Goal: Task Accomplishment & Management: Use online tool/utility

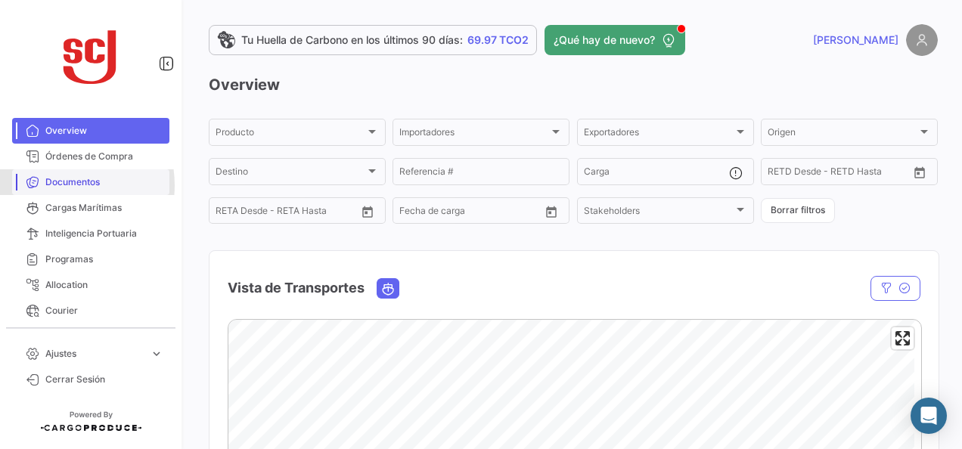
click at [57, 185] on span "Documentos" at bounding box center [104, 182] width 118 height 14
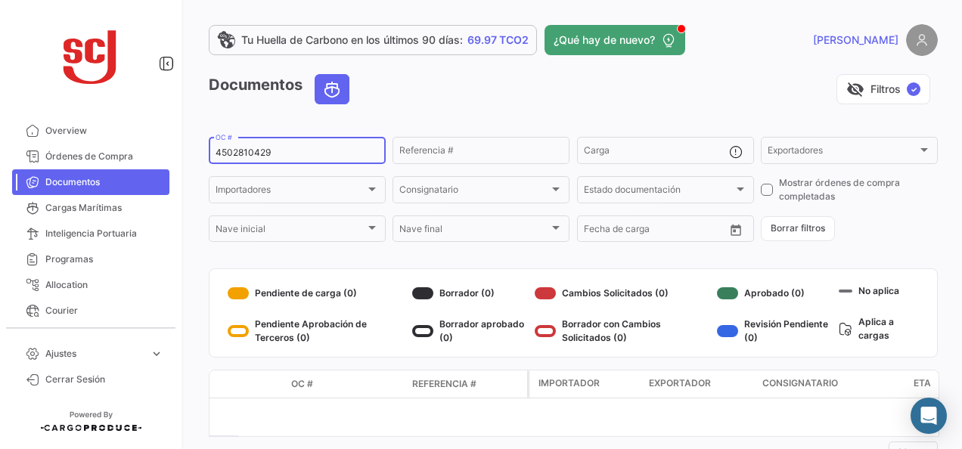
click at [260, 157] on input "4502810429" at bounding box center [297, 152] width 163 height 11
paste input "787950"
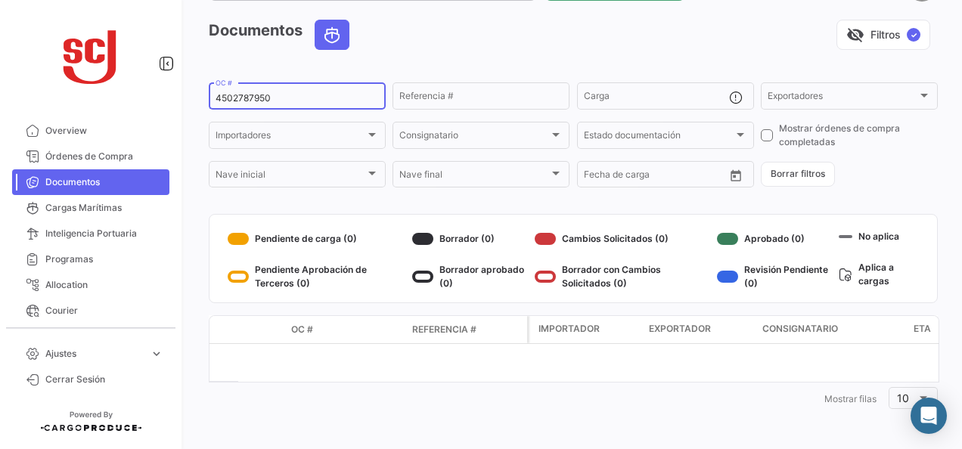
click at [254, 101] on input "4502787950" at bounding box center [297, 98] width 163 height 11
paste input "30232654"
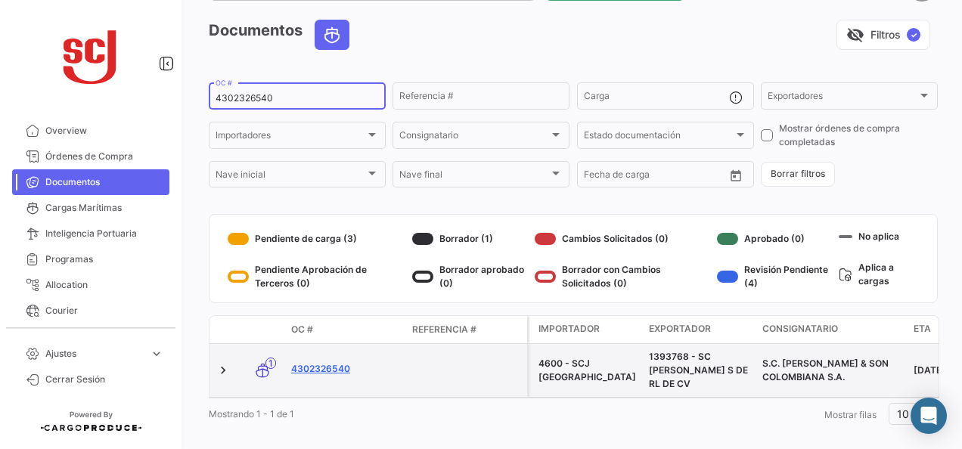
type input "4302326540"
click at [328, 371] on link "4302326540" at bounding box center [345, 369] width 109 height 14
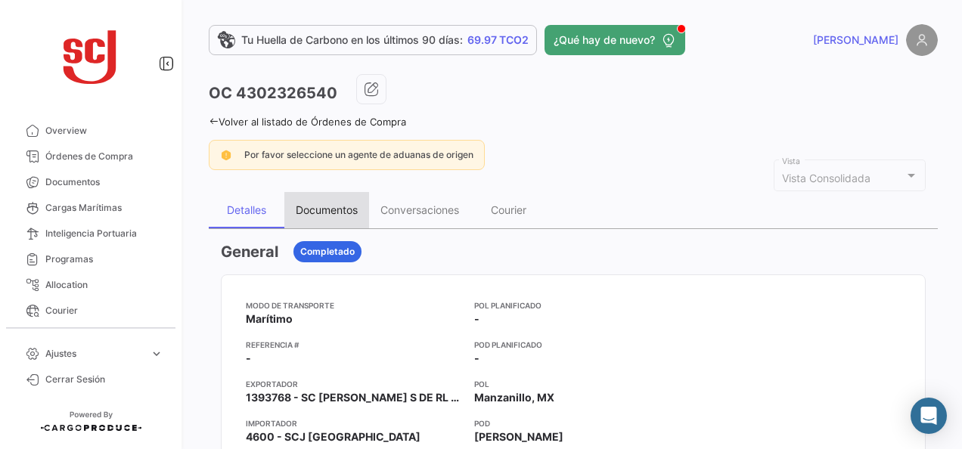
click at [311, 217] on div "Documentos" at bounding box center [326, 210] width 85 height 36
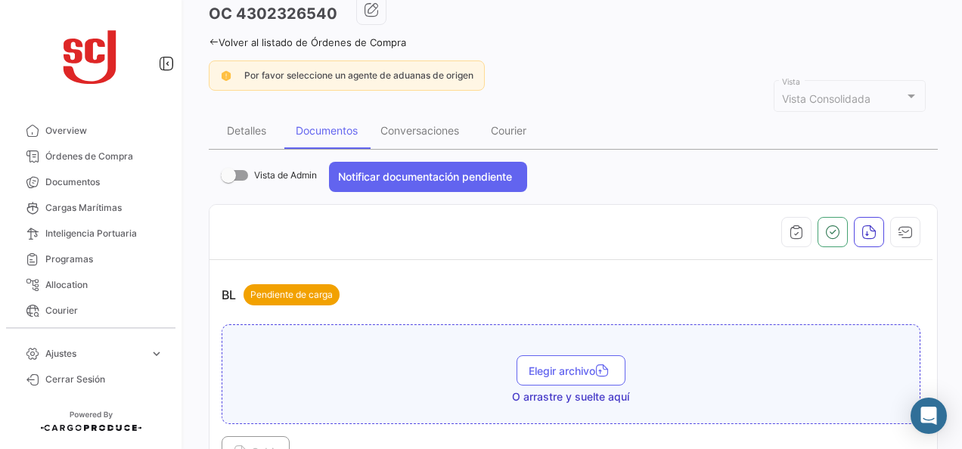
scroll to position [227, 0]
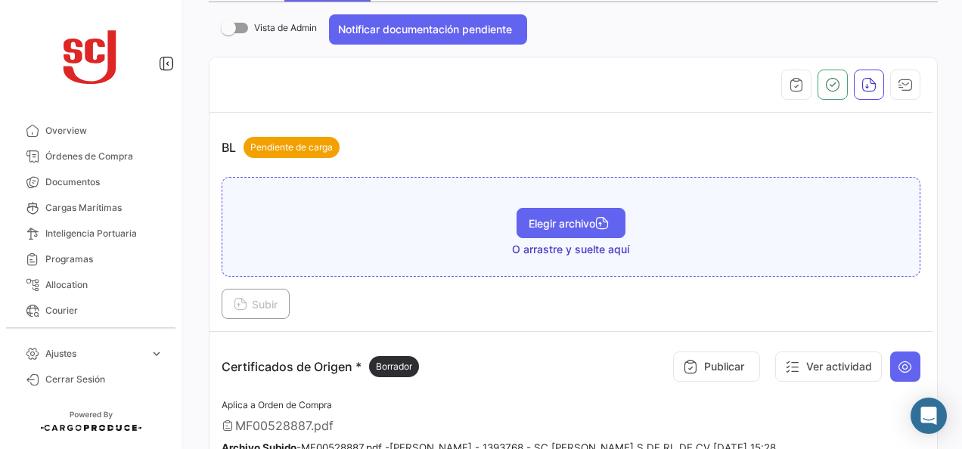
click at [552, 231] on button "Elegir archivo" at bounding box center [571, 223] width 109 height 30
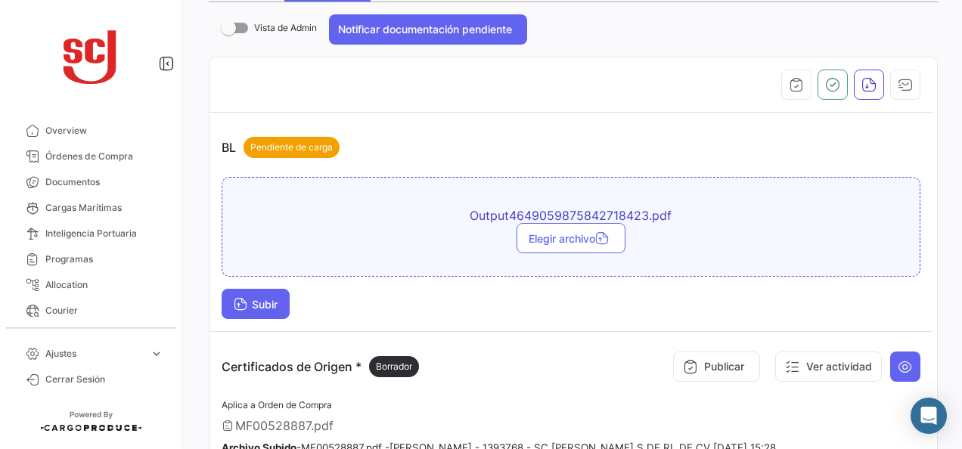
click at [239, 304] on icon at bounding box center [241, 306] width 14 height 14
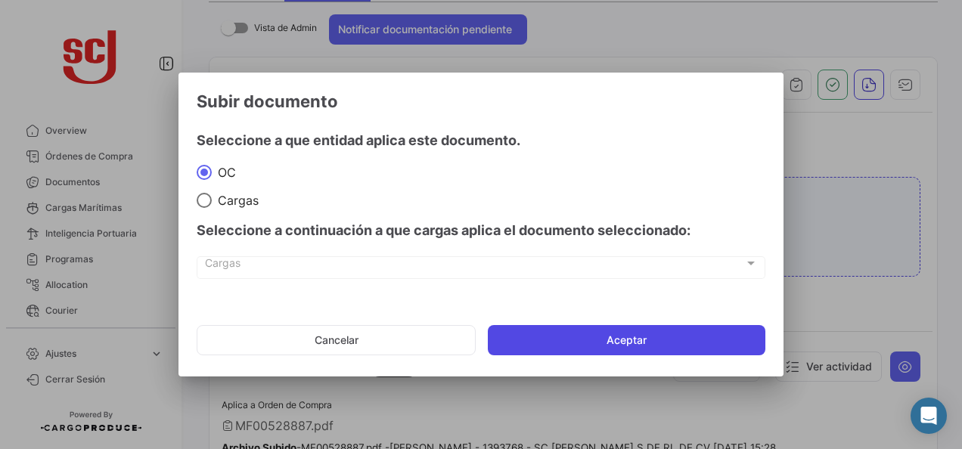
click at [604, 349] on button "Aceptar" at bounding box center [627, 340] width 278 height 30
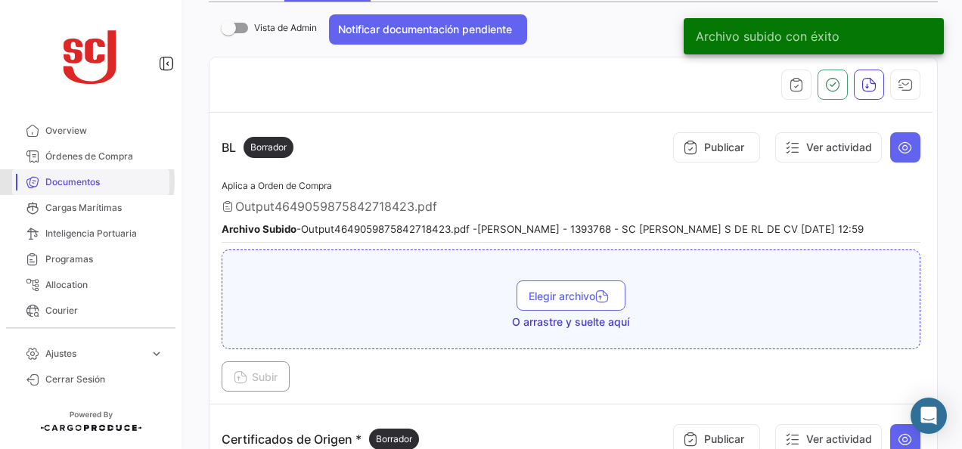
click at [77, 181] on span "Documentos" at bounding box center [104, 182] width 118 height 14
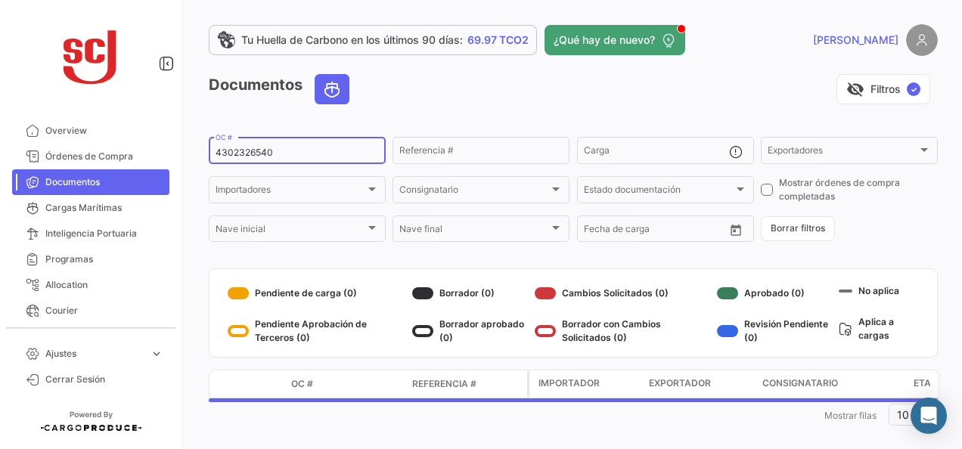
click at [271, 151] on input "4302326540" at bounding box center [297, 152] width 163 height 11
click at [269, 151] on input "4302326540" at bounding box center [297, 152] width 163 height 11
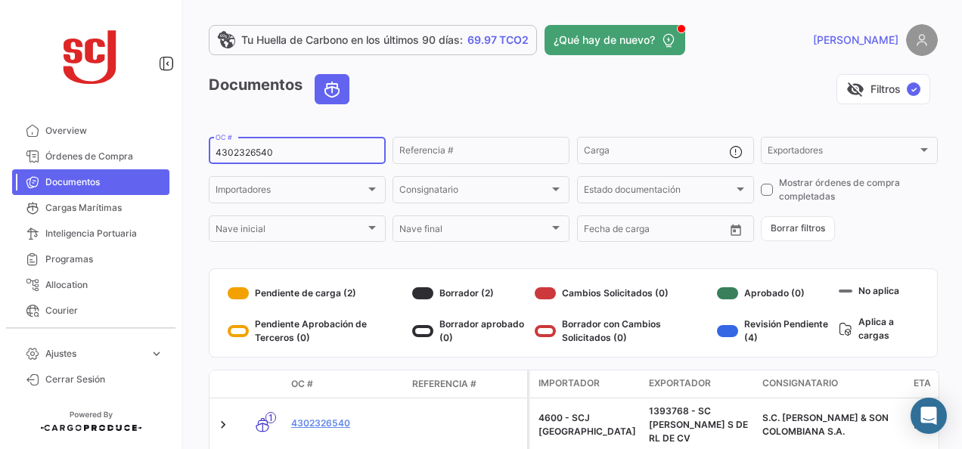
click at [265, 153] on input "4302326540" at bounding box center [297, 152] width 163 height 11
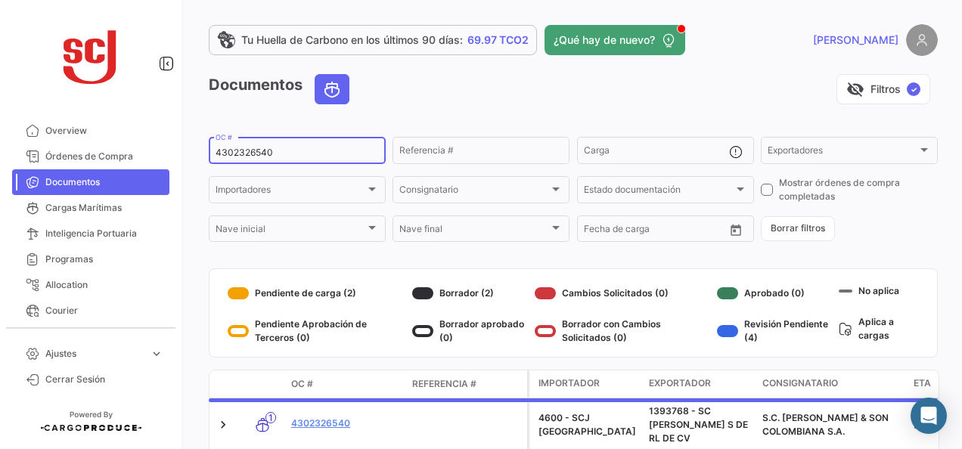
click at [265, 153] on input "4302326540" at bounding box center [297, 152] width 163 height 11
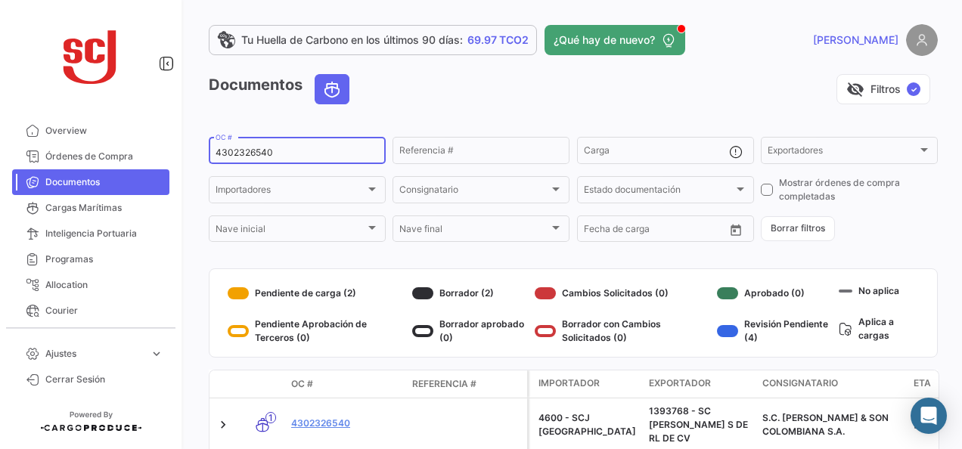
click at [245, 145] on div "4302326540 OC #" at bounding box center [297, 149] width 163 height 29
click at [247, 148] on input "4302326540" at bounding box center [297, 152] width 163 height 11
paste input "1"
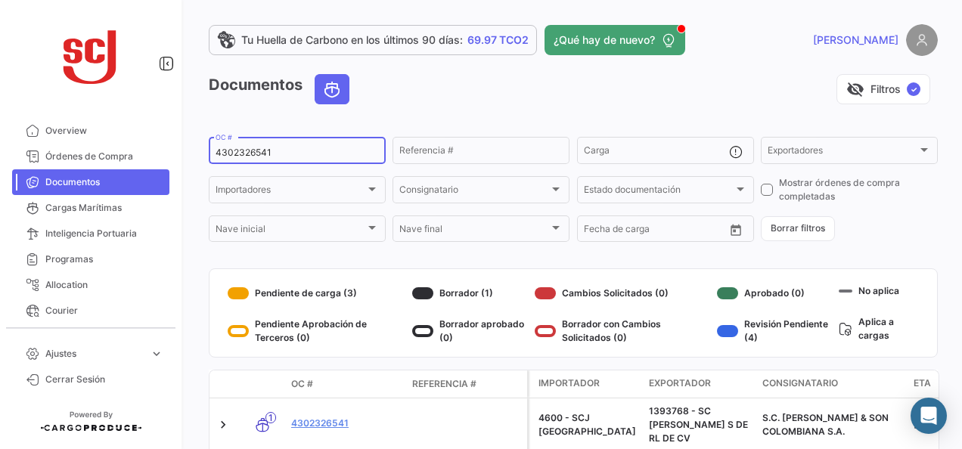
scroll to position [82, 0]
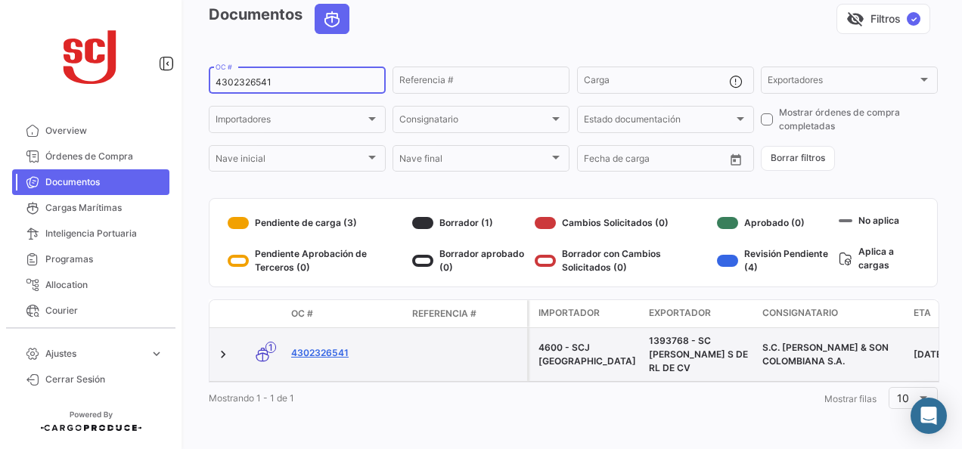
type input "4302326541"
click at [325, 346] on link "4302326541" at bounding box center [345, 353] width 109 height 14
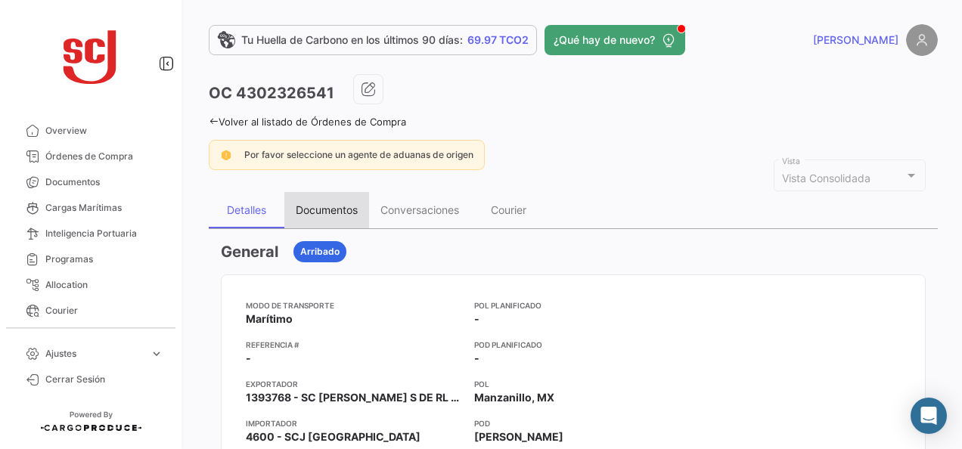
click at [337, 213] on div "Documentos" at bounding box center [327, 209] width 62 height 13
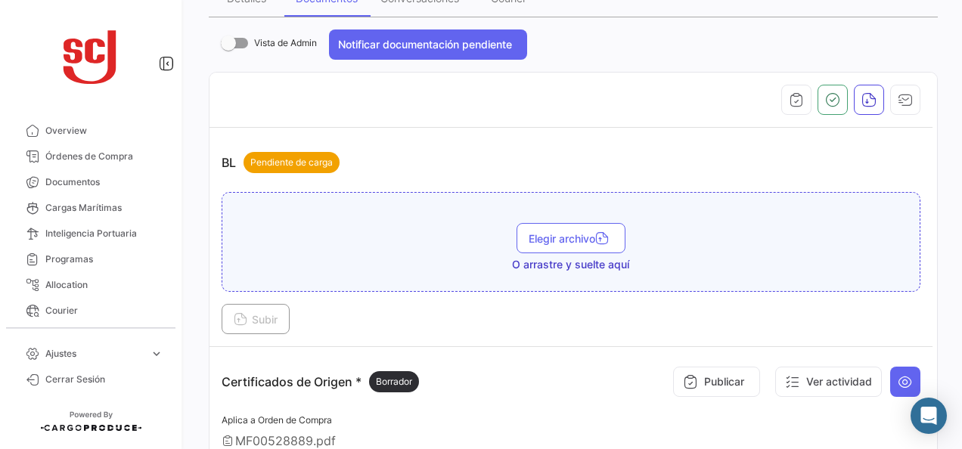
scroll to position [227, 0]
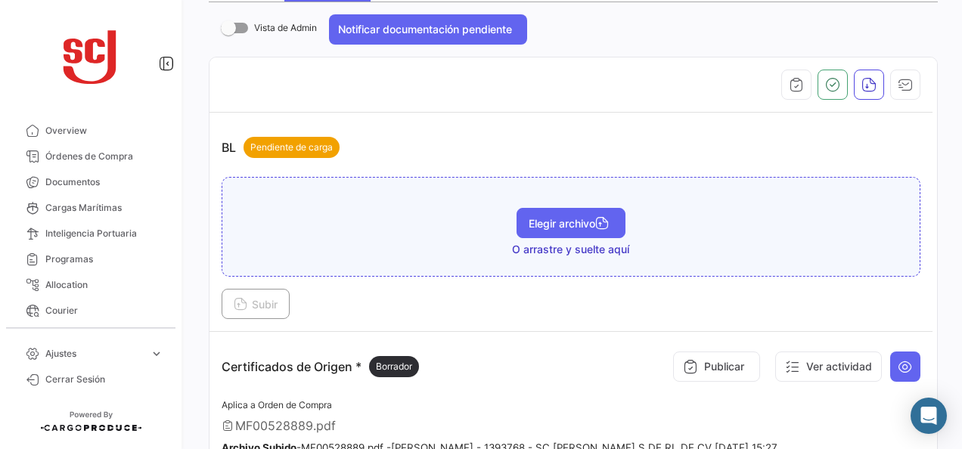
click at [564, 218] on span "Elegir archivo" at bounding box center [571, 223] width 85 height 13
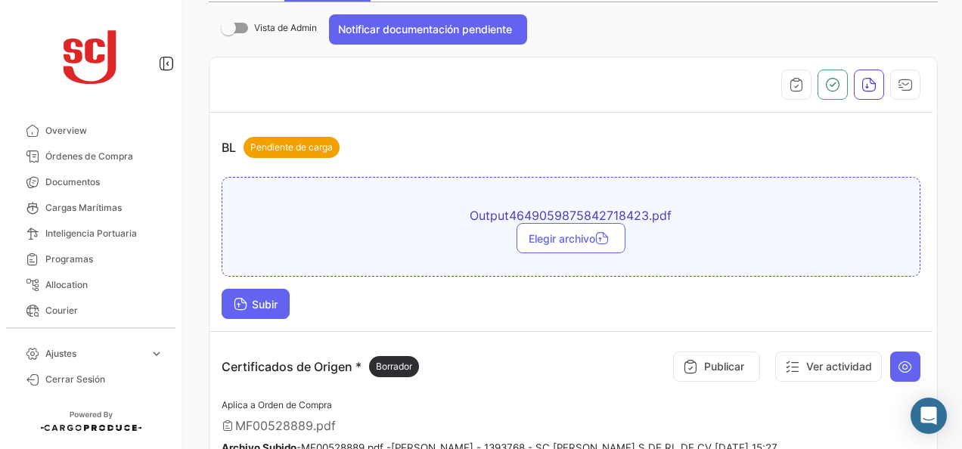
click at [275, 298] on span "Subir" at bounding box center [256, 304] width 44 height 13
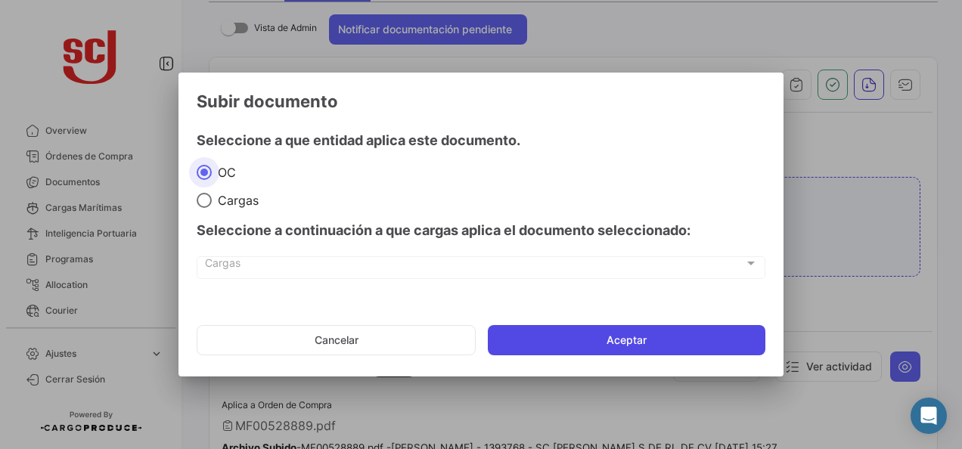
click at [560, 349] on button "Aceptar" at bounding box center [627, 340] width 278 height 30
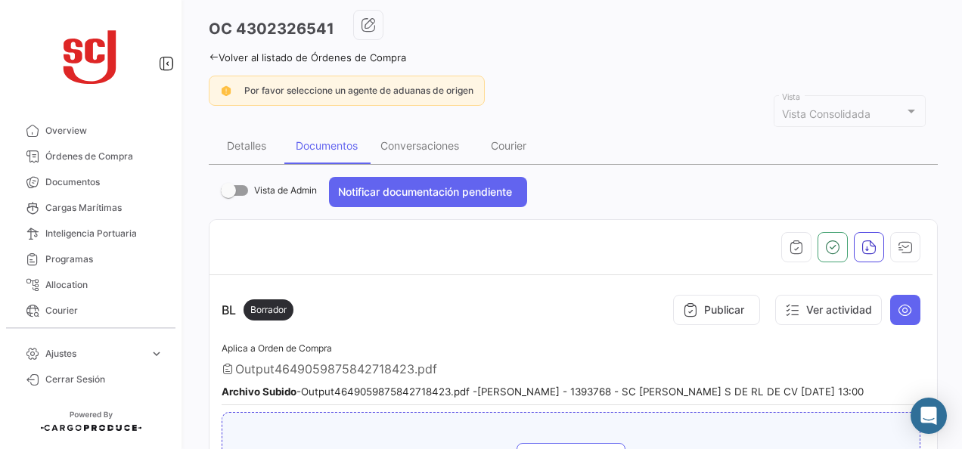
scroll to position [0, 0]
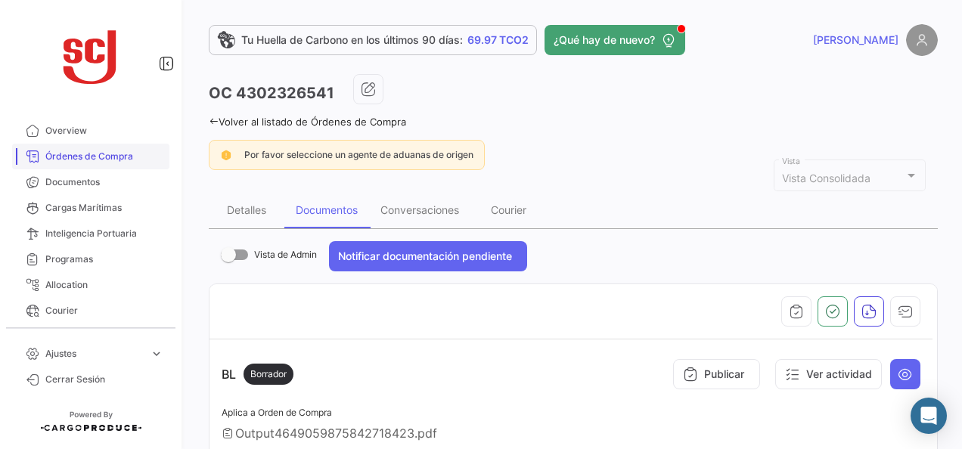
drag, startPoint x: 42, startPoint y: 169, endPoint x: 125, endPoint y: 148, distance: 85.1
click at [42, 169] on link "Documentos" at bounding box center [90, 182] width 157 height 26
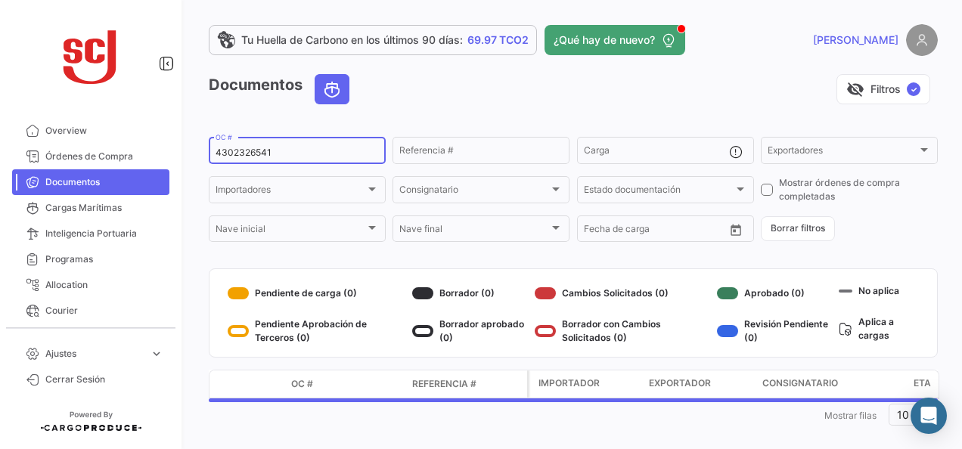
click at [256, 150] on input "4302326541" at bounding box center [297, 152] width 163 height 11
click at [255, 151] on input "4302326541" at bounding box center [297, 152] width 163 height 11
paste input "502811222"
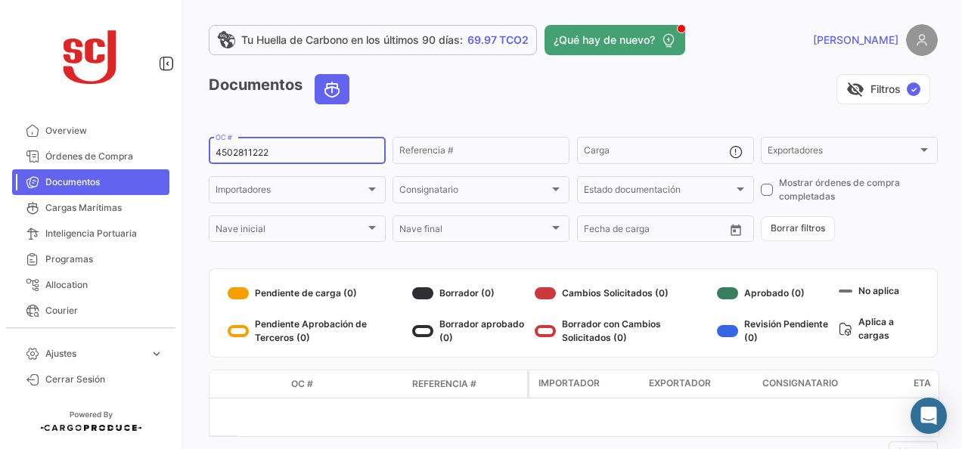
click at [256, 151] on input "4502811222" at bounding box center [297, 152] width 163 height 11
paste input "51720"
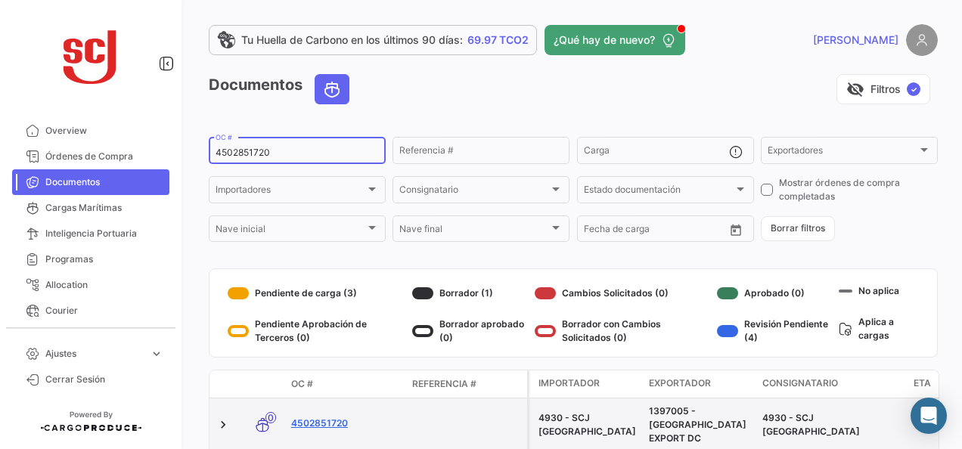
type input "4502851720"
click at [314, 421] on link "4502851720" at bounding box center [345, 424] width 109 height 14
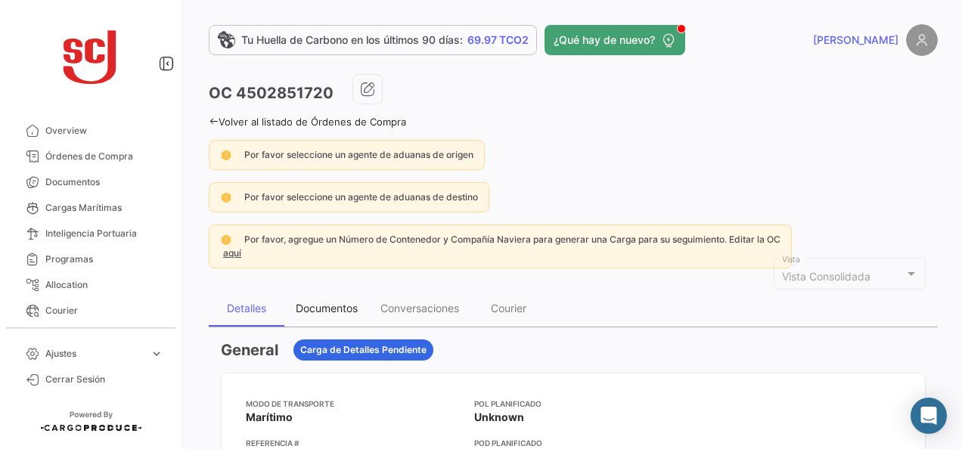
click at [325, 311] on div "Documentos" at bounding box center [327, 308] width 62 height 13
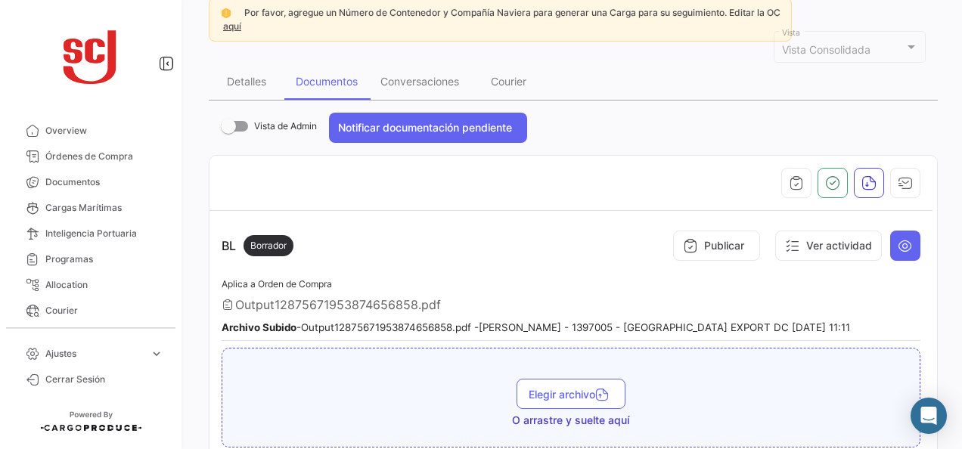
scroll to position [227, 0]
click at [378, 321] on small "Archivo Subido - Output12875671953874656858.pdf - [PERSON_NAME] - 1397005 - [GE…" at bounding box center [536, 327] width 628 height 12
click at [773, 315] on div "Aplica a Orden de Compra Output12875671953874656858.pdf Archivo Subido - Output…" at bounding box center [571, 308] width 699 height 67
click at [903, 251] on button at bounding box center [905, 246] width 30 height 30
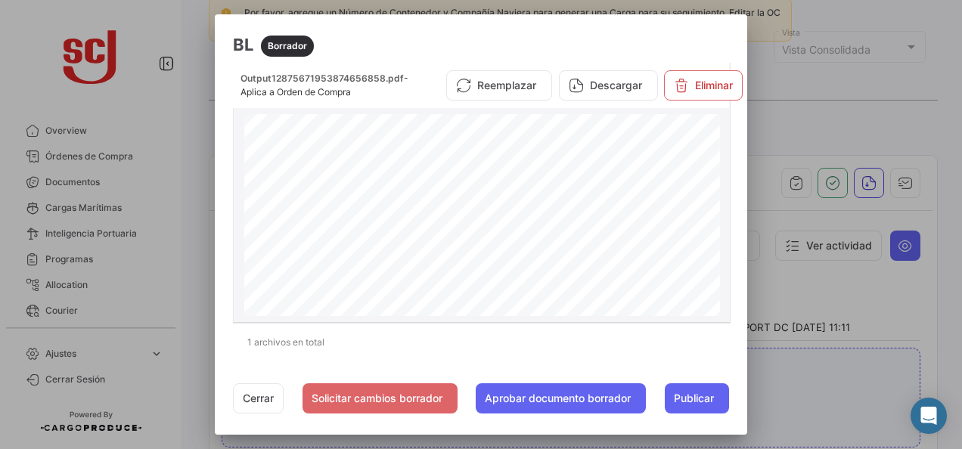
scroll to position [378, 0]
click at [681, 98] on button "Eliminar" at bounding box center [703, 85] width 79 height 30
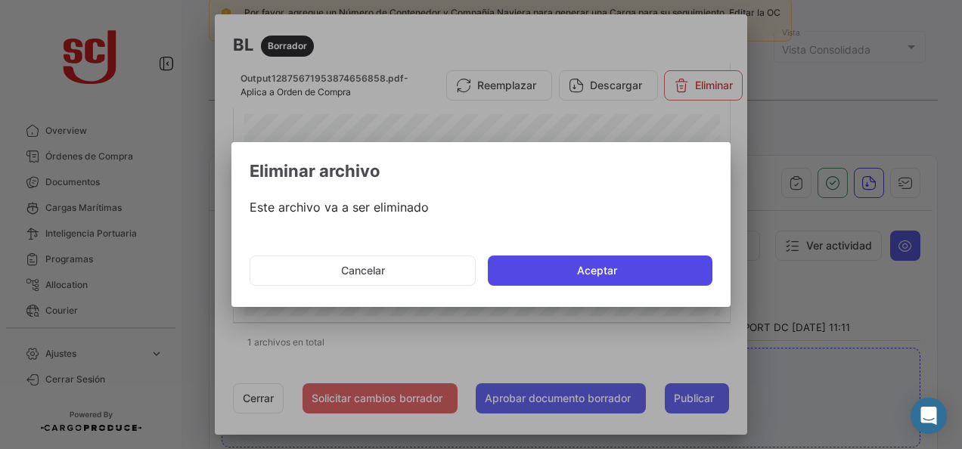
click at [579, 267] on button "Aceptar" at bounding box center [600, 271] width 225 height 30
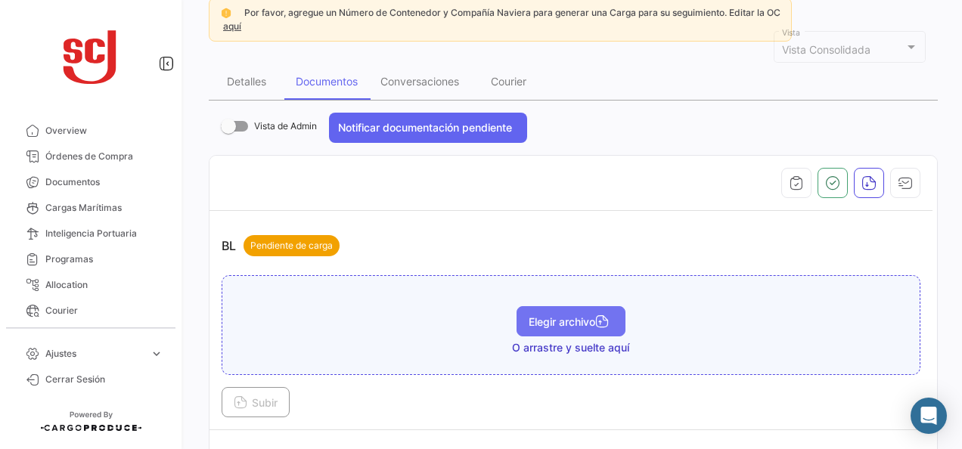
click at [517, 327] on button "Elegir archivo" at bounding box center [571, 321] width 109 height 30
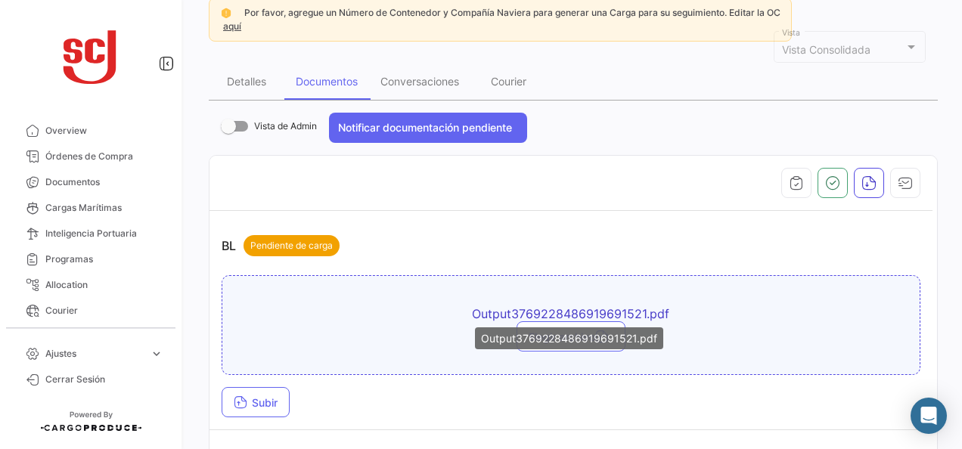
click at [538, 333] on div "Output3769228486919691521.pdf" at bounding box center [569, 338] width 188 height 22
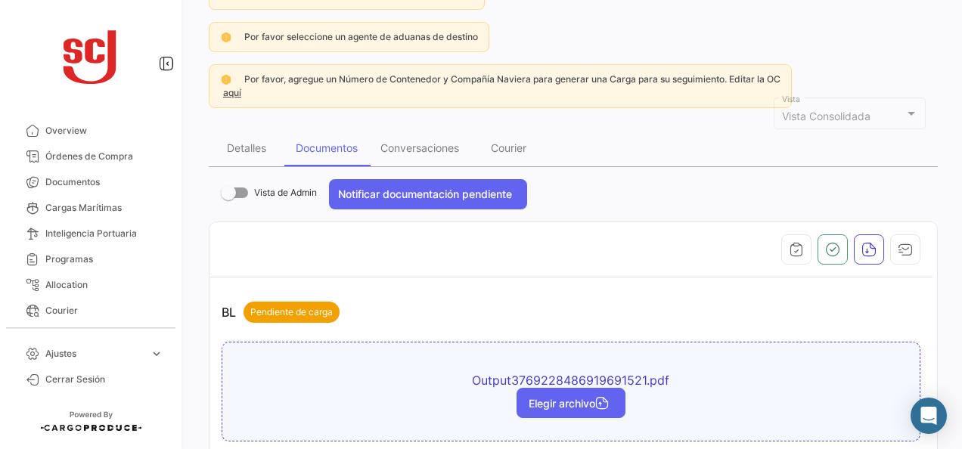
scroll to position [302, 0]
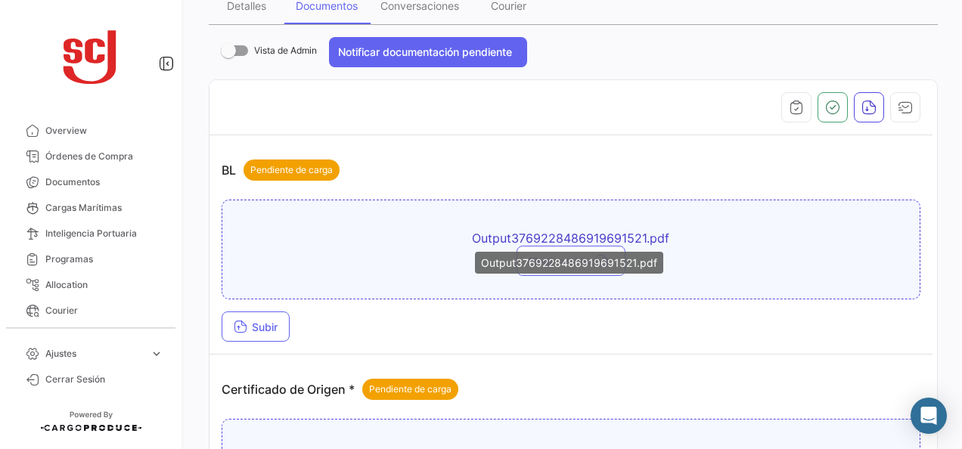
click at [588, 247] on mat-tooltip-component "Output3769228486919691521.pdf" at bounding box center [568, 262] width 209 height 43
click at [526, 279] on mat-tooltip-component "Output3769228486919691521.pdf" at bounding box center [568, 262] width 209 height 43
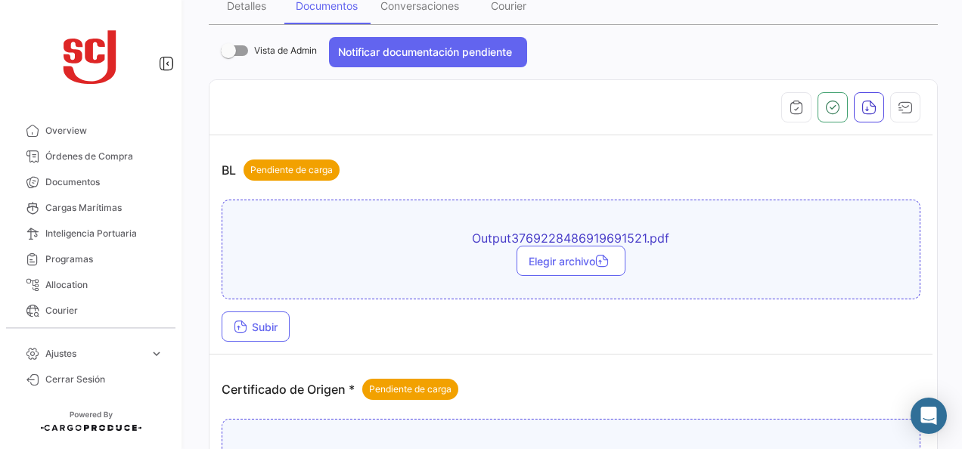
click at [866, 246] on div "Elegir archivo" at bounding box center [571, 261] width 682 height 30
click at [595, 256] on icon "button" at bounding box center [602, 263] width 14 height 14
click at [239, 322] on icon at bounding box center [241, 328] width 14 height 14
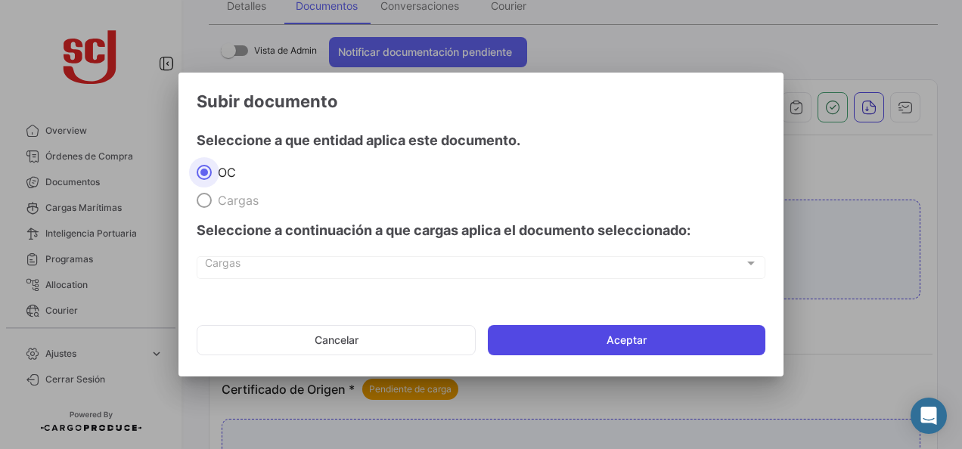
click at [533, 337] on button "Aceptar" at bounding box center [627, 340] width 278 height 30
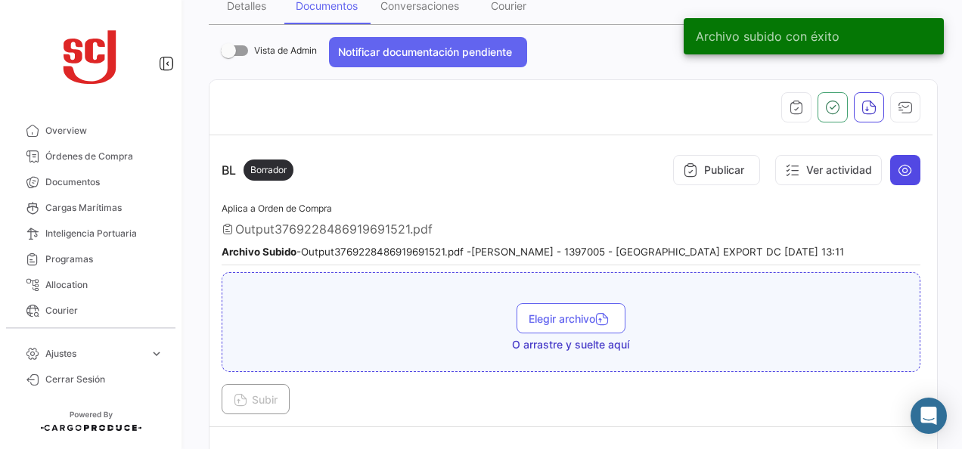
click at [901, 166] on icon at bounding box center [905, 170] width 15 height 15
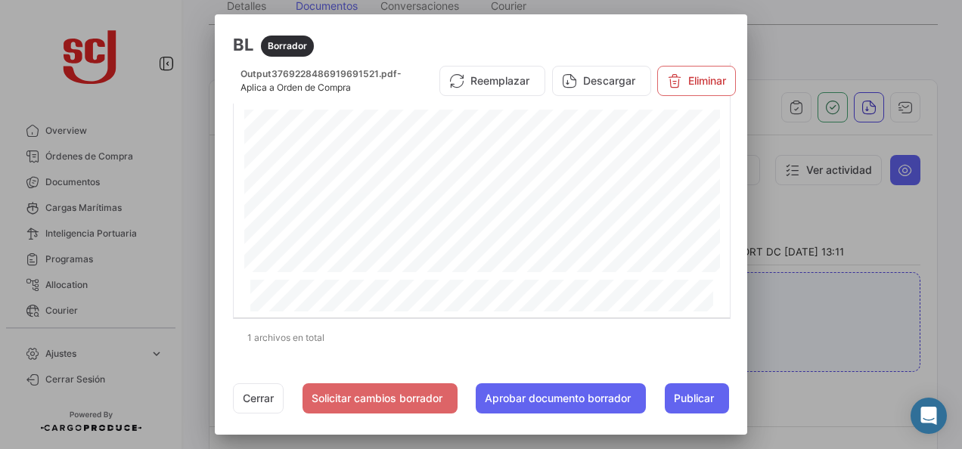
scroll to position [6, 0]
click at [275, 398] on button "Cerrar" at bounding box center [258, 398] width 51 height 30
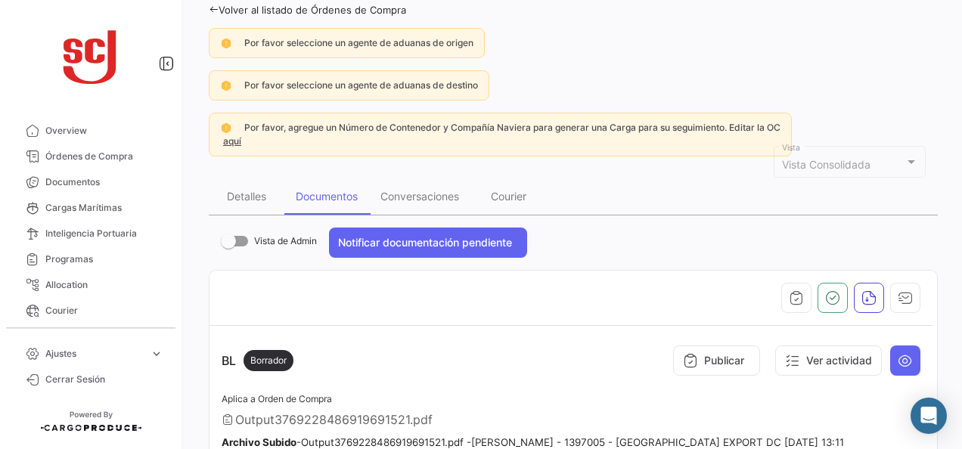
scroll to position [0, 0]
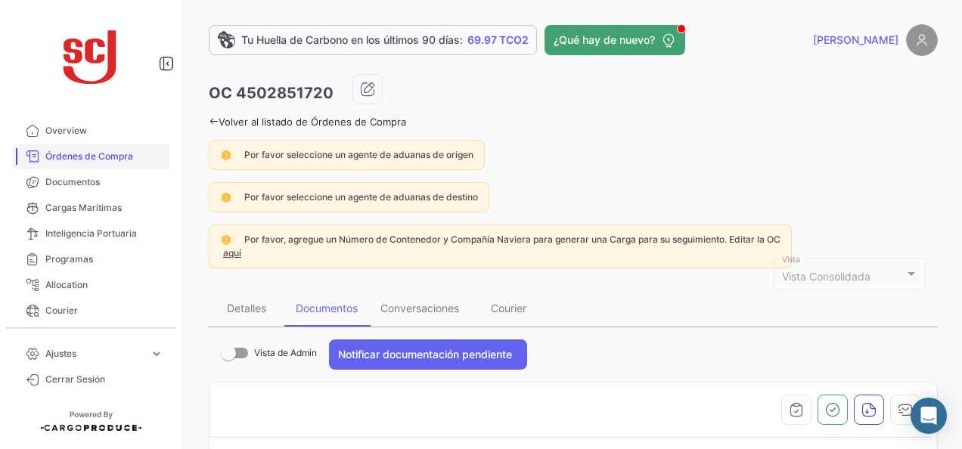
drag, startPoint x: 113, startPoint y: 183, endPoint x: 136, endPoint y: 169, distance: 26.9
click at [113, 183] on span "Documentos" at bounding box center [104, 182] width 118 height 14
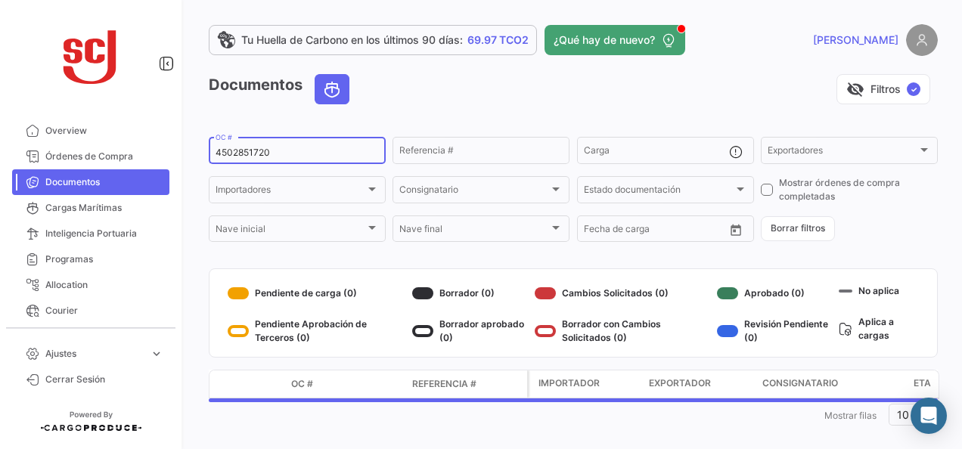
click at [227, 150] on input "4502851720" at bounding box center [297, 152] width 163 height 11
paste input "1"
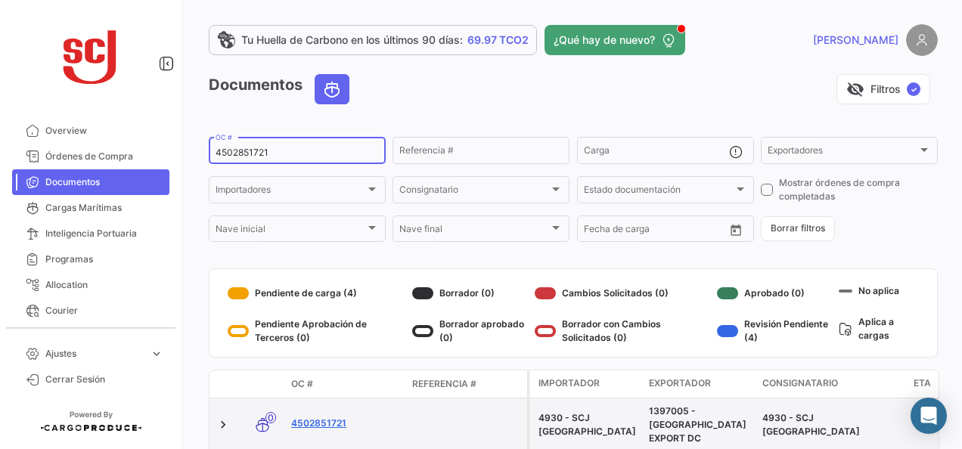
type input "4502851721"
click at [318, 417] on link "4502851721" at bounding box center [345, 424] width 109 height 14
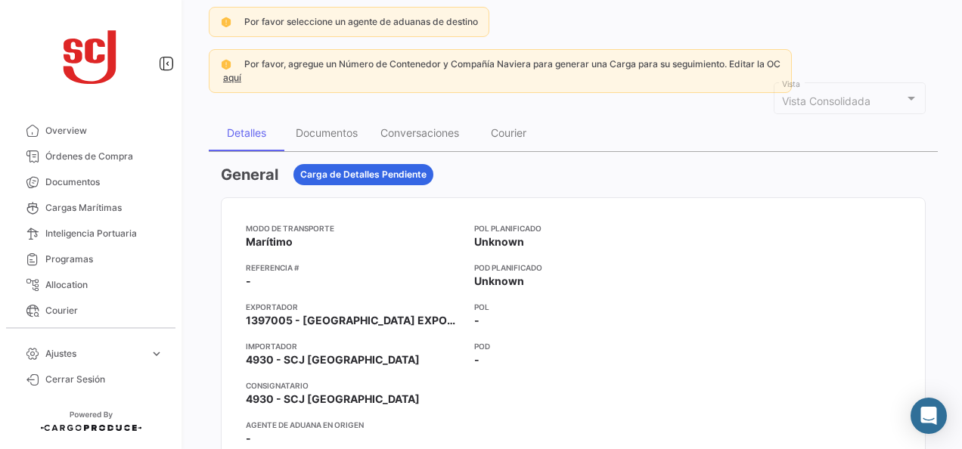
scroll to position [151, 0]
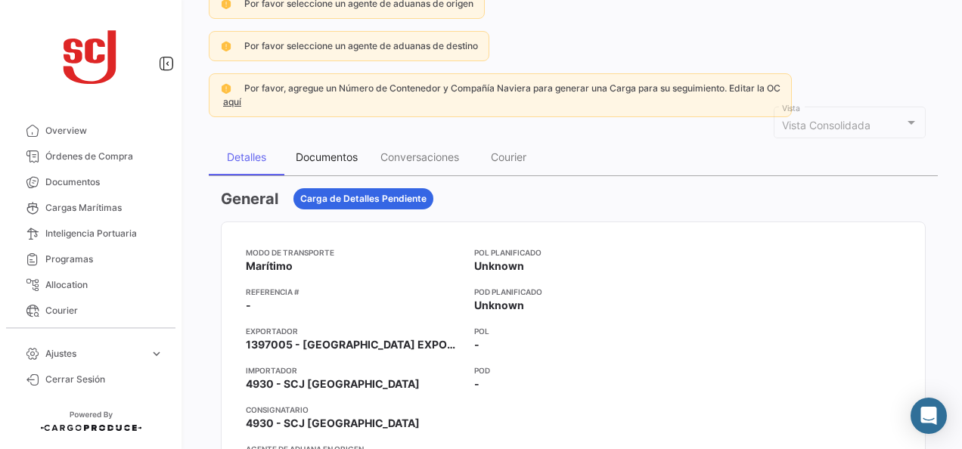
click at [358, 165] on div "Documentos" at bounding box center [326, 157] width 85 height 36
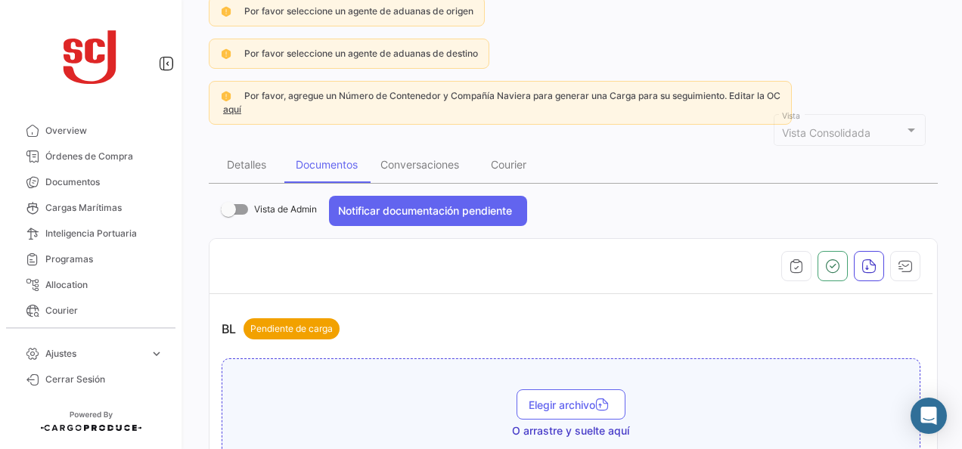
scroll to position [302, 0]
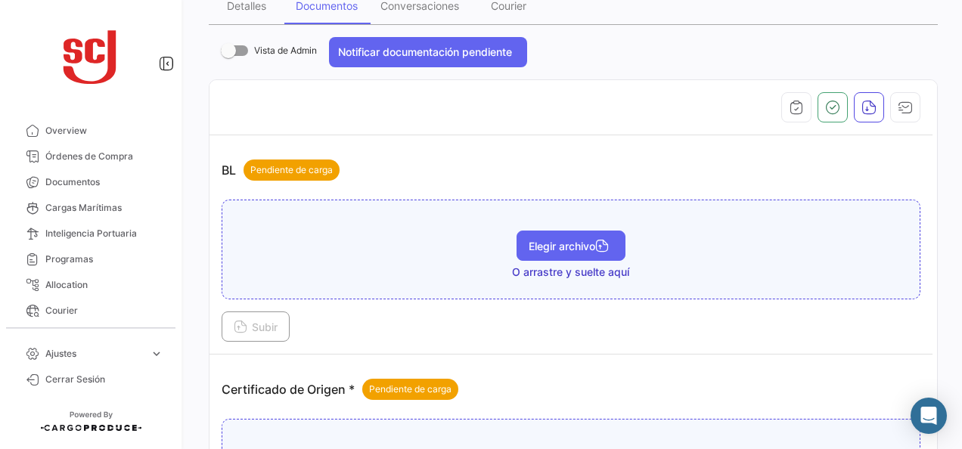
click at [544, 244] on span "Elegir archivo" at bounding box center [571, 246] width 85 height 13
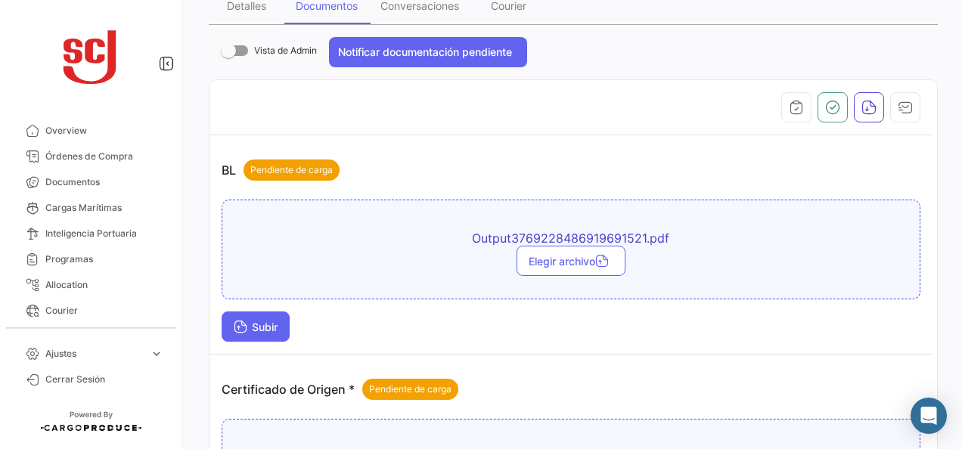
click at [287, 319] on button "Subir" at bounding box center [256, 327] width 68 height 30
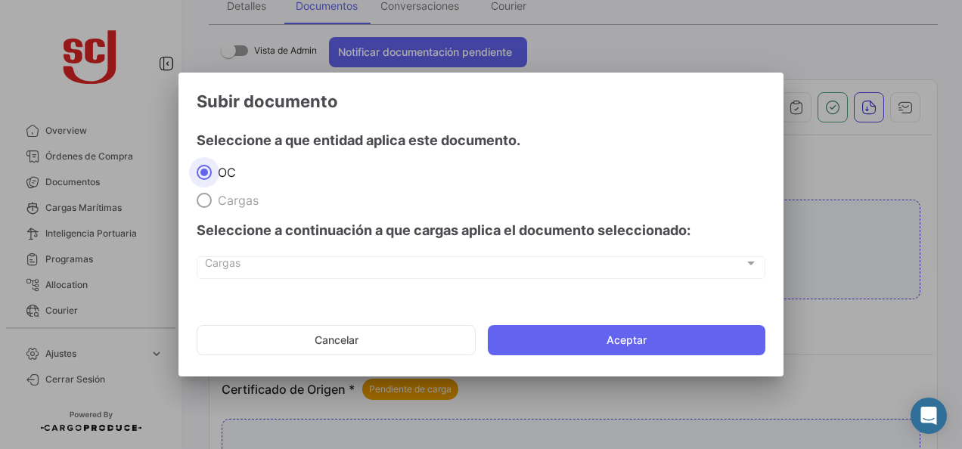
drag, startPoint x: 616, startPoint y: 333, endPoint x: 631, endPoint y: 287, distance: 48.1
click at [615, 333] on button "Aceptar" at bounding box center [627, 340] width 278 height 30
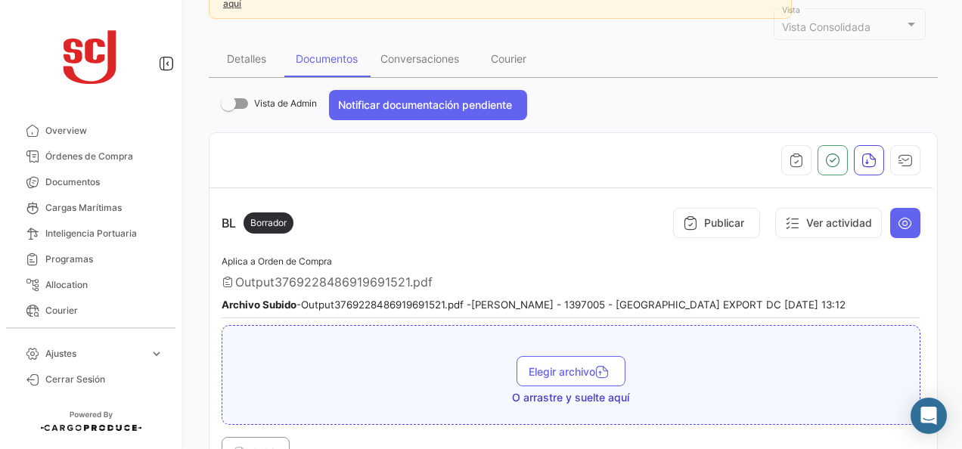
scroll to position [227, 0]
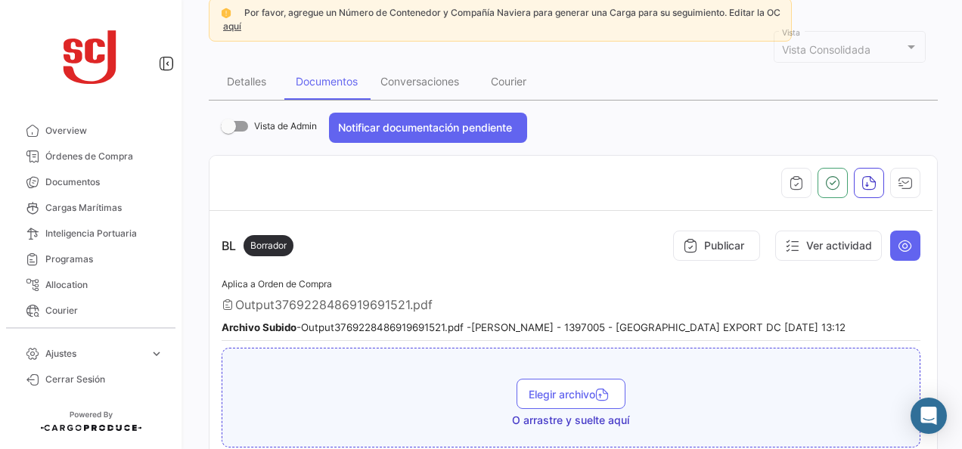
click at [431, 219] on td "BL Borrador Publicar Ver actividad Aplica a Orden de Compra Output3769228486919…" at bounding box center [570, 357] width 723 height 292
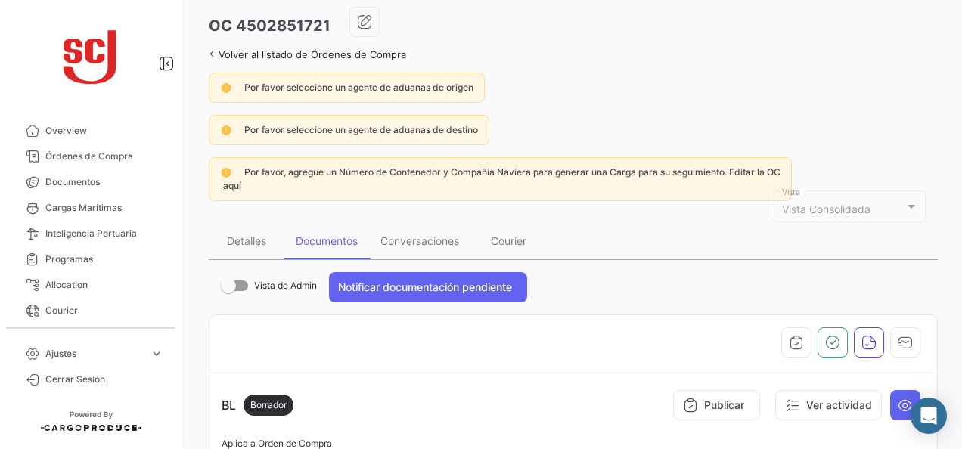
scroll to position [0, 0]
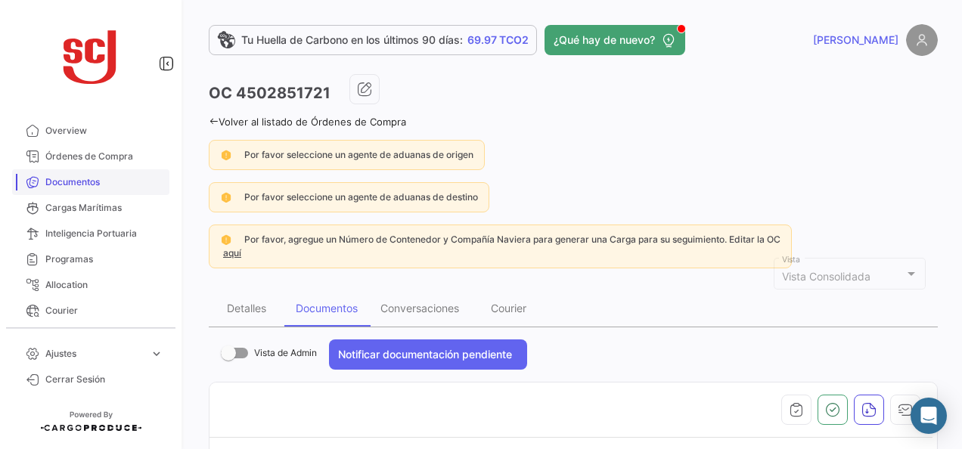
click at [121, 178] on span "Documentos" at bounding box center [104, 182] width 118 height 14
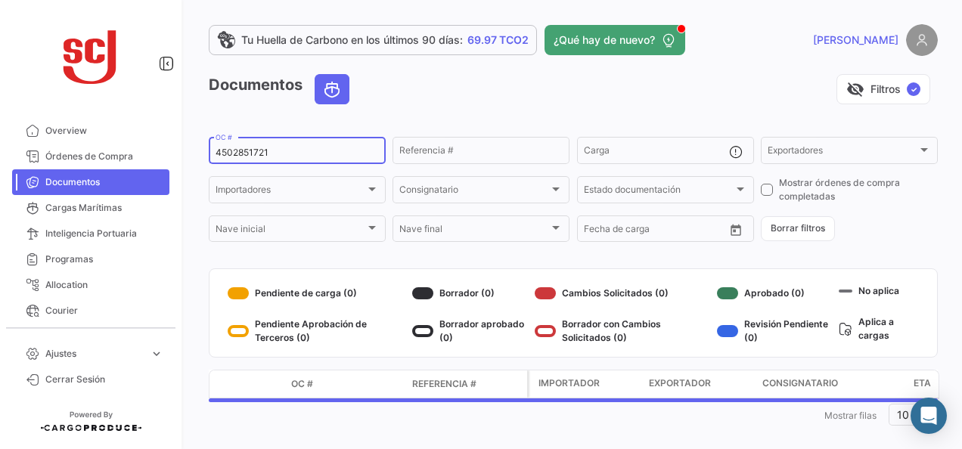
click at [253, 147] on div "4502851721 OC #" at bounding box center [297, 149] width 163 height 29
click at [245, 153] on input "4502851721" at bounding box center [297, 152] width 163 height 11
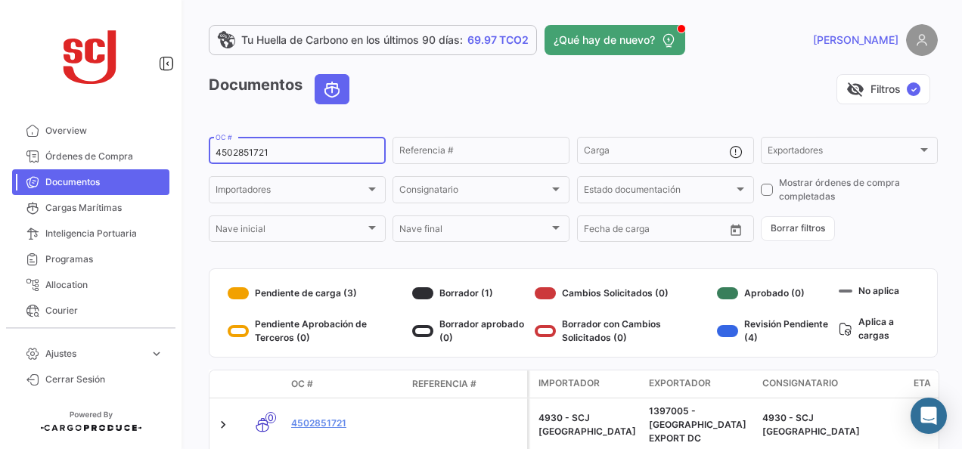
paste input "18"
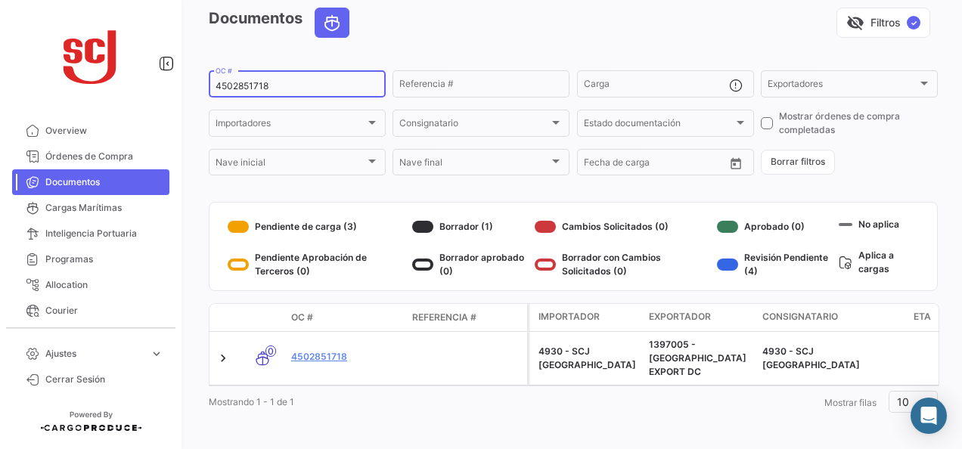
scroll to position [68, 0]
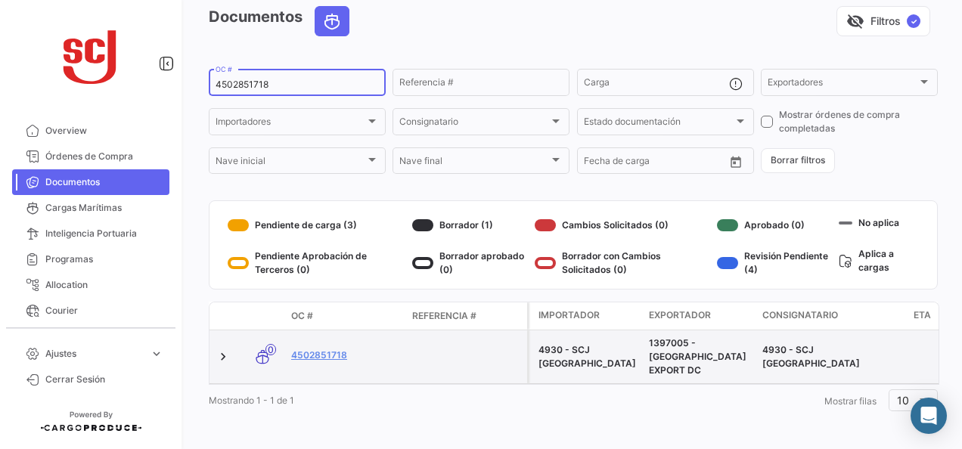
type input "4502851718"
click at [330, 339] on datatable-body-cell "4502851718" at bounding box center [345, 356] width 121 height 53
click at [324, 352] on link "4502851718" at bounding box center [345, 356] width 109 height 14
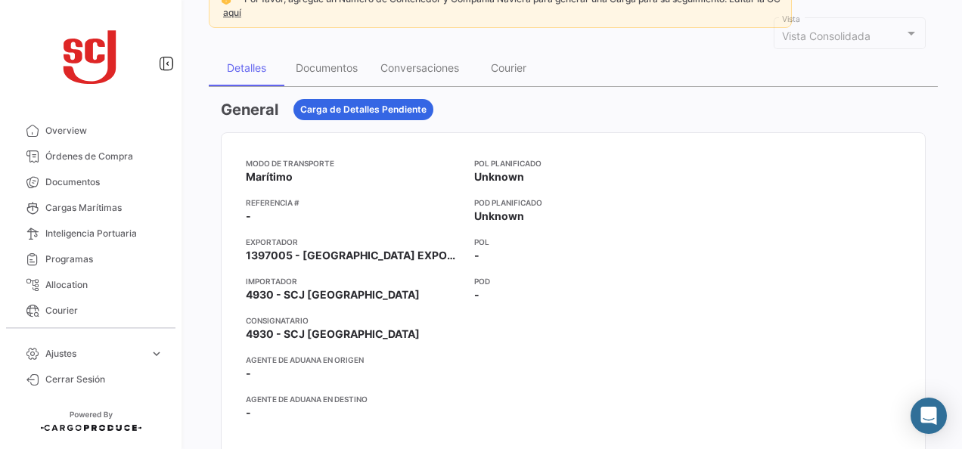
scroll to position [151, 0]
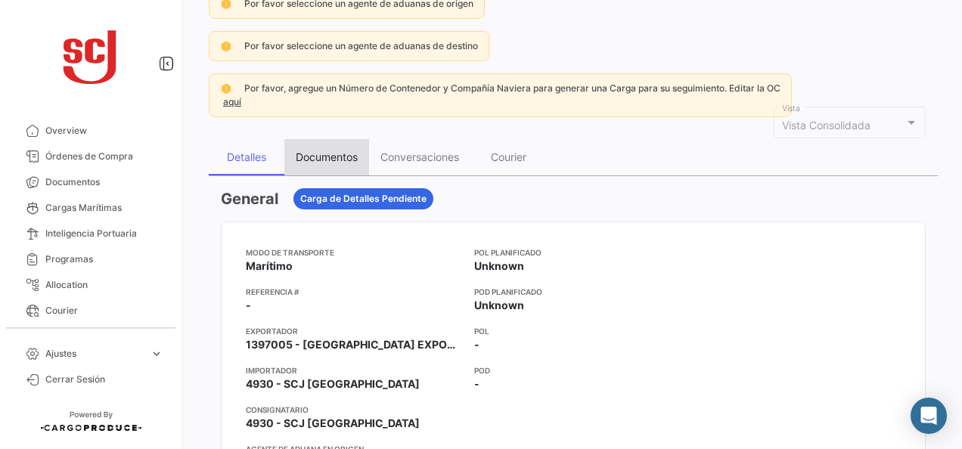
click at [315, 153] on div "Documentos" at bounding box center [327, 156] width 62 height 13
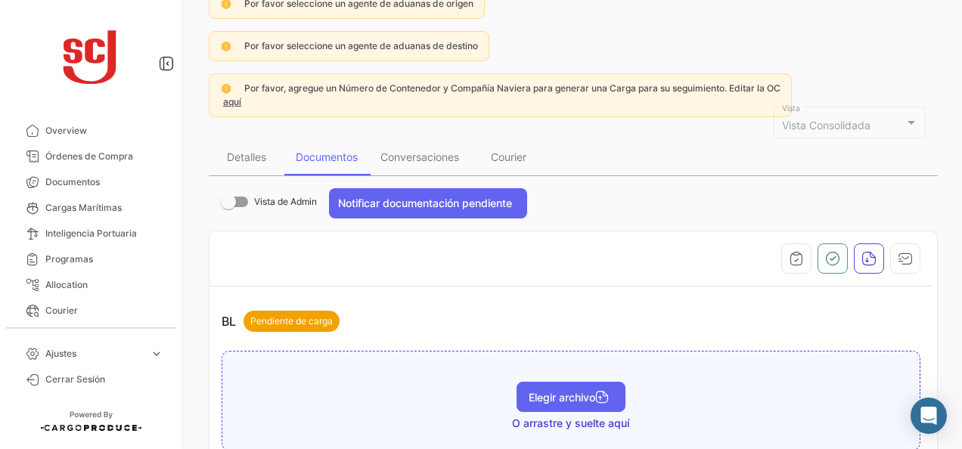
click at [579, 391] on span "Elegir archivo" at bounding box center [571, 397] width 85 height 13
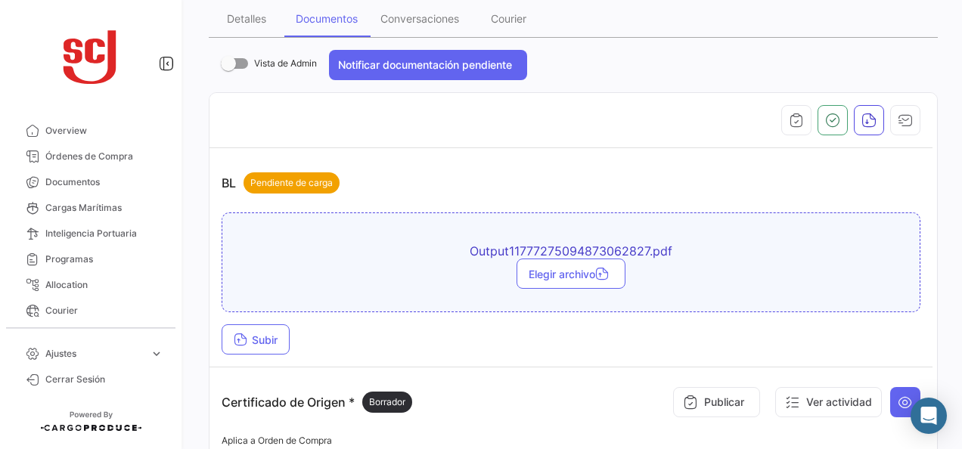
scroll to position [378, 0]
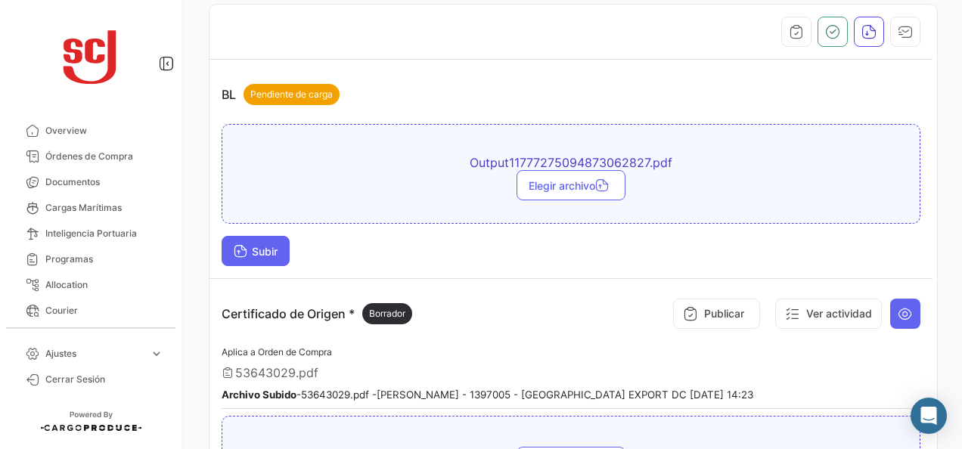
click at [274, 248] on span "Subir" at bounding box center [256, 251] width 44 height 13
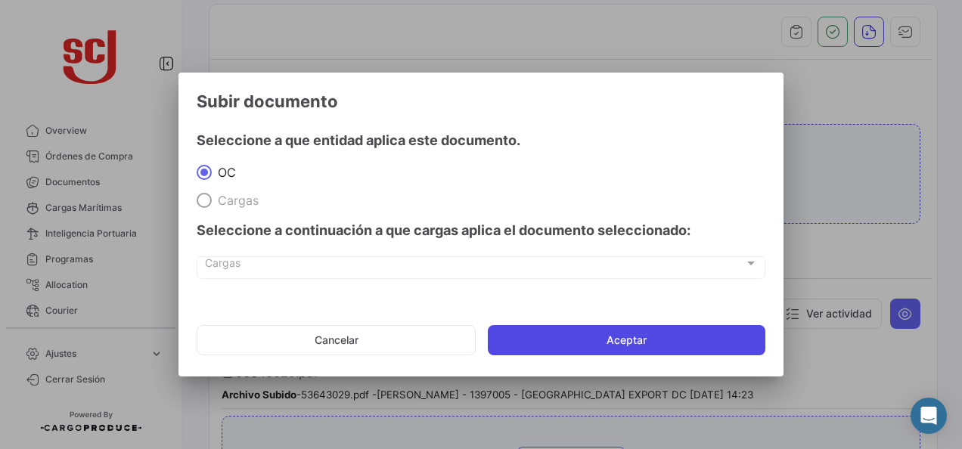
click at [587, 337] on button "Aceptar" at bounding box center [627, 340] width 278 height 30
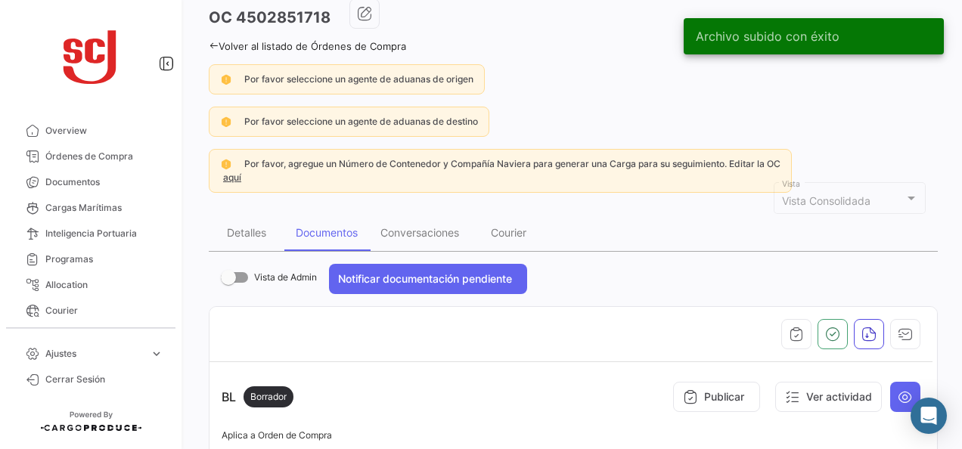
scroll to position [0, 0]
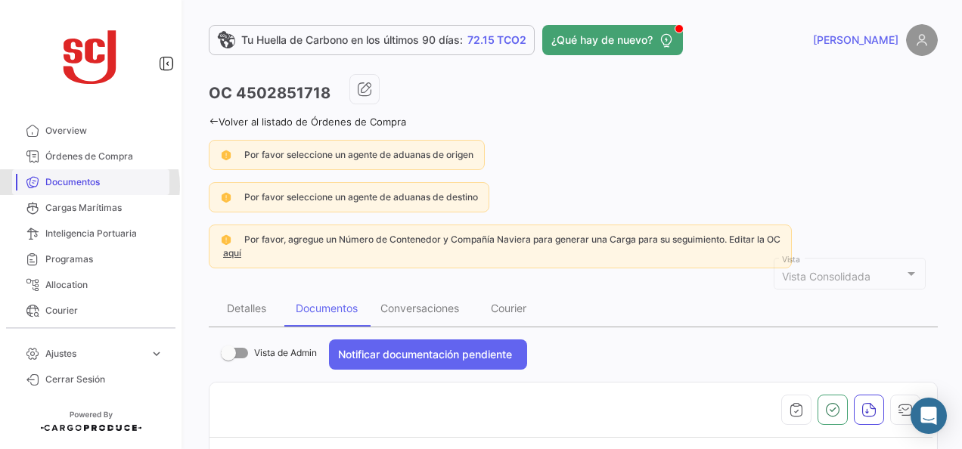
click at [89, 186] on span "Documentos" at bounding box center [104, 182] width 118 height 14
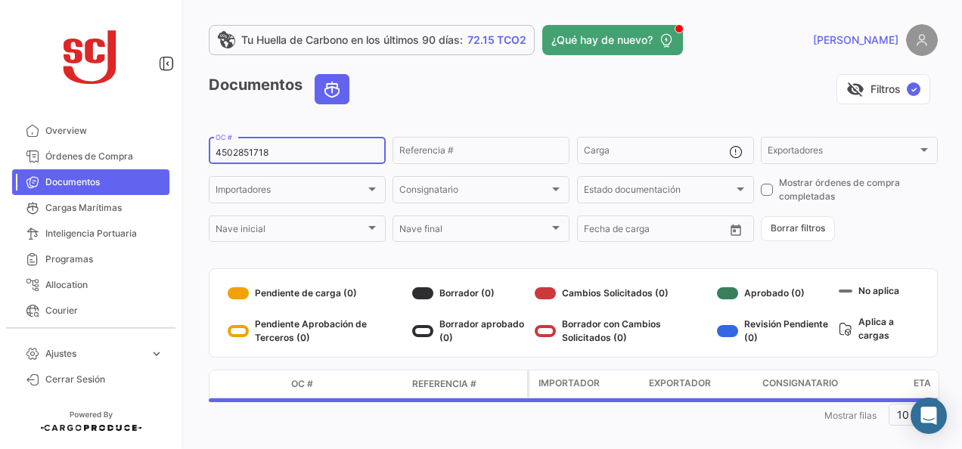
click at [239, 154] on input "4502851718" at bounding box center [297, 152] width 163 height 11
paste input "9"
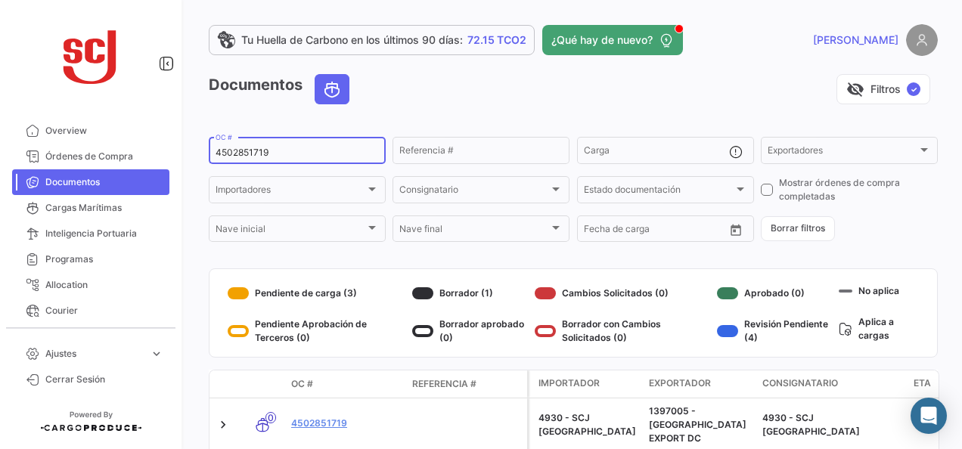
type input "4502851719"
click at [324, 417] on link "4502851719" at bounding box center [345, 424] width 109 height 14
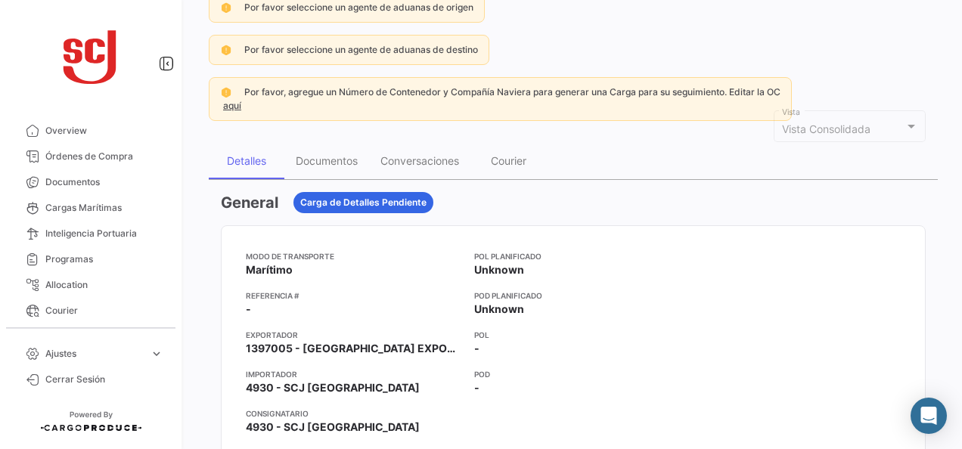
scroll to position [151, 0]
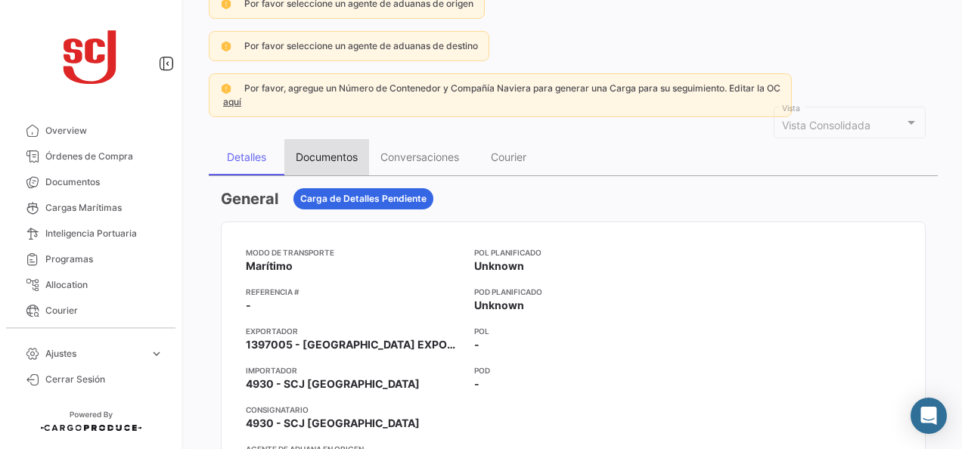
click at [321, 157] on div "Documentos" at bounding box center [327, 156] width 62 height 13
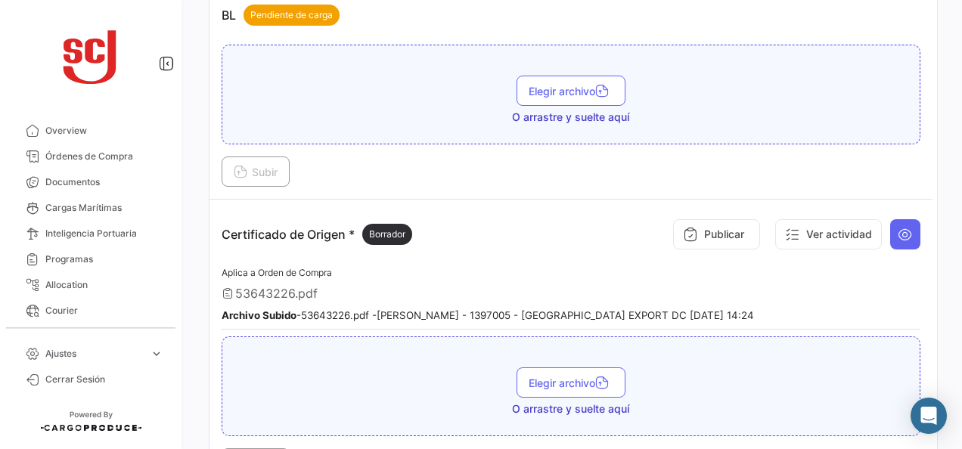
scroll to position [378, 0]
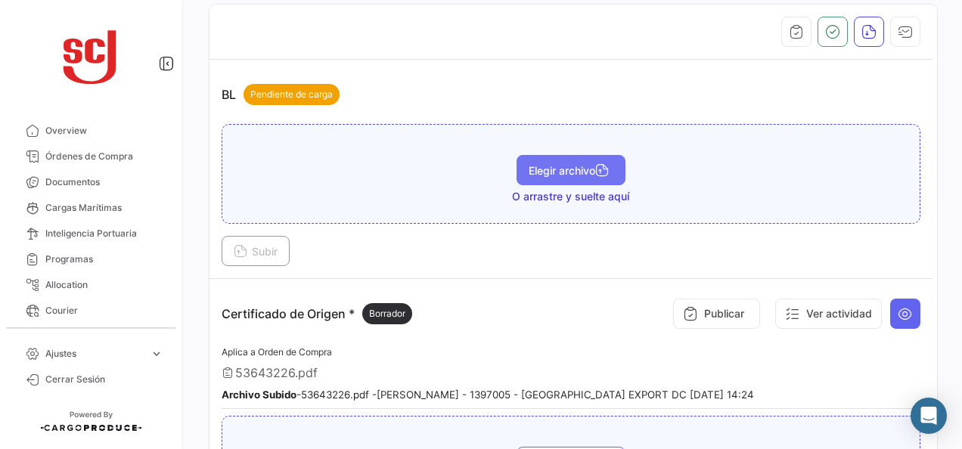
click at [529, 164] on span "Elegir archivo" at bounding box center [571, 170] width 85 height 13
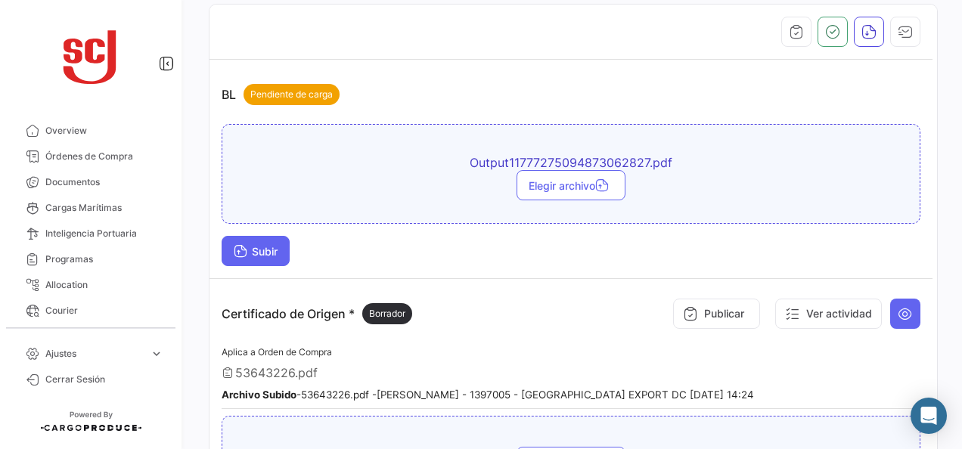
click at [242, 247] on icon at bounding box center [241, 253] width 14 height 14
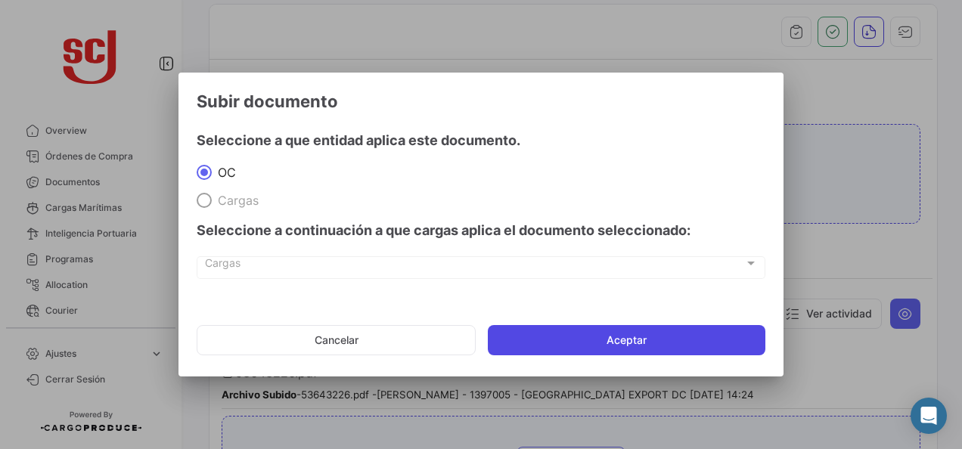
click at [598, 343] on button "Aceptar" at bounding box center [627, 340] width 278 height 30
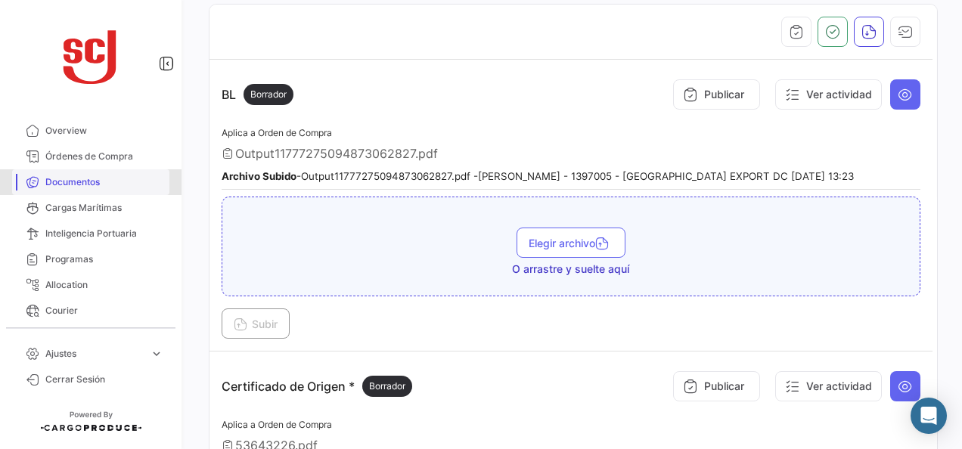
click at [108, 177] on span "Documentos" at bounding box center [104, 182] width 118 height 14
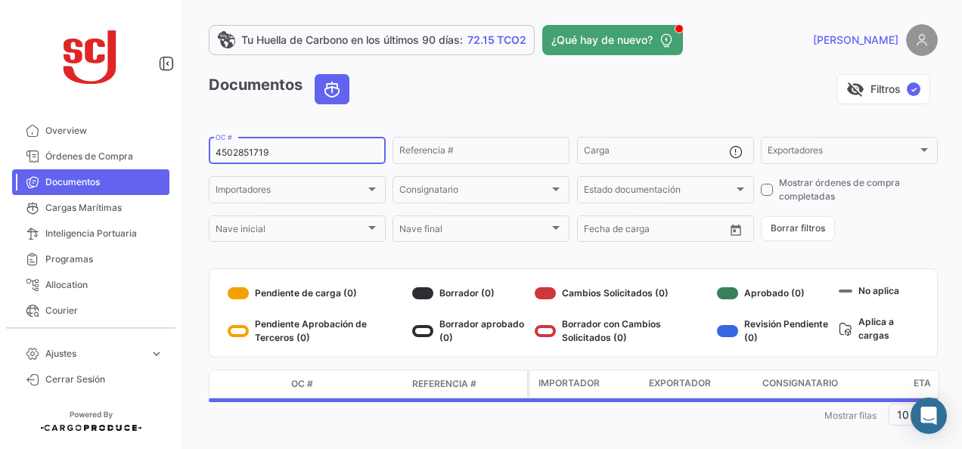
click at [262, 145] on div "4502851719 OC #" at bounding box center [297, 149] width 163 height 29
click at [256, 154] on input "4502851719" at bounding box center [297, 152] width 163 height 11
paste input "302328470"
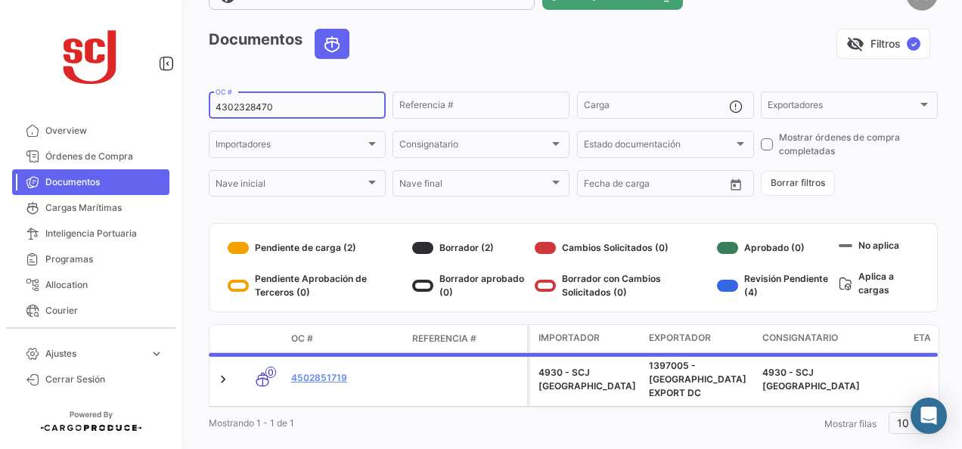
scroll to position [68, 0]
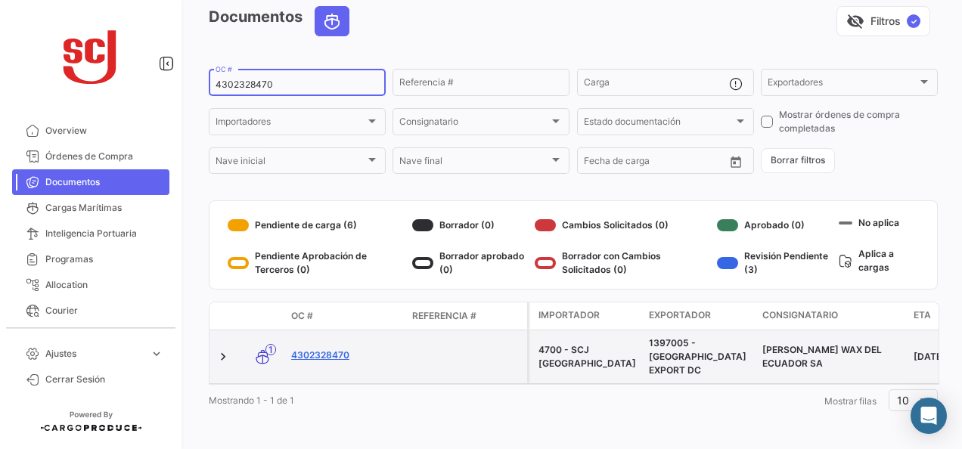
type input "4302328470"
click at [339, 351] on link "4302328470" at bounding box center [345, 356] width 109 height 14
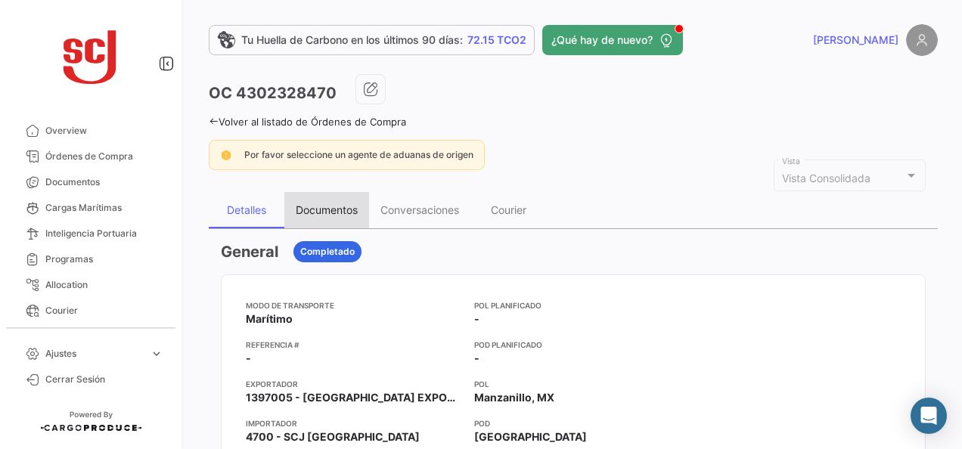
click at [340, 213] on div "Documentos" at bounding box center [327, 209] width 62 height 13
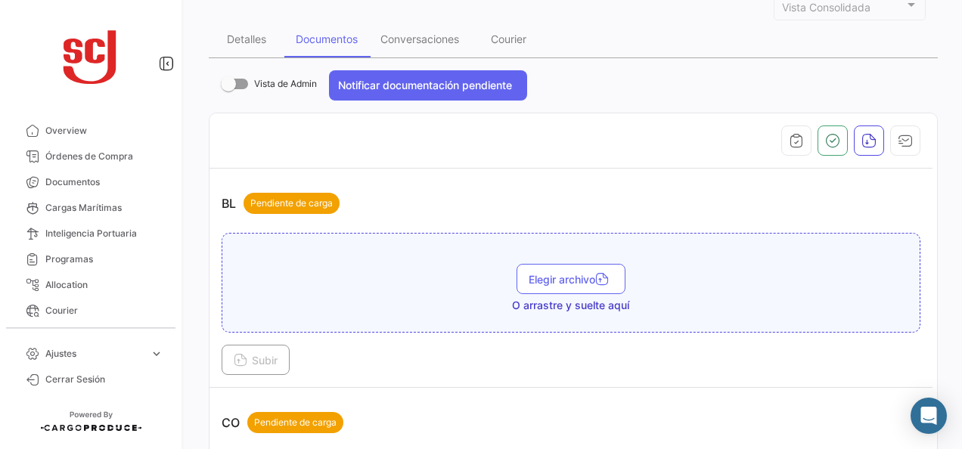
scroll to position [302, 0]
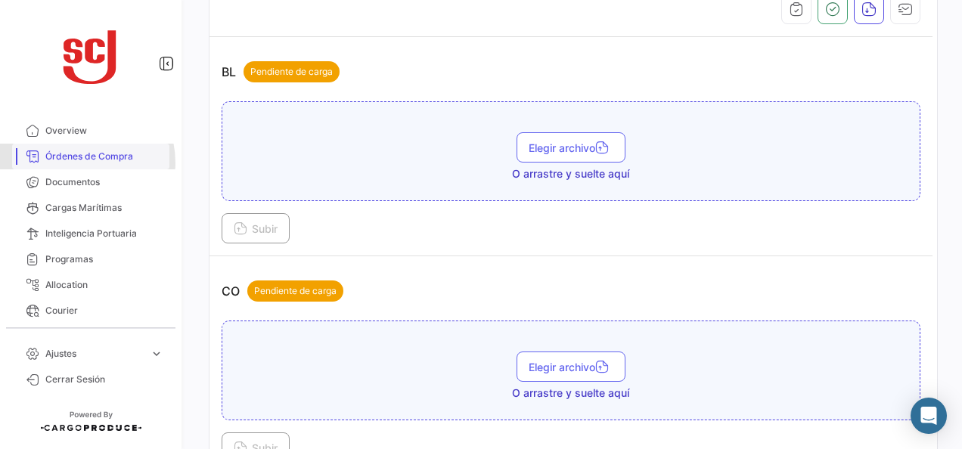
click at [79, 163] on span "Órdenes de Compra" at bounding box center [104, 157] width 118 height 14
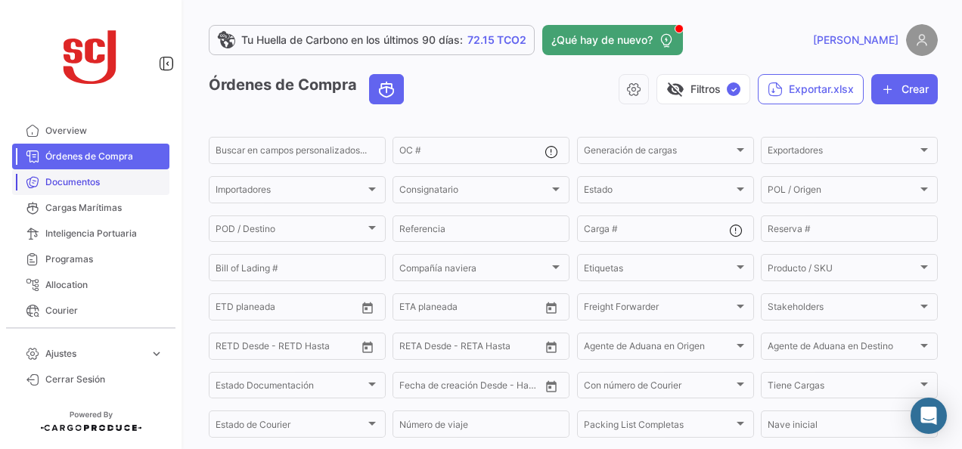
click at [82, 189] on link "Documentos" at bounding box center [90, 182] width 157 height 26
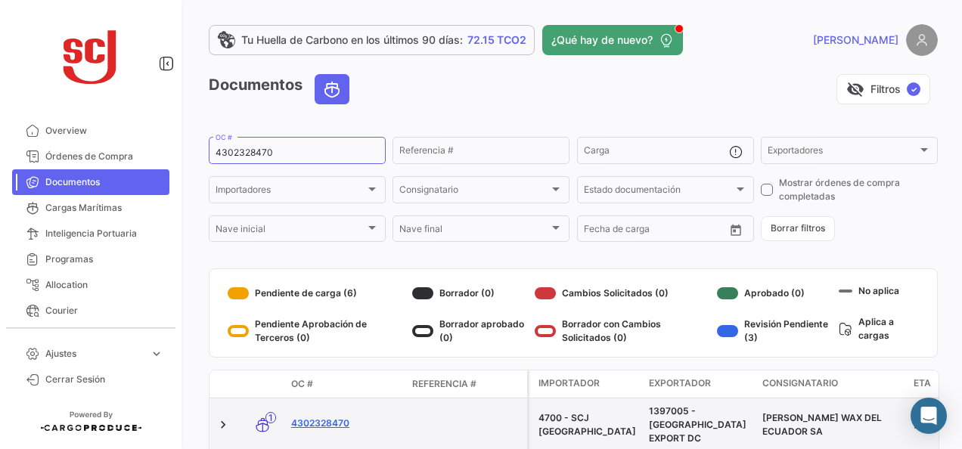
click at [307, 417] on link "4302328470" at bounding box center [345, 424] width 109 height 14
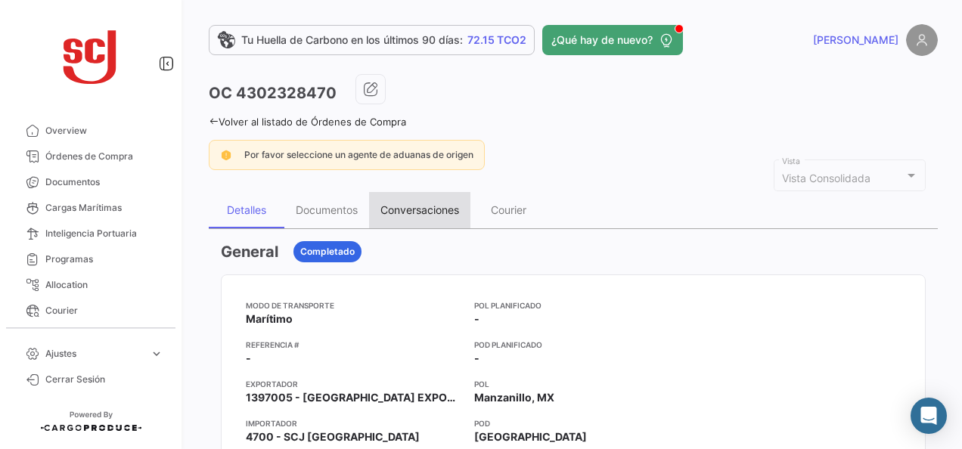
click at [395, 214] on div "Conversaciones" at bounding box center [419, 209] width 79 height 13
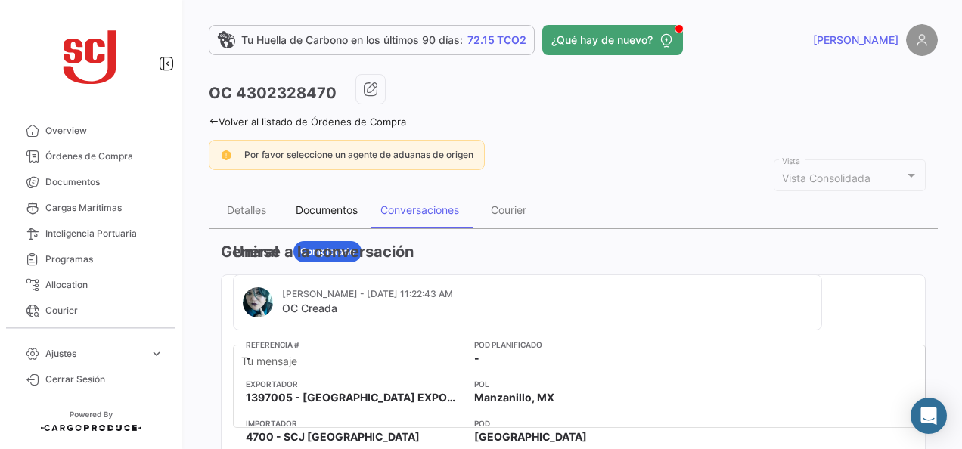
click at [365, 216] on div "Documentos" at bounding box center [326, 210] width 85 height 36
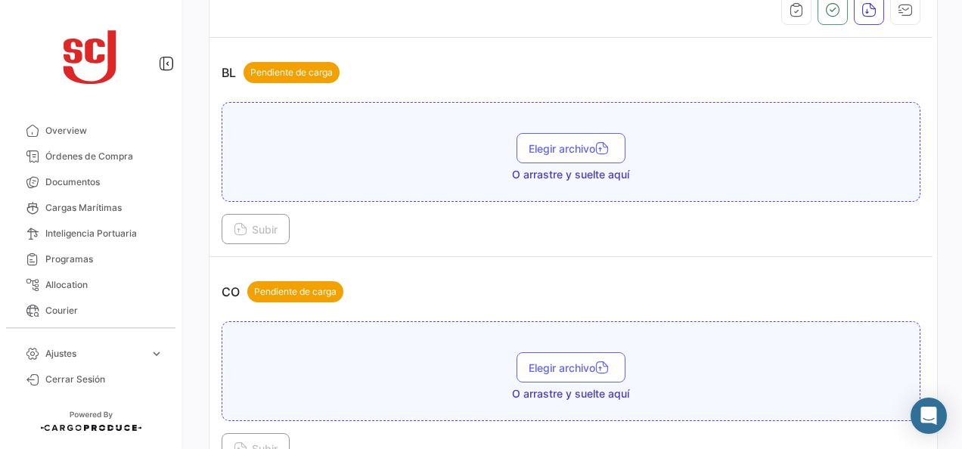
scroll to position [227, 0]
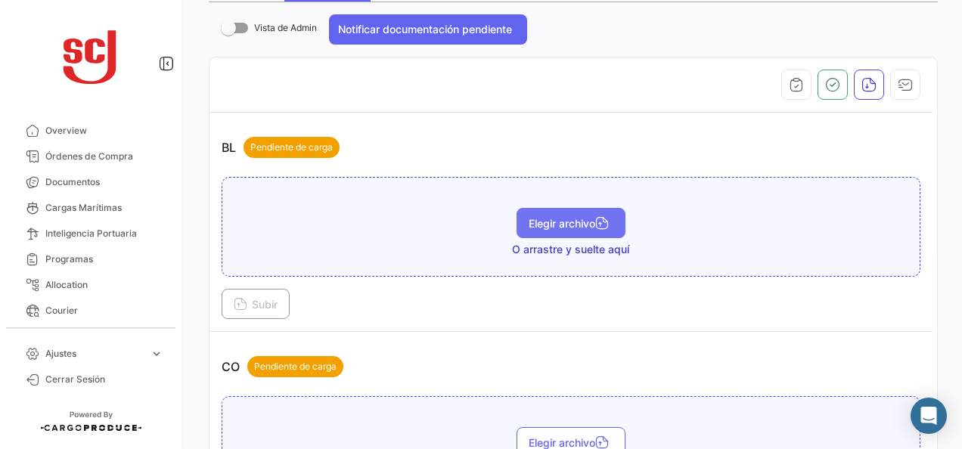
click at [529, 222] on span "Elegir archivo" at bounding box center [571, 223] width 85 height 13
click at [571, 222] on span "Elegir archivo" at bounding box center [571, 223] width 85 height 13
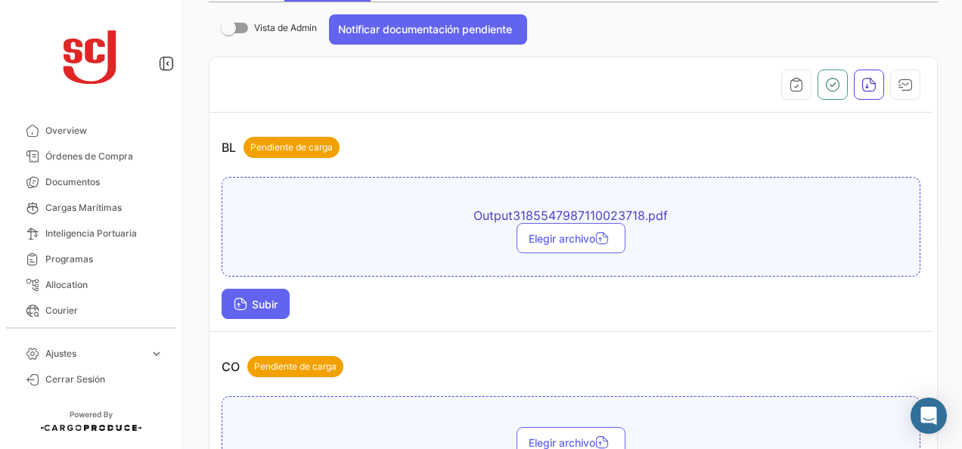
click at [257, 305] on span "Subir" at bounding box center [256, 304] width 44 height 13
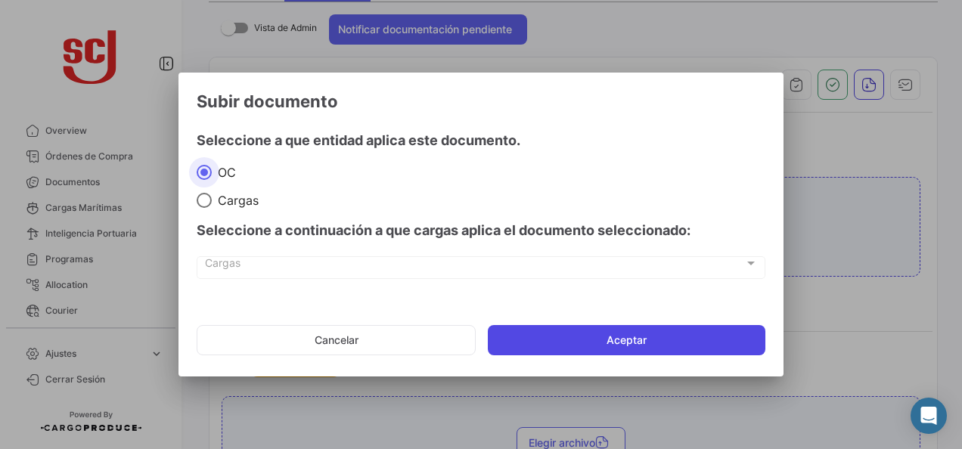
click at [545, 343] on button "Aceptar" at bounding box center [627, 340] width 278 height 30
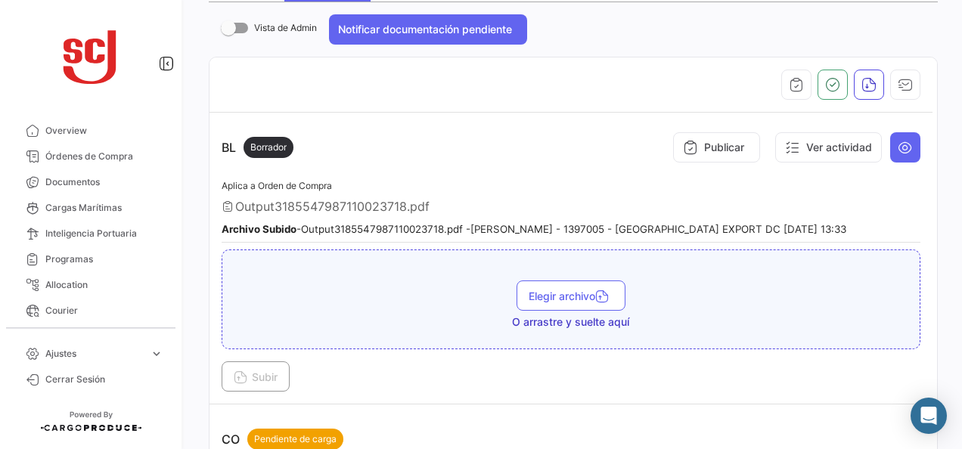
scroll to position [0, 0]
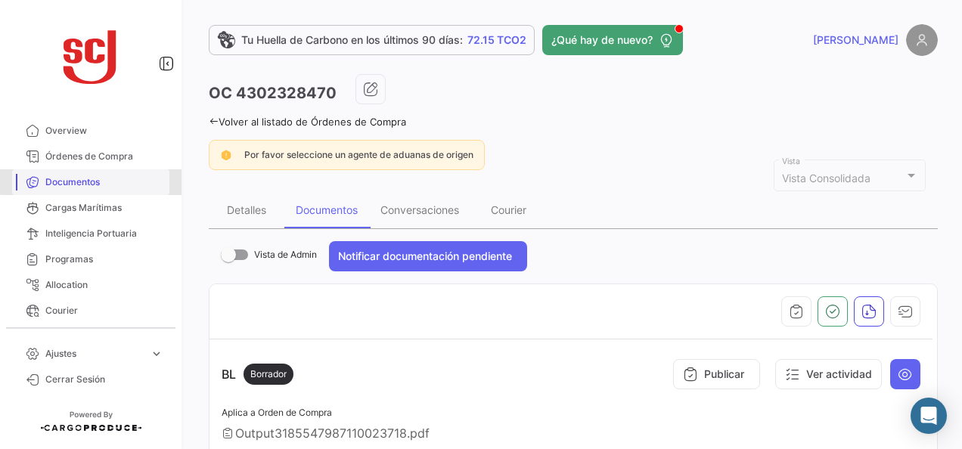
click at [100, 172] on link "Documentos" at bounding box center [90, 182] width 157 height 26
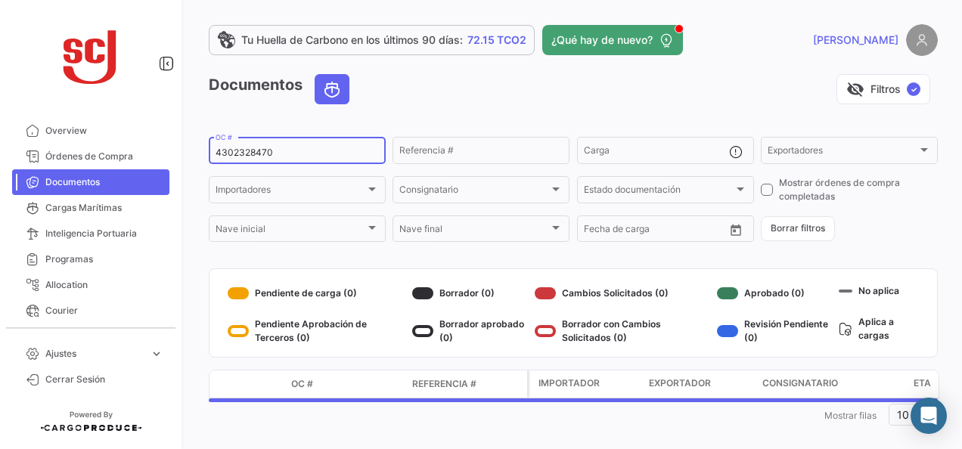
click at [259, 157] on input "4302328470" at bounding box center [297, 152] width 163 height 11
paste input "5034"
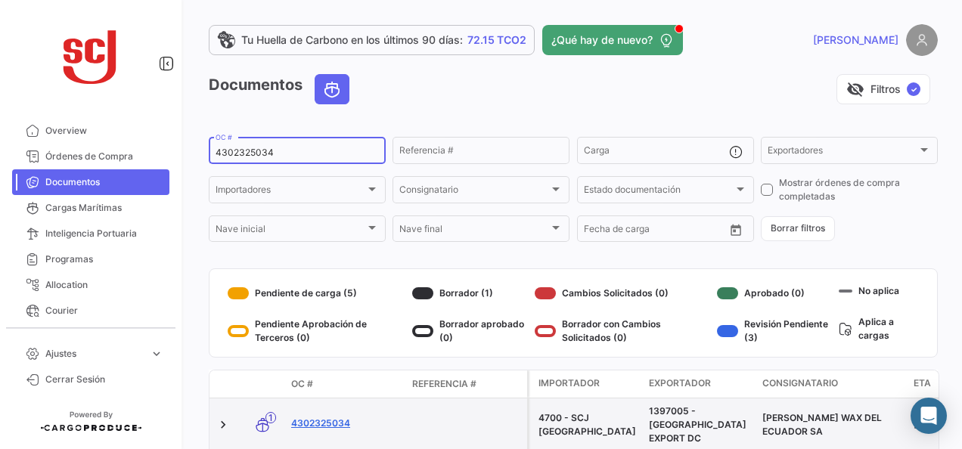
type input "4302325034"
click at [343, 422] on link "4302325034" at bounding box center [345, 424] width 109 height 14
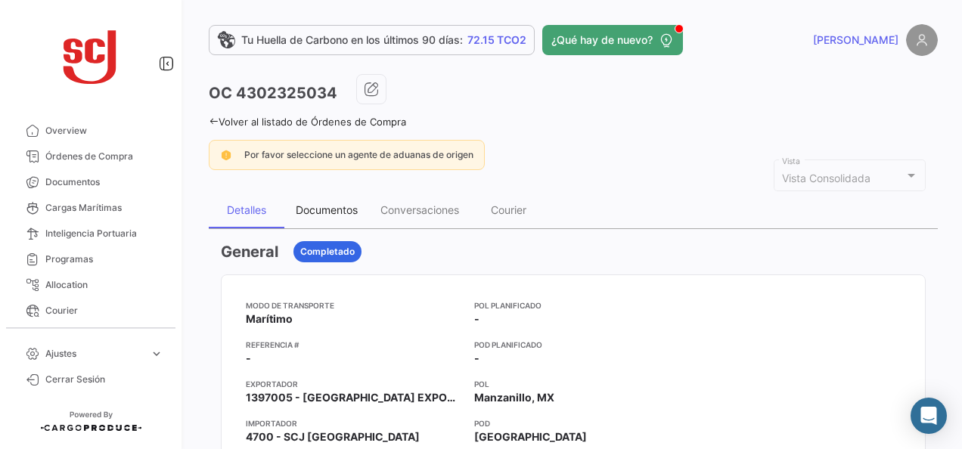
click at [334, 213] on div "Documentos" at bounding box center [327, 209] width 62 height 13
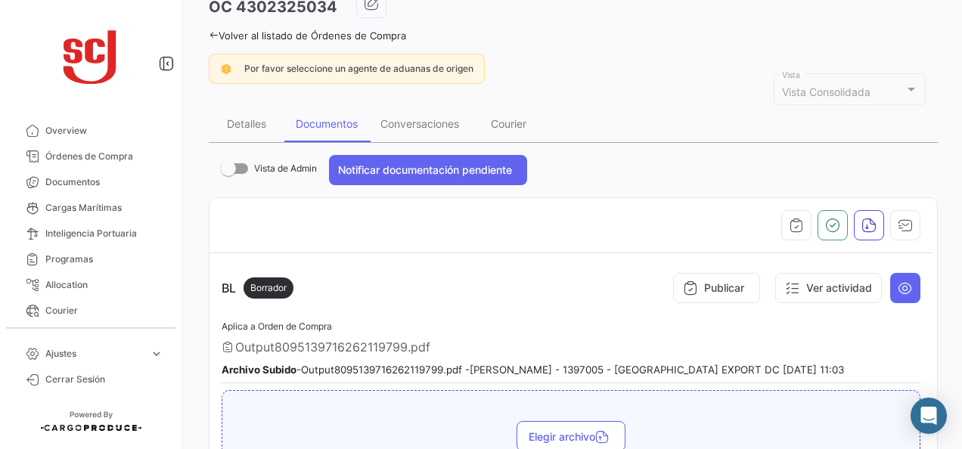
scroll to position [227, 0]
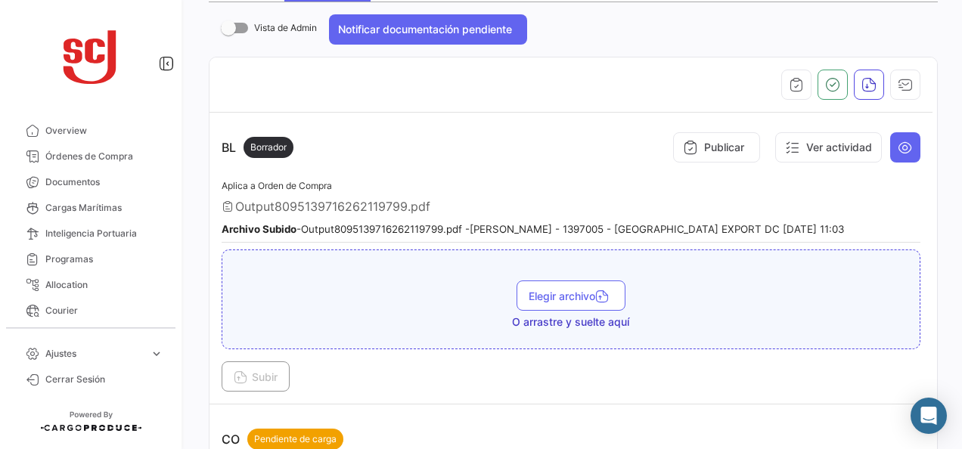
click at [607, 225] on small "Archivo Subido - Output8095139716262119799.pdf - [PERSON_NAME] - 1397005 - [GEO…" at bounding box center [533, 229] width 622 height 12
click at [898, 144] on icon at bounding box center [905, 147] width 15 height 15
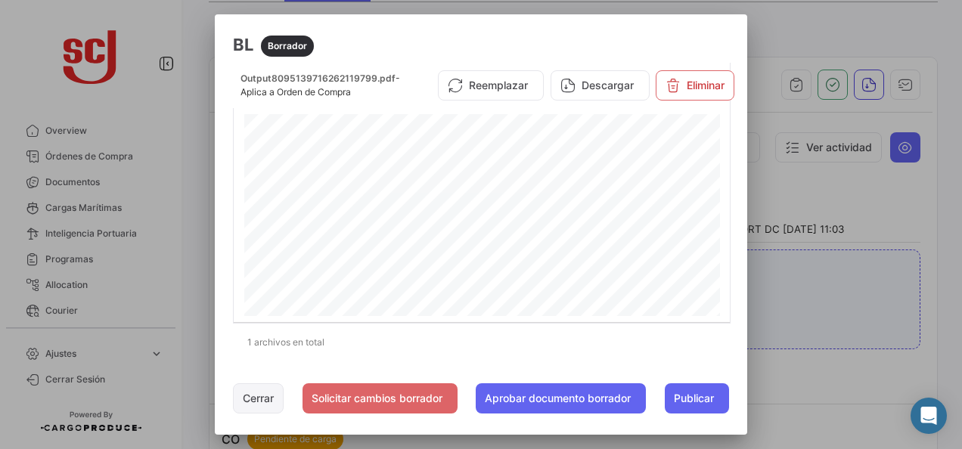
click at [266, 402] on button "Cerrar" at bounding box center [258, 398] width 51 height 30
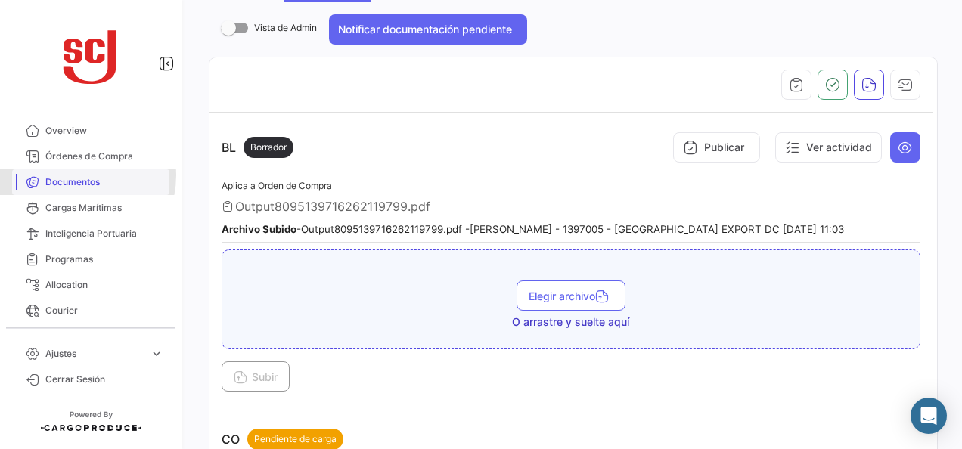
click at [79, 175] on span "Documentos" at bounding box center [104, 182] width 118 height 14
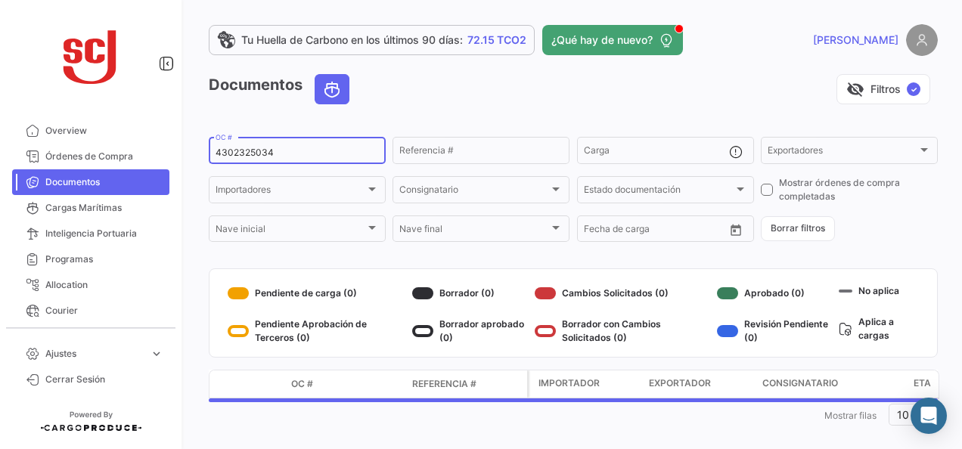
click at [271, 148] on input "4302325034" at bounding box center [297, 152] width 163 height 11
paste input "7215"
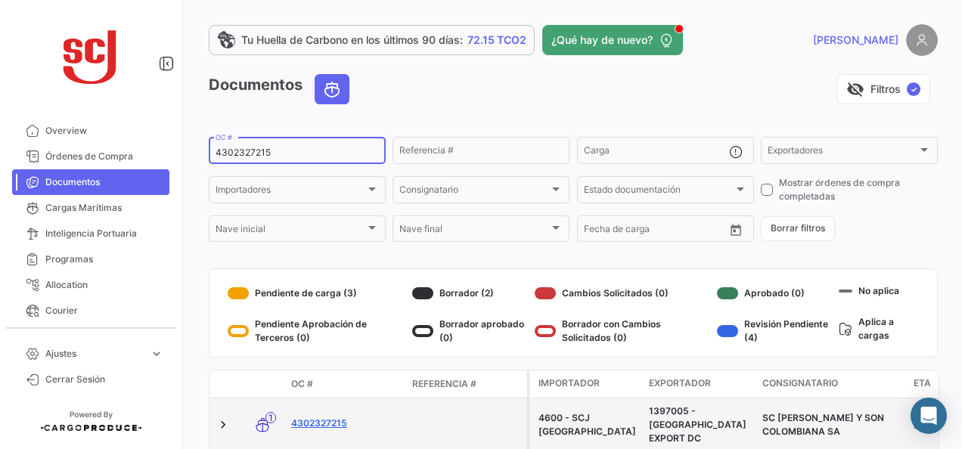
type input "4302327215"
click at [321, 417] on link "4302327215" at bounding box center [345, 424] width 109 height 14
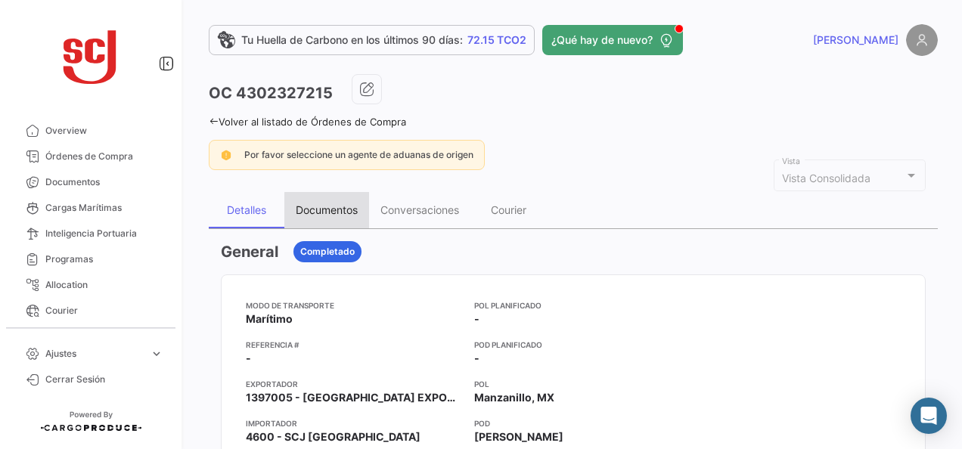
click at [334, 219] on div "Documentos" at bounding box center [326, 210] width 85 height 36
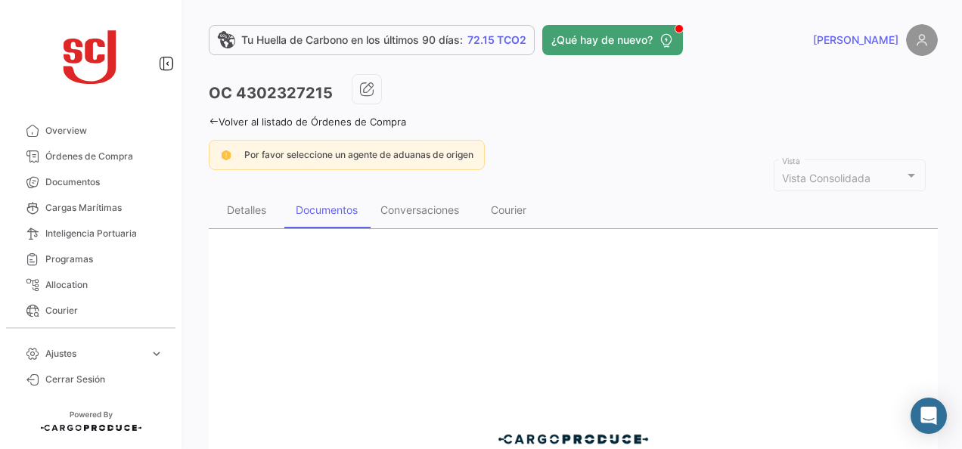
scroll to position [227, 0]
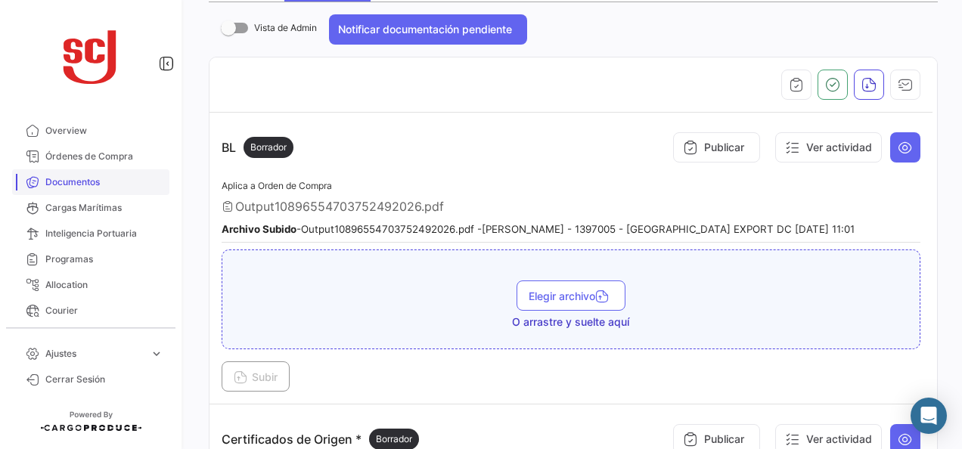
click at [74, 185] on span "Documentos" at bounding box center [104, 182] width 118 height 14
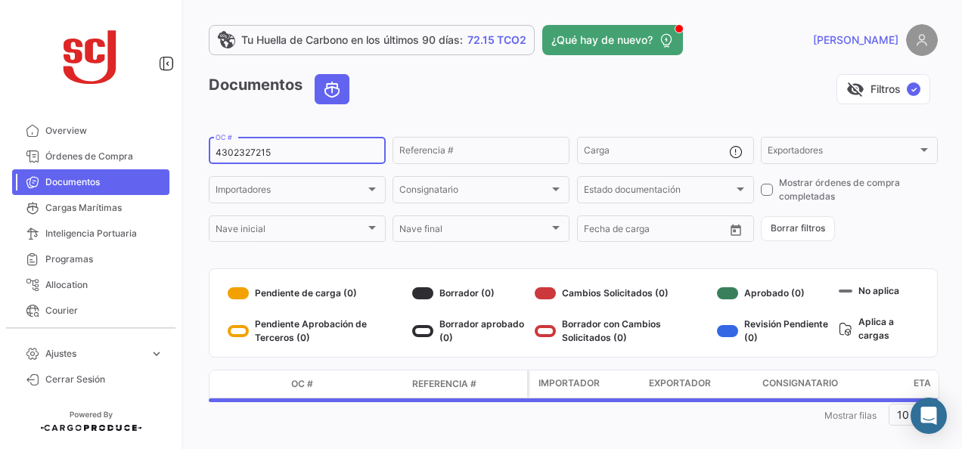
click at [253, 157] on input "4302327215" at bounding box center [297, 152] width 163 height 11
paste input "50279757"
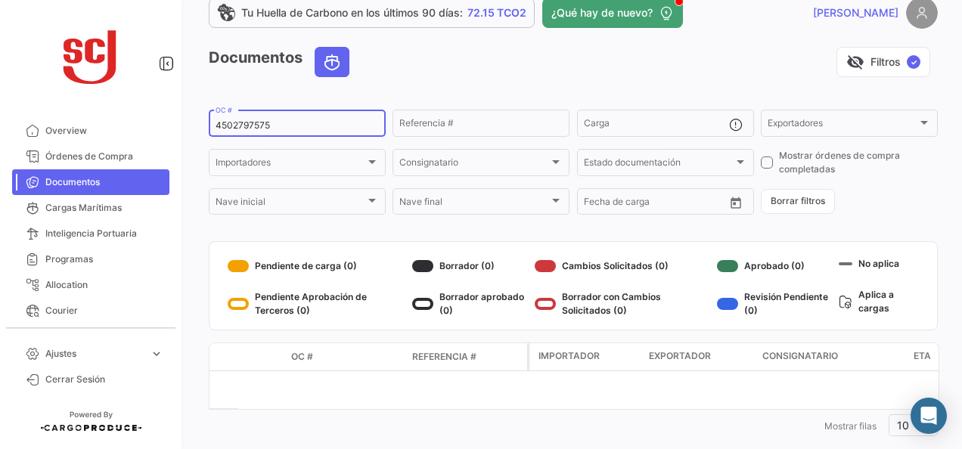
scroll to position [54, 0]
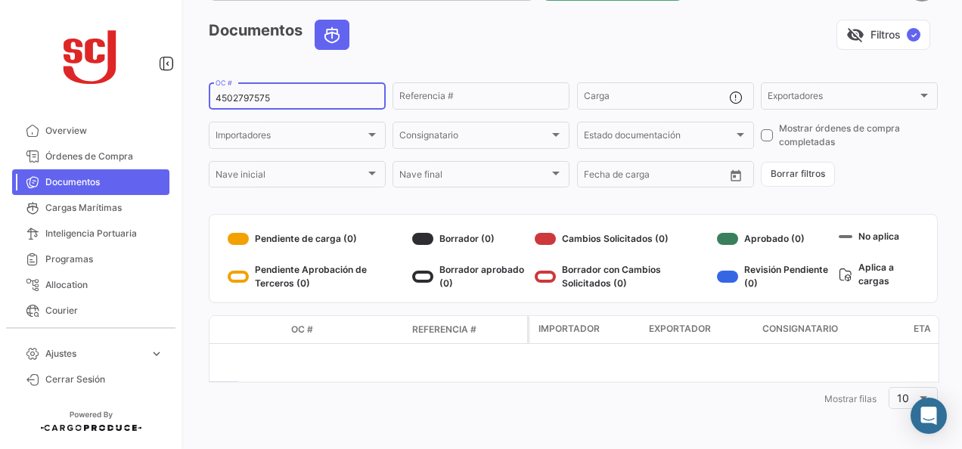
click at [262, 89] on div "4502797575 OC #" at bounding box center [297, 94] width 163 height 29
click at [261, 94] on input "4502797575" at bounding box center [297, 98] width 163 height 11
paste input "81392"
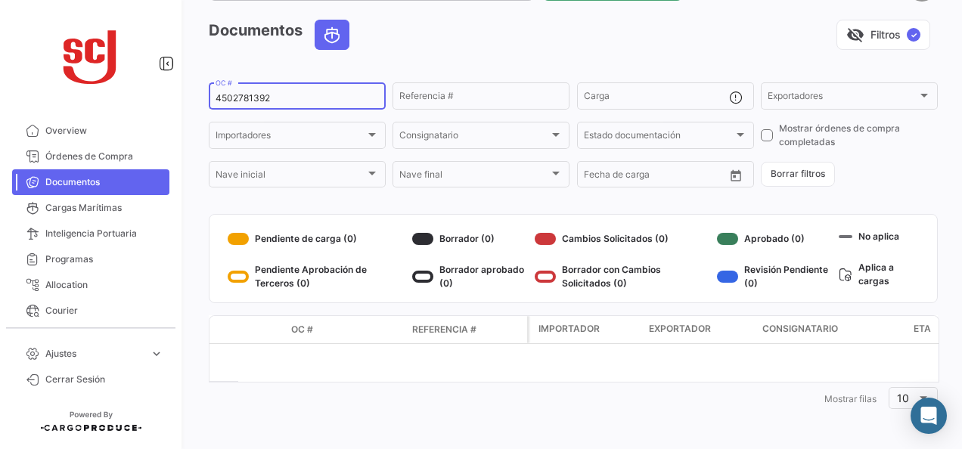
click at [244, 94] on input "4502781392" at bounding box center [297, 98] width 163 height 11
paste input "302328677"
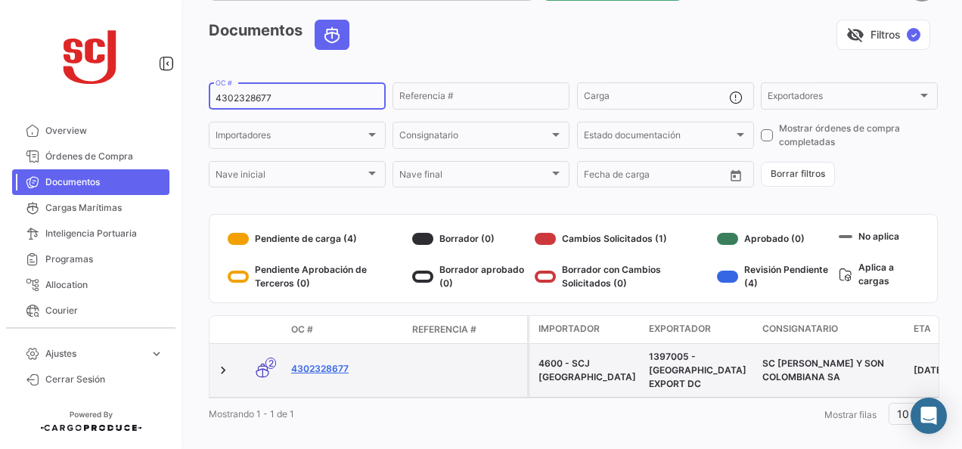
type input "4302328677"
click at [332, 362] on link "4302328677" at bounding box center [345, 369] width 109 height 14
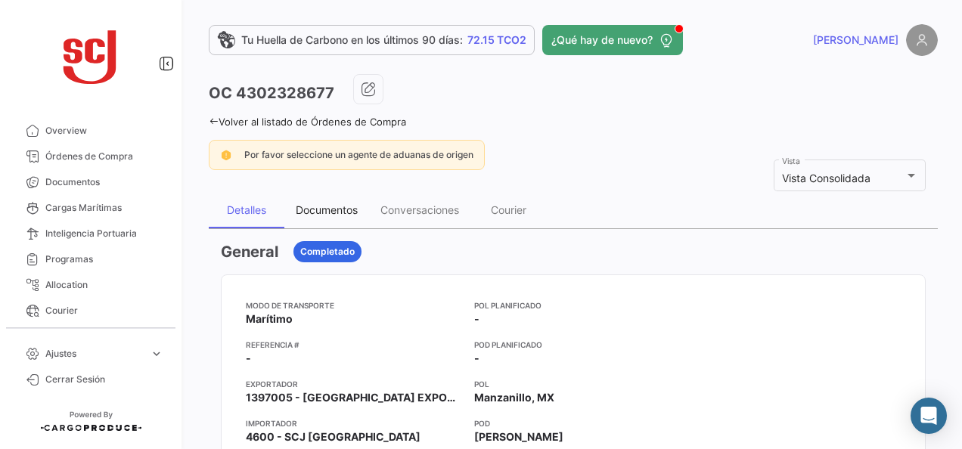
click at [319, 213] on div "Documentos" at bounding box center [327, 209] width 62 height 13
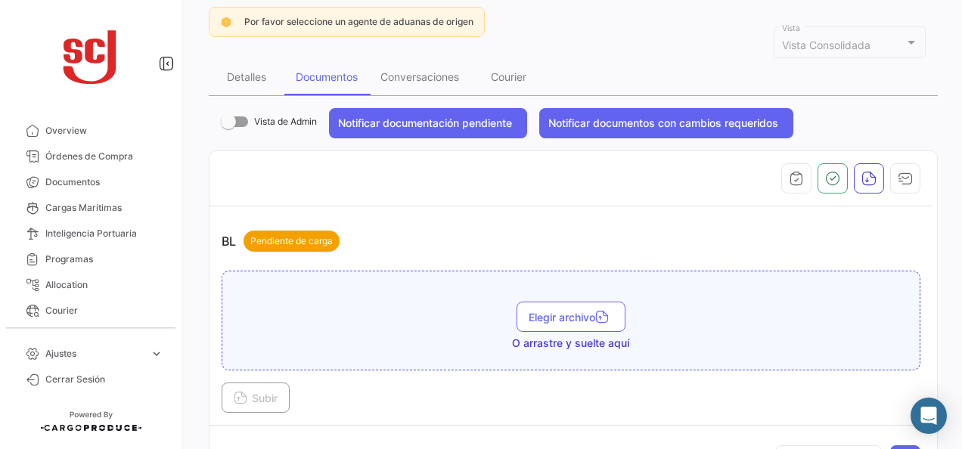
scroll to position [302, 0]
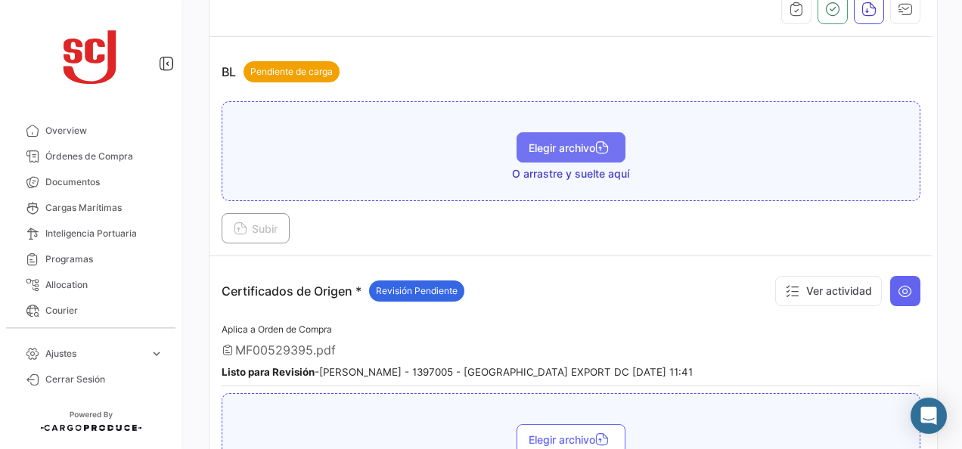
click at [551, 141] on span "Elegir archivo" at bounding box center [571, 147] width 85 height 13
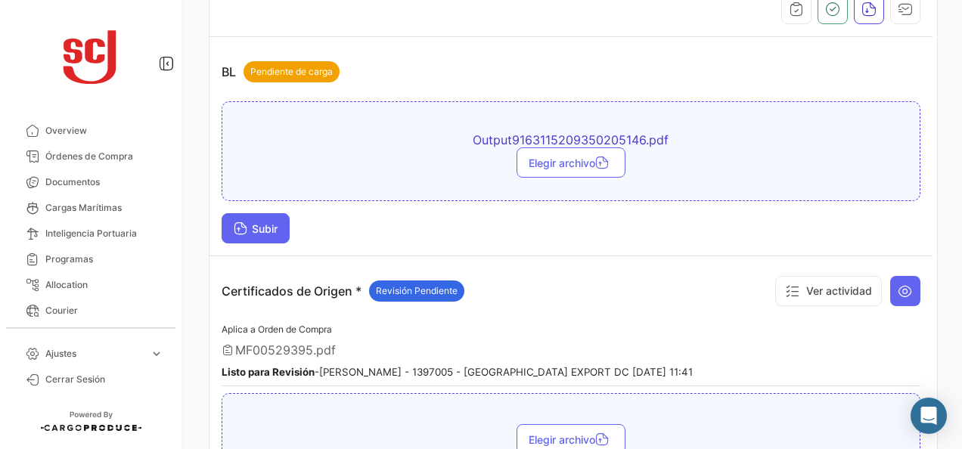
click at [268, 213] on button "Subir" at bounding box center [256, 228] width 68 height 30
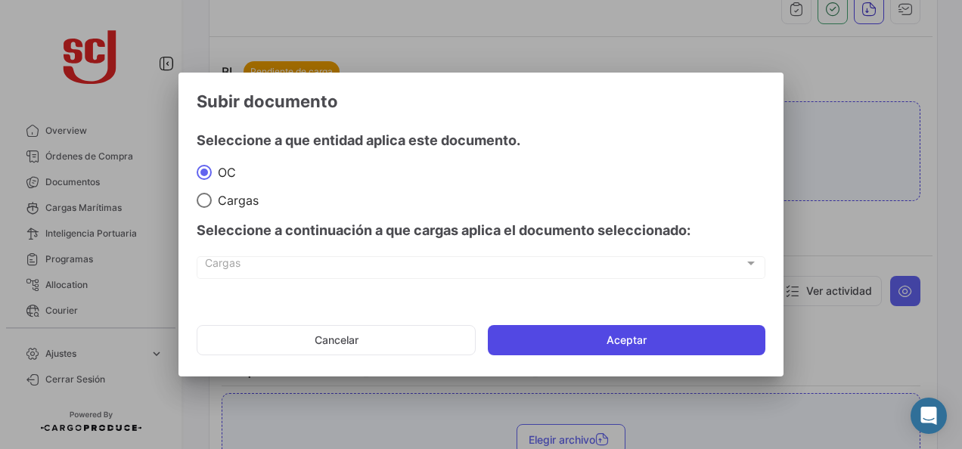
click at [704, 334] on button "Aceptar" at bounding box center [627, 340] width 278 height 30
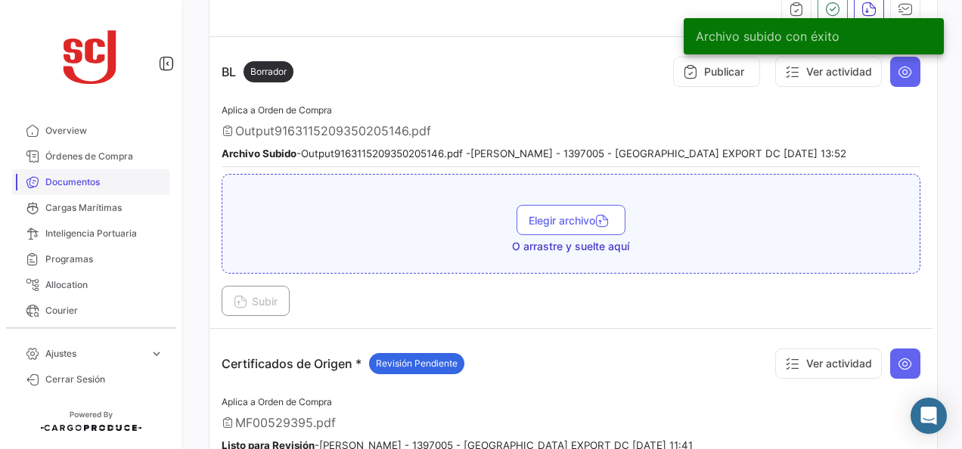
drag, startPoint x: 57, startPoint y: 181, endPoint x: 85, endPoint y: 180, distance: 27.3
click at [57, 181] on span "Documentos" at bounding box center [104, 182] width 118 height 14
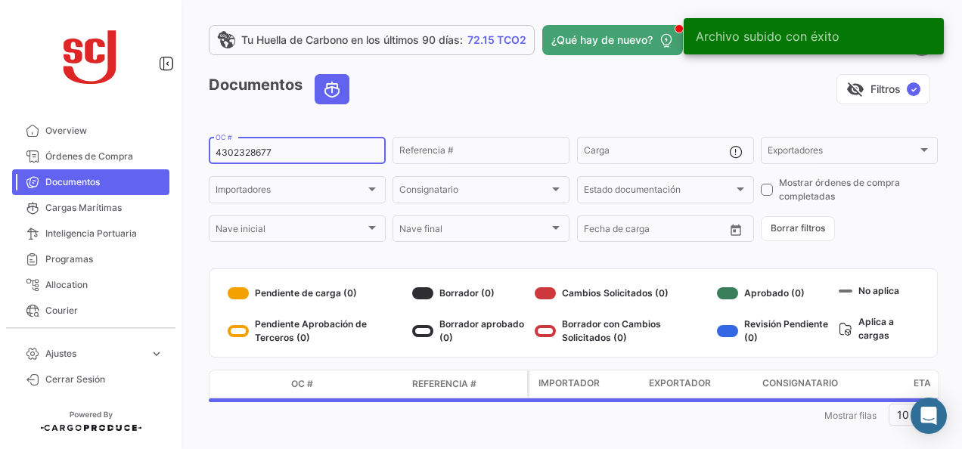
click at [245, 154] on input "4302328677" at bounding box center [297, 152] width 163 height 11
paste input "8"
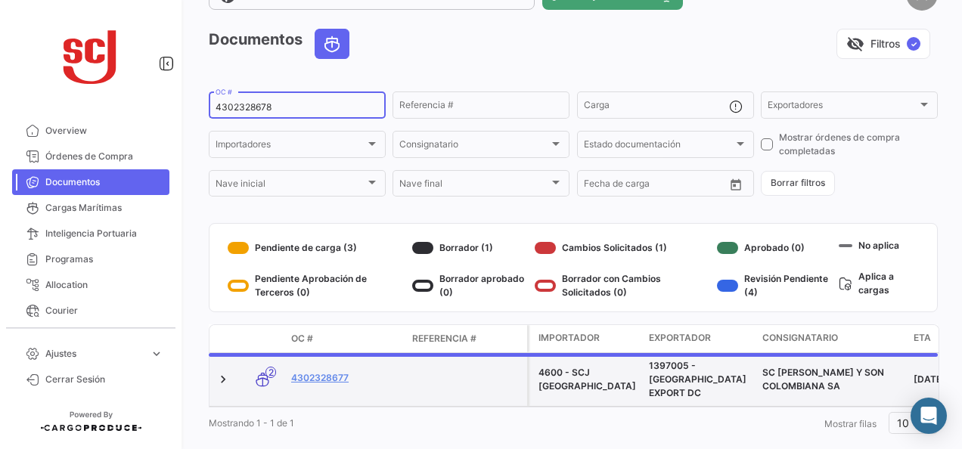
scroll to position [68, 0]
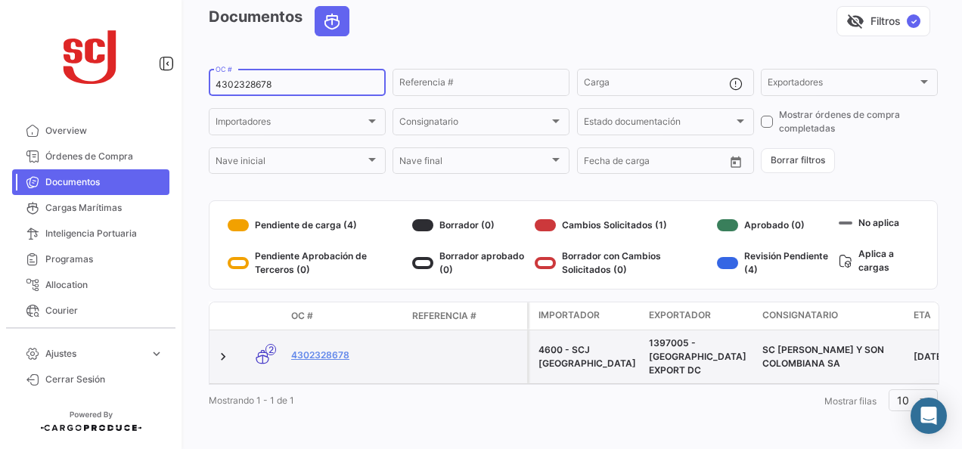
type input "4302328678"
click at [321, 349] on link "4302328678" at bounding box center [345, 356] width 109 height 14
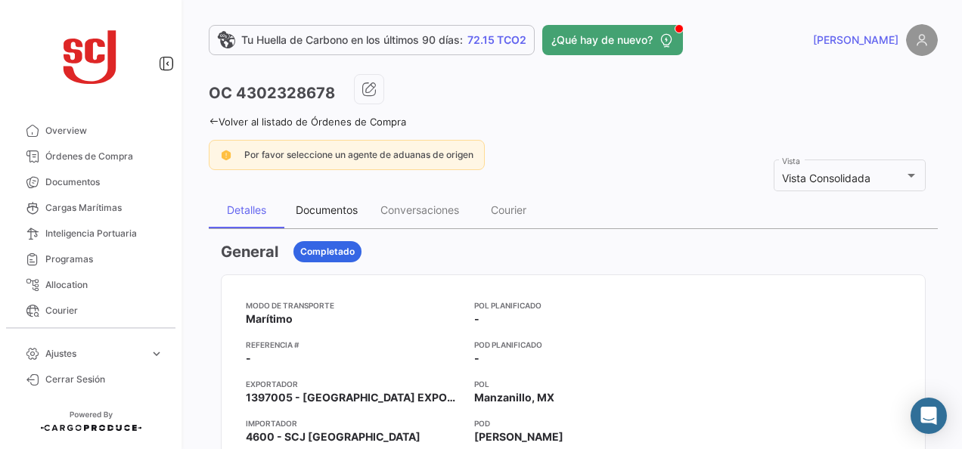
click at [303, 209] on div "Documentos" at bounding box center [327, 209] width 62 height 13
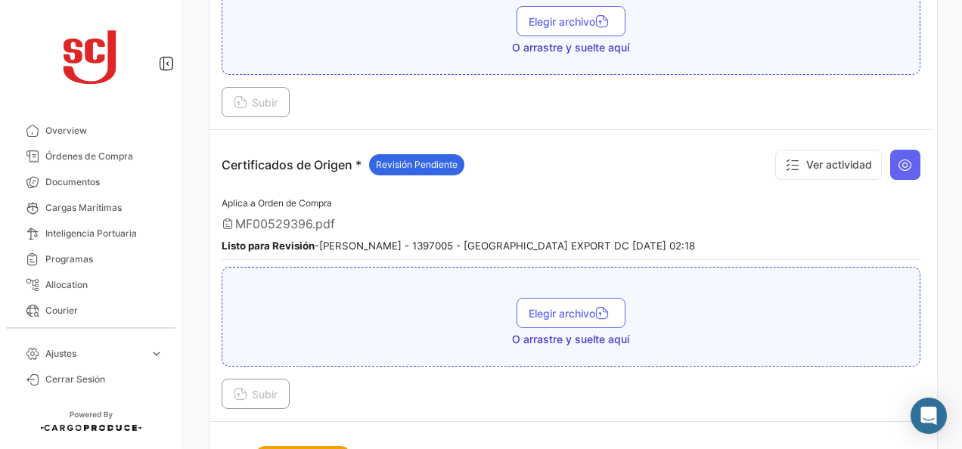
scroll to position [302, 0]
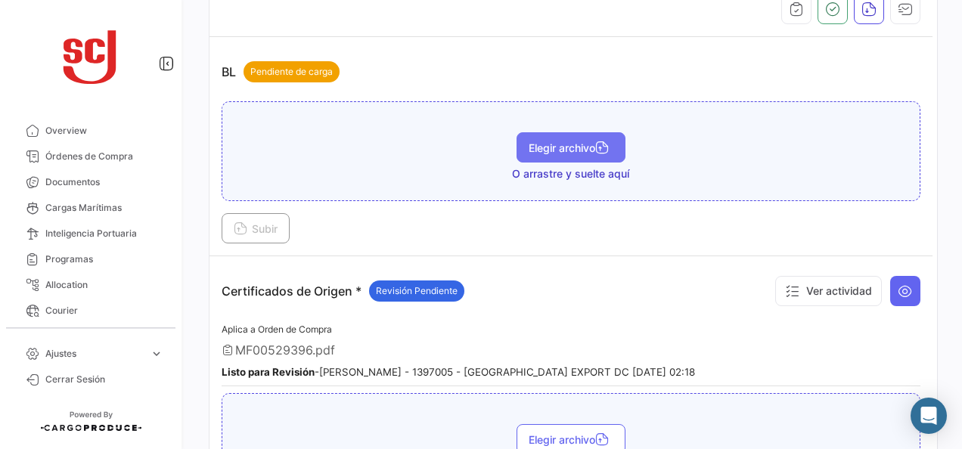
click at [557, 152] on button "Elegir archivo" at bounding box center [571, 147] width 109 height 30
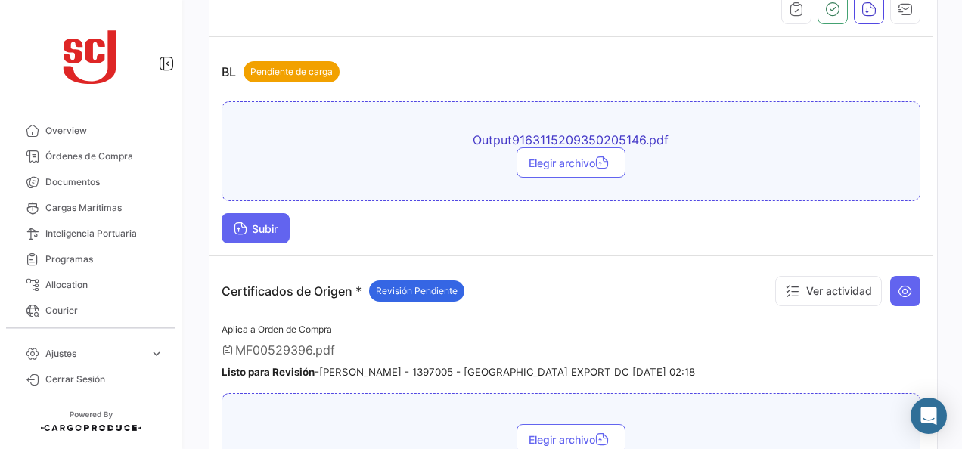
click at [266, 238] on button "Subir" at bounding box center [256, 228] width 68 height 30
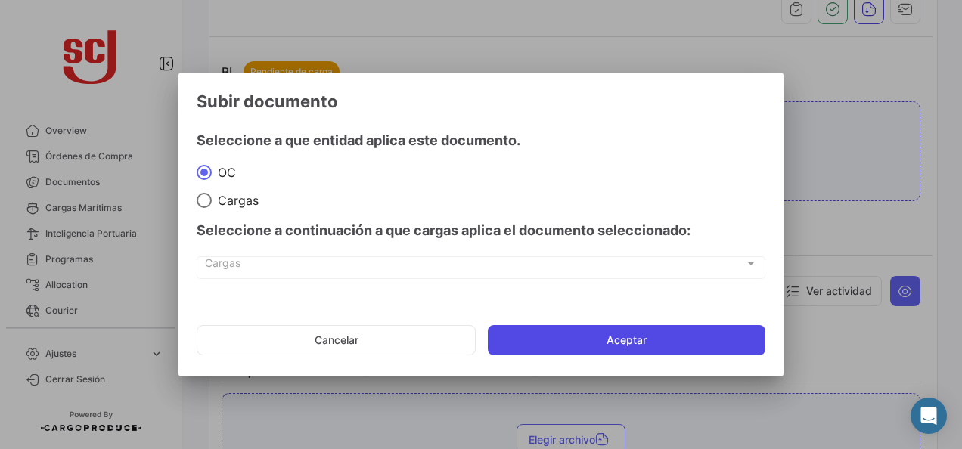
click at [575, 340] on button "Aceptar" at bounding box center [627, 340] width 278 height 30
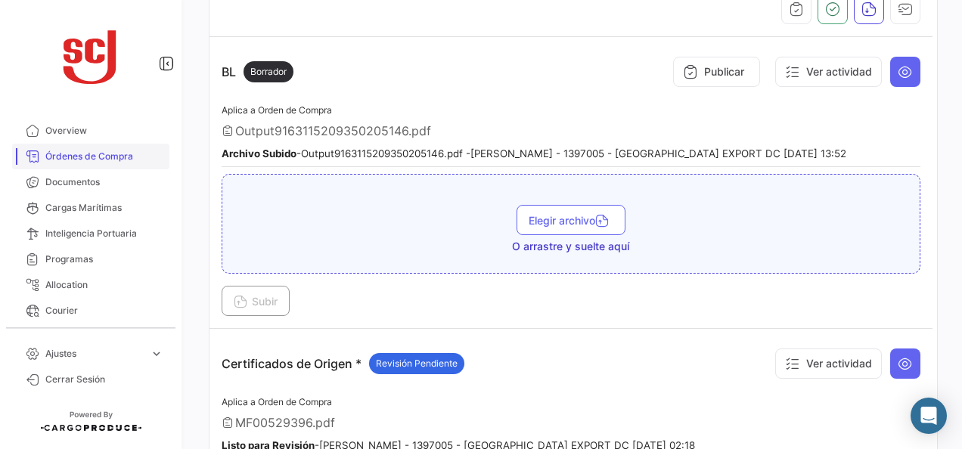
drag, startPoint x: 92, startPoint y: 176, endPoint x: 142, endPoint y: 147, distance: 58.0
click at [92, 176] on span "Documentos" at bounding box center [104, 182] width 118 height 14
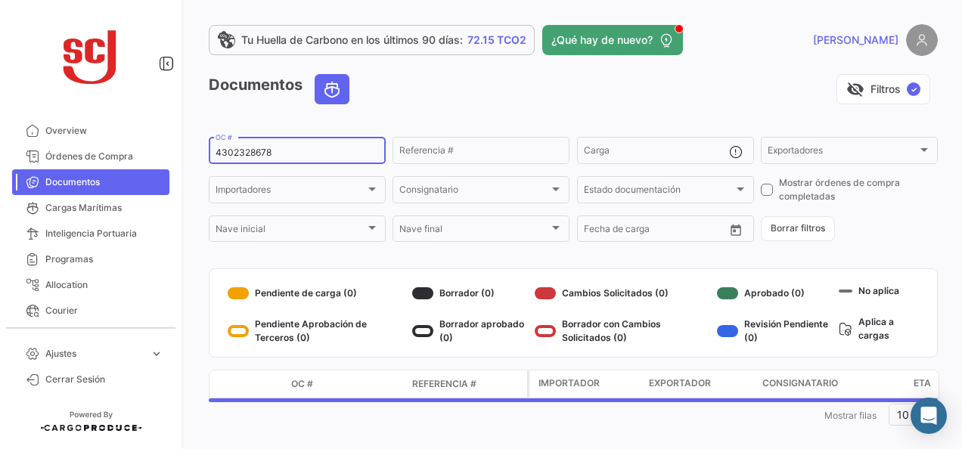
click at [257, 149] on div "4302328678 OC #" at bounding box center [297, 149] width 163 height 29
click at [257, 149] on input "4302328678" at bounding box center [297, 152] width 163 height 11
paste input "8490011154463"
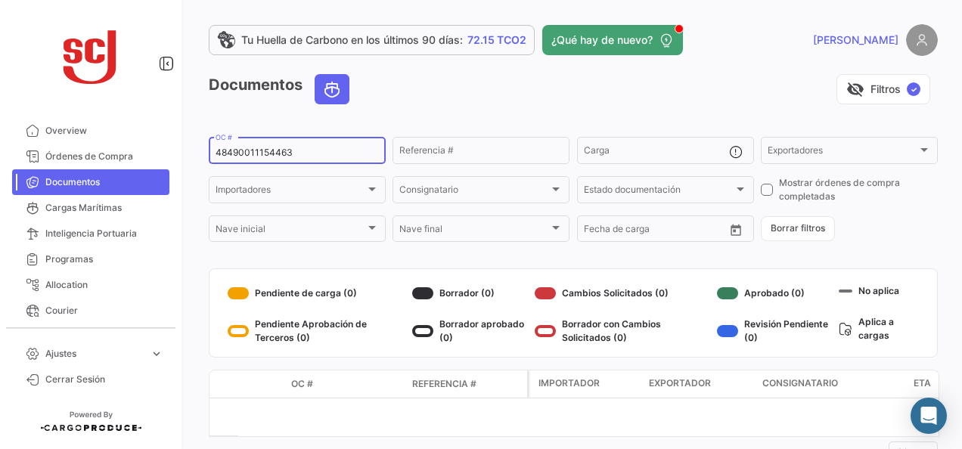
drag, startPoint x: 275, startPoint y: 144, endPoint x: 278, endPoint y: 154, distance: 9.6
click at [276, 150] on div "48490011154463 OC #" at bounding box center [297, 149] width 163 height 29
click at [278, 154] on input "48490011154463" at bounding box center [297, 152] width 163 height 11
paste input "302328675"
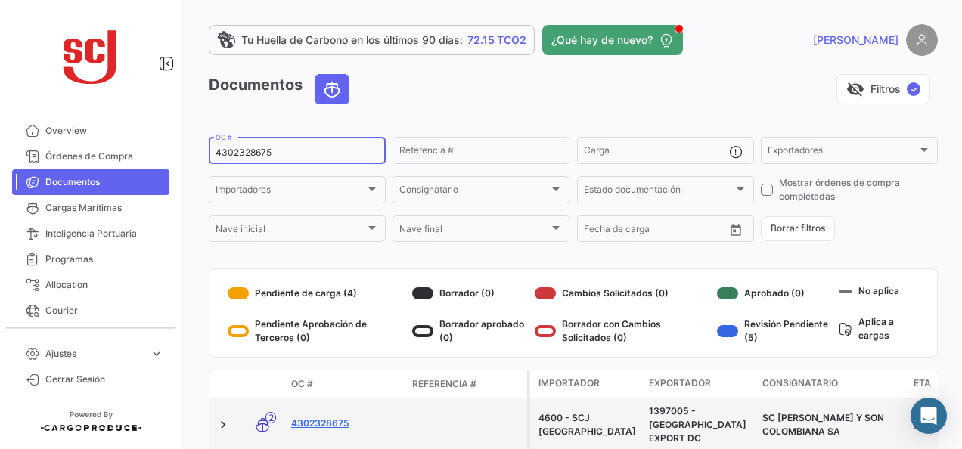
type input "4302328675"
click at [321, 417] on link "4302328675" at bounding box center [345, 424] width 109 height 14
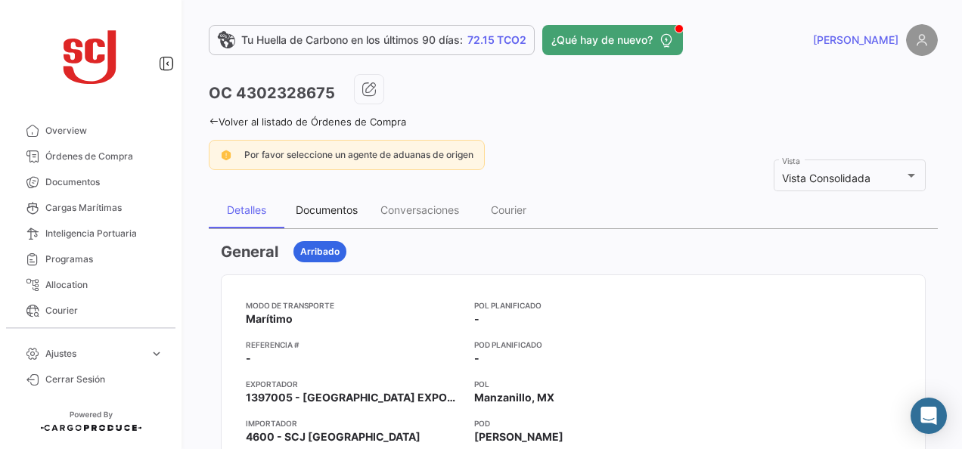
click at [323, 218] on div "Documentos" at bounding box center [326, 210] width 85 height 36
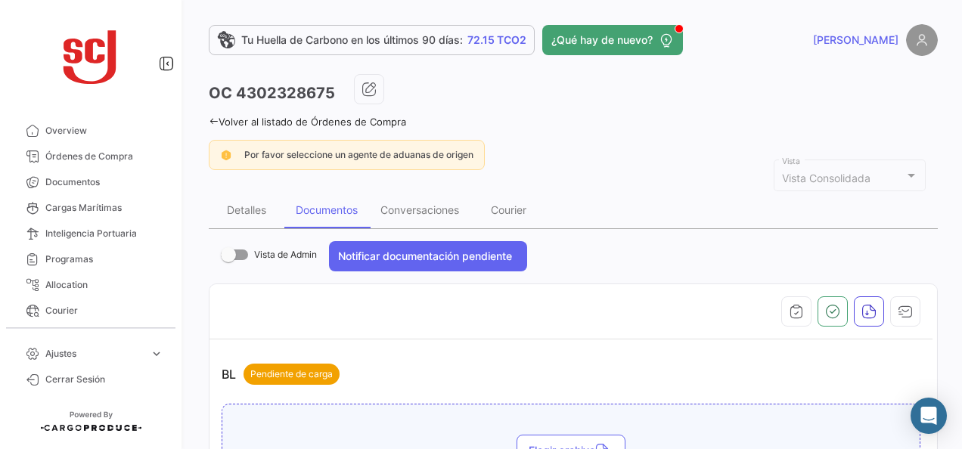
scroll to position [151, 0]
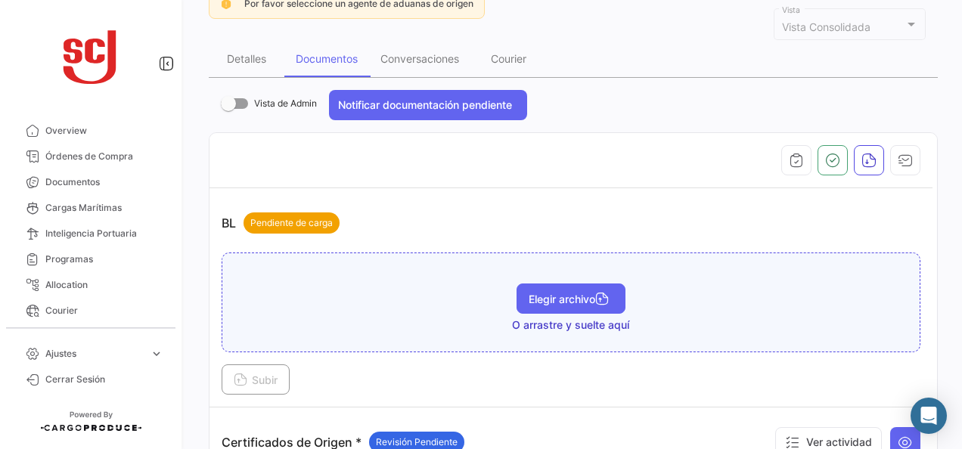
click at [567, 284] on button "Elegir archivo" at bounding box center [571, 299] width 109 height 30
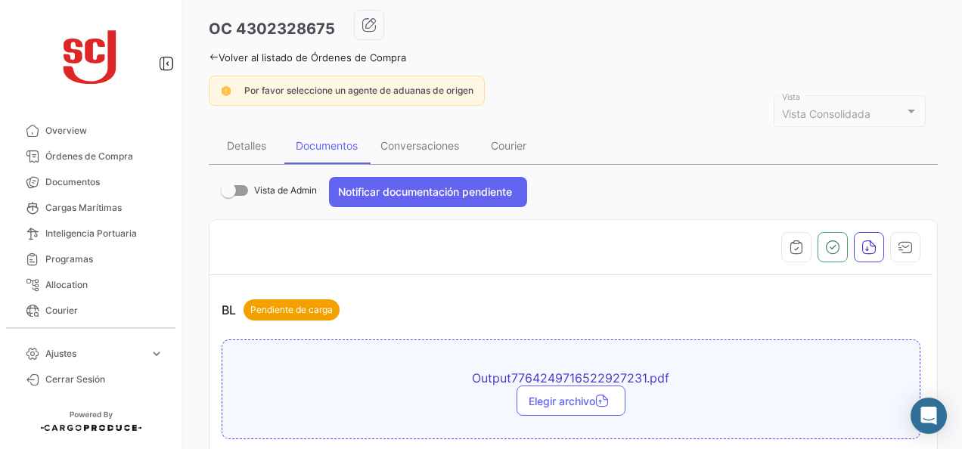
scroll to position [227, 0]
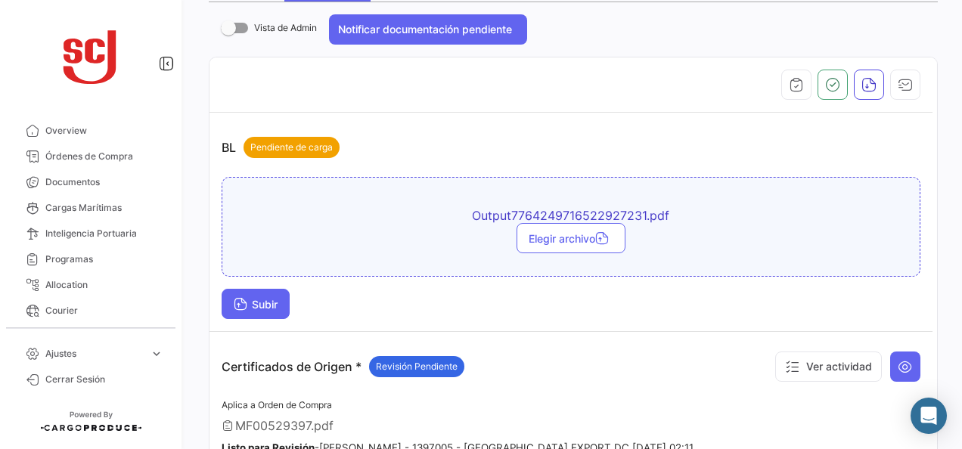
click at [257, 298] on span "Subir" at bounding box center [256, 304] width 44 height 13
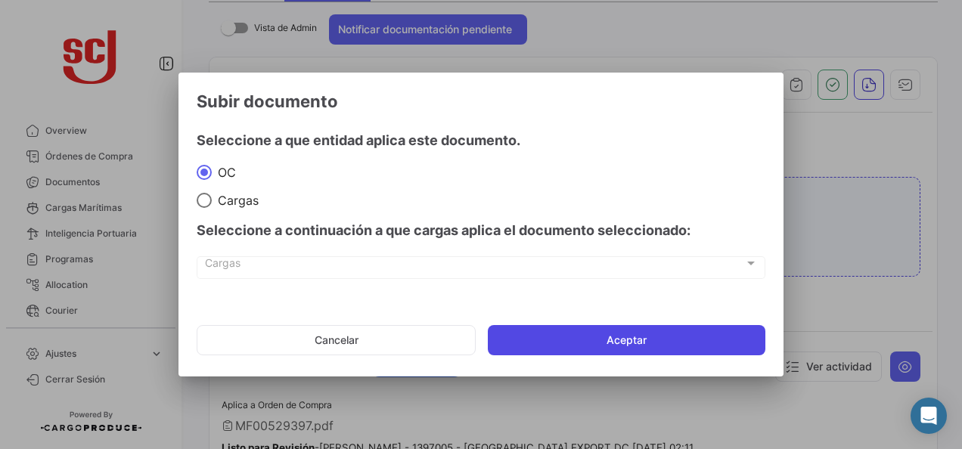
click at [660, 340] on button "Aceptar" at bounding box center [627, 340] width 278 height 30
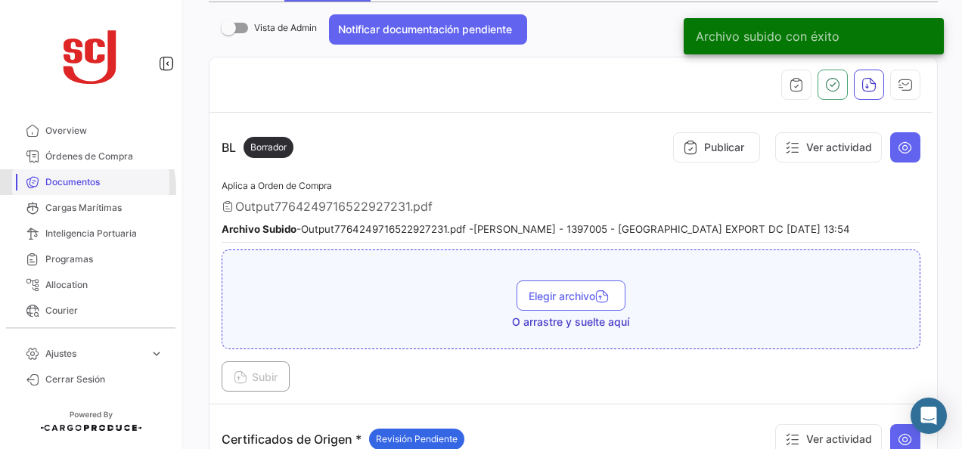
click at [82, 189] on link "Documentos" at bounding box center [90, 182] width 157 height 26
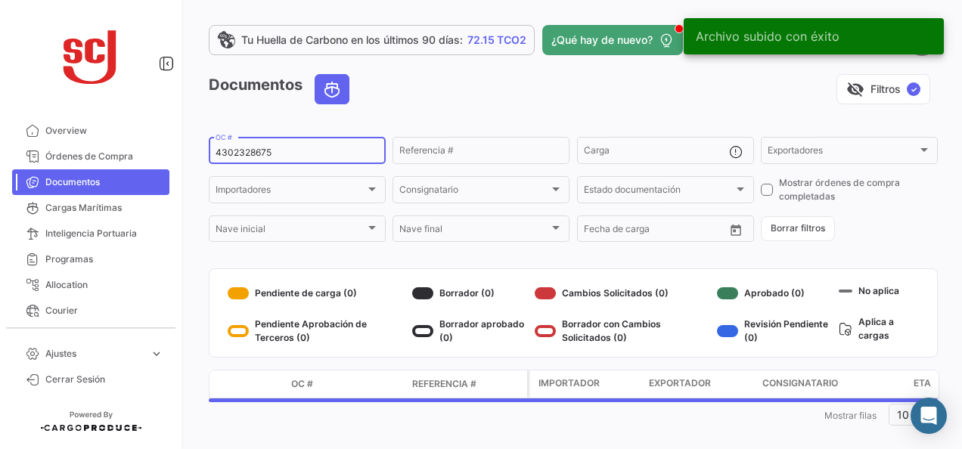
click at [254, 148] on input "4302328675" at bounding box center [297, 152] width 163 height 11
paste input "6"
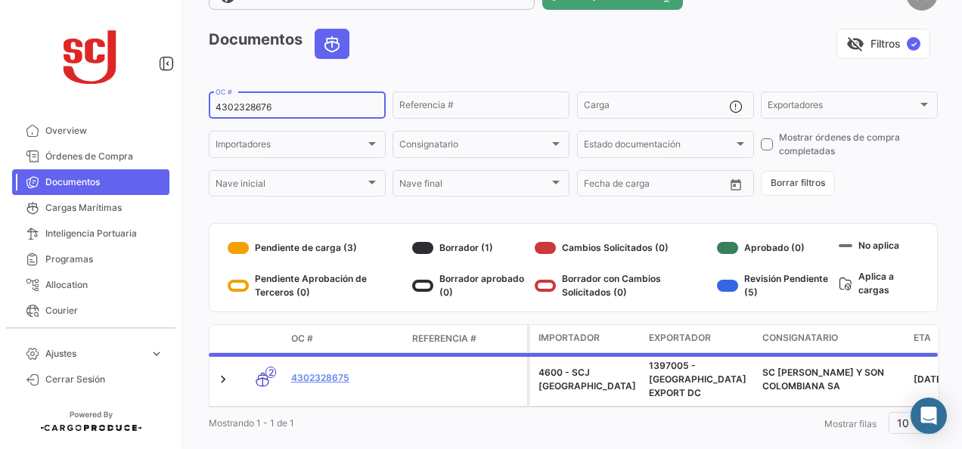
scroll to position [68, 0]
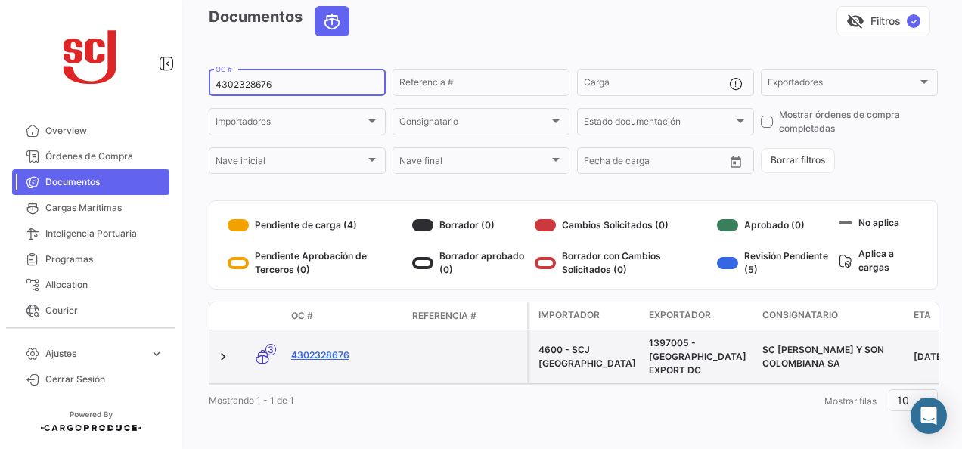
type input "4302328676"
click at [349, 349] on link "4302328676" at bounding box center [345, 356] width 109 height 14
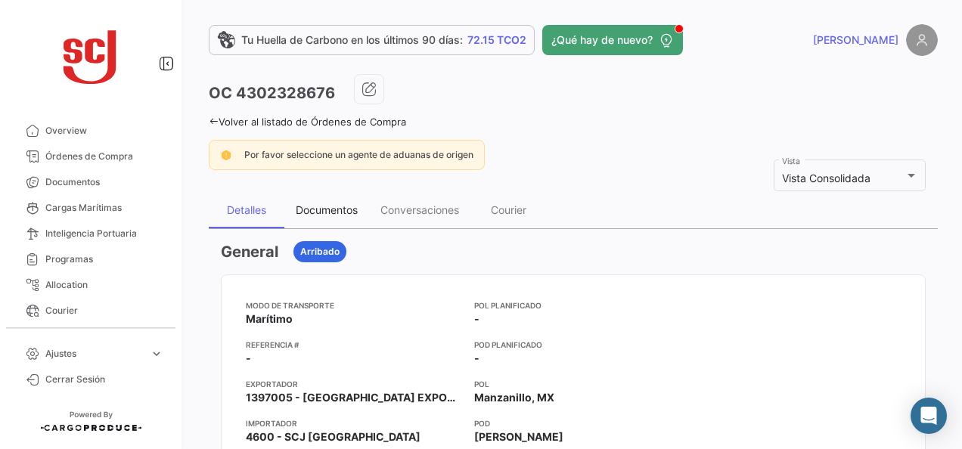
click at [334, 215] on div "Documentos" at bounding box center [326, 210] width 85 height 36
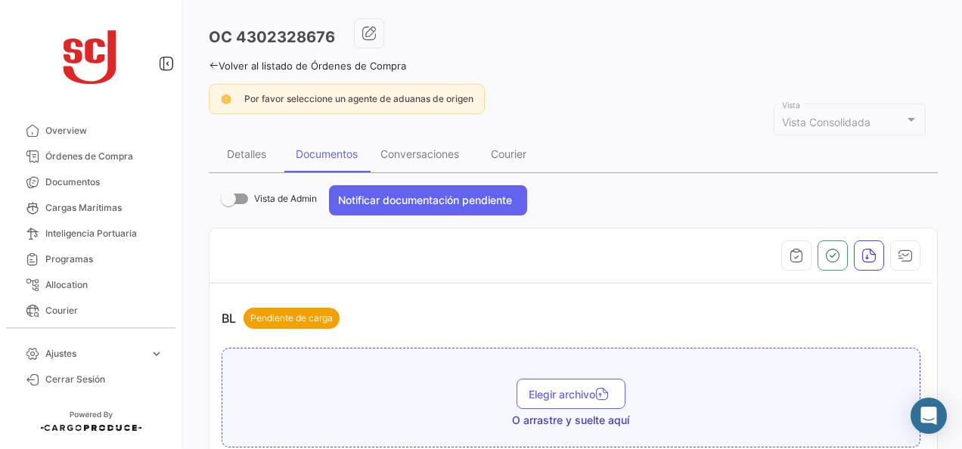
scroll to position [151, 0]
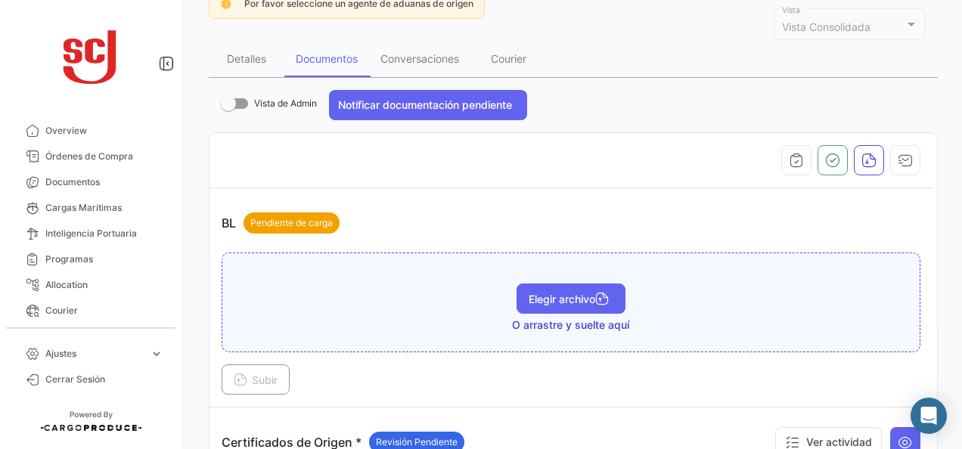
click at [529, 295] on span "Elegir archivo" at bounding box center [571, 299] width 85 height 13
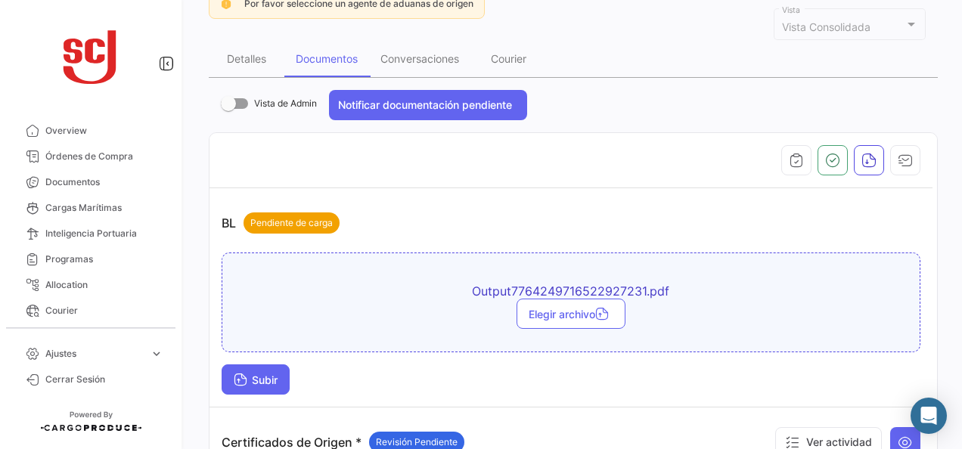
click at [259, 367] on button "Subir" at bounding box center [256, 380] width 68 height 30
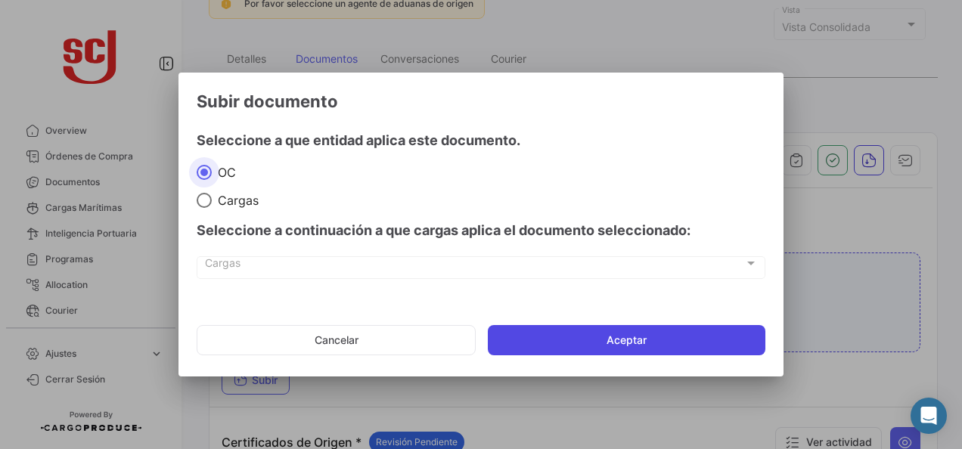
click at [577, 330] on button "Aceptar" at bounding box center [627, 340] width 278 height 30
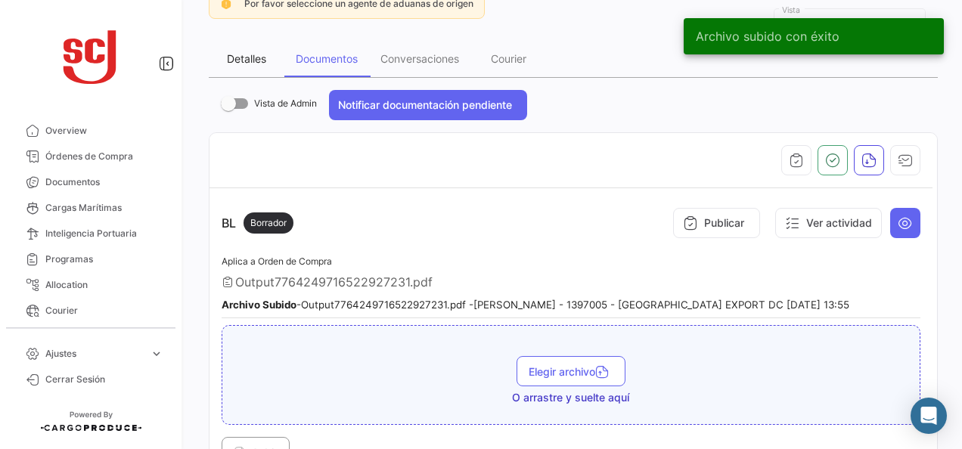
click at [245, 59] on div "Detalles" at bounding box center [246, 58] width 39 height 13
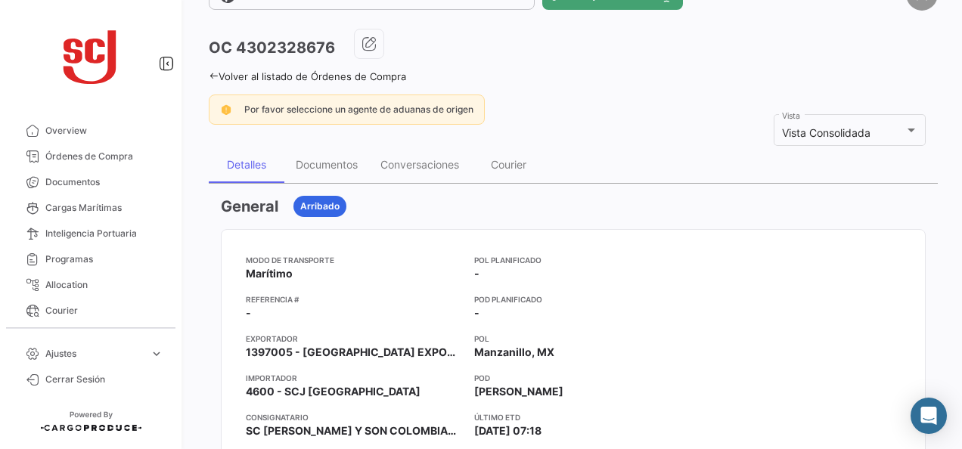
scroll to position [0, 0]
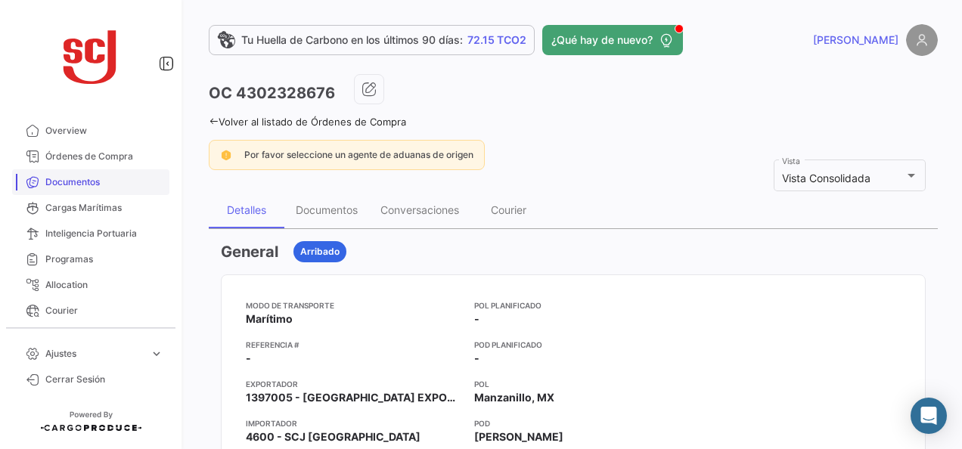
click at [77, 186] on span "Documentos" at bounding box center [104, 182] width 118 height 14
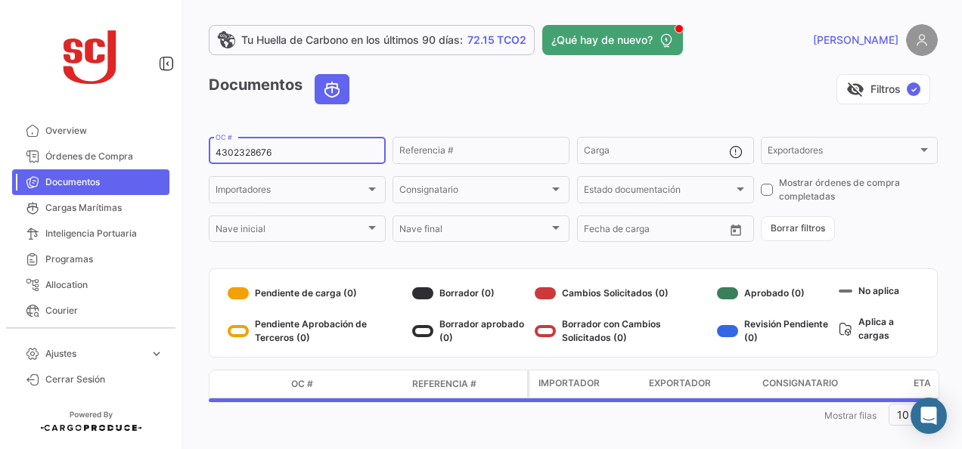
click at [237, 163] on div "4302328676 OC #" at bounding box center [297, 149] width 163 height 29
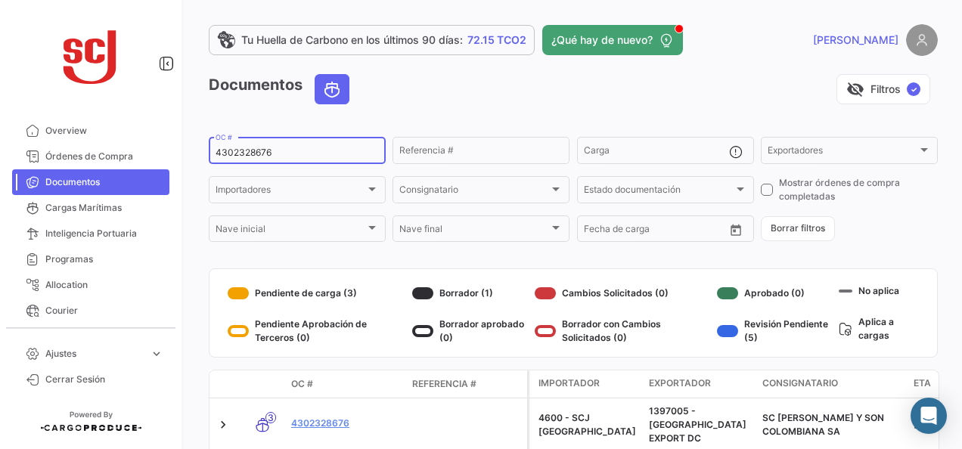
click at [250, 157] on input "4302328676" at bounding box center [297, 152] width 163 height 11
paste input "3"
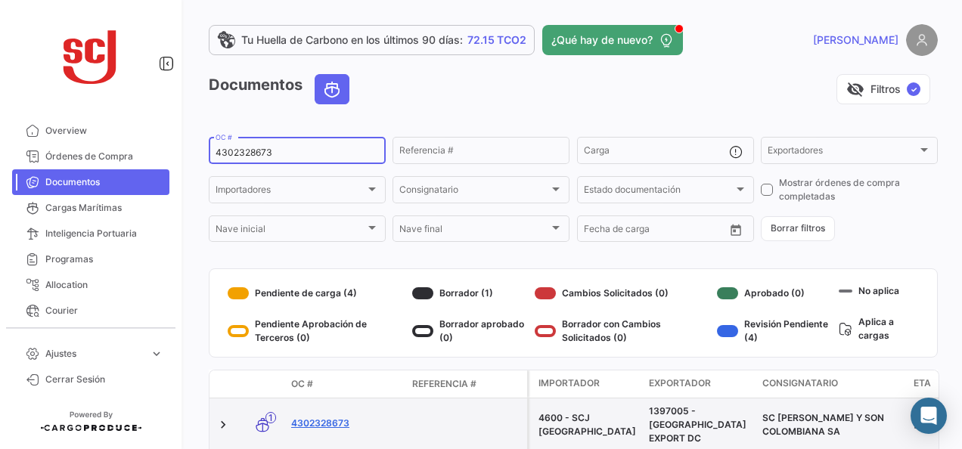
type input "4302328673"
click at [325, 417] on link "4302328673" at bounding box center [345, 424] width 109 height 14
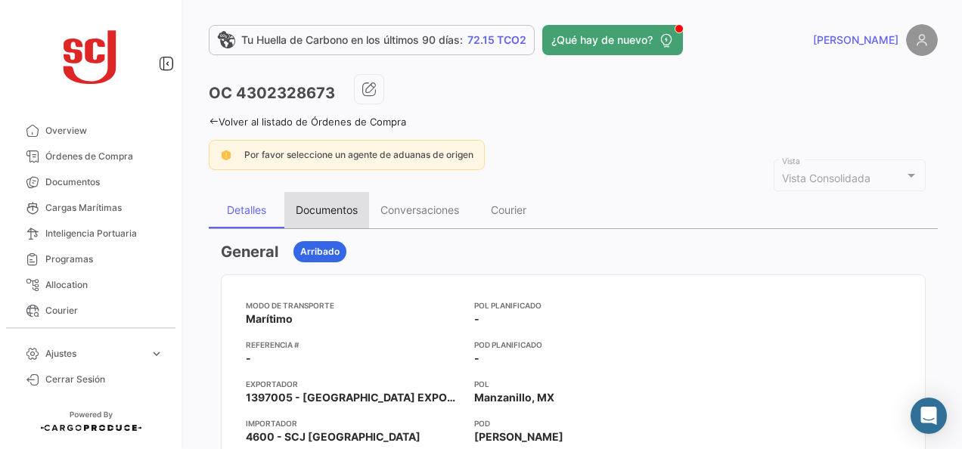
click at [356, 206] on div "Documentos" at bounding box center [327, 209] width 62 height 13
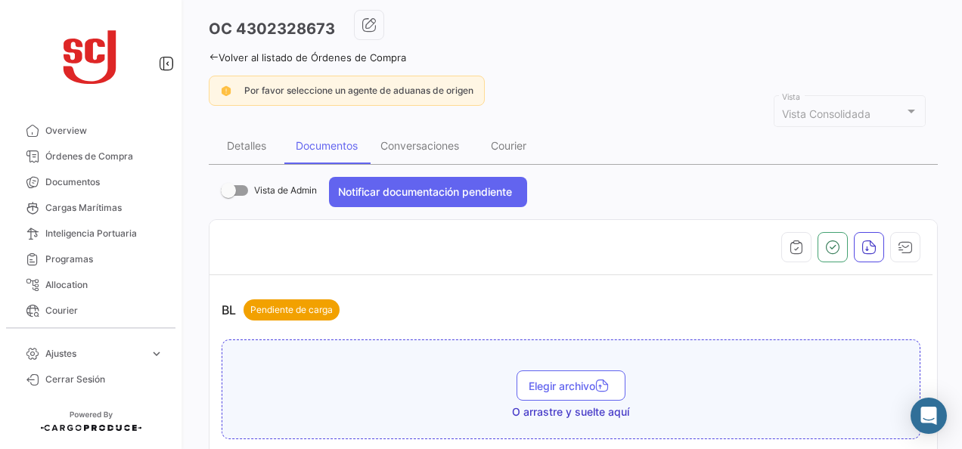
scroll to position [227, 0]
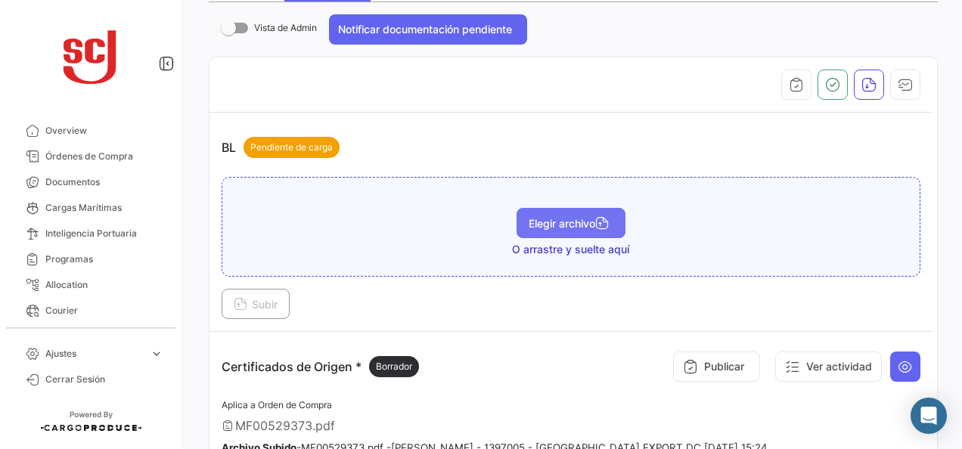
click at [521, 226] on button "Elegir archivo" at bounding box center [571, 223] width 109 height 30
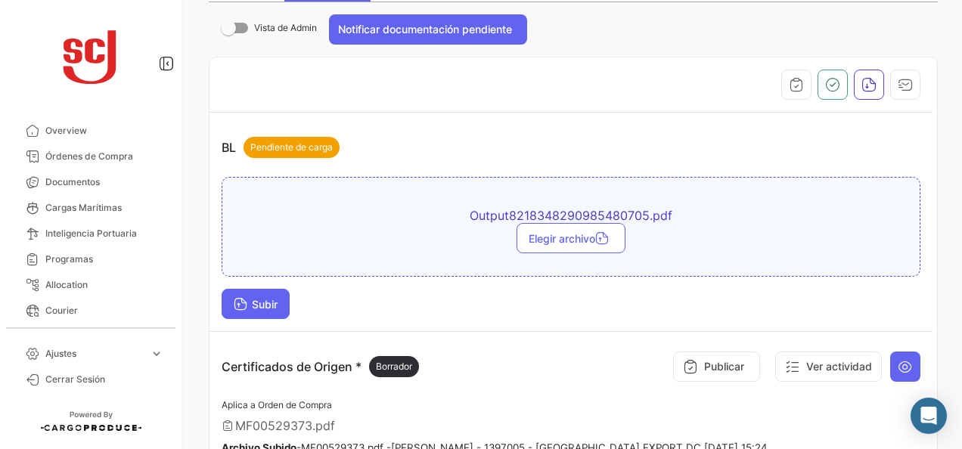
click at [262, 294] on button "Subir" at bounding box center [256, 304] width 68 height 30
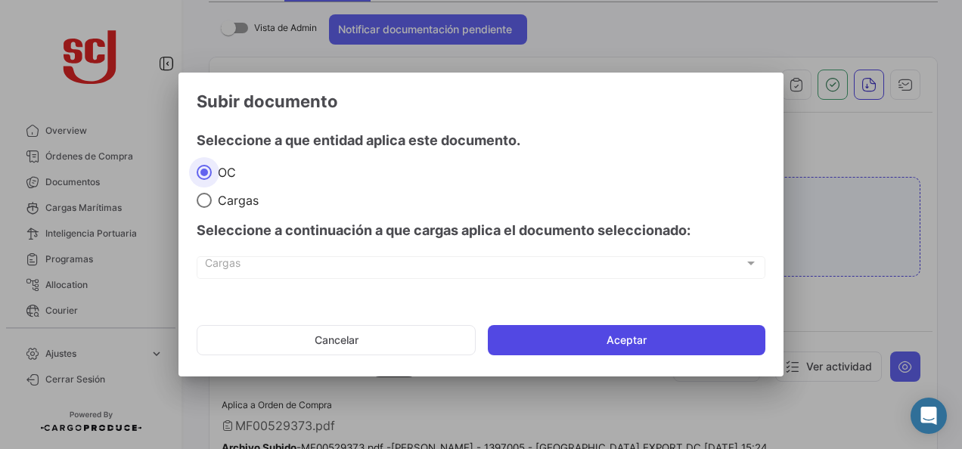
drag, startPoint x: 518, startPoint y: 332, endPoint x: 505, endPoint y: 325, distance: 14.5
click at [518, 333] on button "Aceptar" at bounding box center [627, 340] width 278 height 30
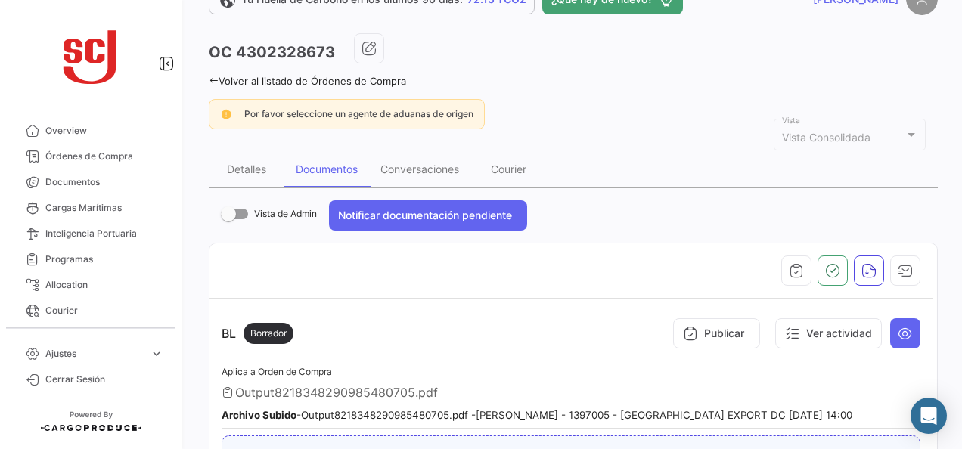
scroll to position [0, 0]
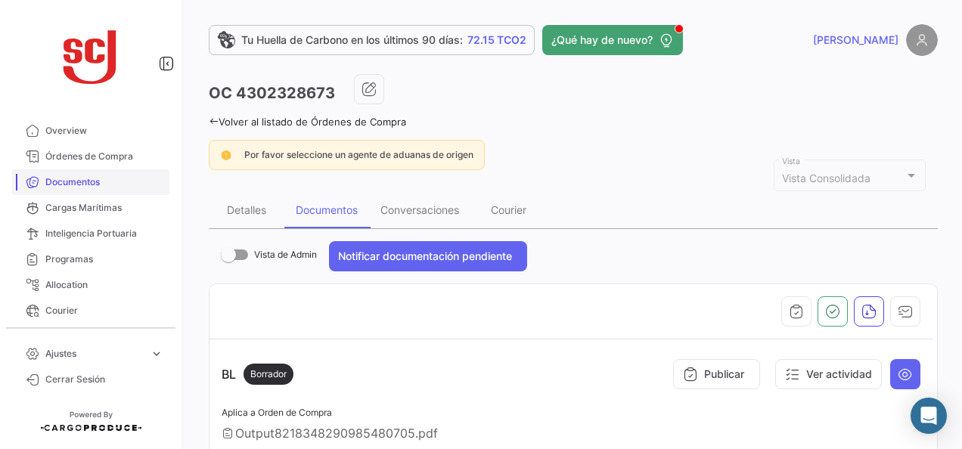
click at [101, 189] on link "Documentos" at bounding box center [90, 182] width 157 height 26
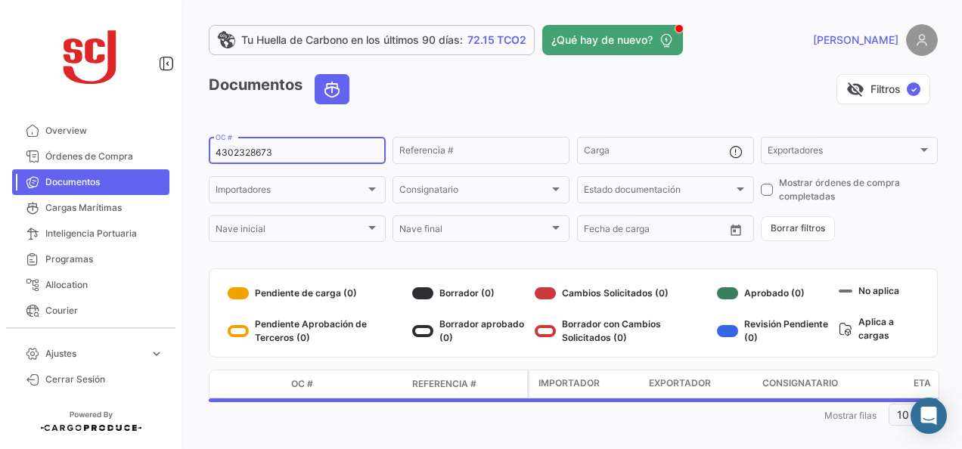
click at [262, 163] on div "4302328673 OC #" at bounding box center [297, 149] width 163 height 29
click at [262, 157] on input "4302328673" at bounding box center [297, 152] width 163 height 11
paste input "4"
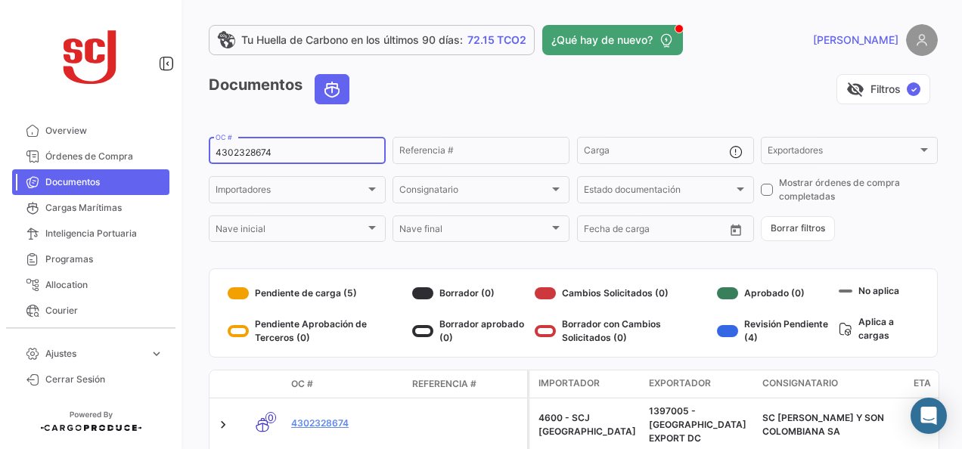
type input "4302328674"
click at [338, 417] on link "4302328674" at bounding box center [345, 424] width 109 height 14
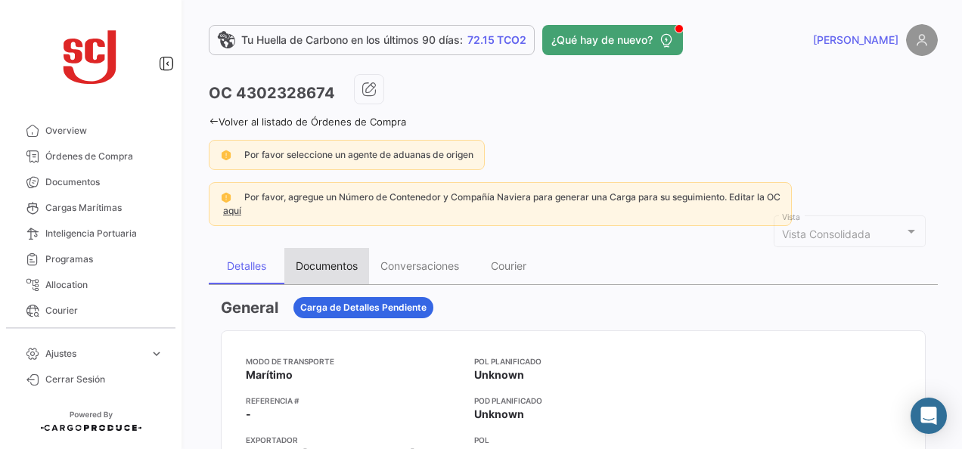
click at [341, 265] on div "Documentos" at bounding box center [327, 265] width 62 height 13
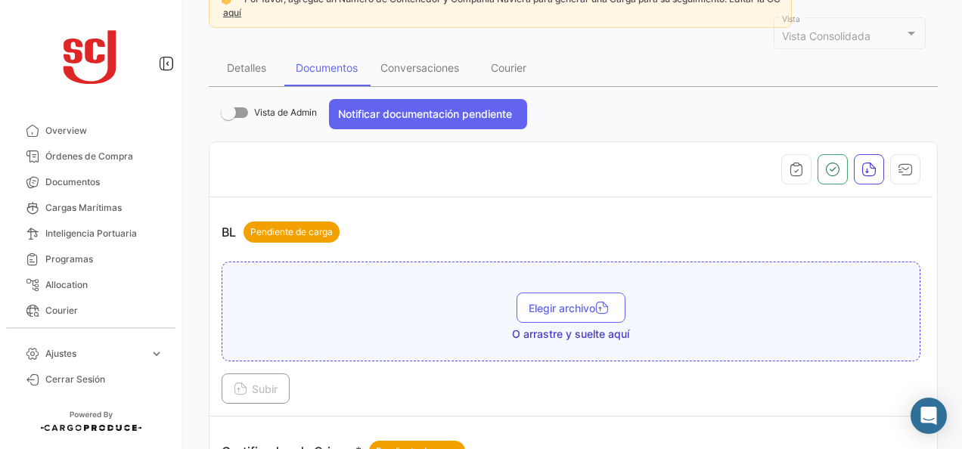
scroll to position [227, 0]
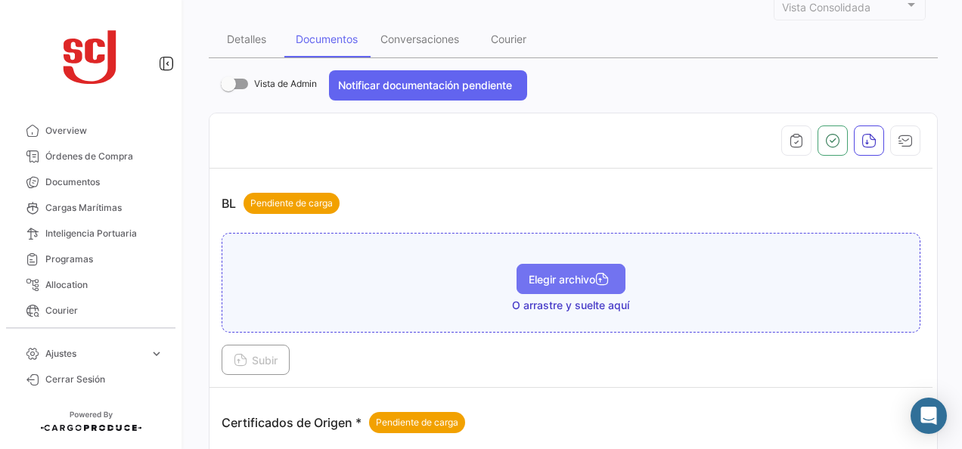
click at [551, 275] on span "Elegir archivo" at bounding box center [571, 279] width 85 height 13
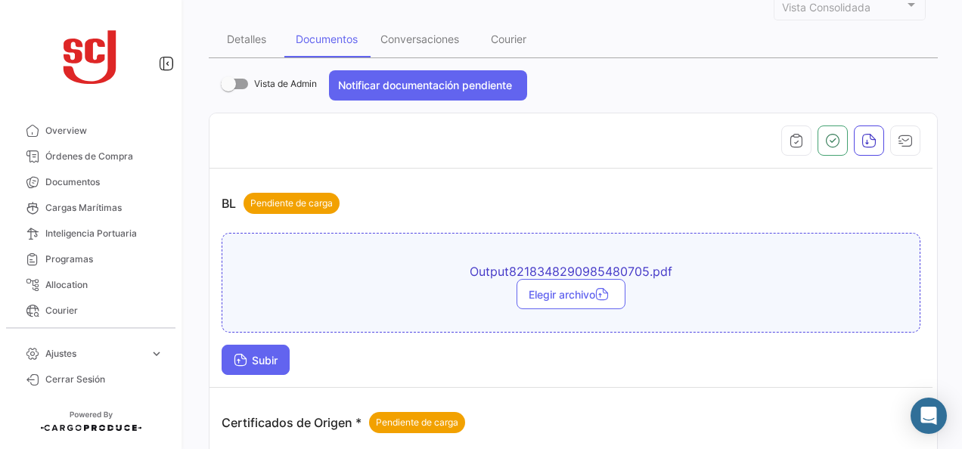
click at [287, 352] on button "Subir" at bounding box center [256, 360] width 68 height 30
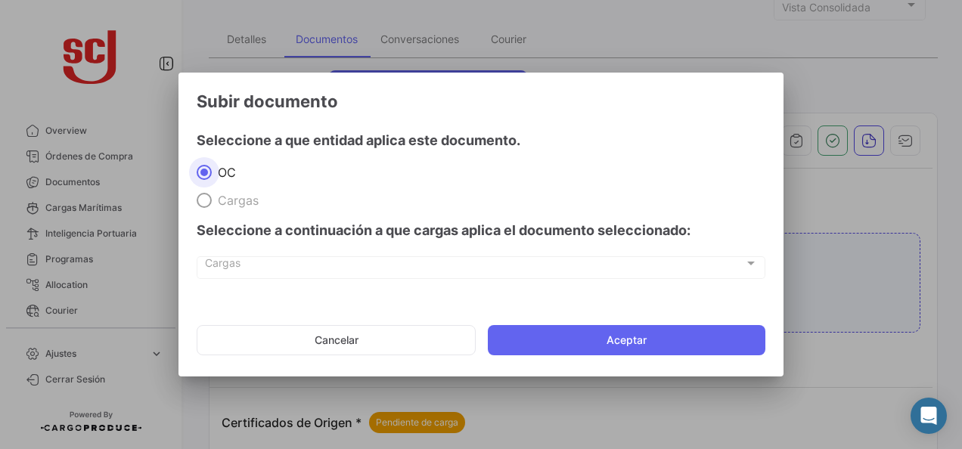
drag, startPoint x: 534, startPoint y: 330, endPoint x: 527, endPoint y: 316, distance: 15.2
click at [532, 331] on button "Aceptar" at bounding box center [627, 340] width 278 height 30
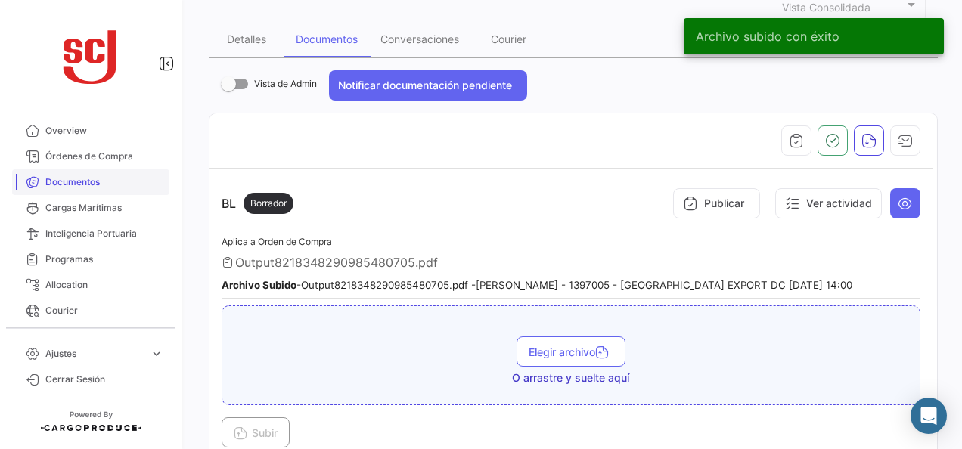
click at [101, 189] on link "Documentos" at bounding box center [90, 182] width 157 height 26
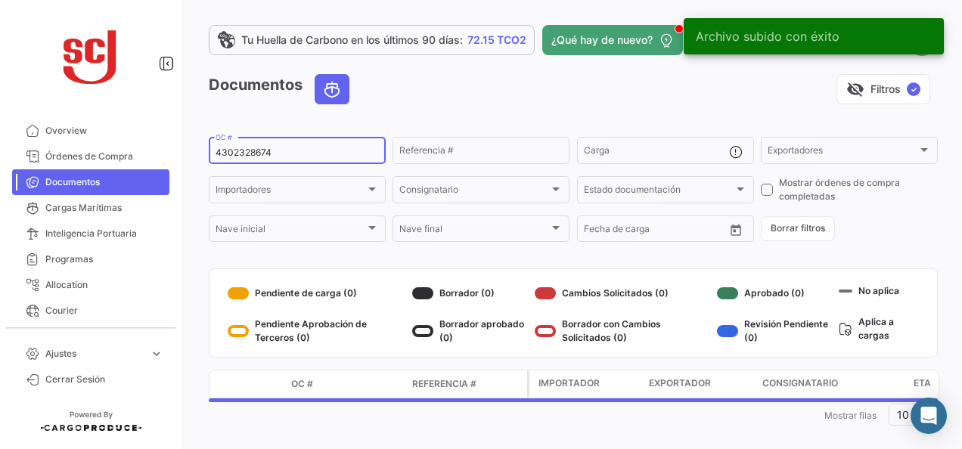
click at [262, 164] on div "4302328674 OC #" at bounding box center [297, 149] width 163 height 29
click at [256, 158] on input "4302328674" at bounding box center [297, 152] width 163 height 11
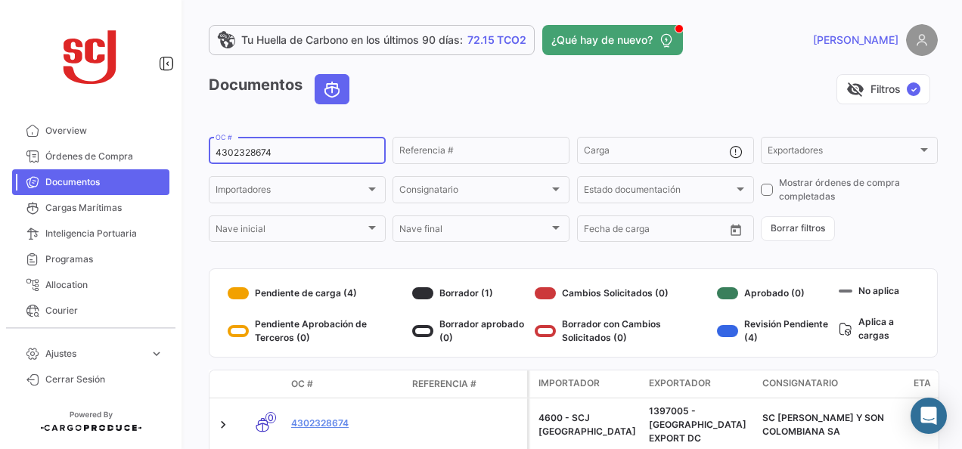
paste input "6"
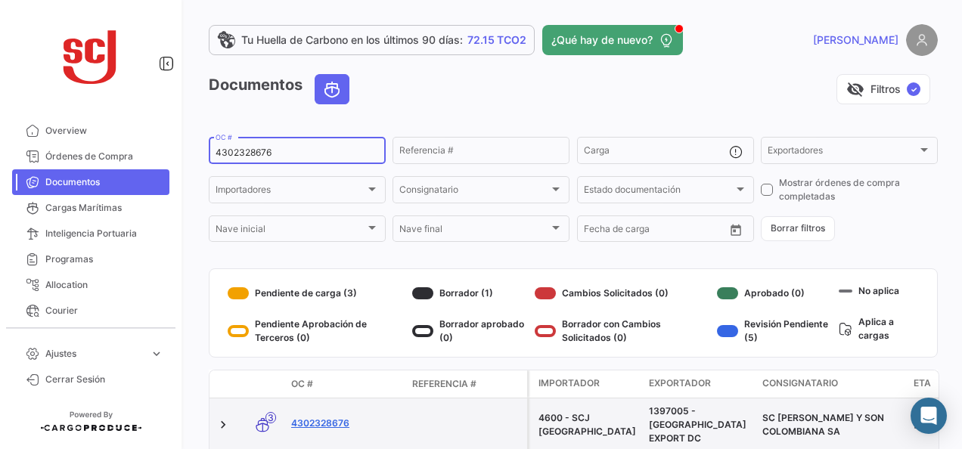
type input "4302328676"
click at [328, 417] on link "4302328676" at bounding box center [345, 424] width 109 height 14
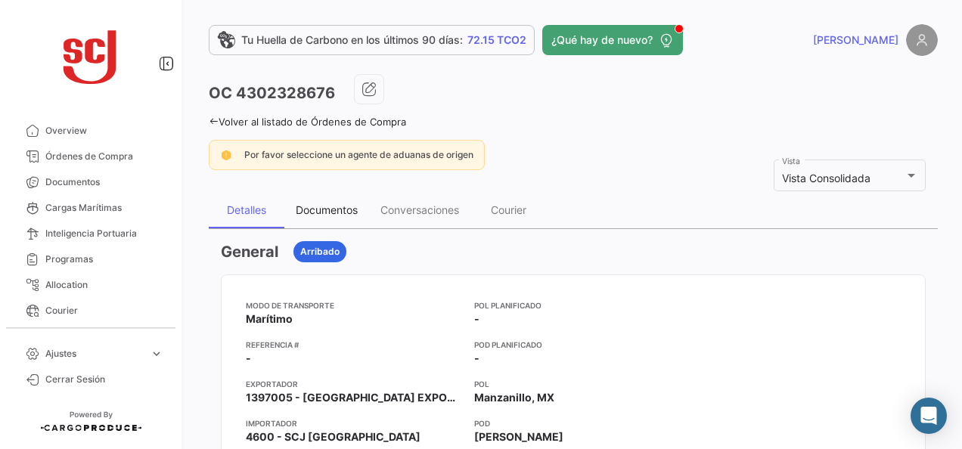
click at [319, 215] on div "Documentos" at bounding box center [326, 210] width 85 height 36
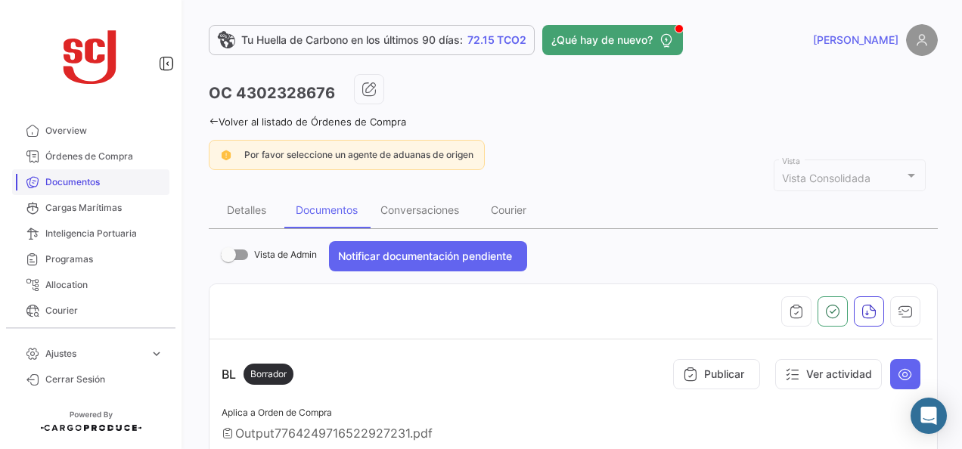
click at [82, 177] on span "Documentos" at bounding box center [104, 182] width 118 height 14
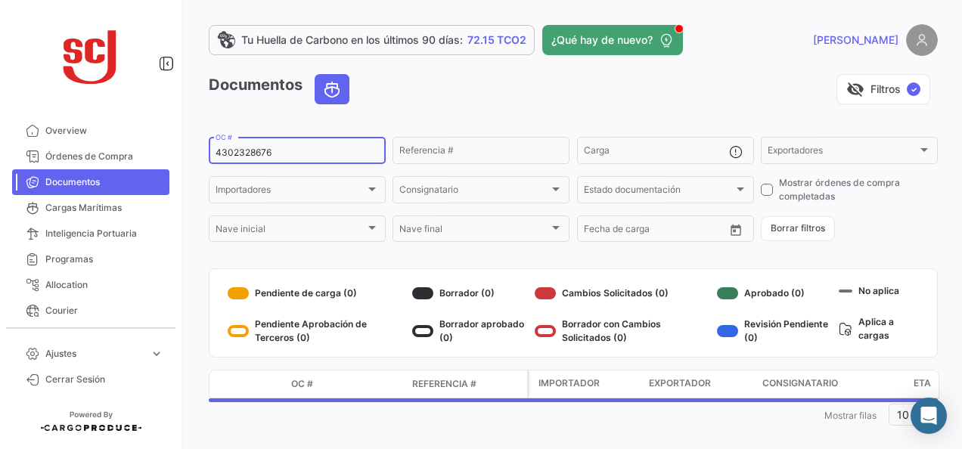
click at [257, 153] on input "4302328676" at bounding box center [297, 152] width 163 height 11
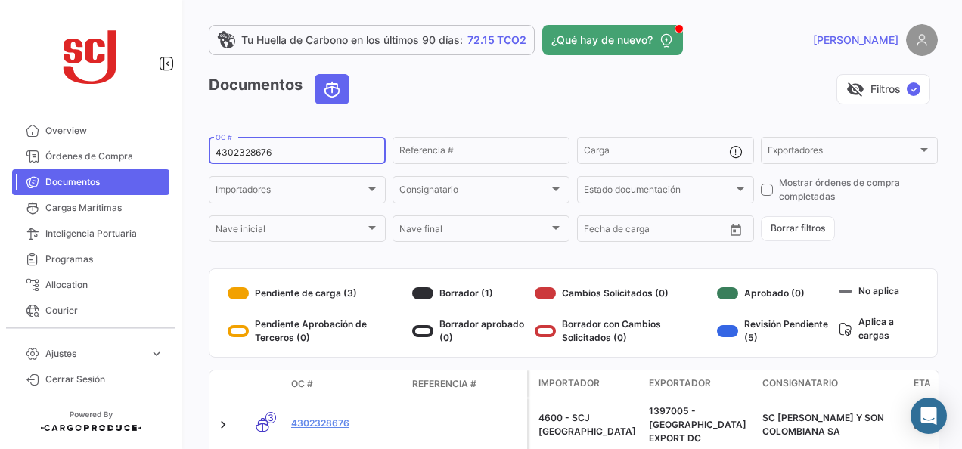
paste input "7210"
type input "4302327210"
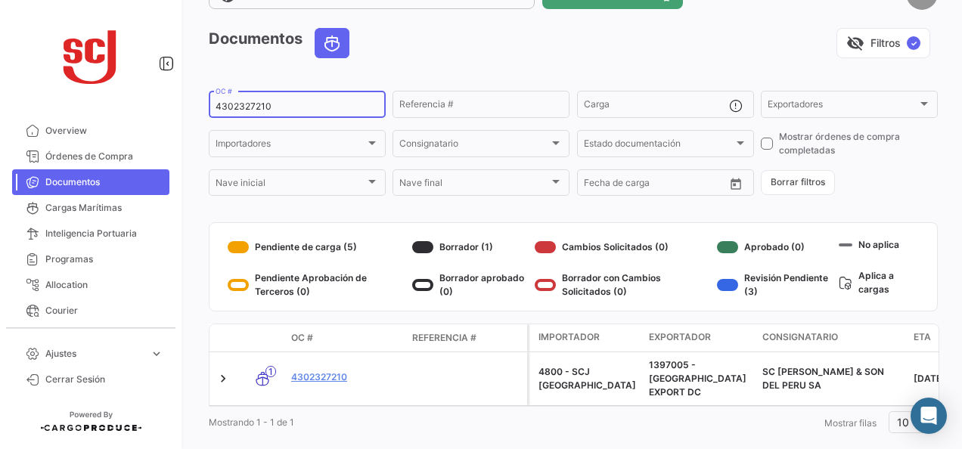
scroll to position [68, 0]
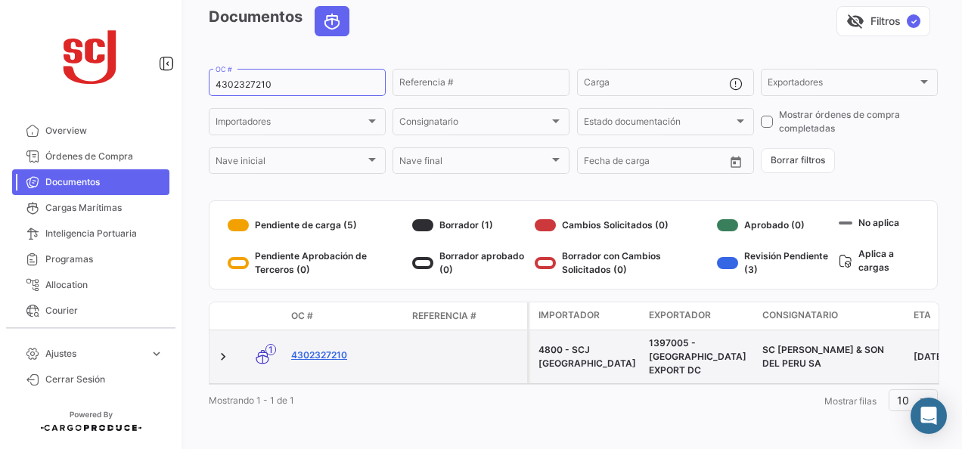
click at [322, 351] on link "4302327210" at bounding box center [345, 356] width 109 height 14
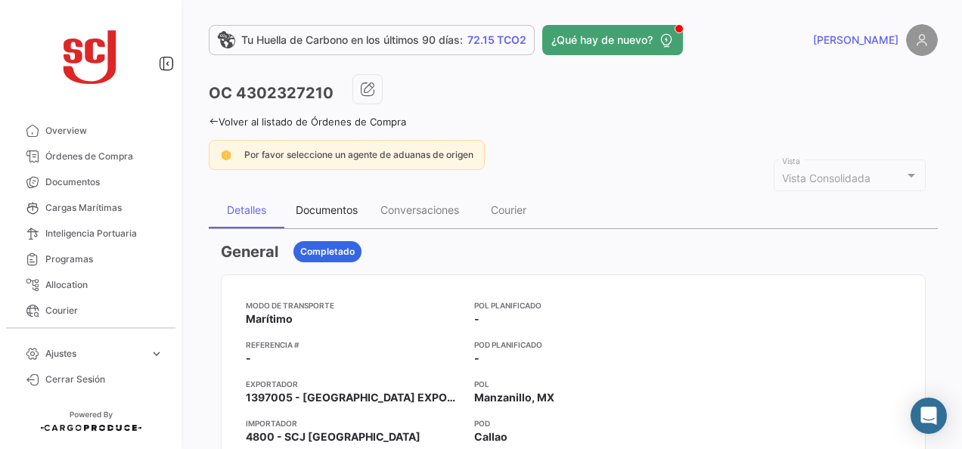
click at [331, 208] on div "Documentos" at bounding box center [327, 209] width 62 height 13
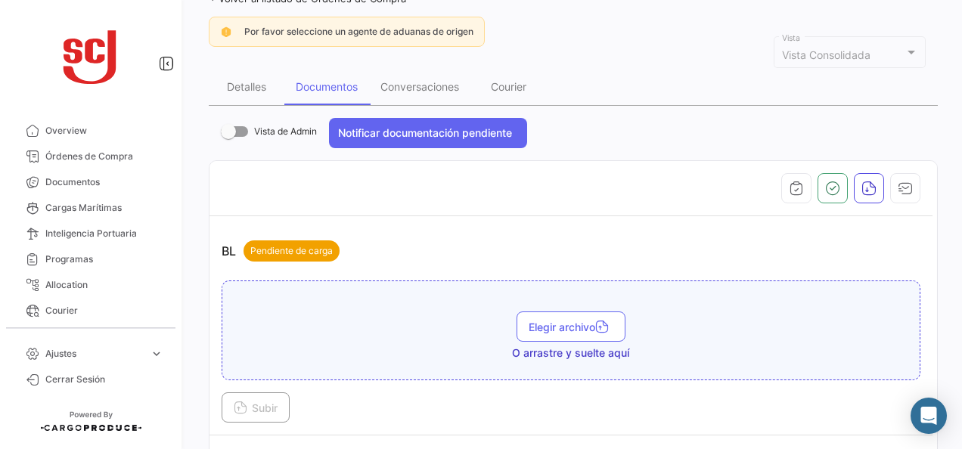
scroll to position [151, 0]
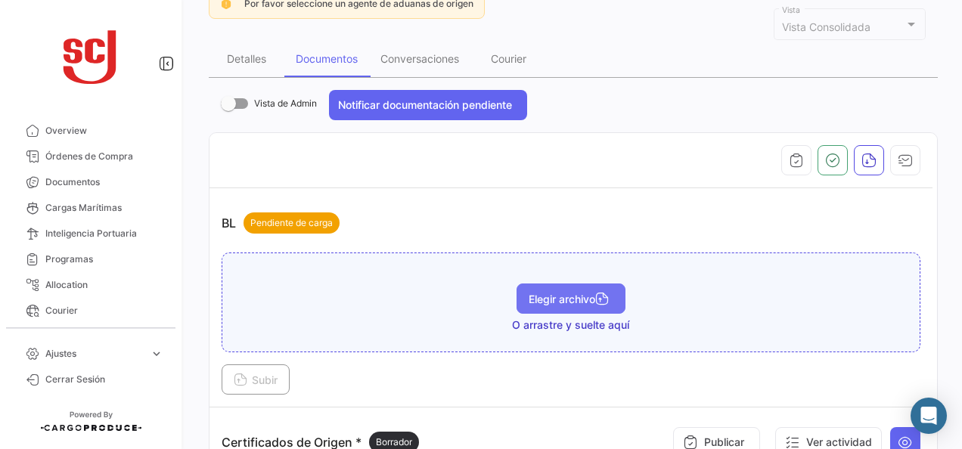
click at [521, 304] on button "Elegir archivo" at bounding box center [571, 299] width 109 height 30
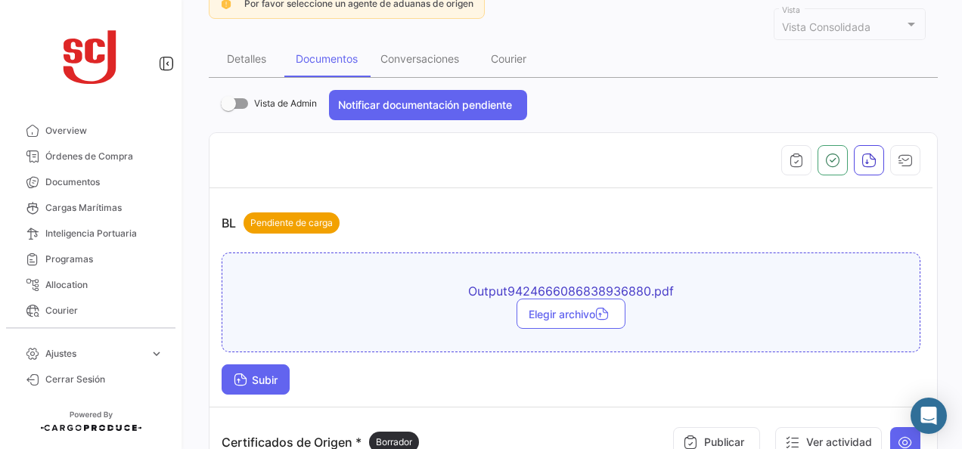
click at [273, 374] on span "Subir" at bounding box center [256, 380] width 44 height 13
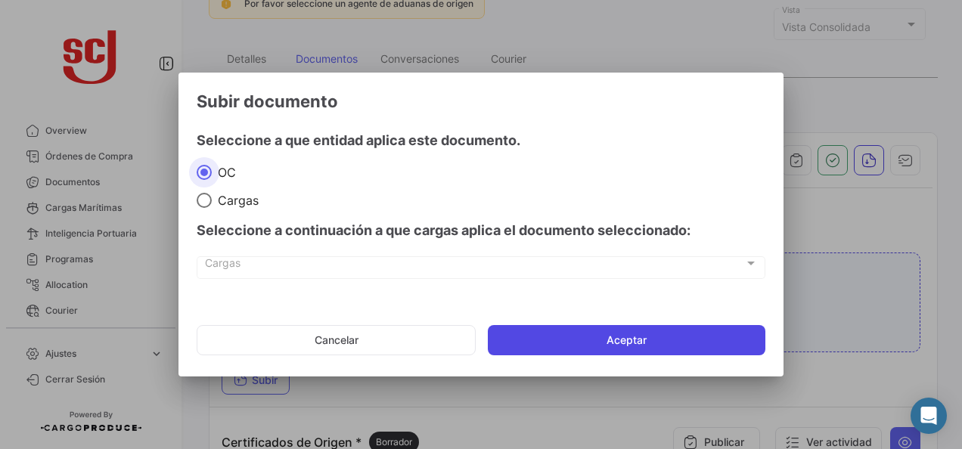
click at [538, 326] on button "Aceptar" at bounding box center [627, 340] width 278 height 30
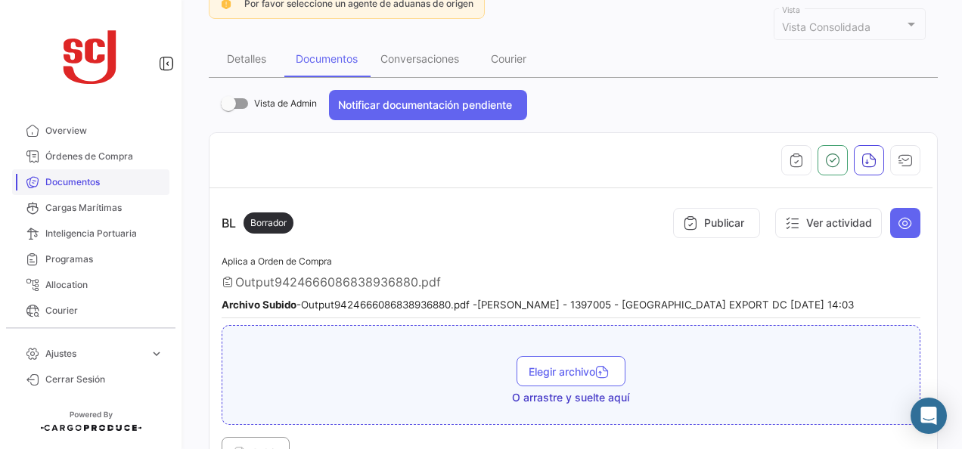
click at [82, 174] on link "Documentos" at bounding box center [90, 182] width 157 height 26
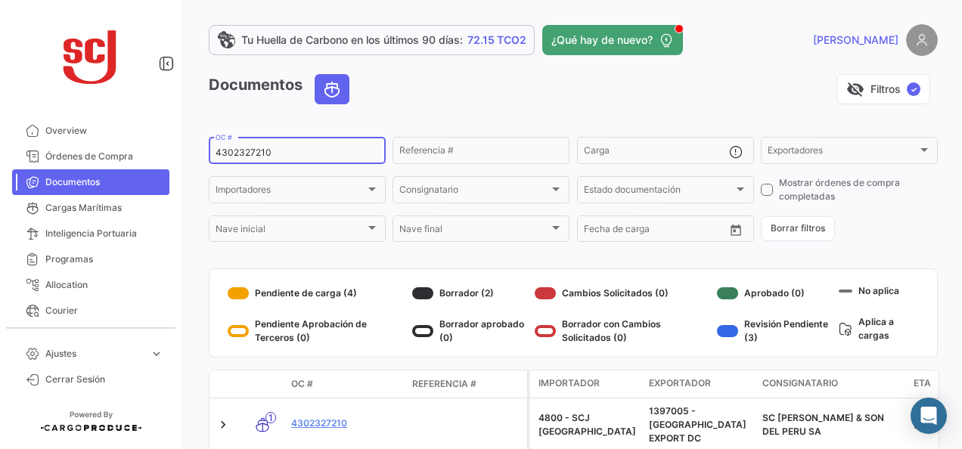
click at [243, 156] on input "4302327210" at bounding box center [297, 152] width 163 height 11
paste input "8731"
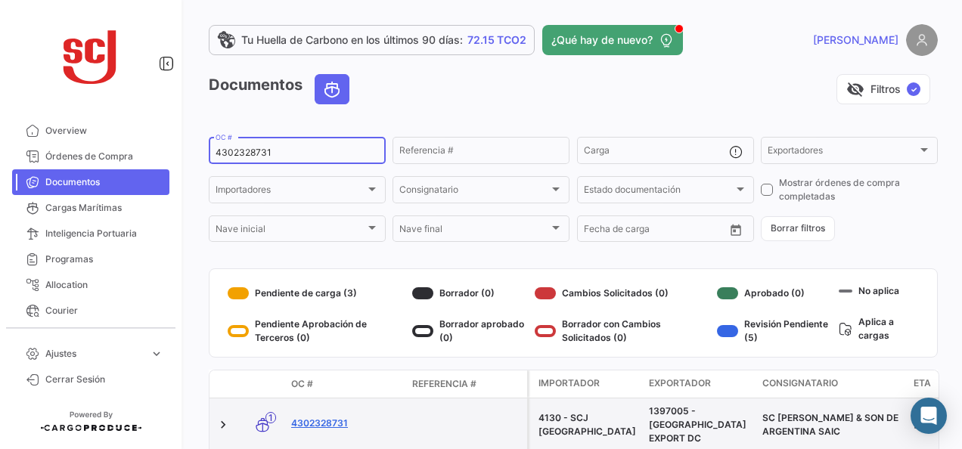
type input "4302328731"
click at [306, 417] on link "4302328731" at bounding box center [345, 424] width 109 height 14
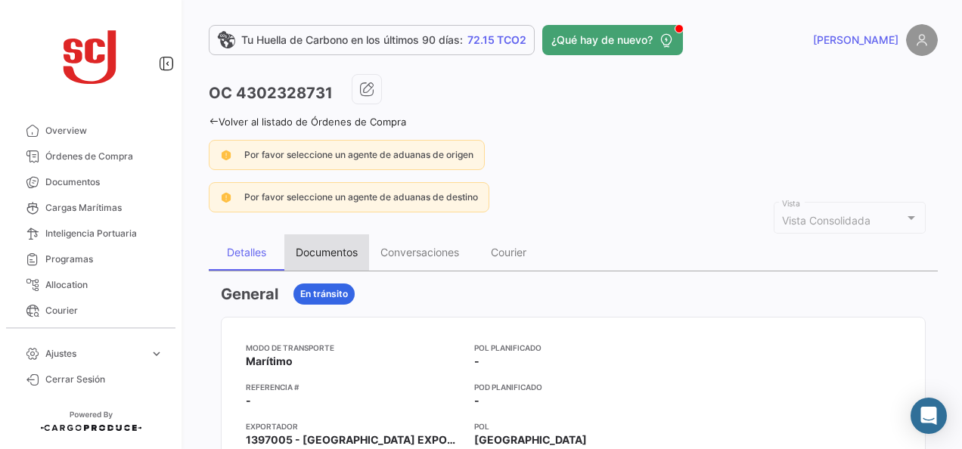
click at [309, 262] on div "Documentos" at bounding box center [326, 252] width 85 height 36
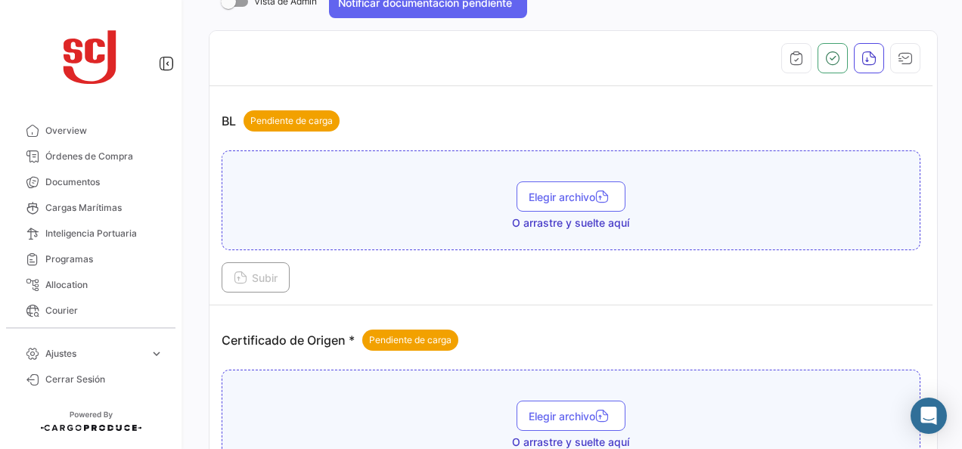
scroll to position [378, 0]
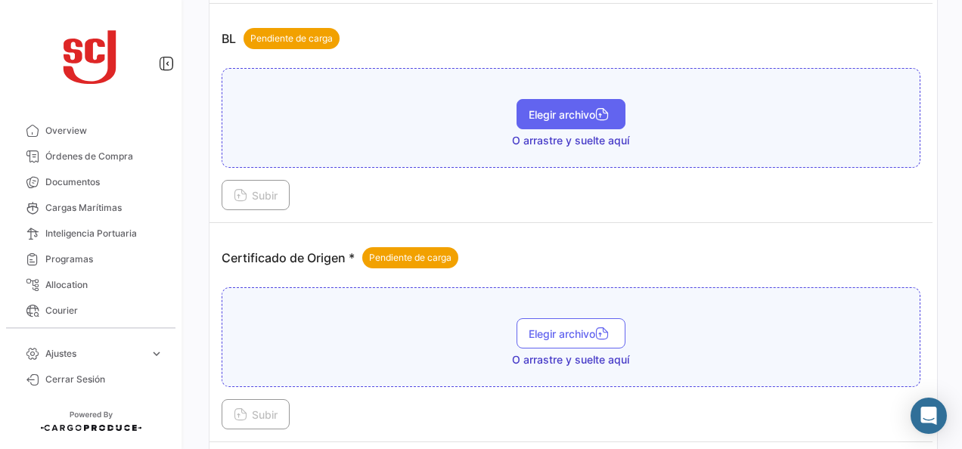
click at [557, 124] on button "Elegir archivo" at bounding box center [571, 114] width 109 height 30
click at [582, 123] on button "Elegir archivo" at bounding box center [571, 114] width 109 height 30
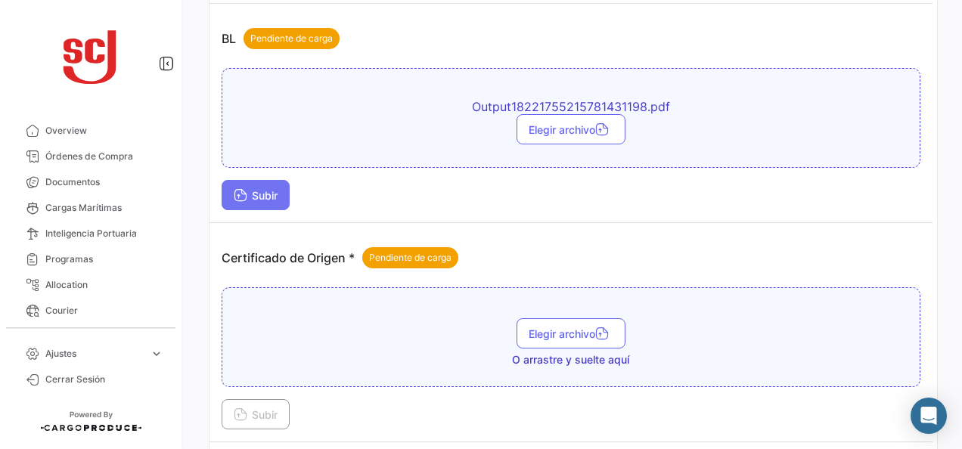
click at [240, 194] on icon at bounding box center [241, 197] width 14 height 14
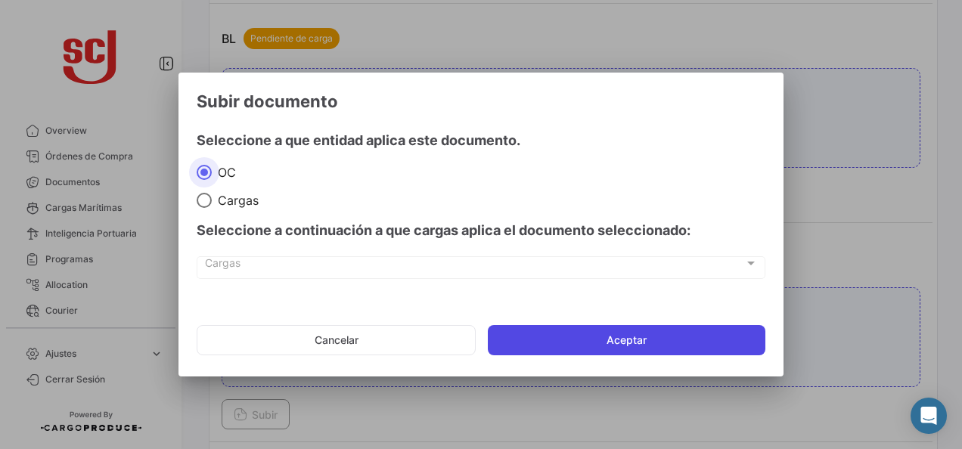
click at [515, 334] on button "Aceptar" at bounding box center [627, 340] width 278 height 30
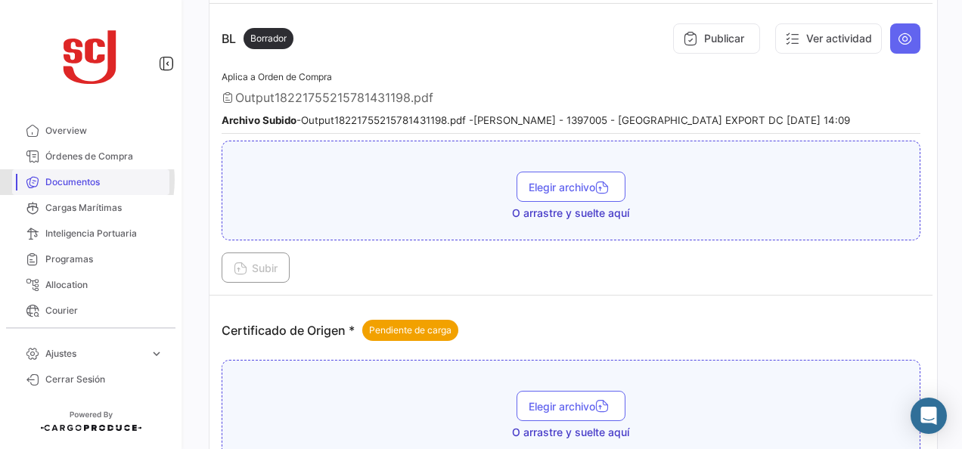
click at [67, 180] on span "Documentos" at bounding box center [104, 182] width 118 height 14
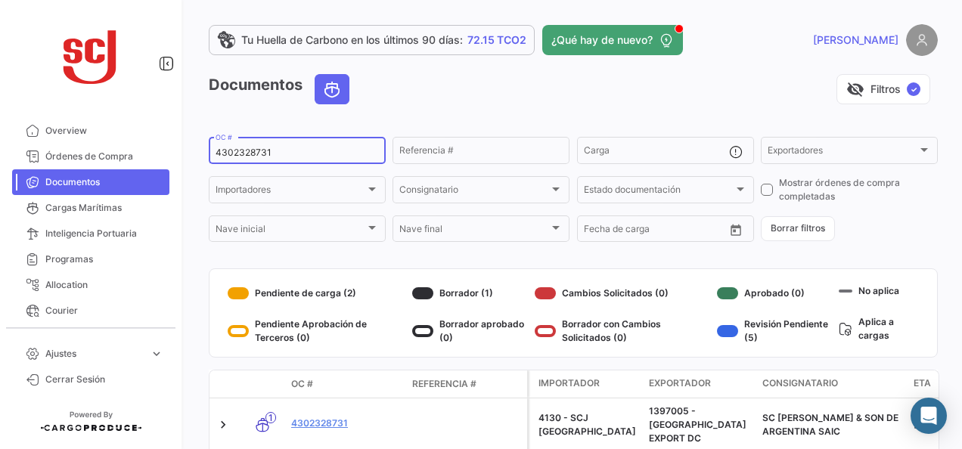
click at [249, 157] on input "4302328731" at bounding box center [297, 152] width 163 height 11
paste input "6345"
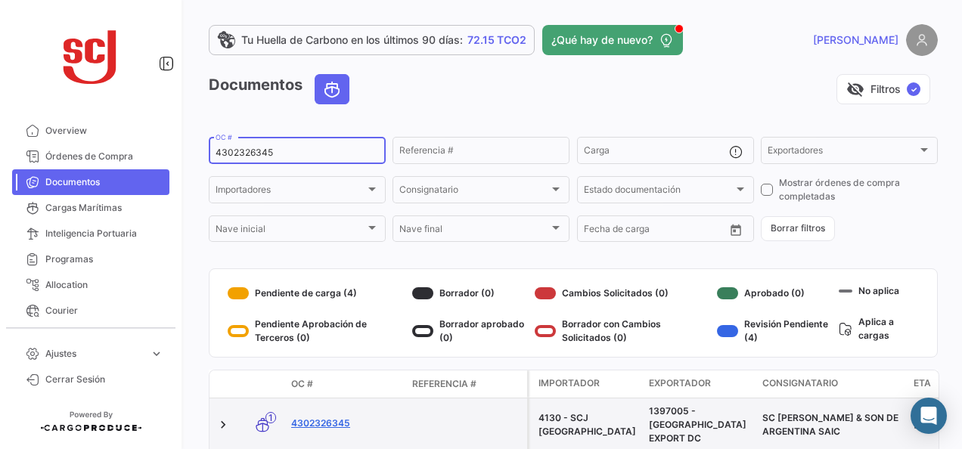
type input "4302326345"
click at [328, 417] on link "4302326345" at bounding box center [345, 424] width 109 height 14
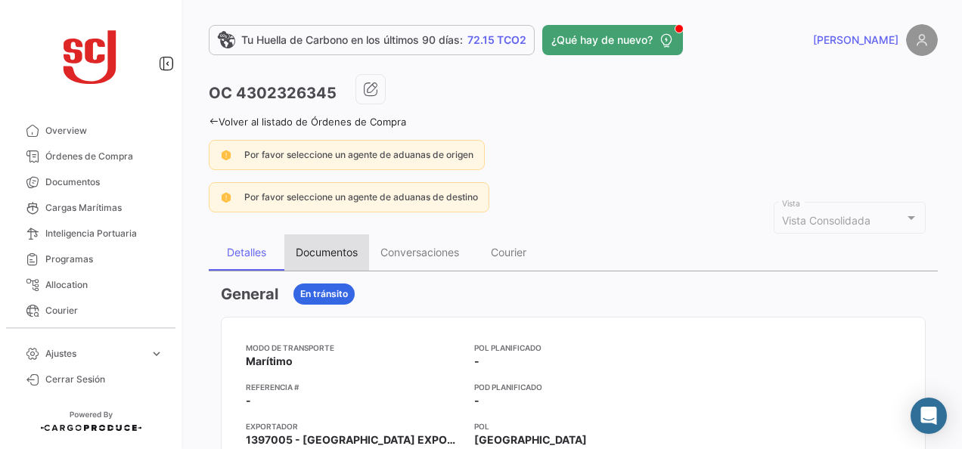
click at [346, 256] on div "Documentos" at bounding box center [327, 252] width 62 height 13
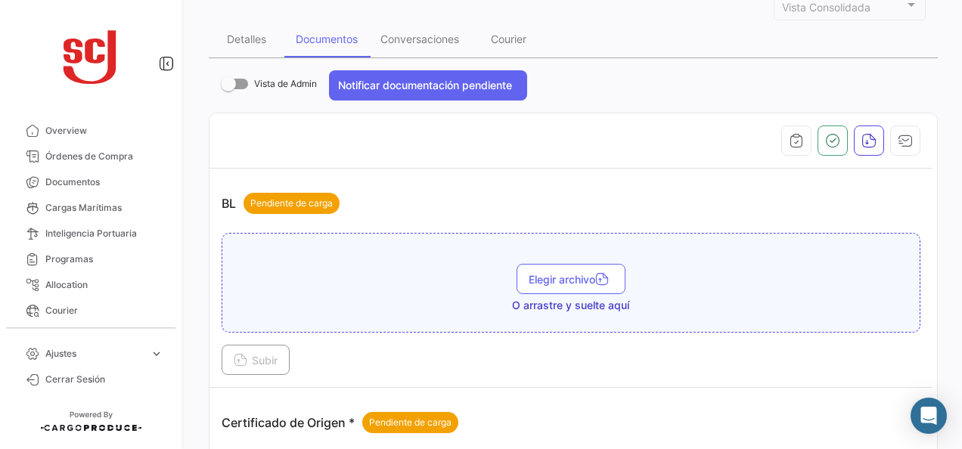
scroll to position [227, 0]
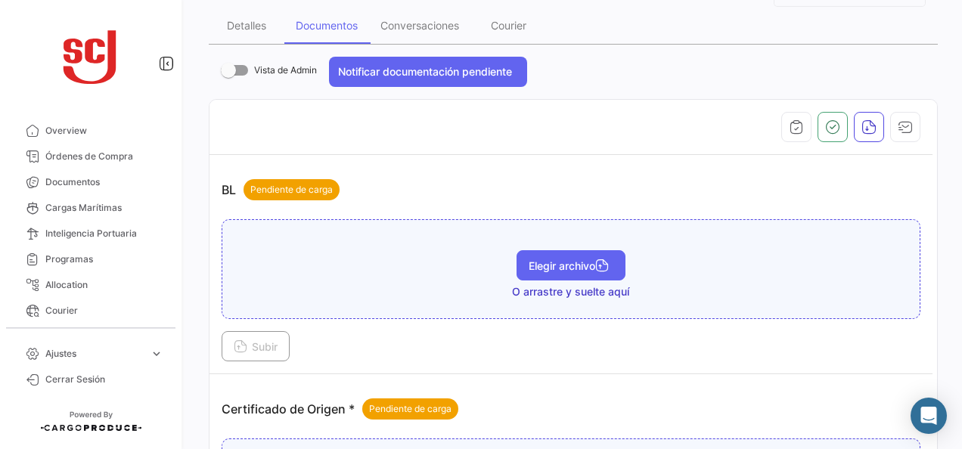
click at [529, 259] on span "Elegir archivo" at bounding box center [571, 265] width 85 height 13
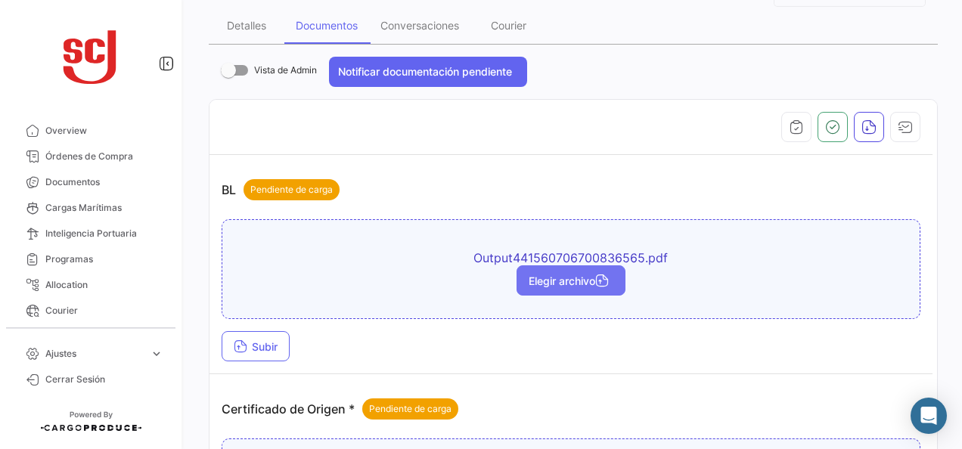
click at [522, 286] on button "Elegir archivo" at bounding box center [571, 280] width 109 height 30
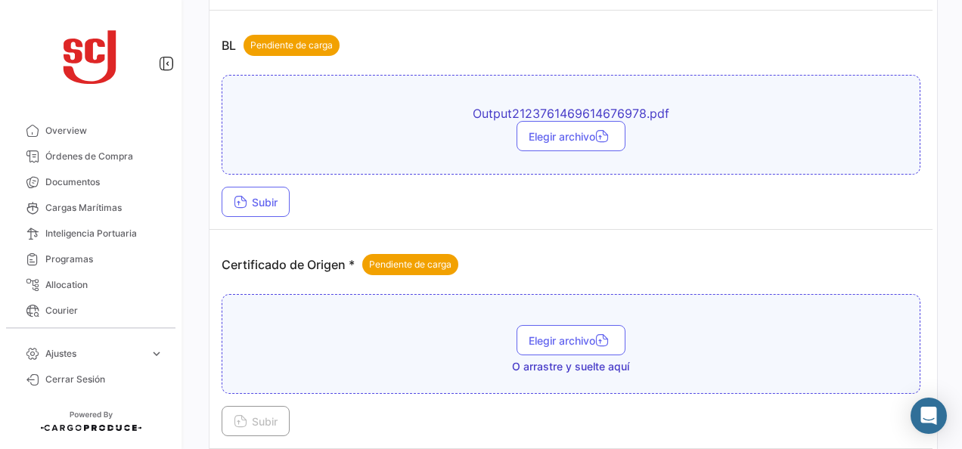
scroll to position [378, 0]
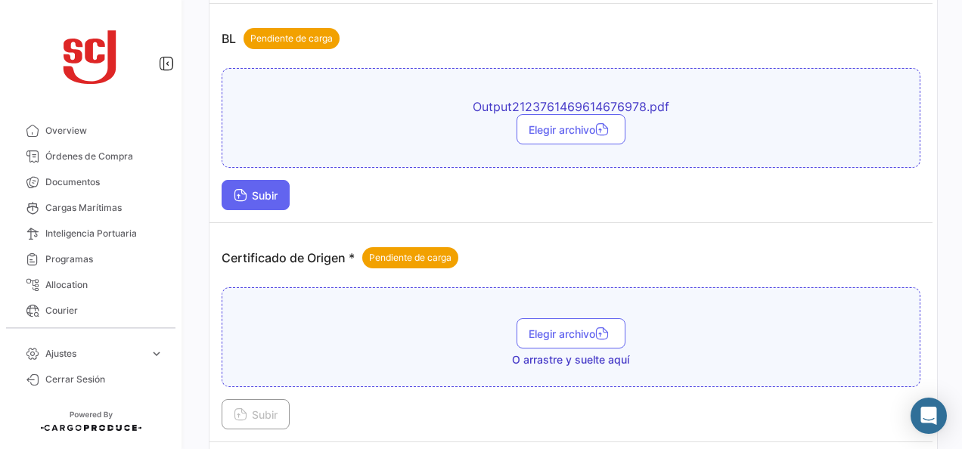
click at [274, 194] on span "Subir" at bounding box center [256, 195] width 44 height 13
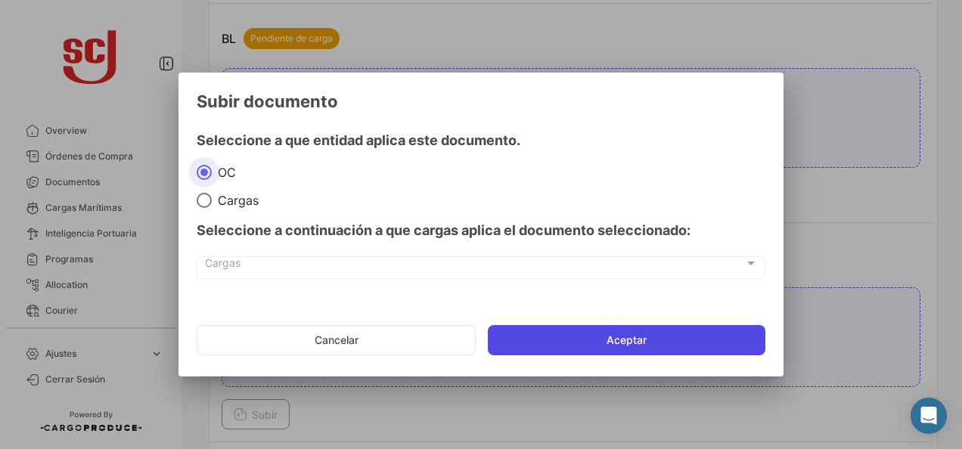
click at [560, 346] on button "Aceptar" at bounding box center [627, 340] width 278 height 30
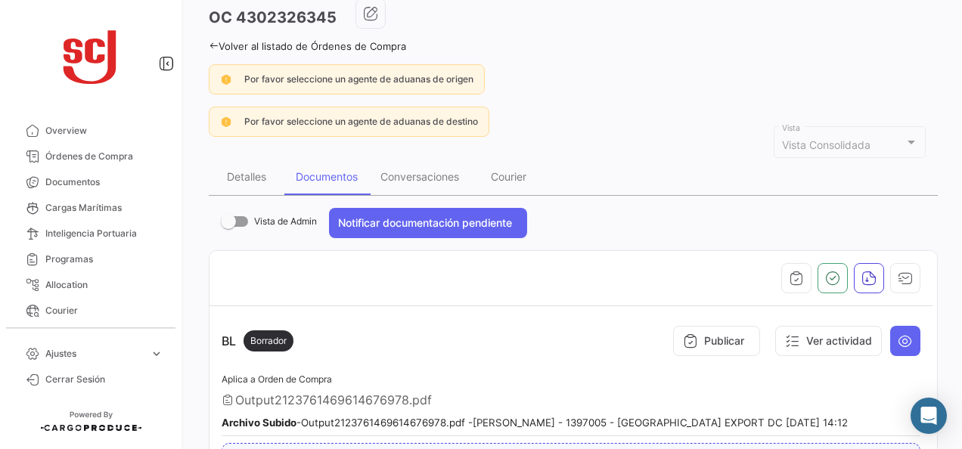
scroll to position [0, 0]
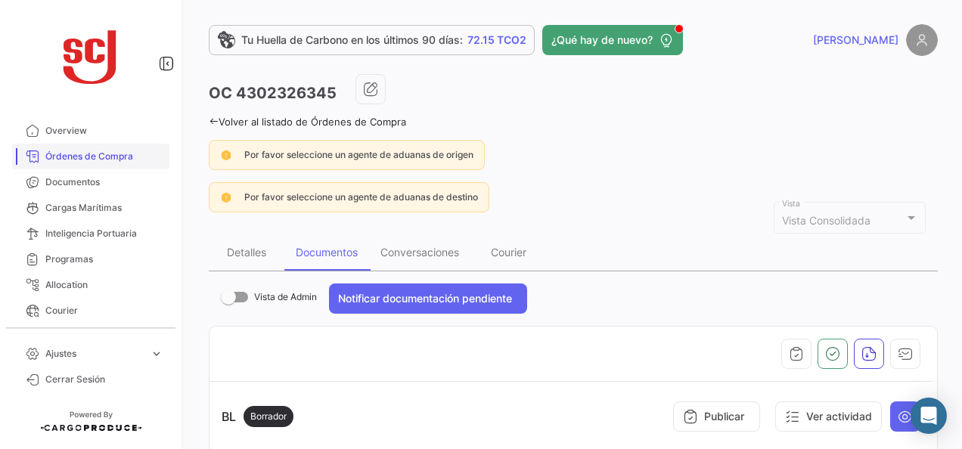
drag, startPoint x: 90, startPoint y: 172, endPoint x: 147, endPoint y: 165, distance: 58.0
click at [90, 172] on link "Documentos" at bounding box center [90, 182] width 157 height 26
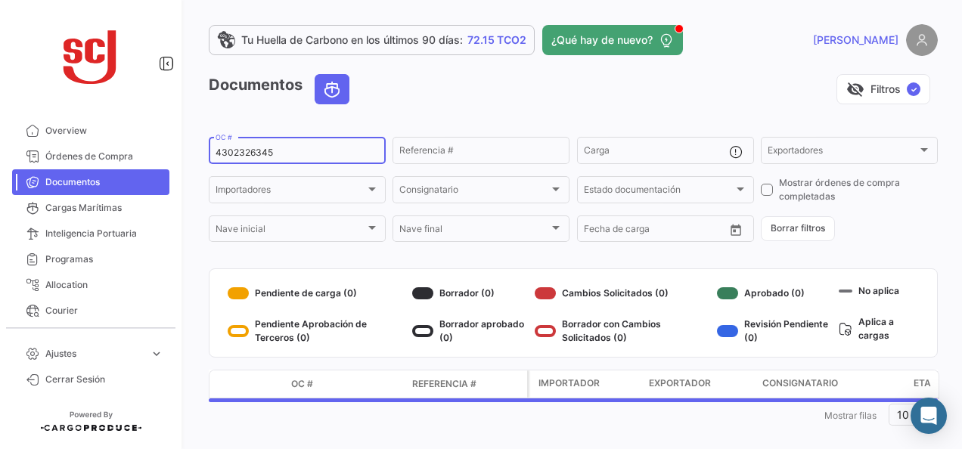
click at [253, 159] on div "4302326345 OC #" at bounding box center [297, 149] width 163 height 29
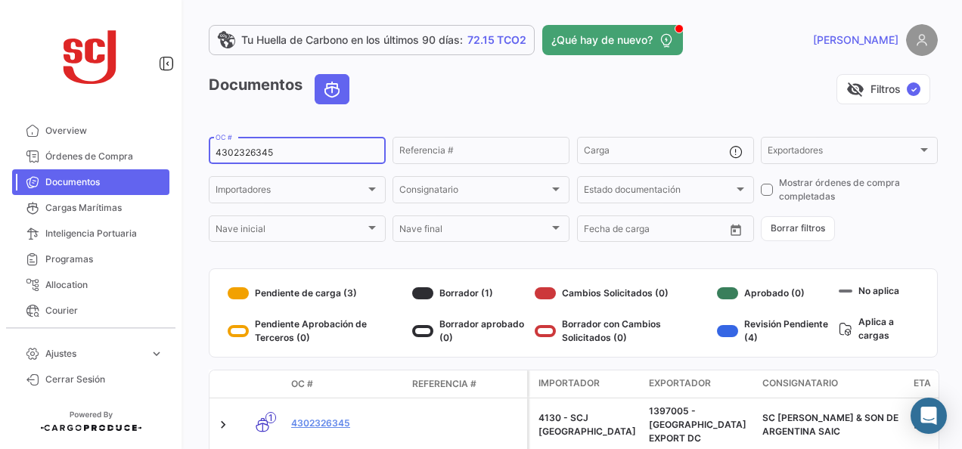
click at [253, 155] on input "4302326345" at bounding box center [297, 152] width 163 height 11
paste input "62"
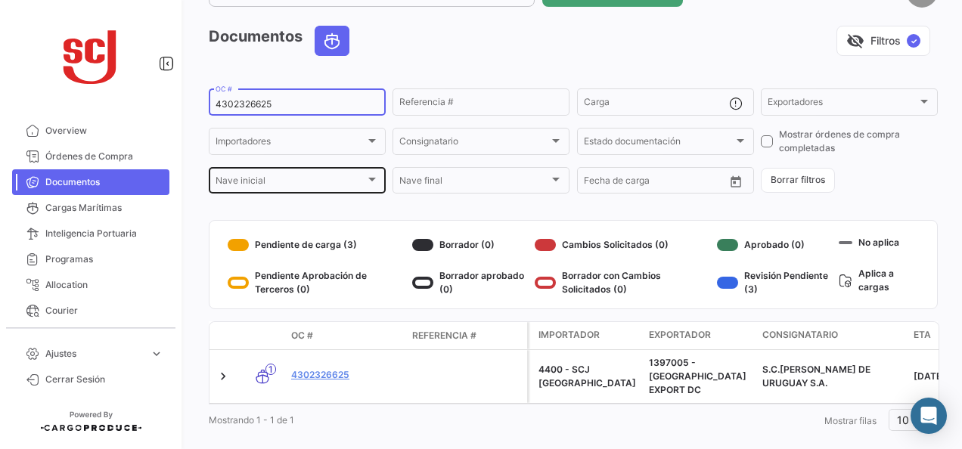
scroll to position [68, 0]
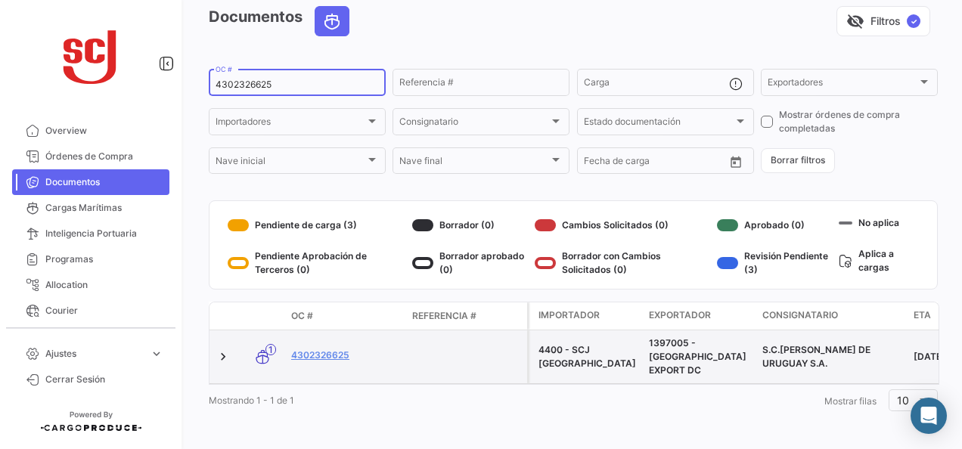
type input "4302326625"
click at [326, 340] on datatable-body-cell "4302326625" at bounding box center [345, 356] width 121 height 53
click at [331, 349] on link "4302326625" at bounding box center [345, 356] width 109 height 14
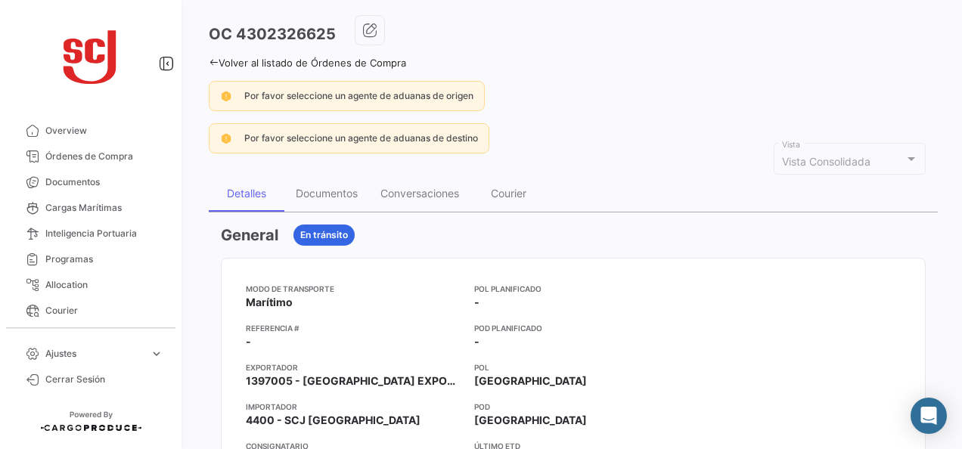
scroll to position [227, 0]
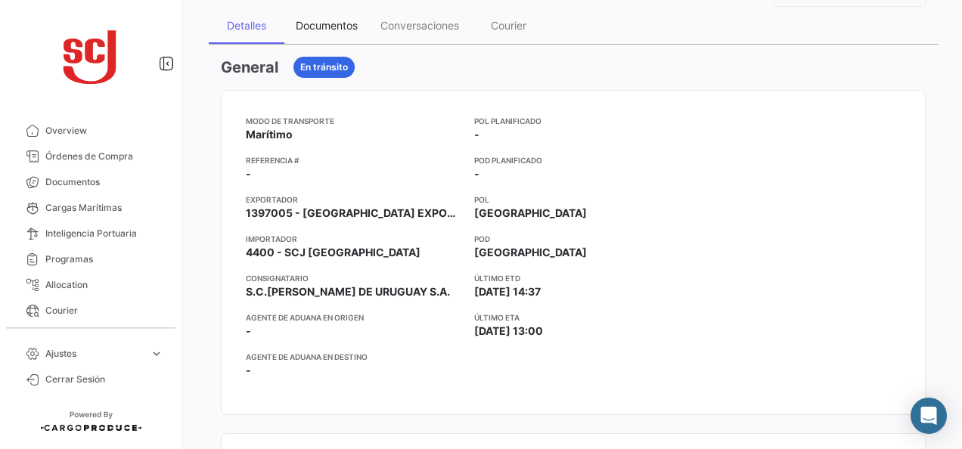
click at [328, 26] on div "Documentos" at bounding box center [327, 25] width 62 height 13
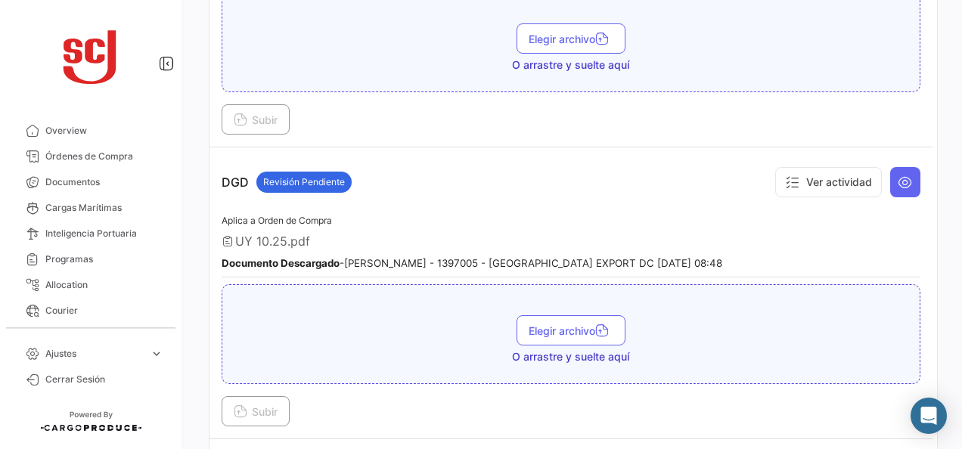
scroll to position [378, 0]
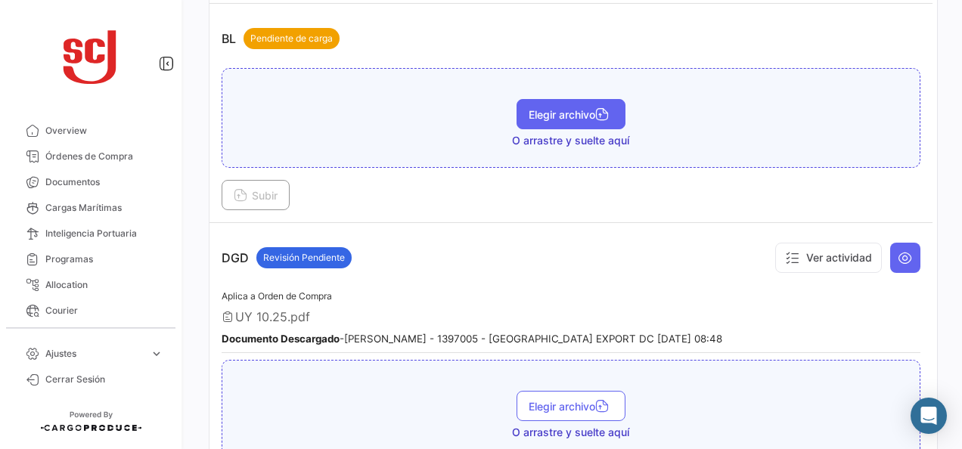
click at [555, 116] on span "Elegir archivo" at bounding box center [571, 114] width 85 height 13
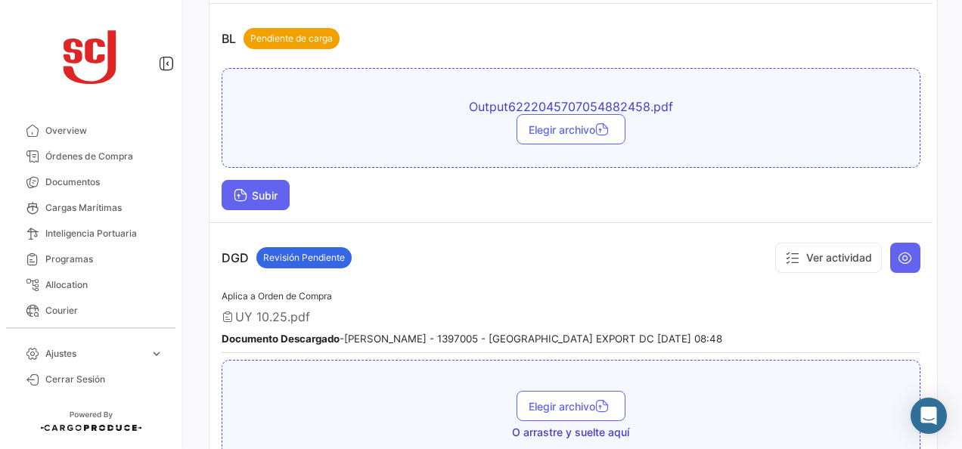
click at [265, 191] on span "Subir" at bounding box center [256, 195] width 44 height 13
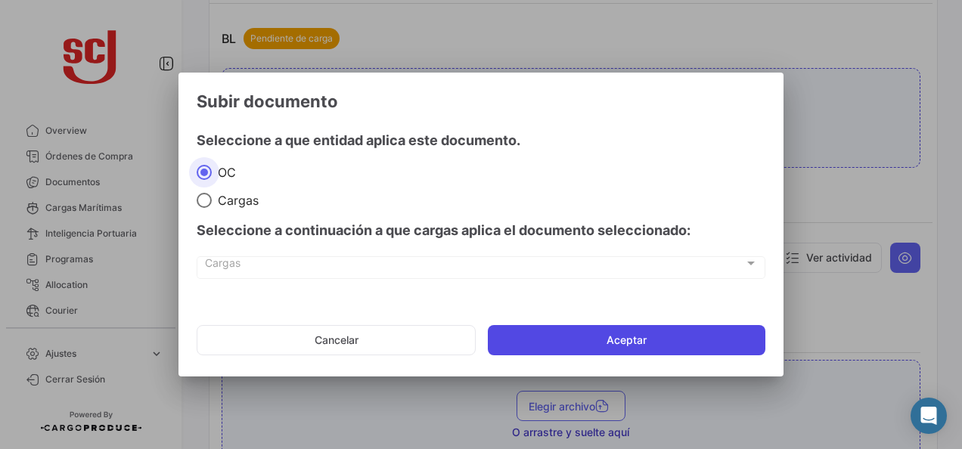
click at [557, 339] on button "Aceptar" at bounding box center [627, 340] width 278 height 30
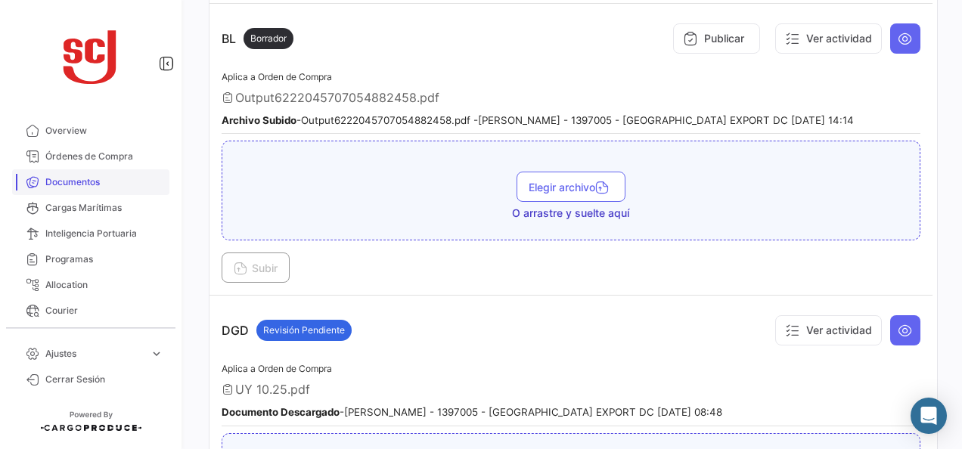
drag, startPoint x: 86, startPoint y: 172, endPoint x: 144, endPoint y: 172, distance: 57.5
click at [86, 172] on link "Documentos" at bounding box center [90, 182] width 157 height 26
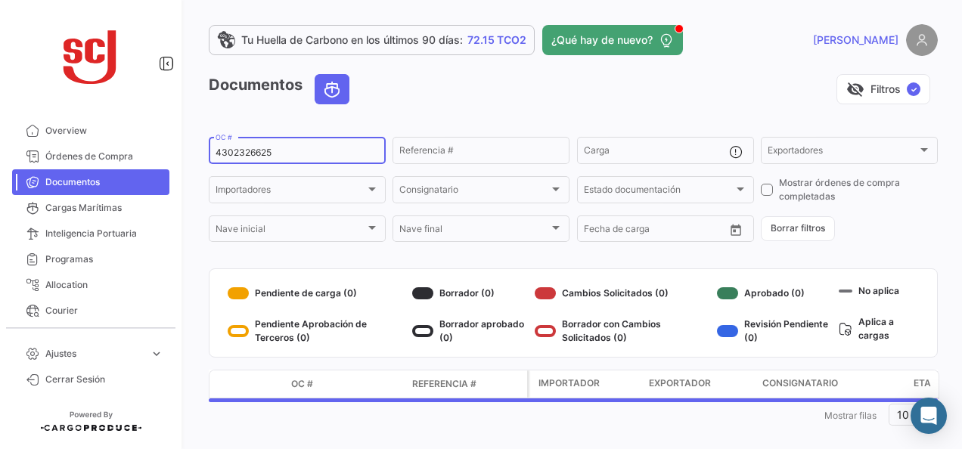
click at [240, 156] on input "4302326625" at bounding box center [297, 152] width 163 height 11
paste input "7218"
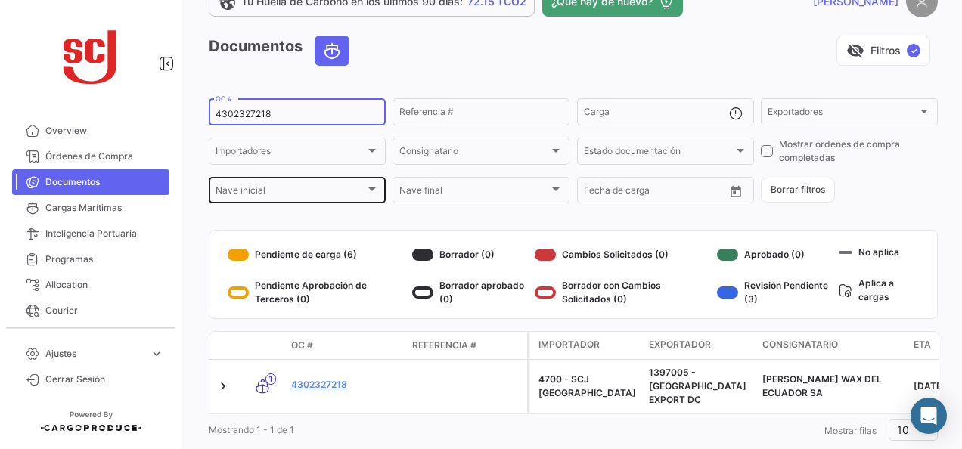
scroll to position [68, 0]
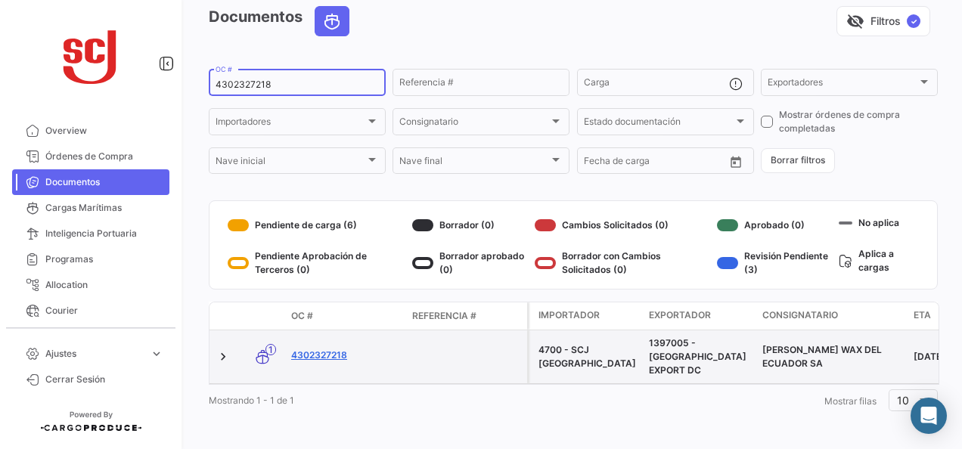
type input "4302327218"
click at [328, 349] on link "4302327218" at bounding box center [345, 356] width 109 height 14
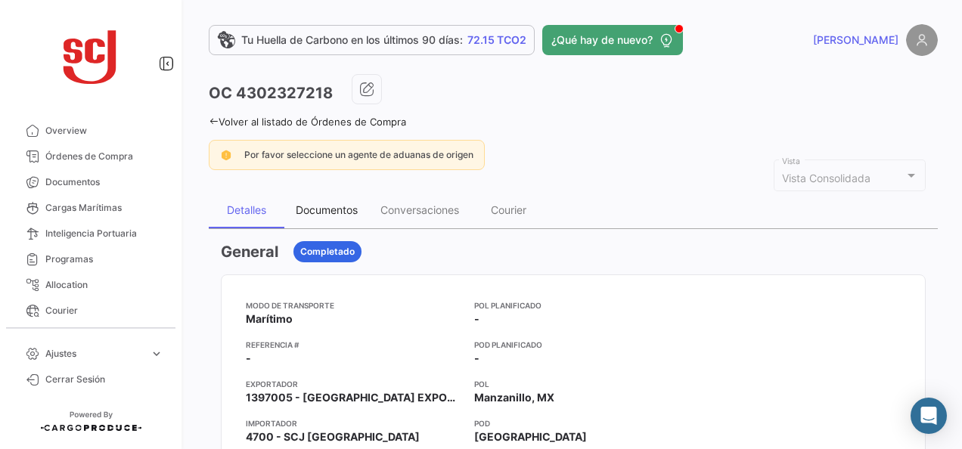
click at [337, 213] on div "Documentos" at bounding box center [327, 209] width 62 height 13
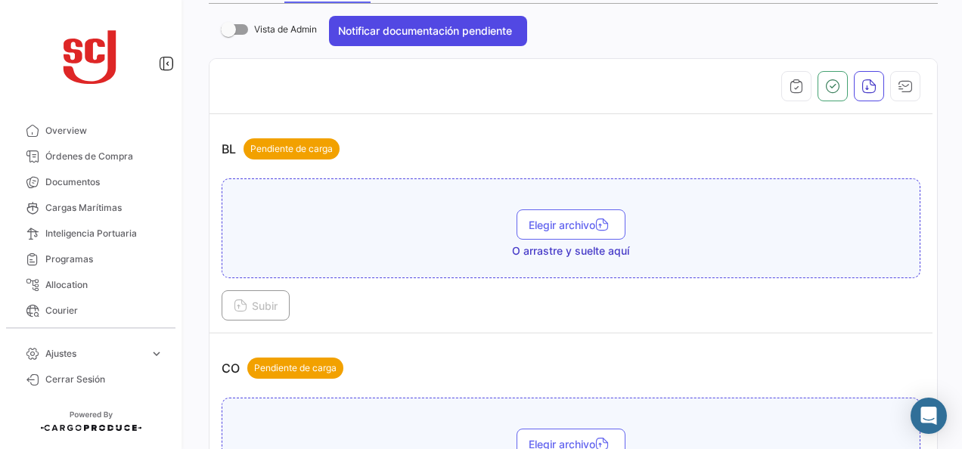
scroll to position [227, 0]
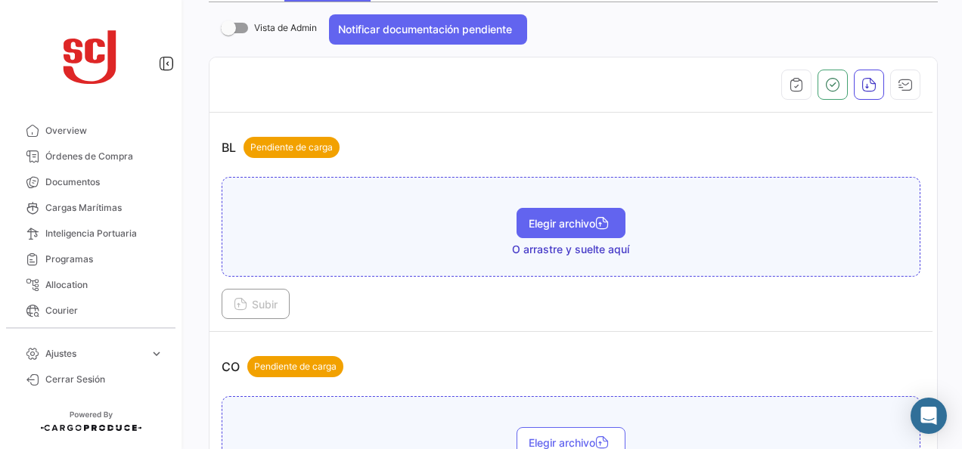
click at [533, 221] on span "Elegir archivo" at bounding box center [571, 223] width 85 height 13
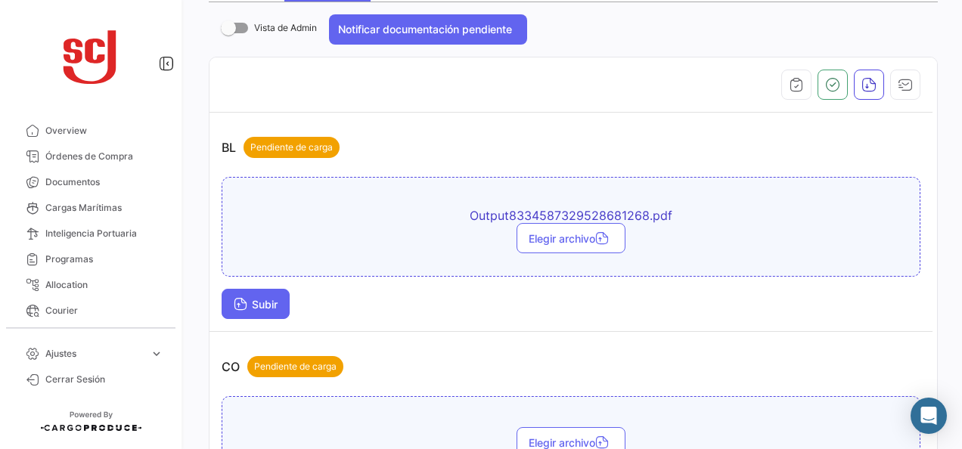
click at [227, 296] on button "Subir" at bounding box center [256, 304] width 68 height 30
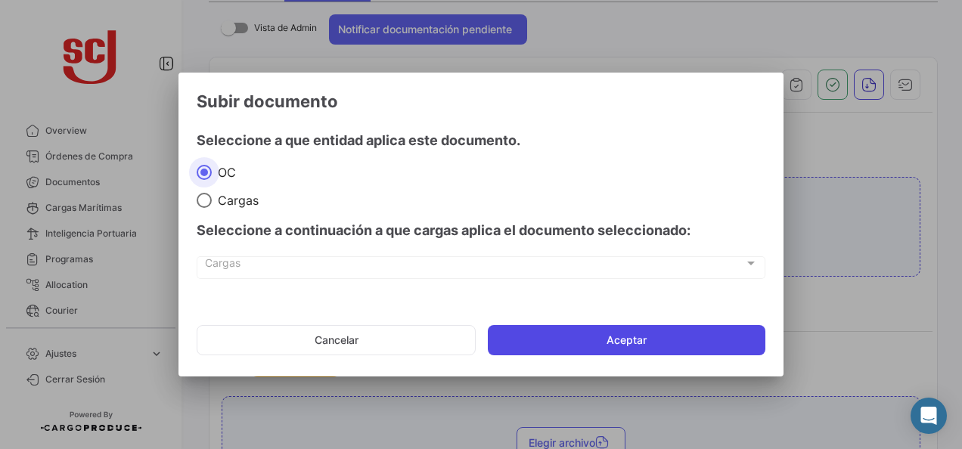
click at [581, 330] on button "Aceptar" at bounding box center [627, 340] width 278 height 30
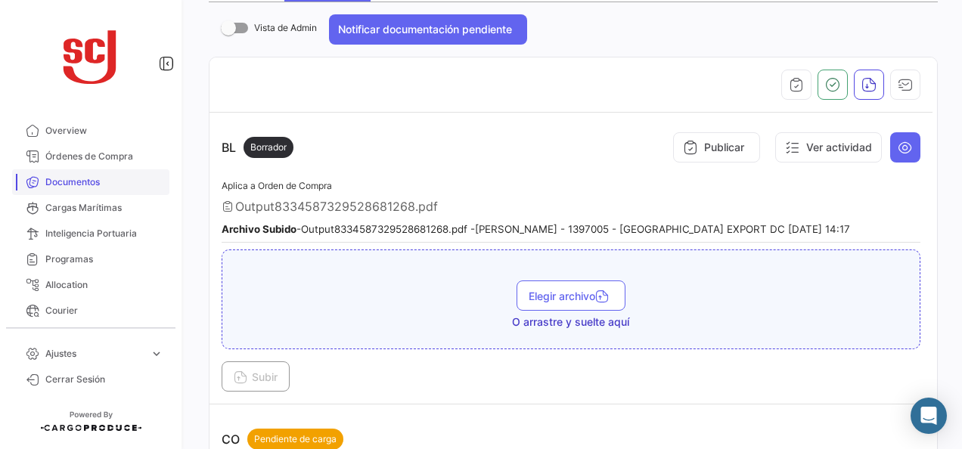
drag, startPoint x: 87, startPoint y: 181, endPoint x: 106, endPoint y: 178, distance: 19.3
click at [87, 181] on span "Documentos" at bounding box center [104, 182] width 118 height 14
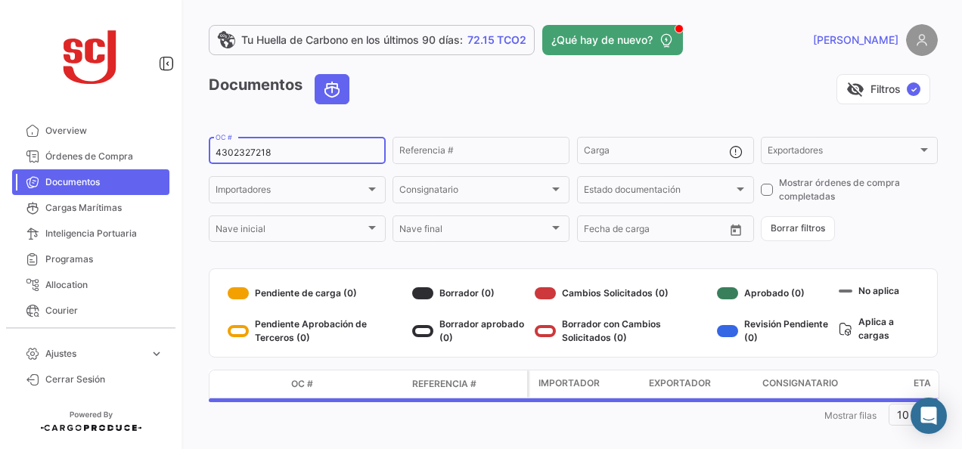
click at [261, 154] on input "4302327218" at bounding box center [297, 152] width 163 height 11
paste input "32721"
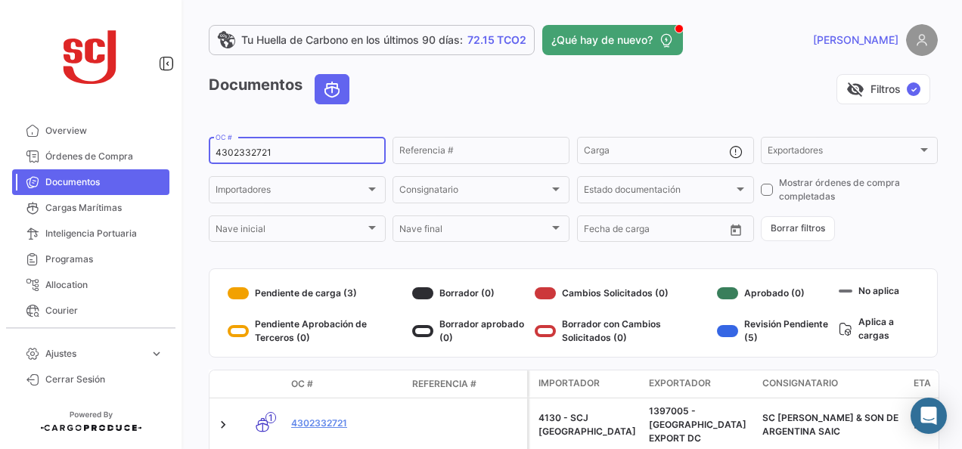
type input "4302332721"
click at [342, 418] on link "4302332721" at bounding box center [345, 424] width 109 height 14
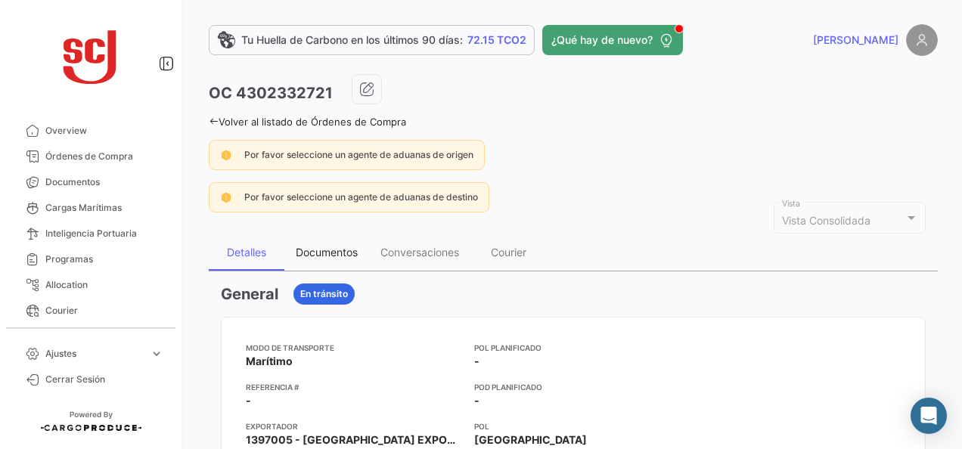
click at [335, 240] on div "Documentos" at bounding box center [326, 252] width 85 height 36
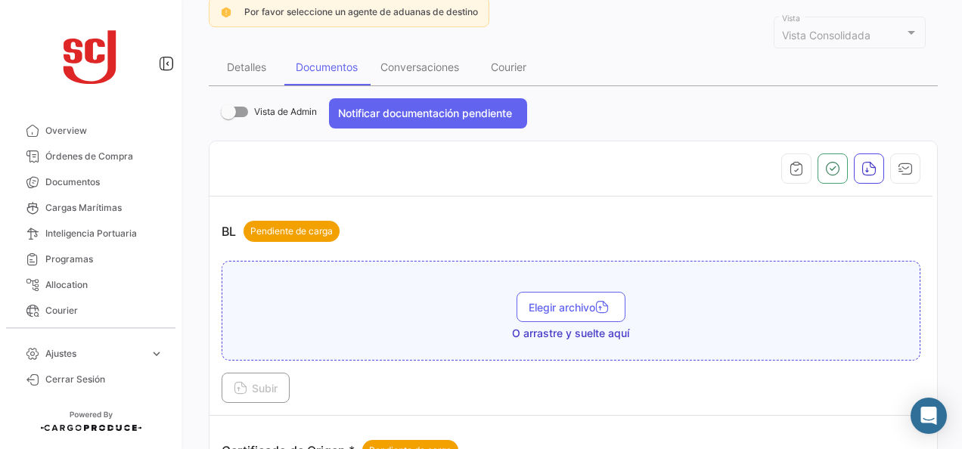
scroll to position [378, 0]
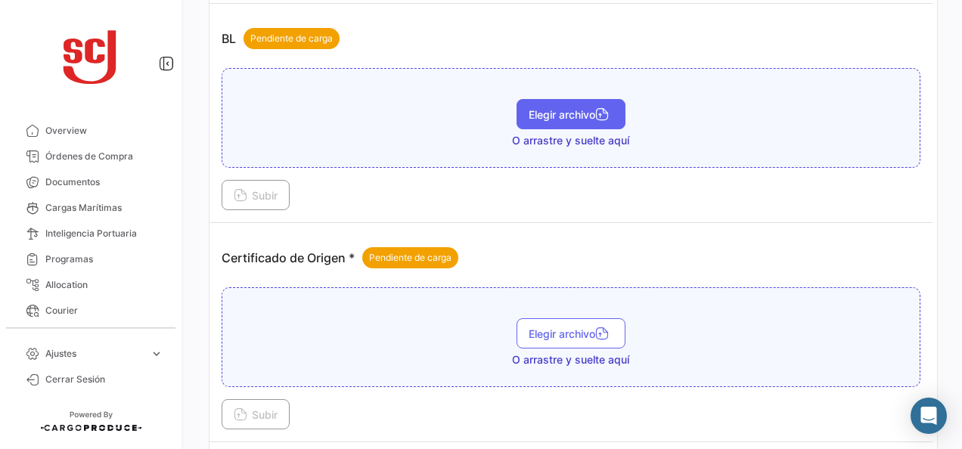
click at [554, 116] on span "Elegir archivo" at bounding box center [571, 114] width 85 height 13
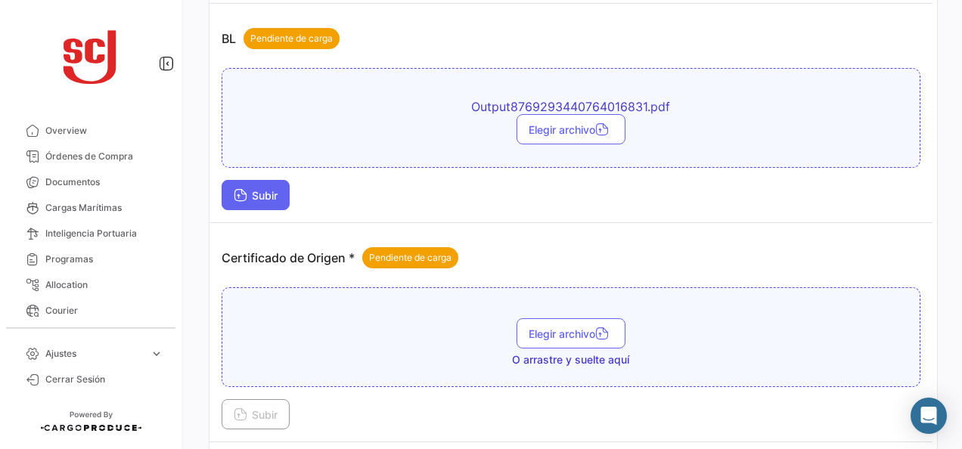
click at [255, 191] on span "Subir" at bounding box center [256, 195] width 44 height 13
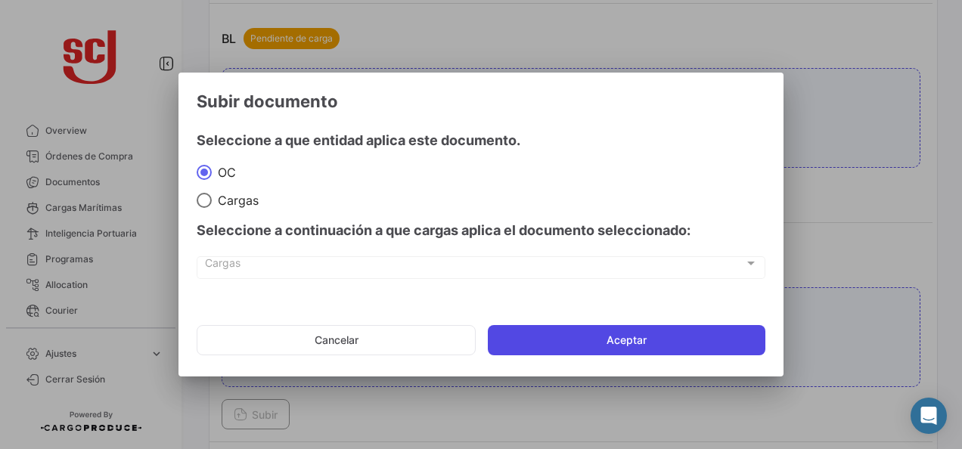
click at [627, 337] on button "Aceptar" at bounding box center [627, 340] width 278 height 30
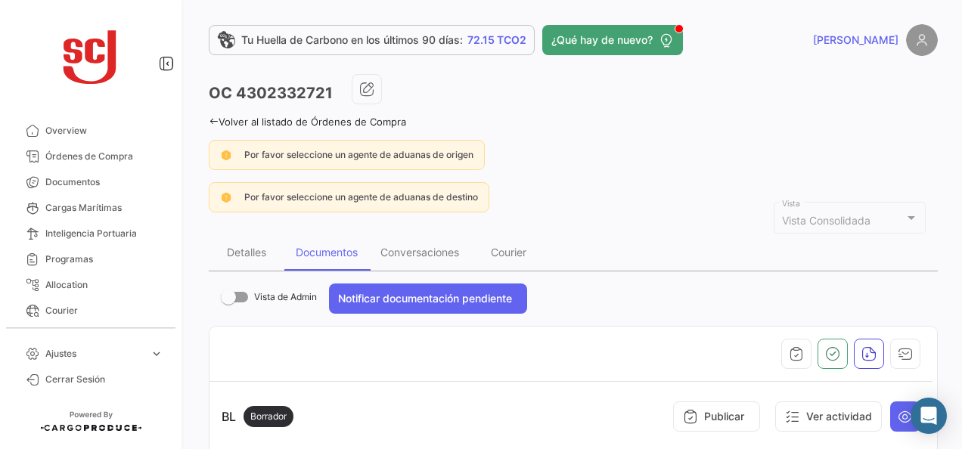
scroll to position [227, 0]
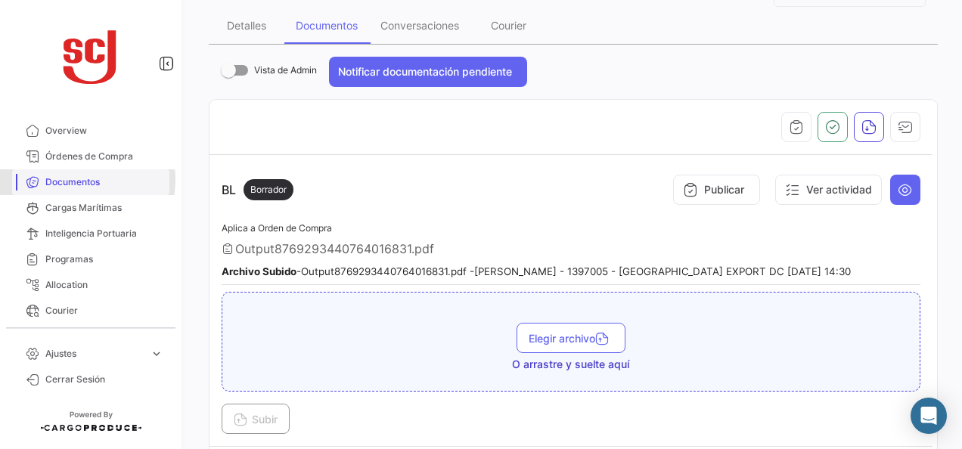
click at [75, 180] on span "Documentos" at bounding box center [104, 182] width 118 height 14
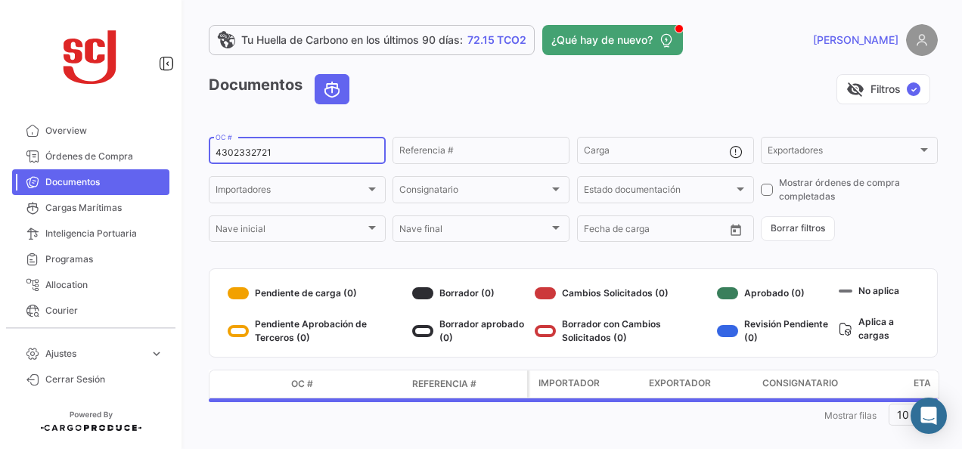
click at [253, 149] on input "4302332721" at bounding box center [297, 152] width 163 height 11
paste input "28410"
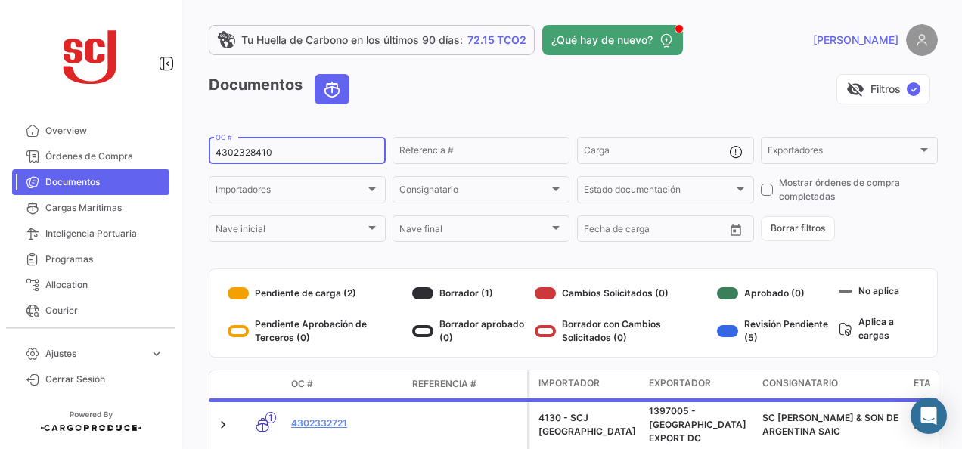
type input "4302328410"
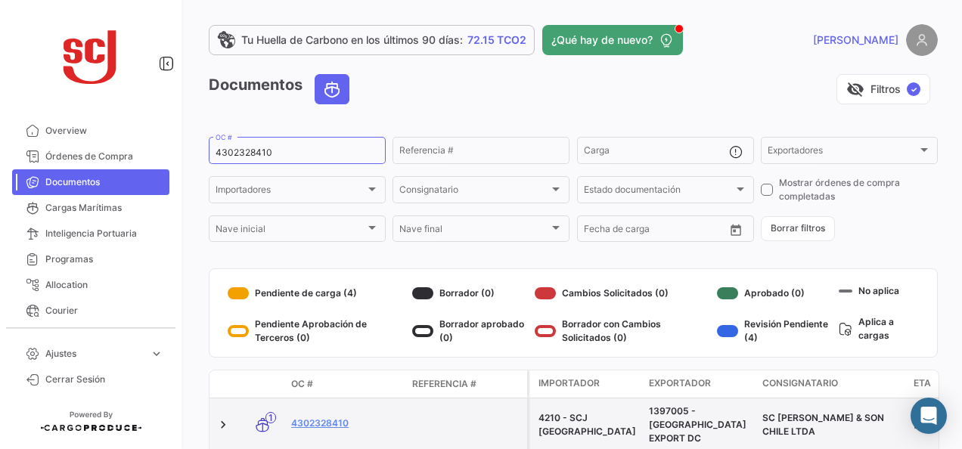
click at [324, 408] on datatable-body-cell "4302328410" at bounding box center [345, 425] width 121 height 53
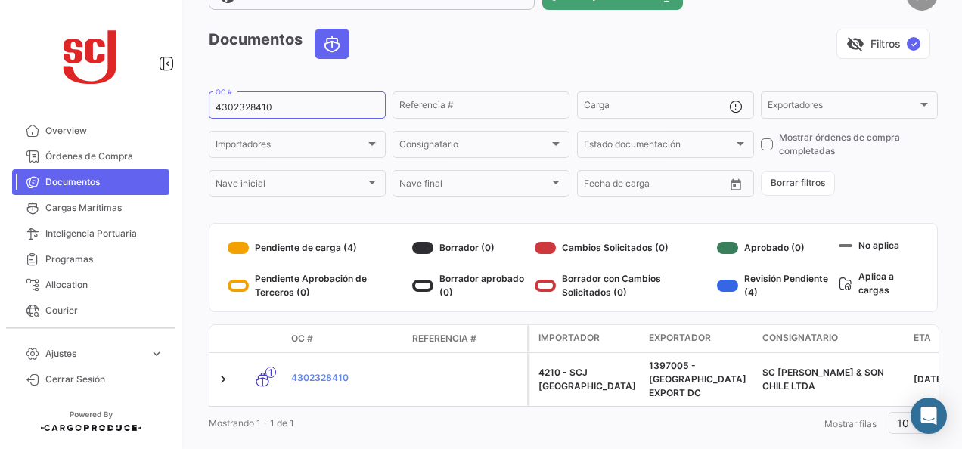
scroll to position [68, 0]
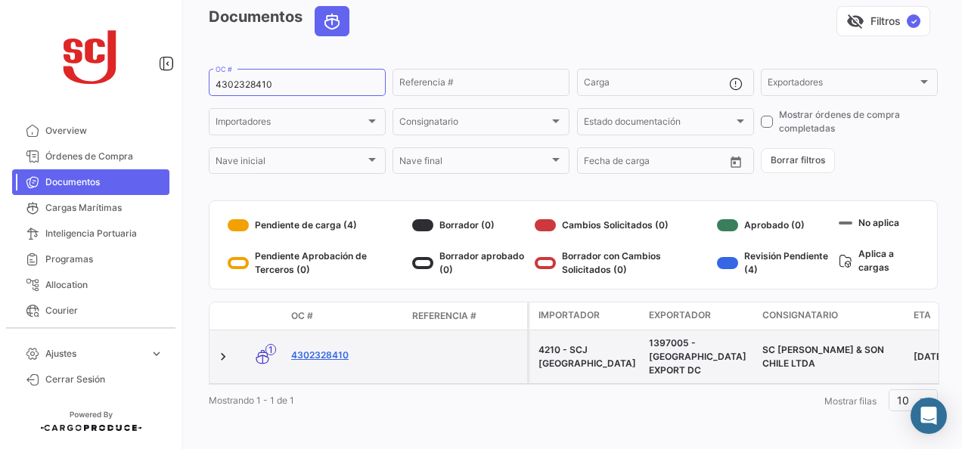
click at [338, 350] on link "4302328410" at bounding box center [345, 356] width 109 height 14
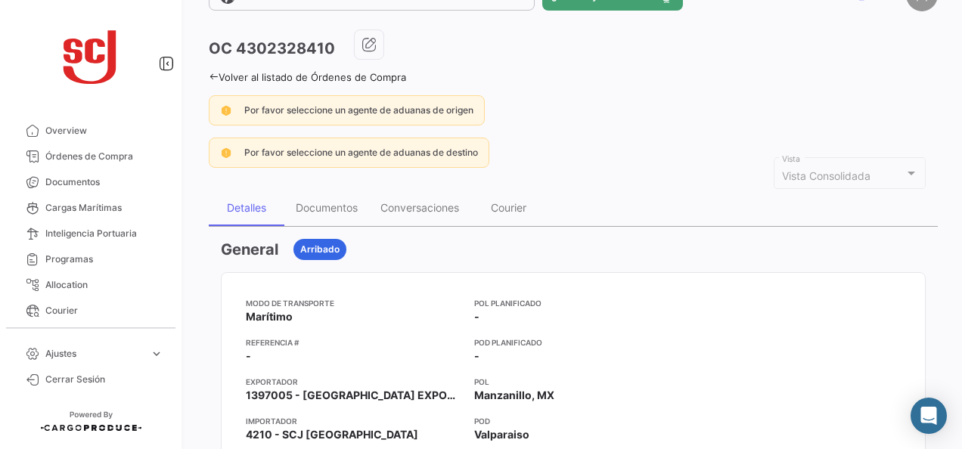
scroll to position [76, 0]
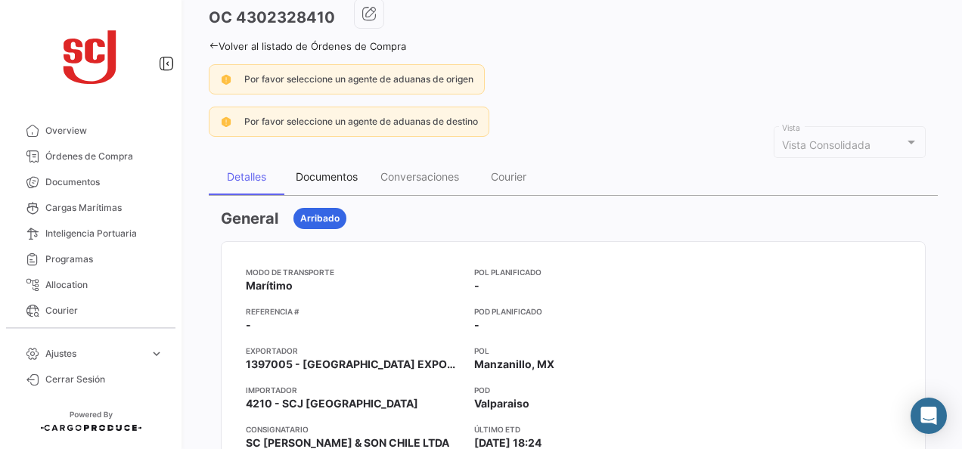
click at [325, 160] on div "Documentos" at bounding box center [326, 177] width 85 height 36
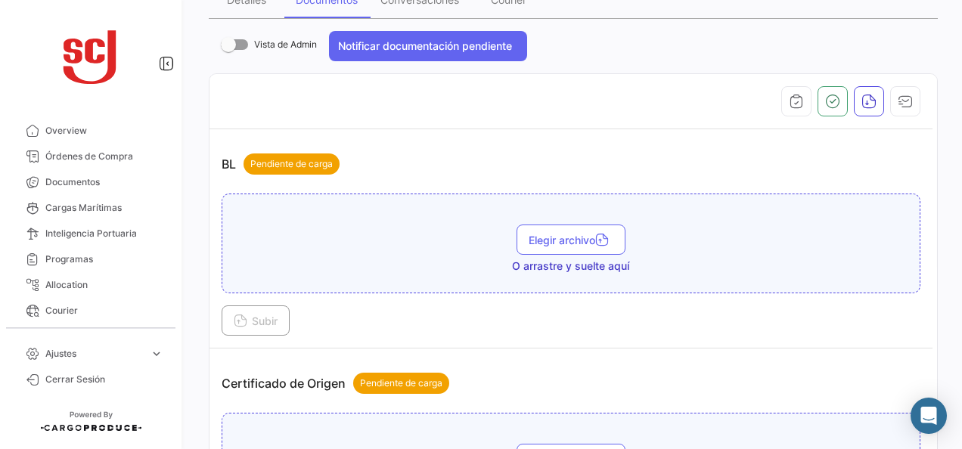
scroll to position [302, 0]
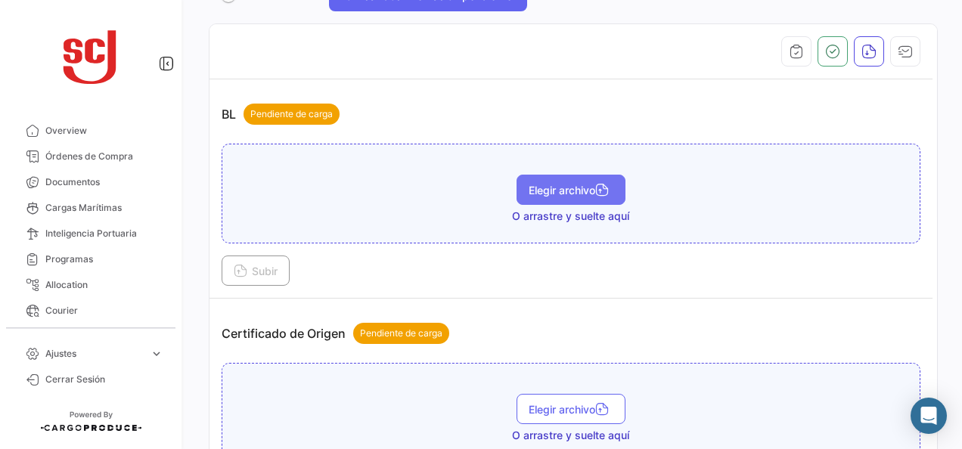
click at [535, 195] on button "Elegir archivo" at bounding box center [571, 190] width 109 height 30
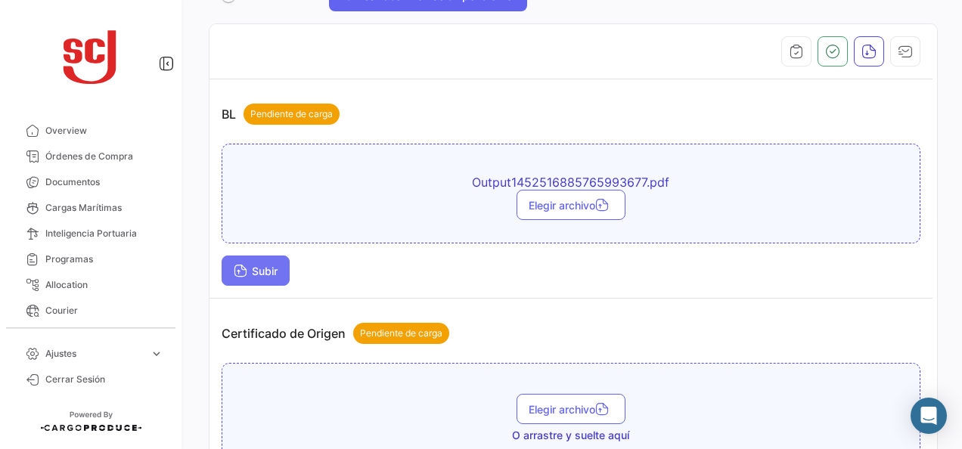
click at [266, 273] on span "Subir" at bounding box center [256, 271] width 44 height 13
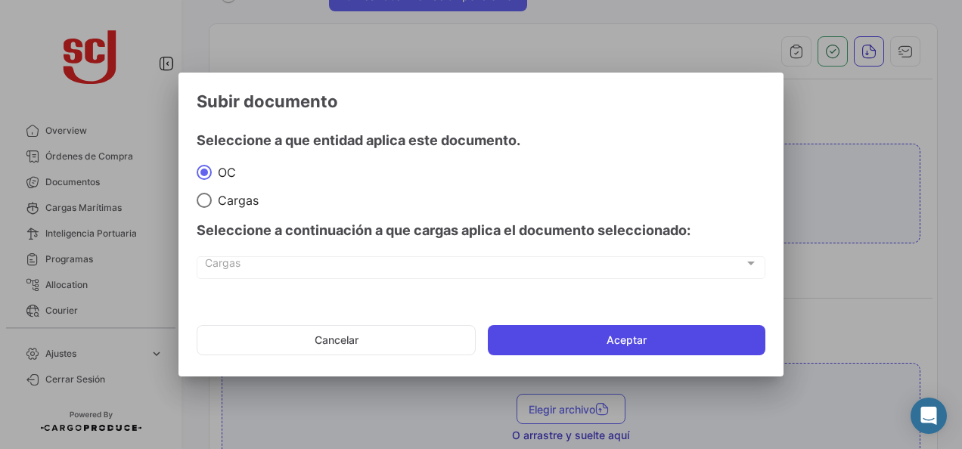
click at [595, 343] on button "Aceptar" at bounding box center [627, 340] width 278 height 30
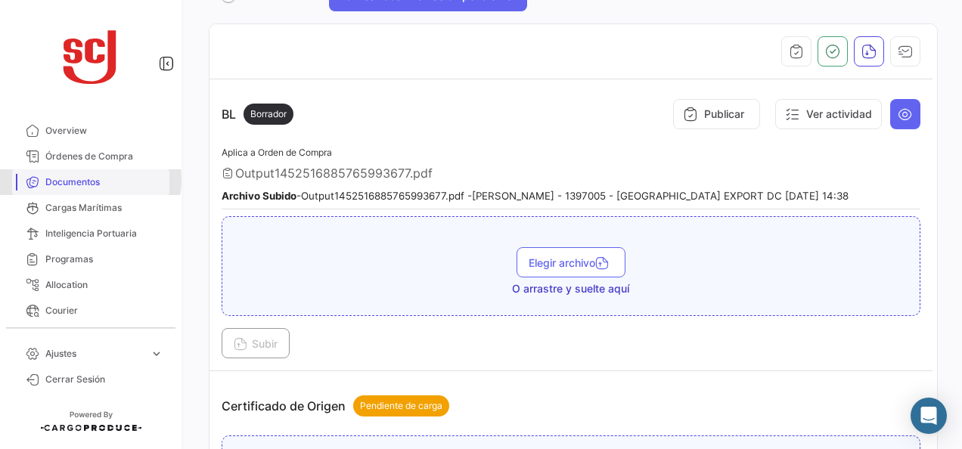
drag, startPoint x: 90, startPoint y: 180, endPoint x: 112, endPoint y: 172, distance: 23.2
click at [90, 180] on span "Documentos" at bounding box center [104, 182] width 118 height 14
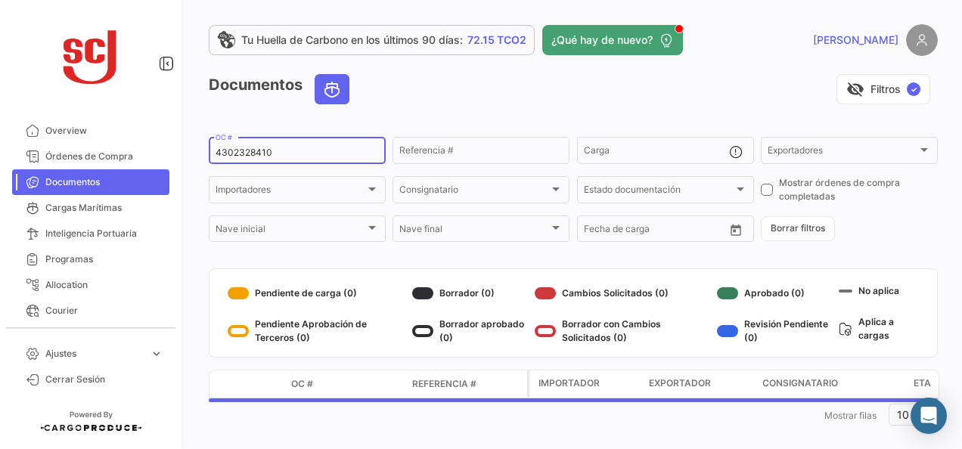
click at [256, 154] on input "4302328410" at bounding box center [297, 152] width 163 height 11
paste input "30448"
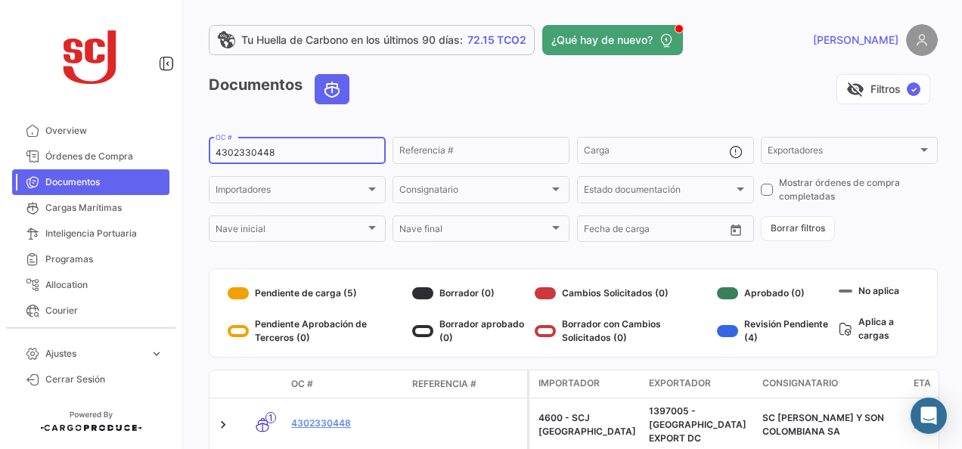
type input "4302330448"
click at [333, 417] on link "4302330448" at bounding box center [345, 424] width 109 height 14
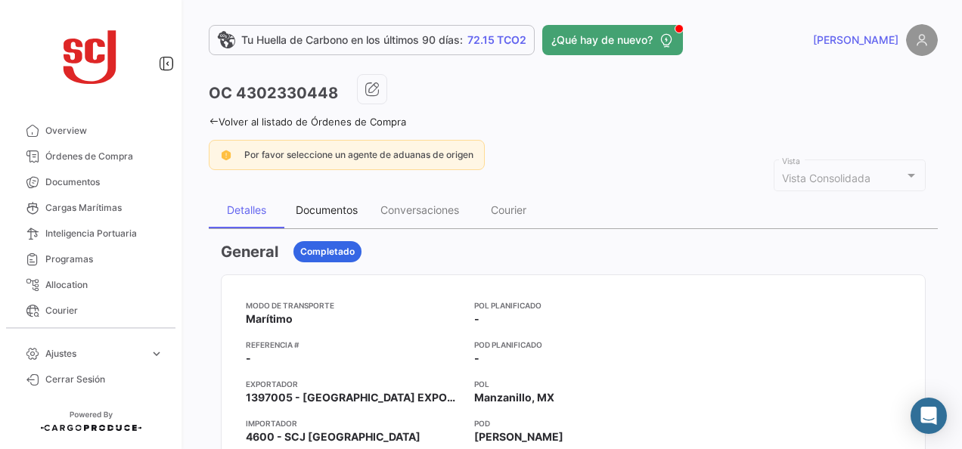
click at [337, 215] on div "Documentos" at bounding box center [326, 210] width 85 height 36
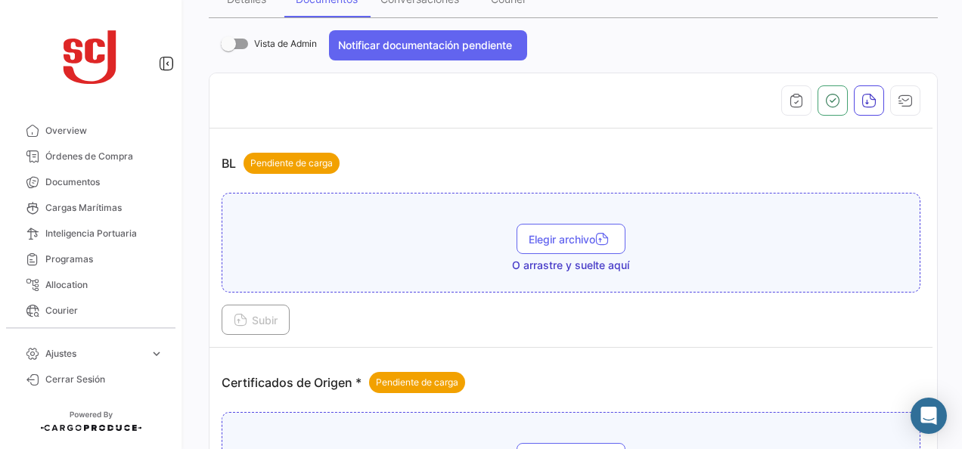
scroll to position [302, 0]
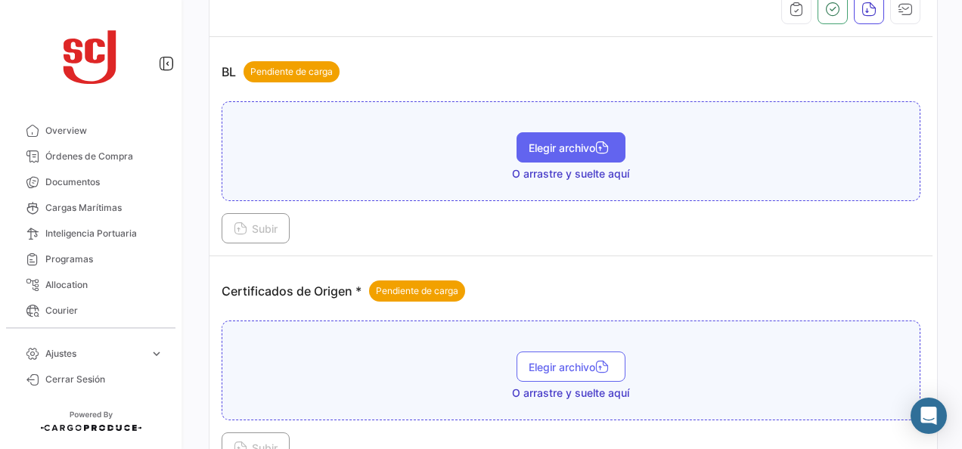
click at [555, 155] on button "Elegir archivo" at bounding box center [571, 147] width 109 height 30
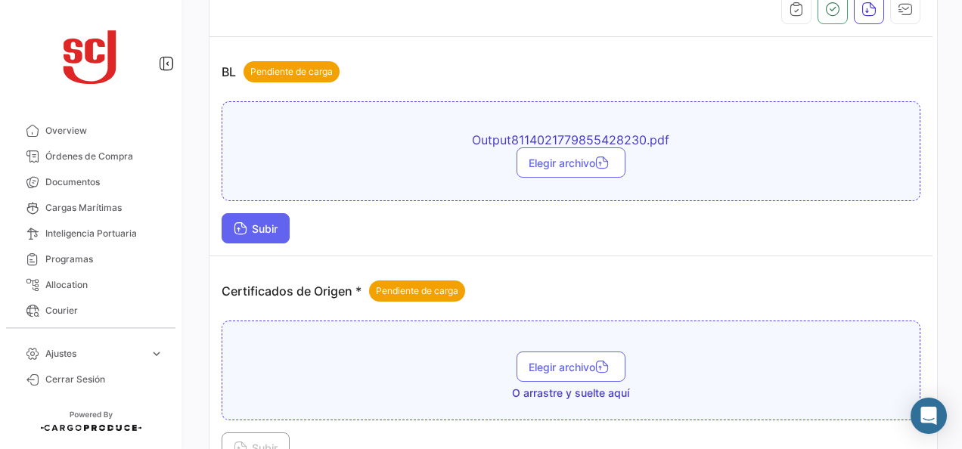
click at [259, 222] on span "Subir" at bounding box center [256, 228] width 44 height 13
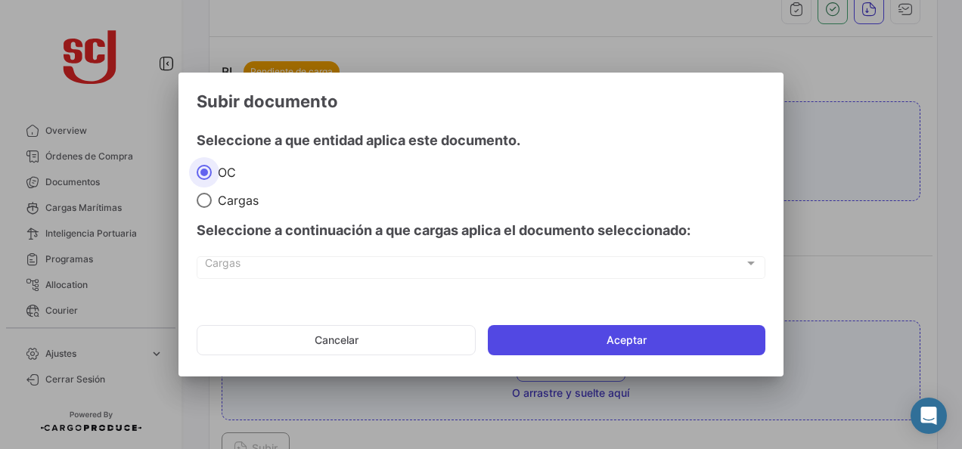
click at [532, 349] on button "Aceptar" at bounding box center [627, 340] width 278 height 30
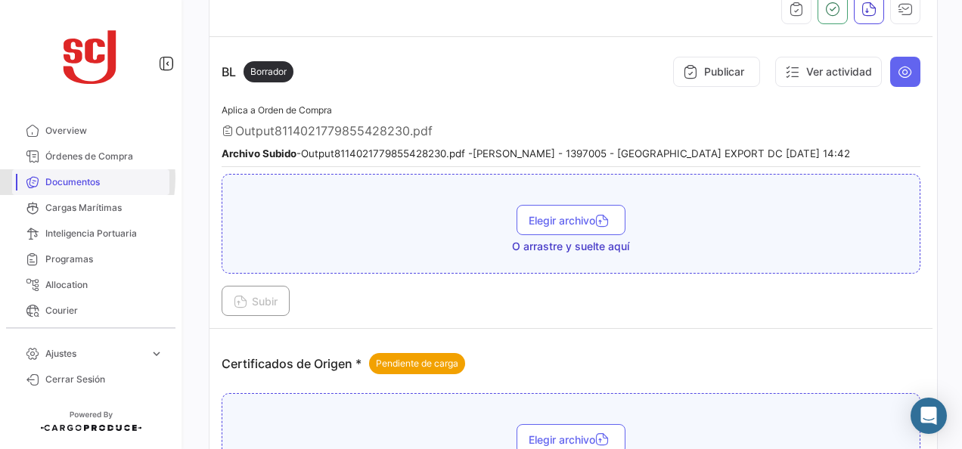
click at [65, 178] on span "Documentos" at bounding box center [104, 182] width 118 height 14
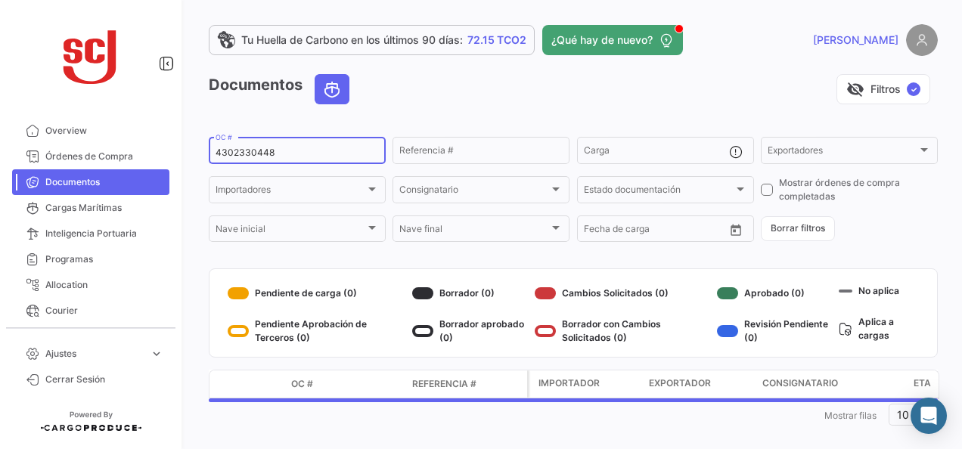
click at [260, 152] on input "4302330448" at bounding box center [297, 152] width 163 height 11
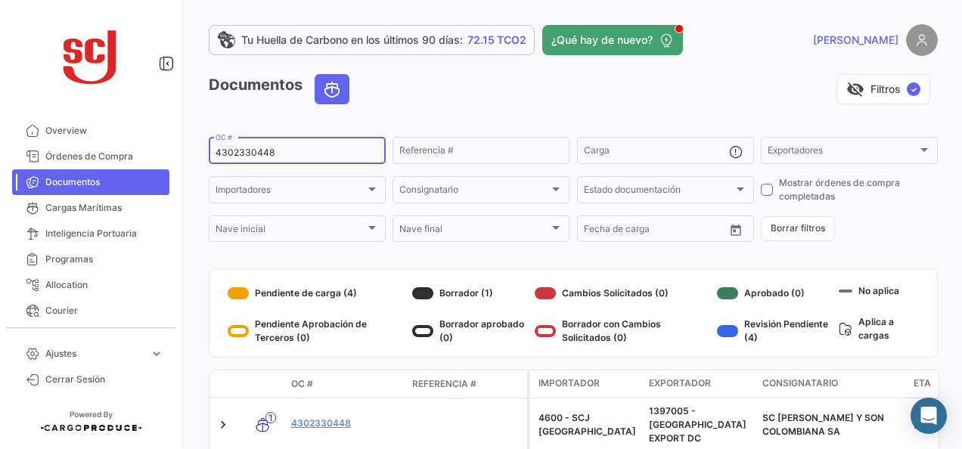
paste input "502811124"
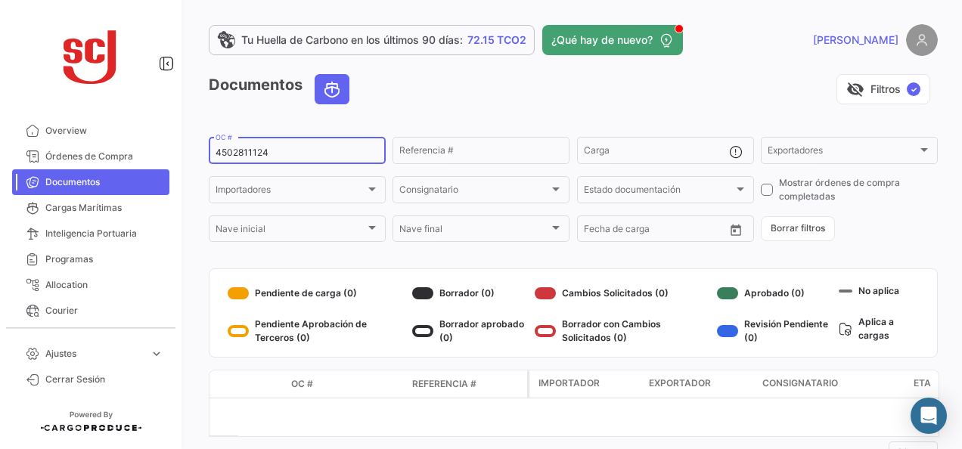
click at [247, 155] on input "4502811124" at bounding box center [297, 152] width 163 height 11
paste input "797575"
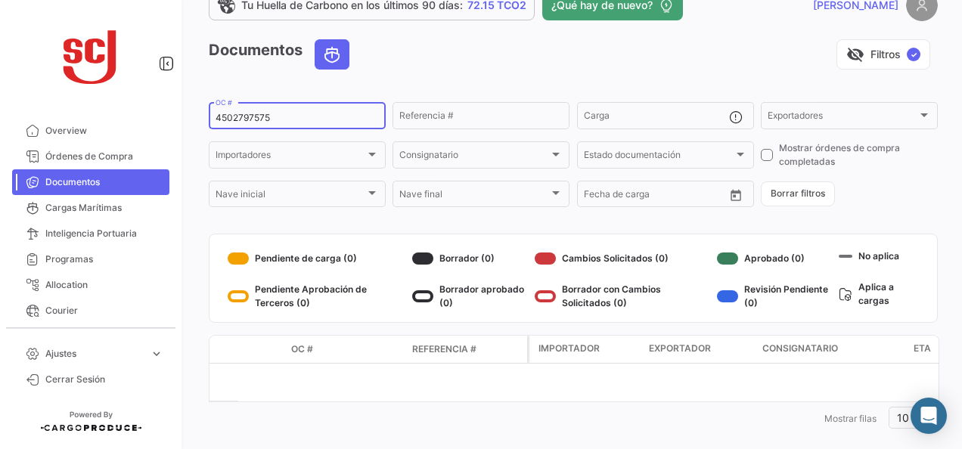
scroll to position [54, 0]
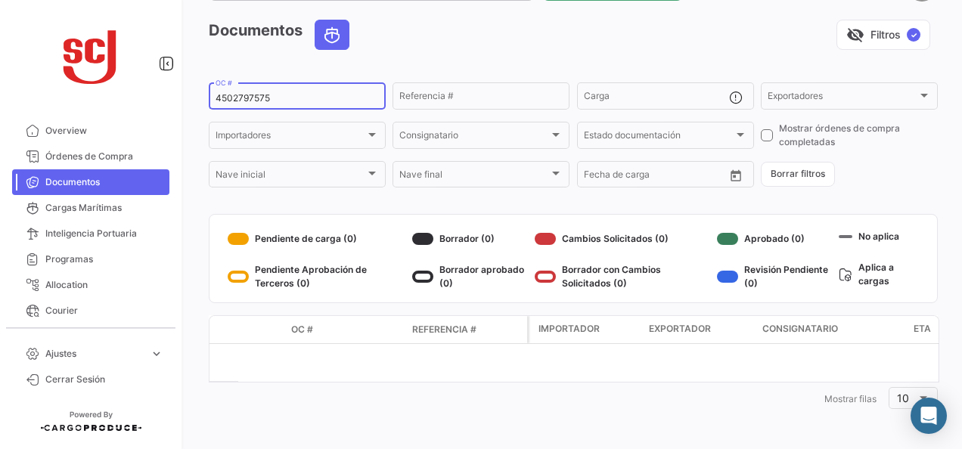
click at [262, 95] on input "4502797575" at bounding box center [297, 98] width 163 height 11
paste input "302330440"
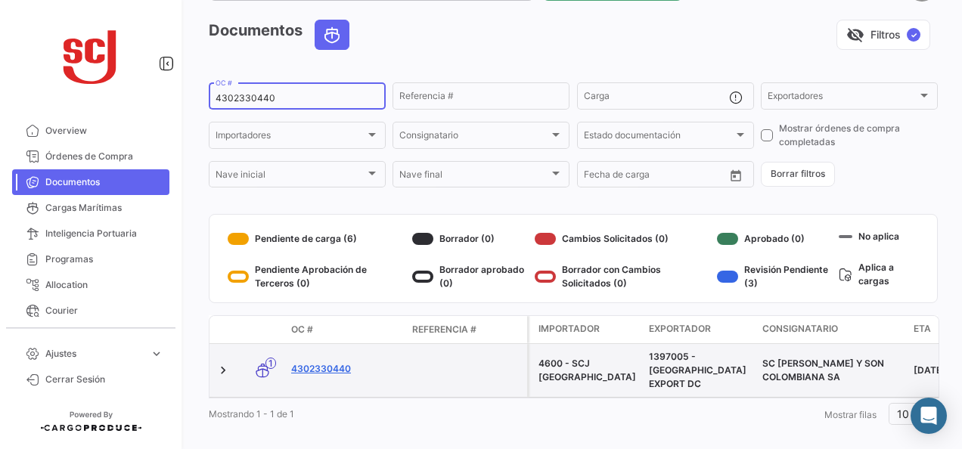
type input "4302330440"
click at [321, 362] on link "4302330440" at bounding box center [345, 369] width 109 height 14
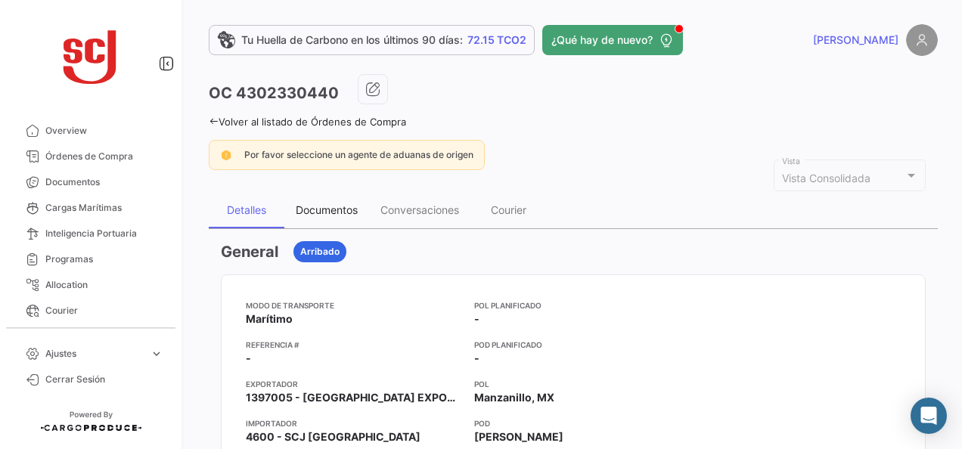
click at [347, 199] on div "Documentos" at bounding box center [326, 210] width 85 height 36
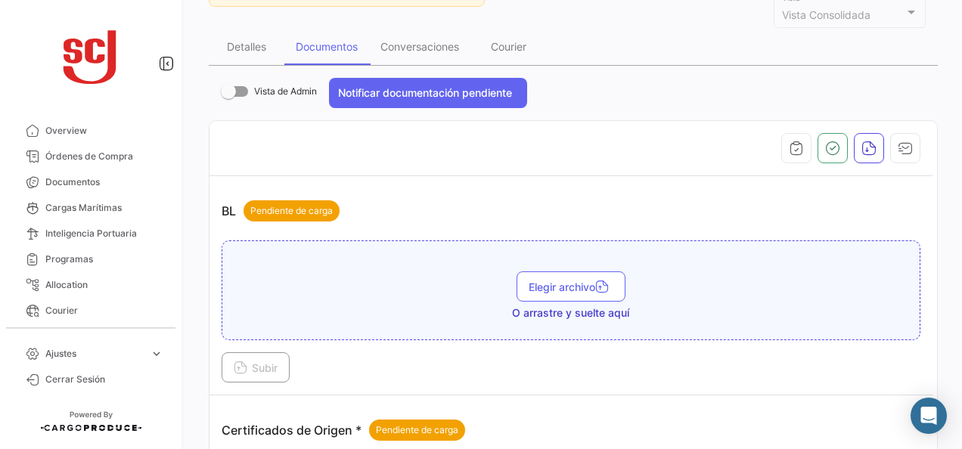
scroll to position [302, 0]
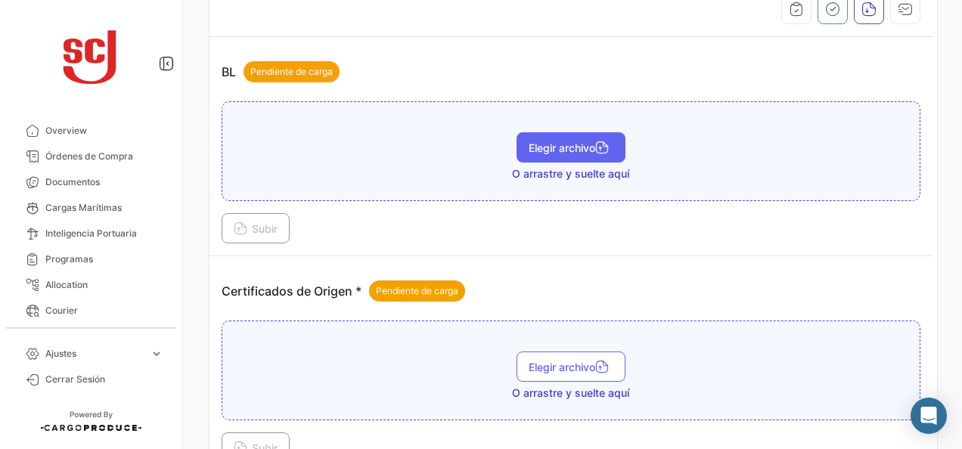
click at [546, 150] on span "Elegir archivo" at bounding box center [571, 147] width 85 height 13
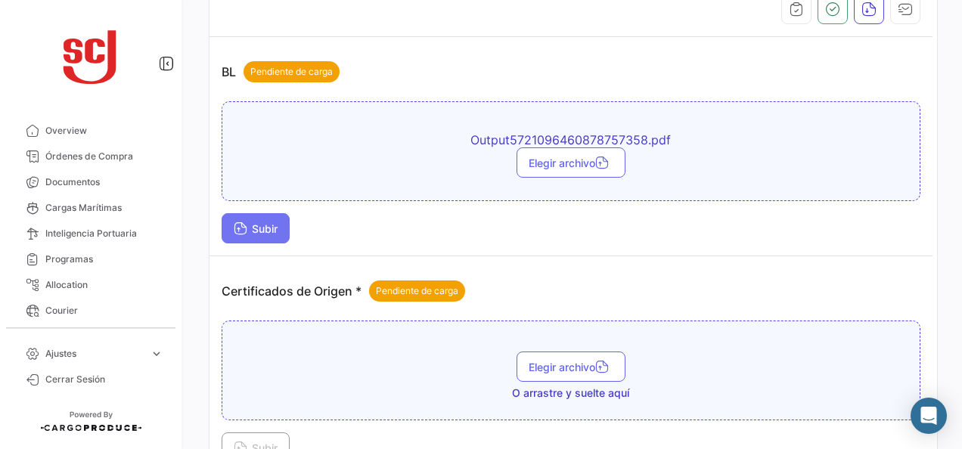
click at [256, 215] on button "Subir" at bounding box center [256, 228] width 68 height 30
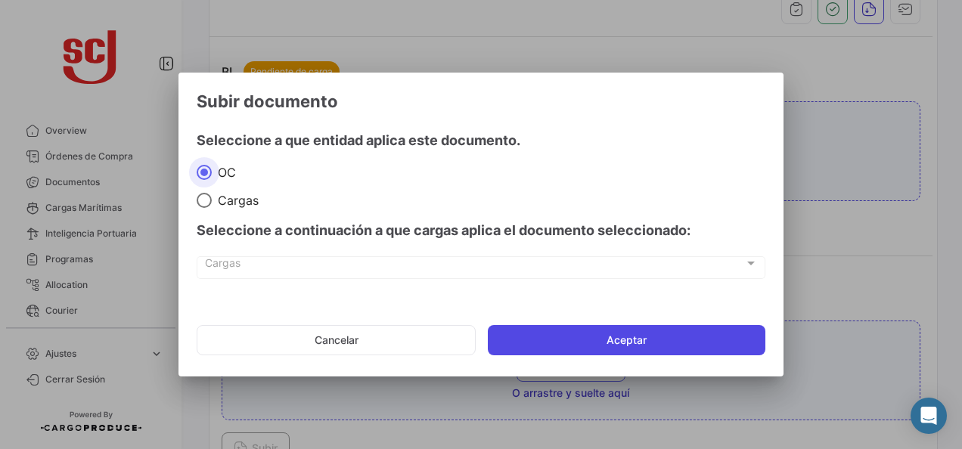
click at [613, 339] on button "Aceptar" at bounding box center [627, 340] width 278 height 30
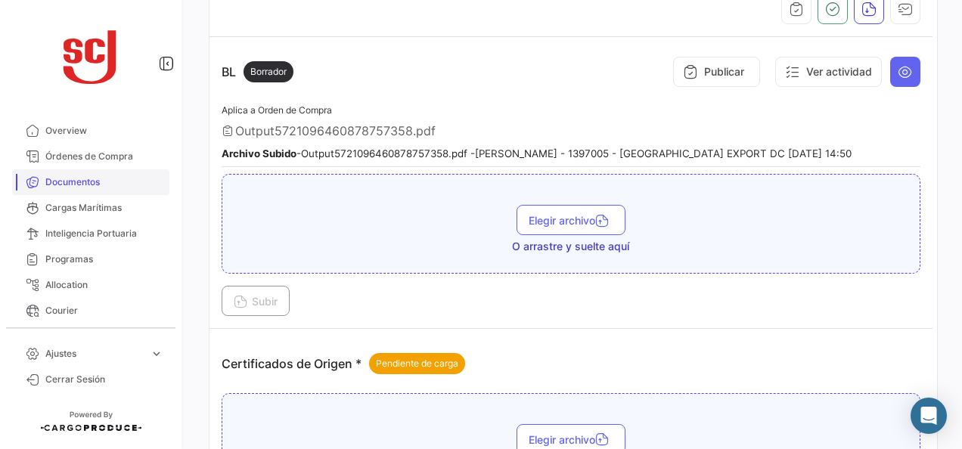
drag, startPoint x: 95, startPoint y: 179, endPoint x: 115, endPoint y: 179, distance: 19.7
click at [95, 179] on span "Documentos" at bounding box center [104, 182] width 118 height 14
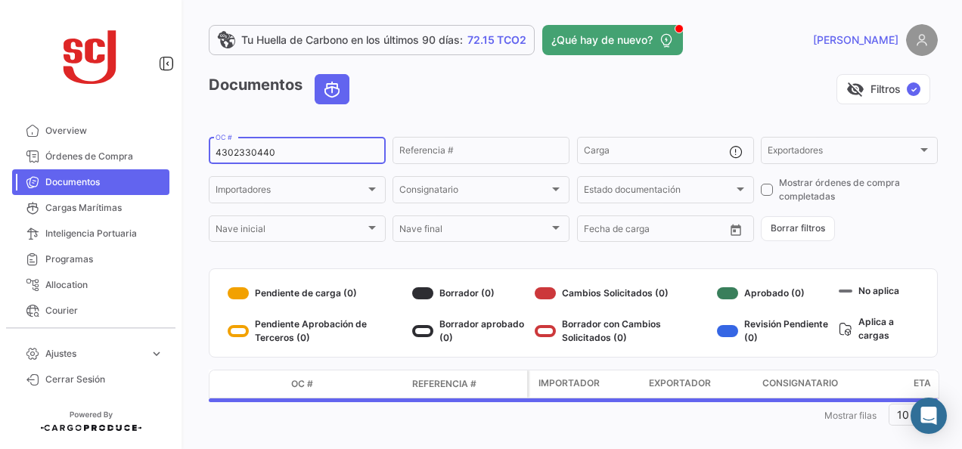
click at [234, 156] on input "4302330440" at bounding box center [297, 152] width 163 height 11
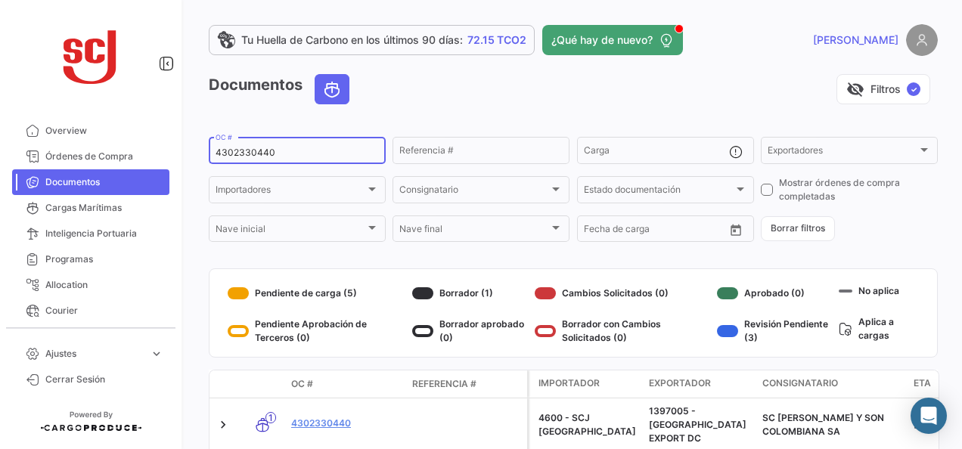
paste input "53"
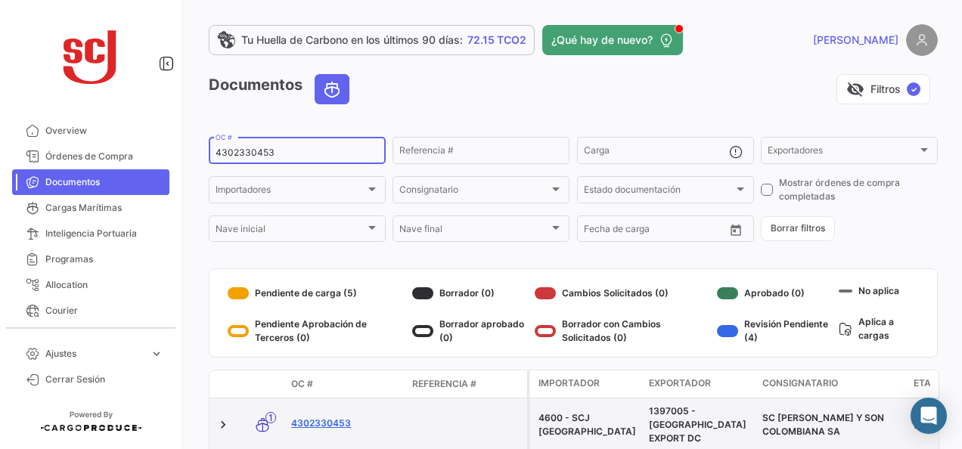
type input "4302330453"
click at [344, 417] on link "4302330453" at bounding box center [345, 424] width 109 height 14
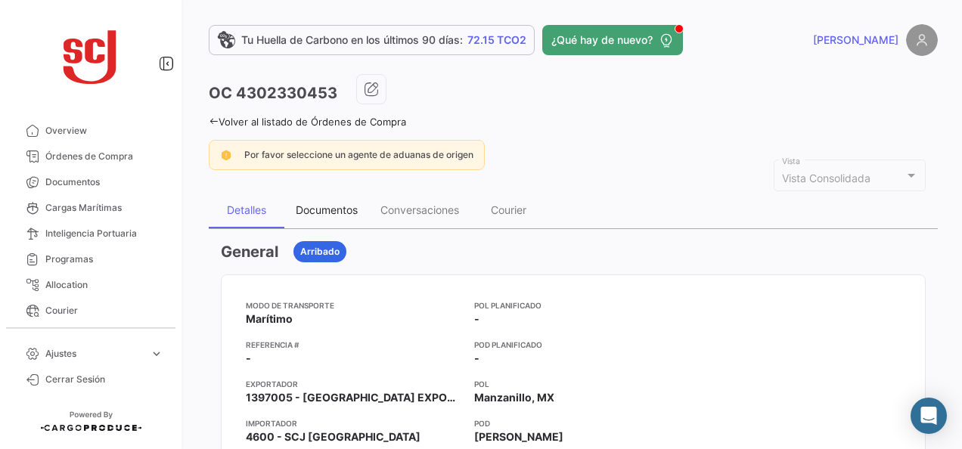
click at [309, 207] on div "Documentos" at bounding box center [327, 209] width 62 height 13
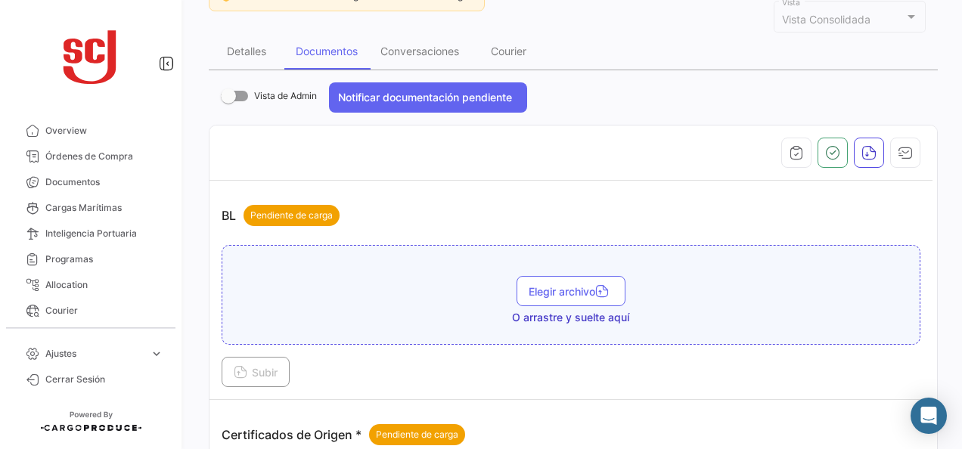
scroll to position [227, 0]
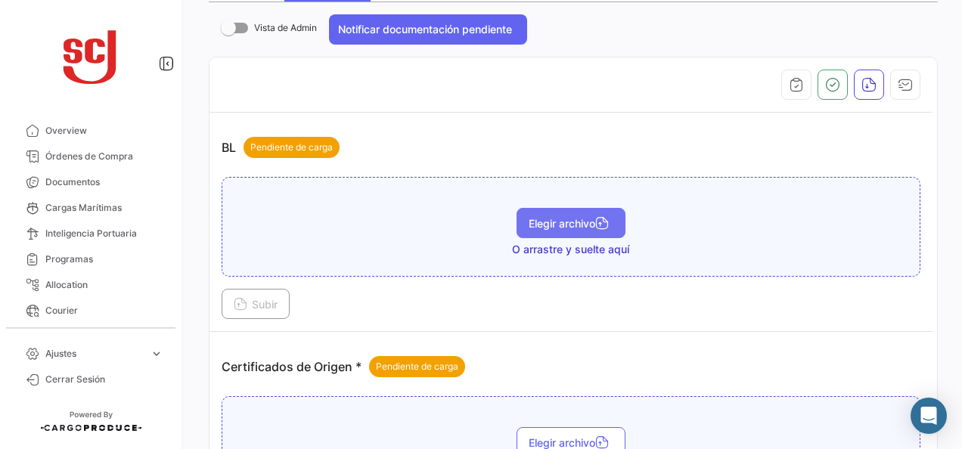
click at [564, 217] on span "Elegir archivo" at bounding box center [571, 223] width 85 height 13
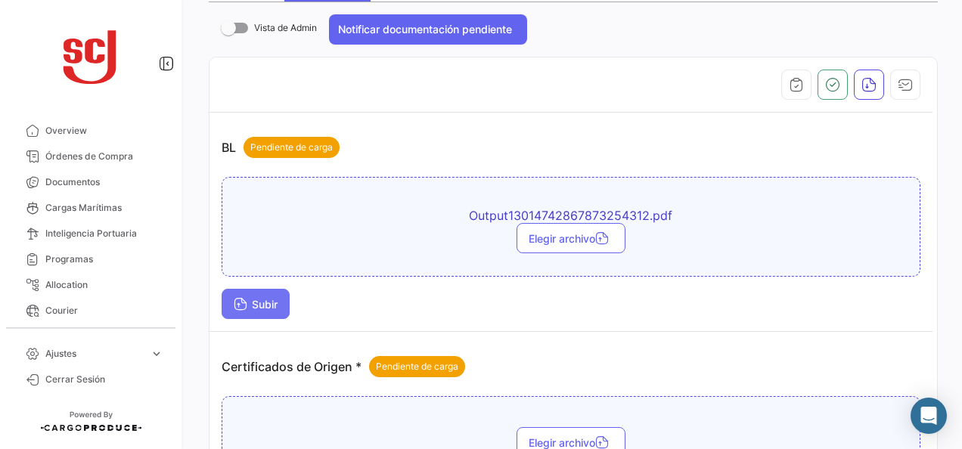
click at [258, 298] on span "Subir" at bounding box center [256, 304] width 44 height 13
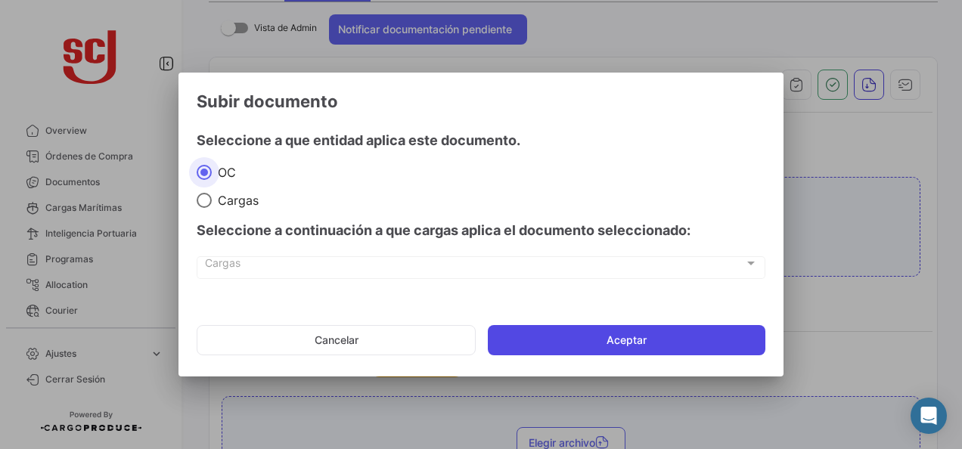
click at [643, 345] on button "Aceptar" at bounding box center [627, 340] width 278 height 30
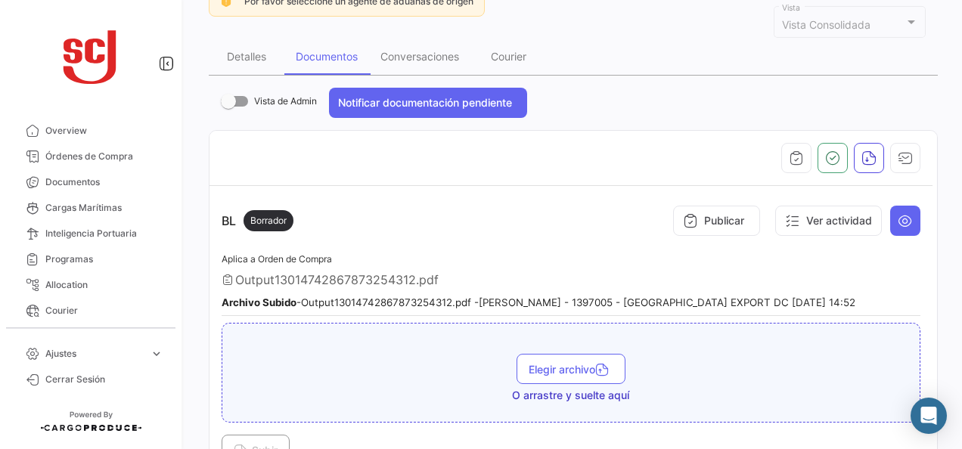
scroll to position [0, 0]
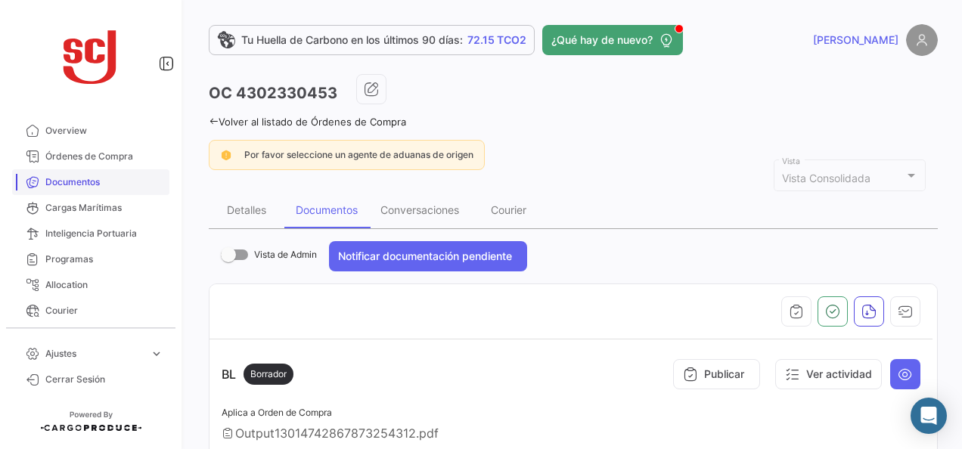
click at [85, 183] on span "Documentos" at bounding box center [104, 182] width 118 height 14
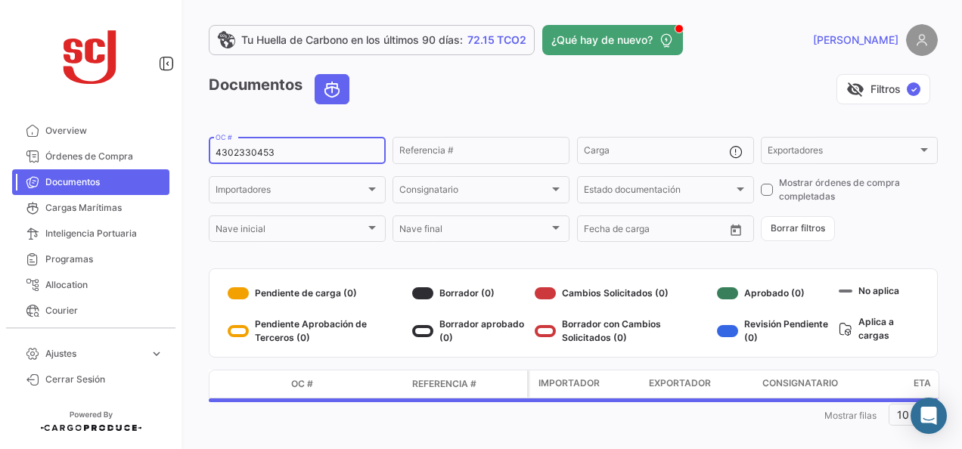
click at [233, 157] on input "4302330453" at bounding box center [297, 152] width 163 height 11
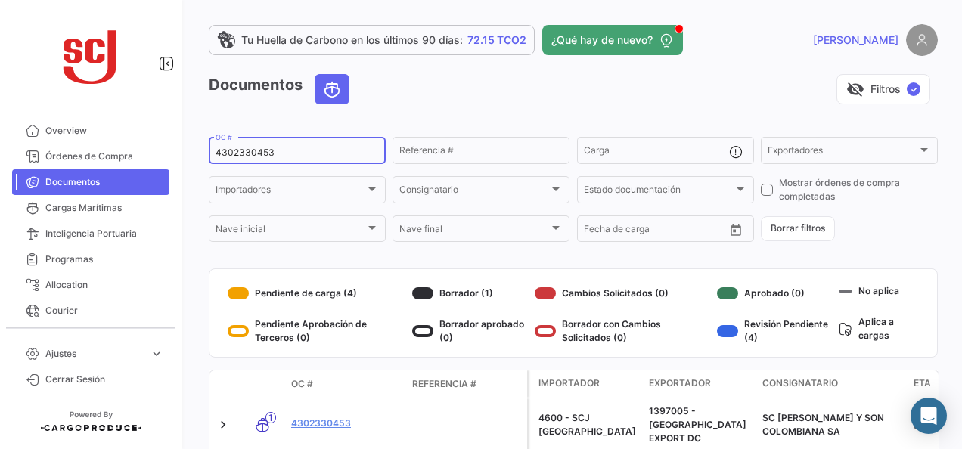
paste input "07"
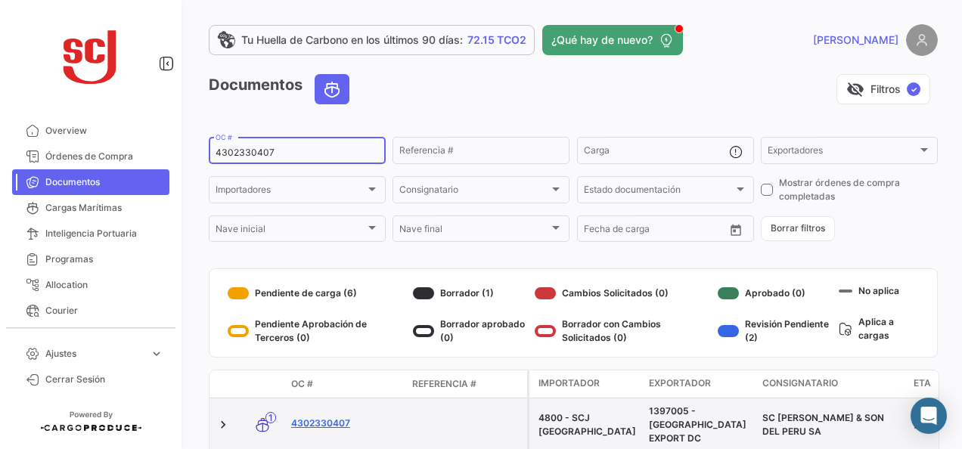
type input "4302330407"
click at [328, 418] on link "4302330407" at bounding box center [345, 424] width 109 height 14
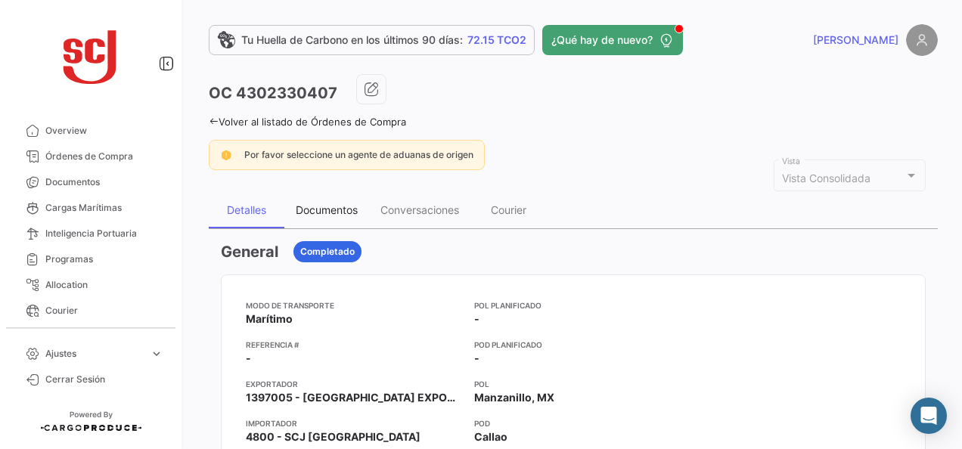
click at [302, 209] on div "Documentos" at bounding box center [327, 209] width 62 height 13
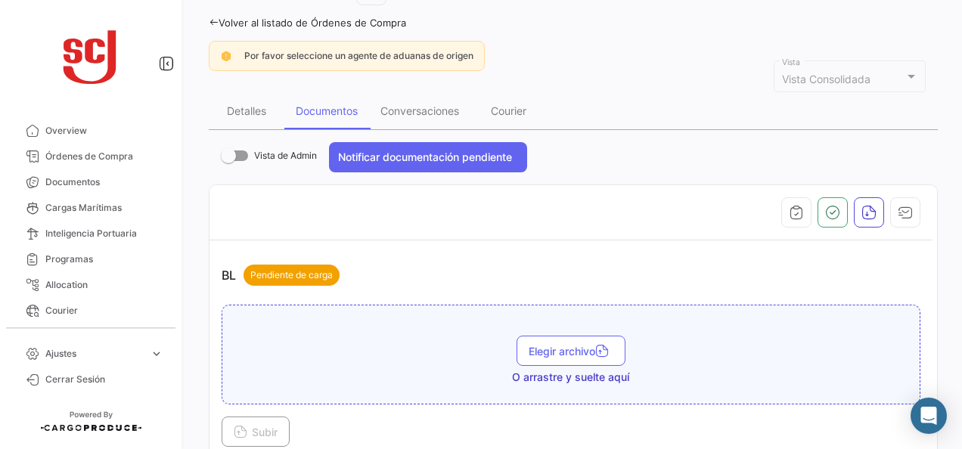
scroll to position [151, 0]
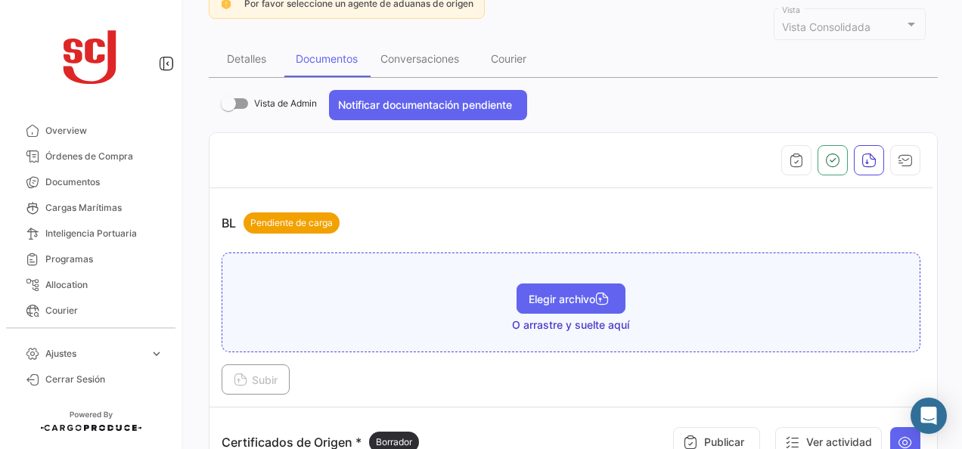
click at [557, 299] on span "Elegir archivo" at bounding box center [571, 299] width 85 height 13
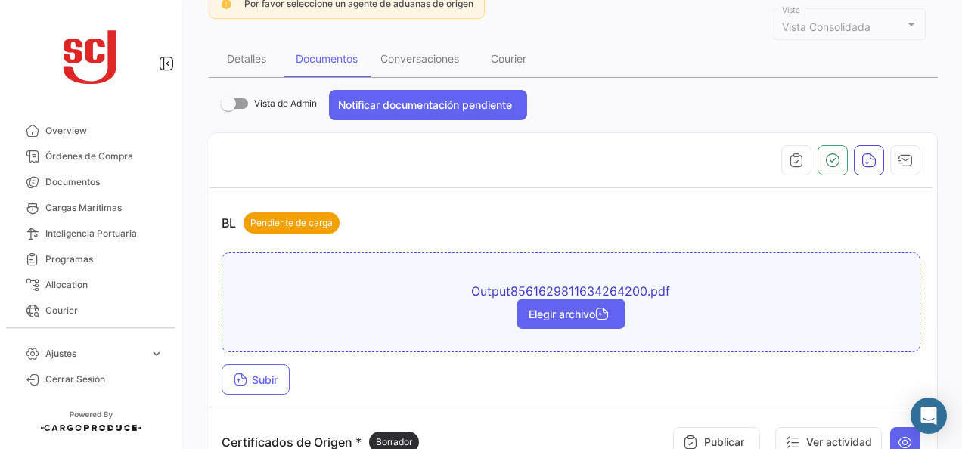
click at [548, 316] on span "Elegir archivo" at bounding box center [571, 314] width 85 height 13
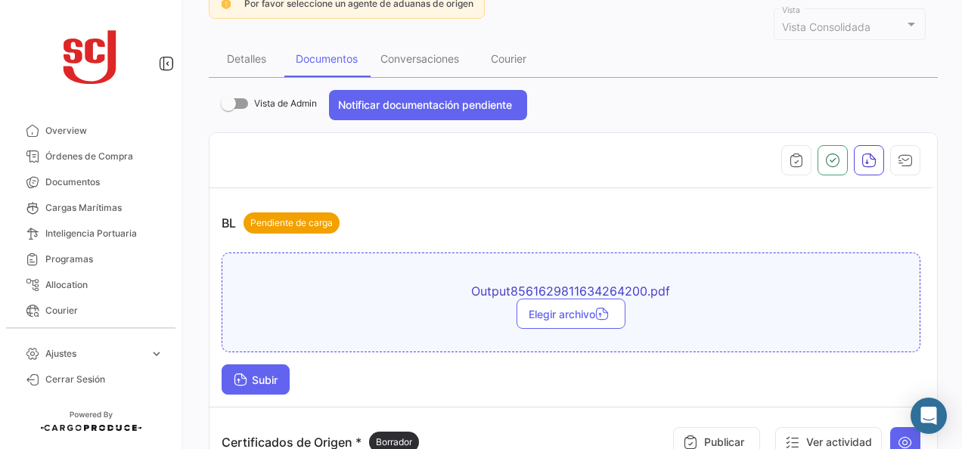
click at [275, 375] on span "Subir" at bounding box center [256, 380] width 44 height 13
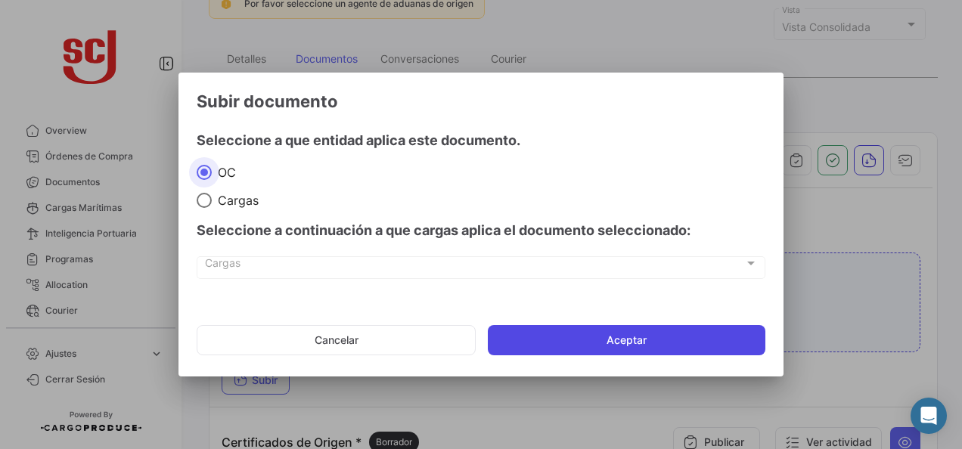
click at [609, 334] on button "Aceptar" at bounding box center [627, 340] width 278 height 30
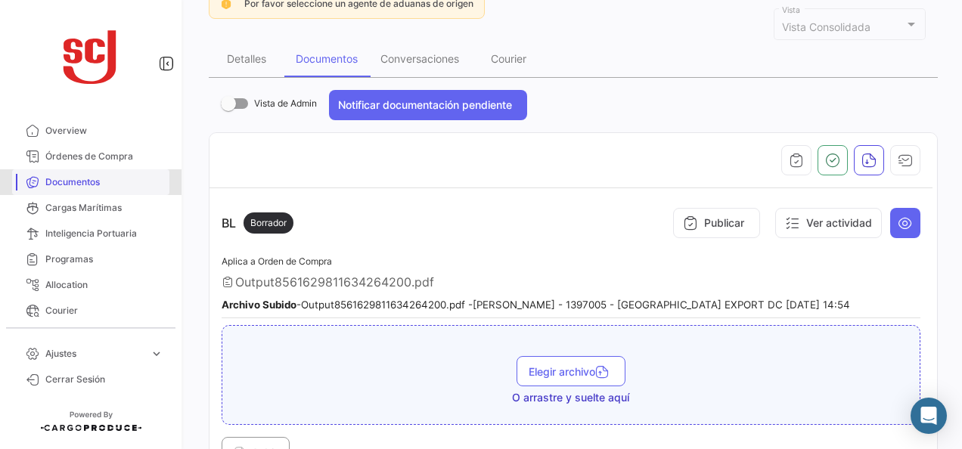
click at [93, 180] on span "Documentos" at bounding box center [104, 182] width 118 height 14
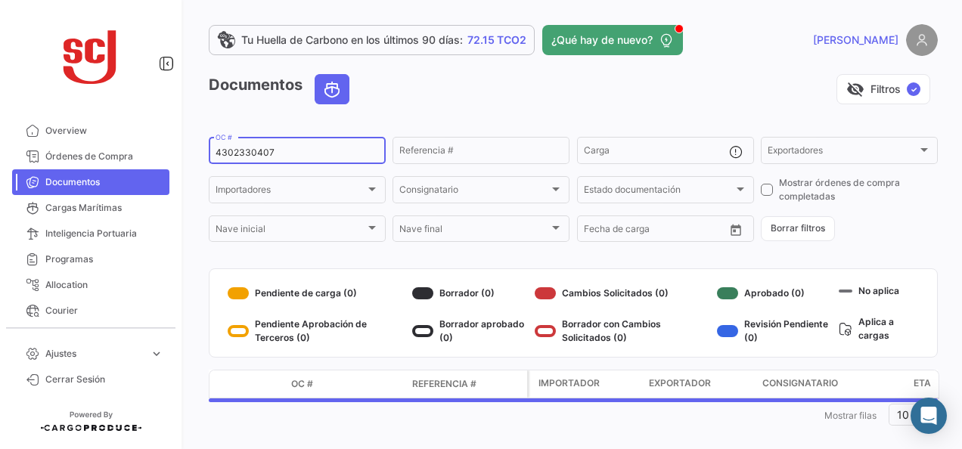
click at [258, 147] on input "4302330407" at bounding box center [297, 152] width 163 height 11
paste input "2719"
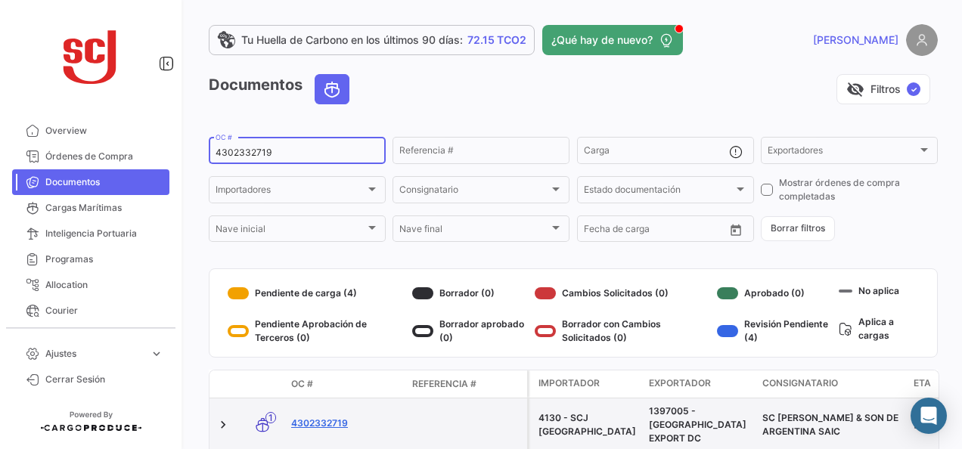
type input "4302332719"
click at [334, 417] on link "4302332719" at bounding box center [345, 424] width 109 height 14
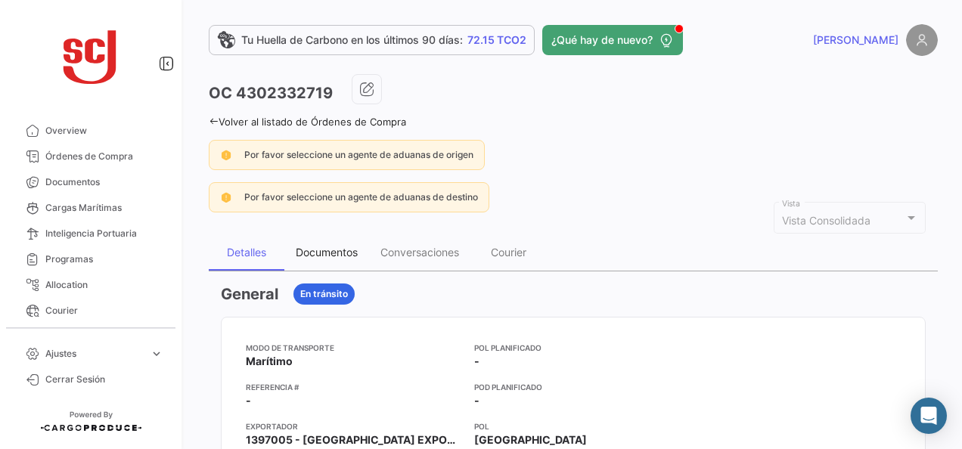
drag, startPoint x: 327, startPoint y: 259, endPoint x: 374, endPoint y: 266, distance: 48.2
click at [327, 259] on div "Documentos" at bounding box center [326, 252] width 85 height 36
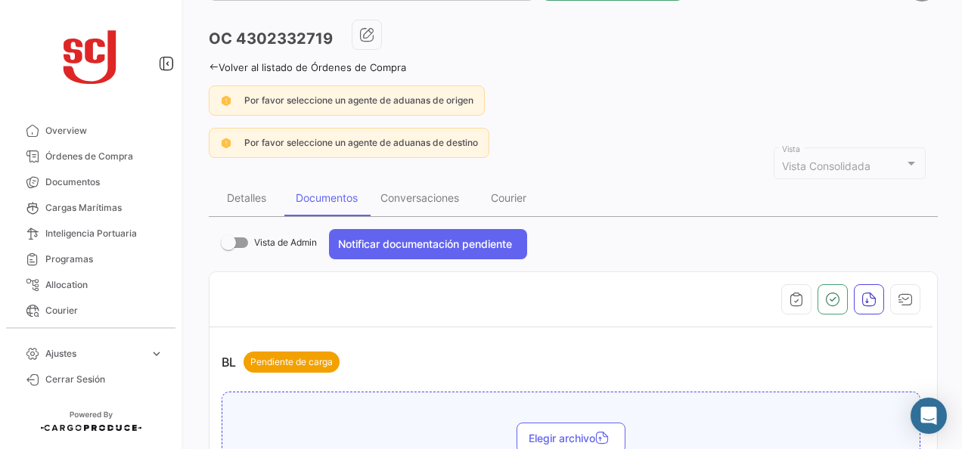
scroll to position [151, 0]
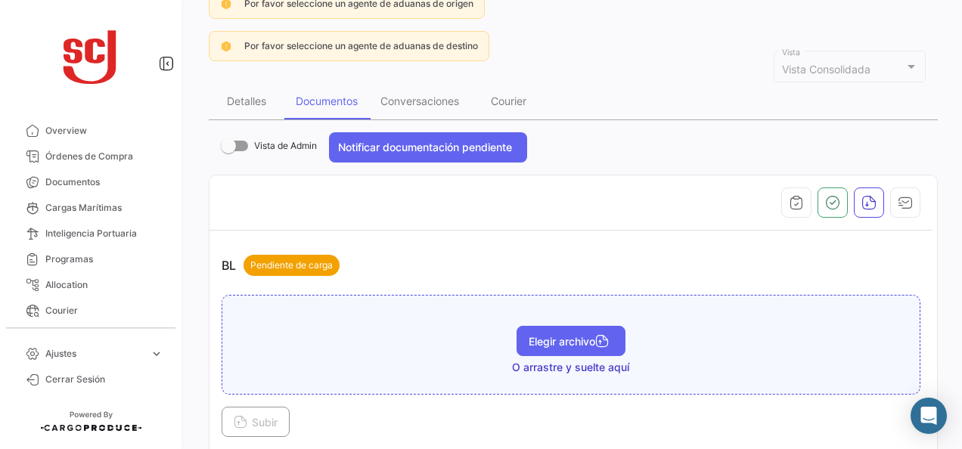
click at [579, 335] on span "Elegir archivo" at bounding box center [571, 341] width 85 height 13
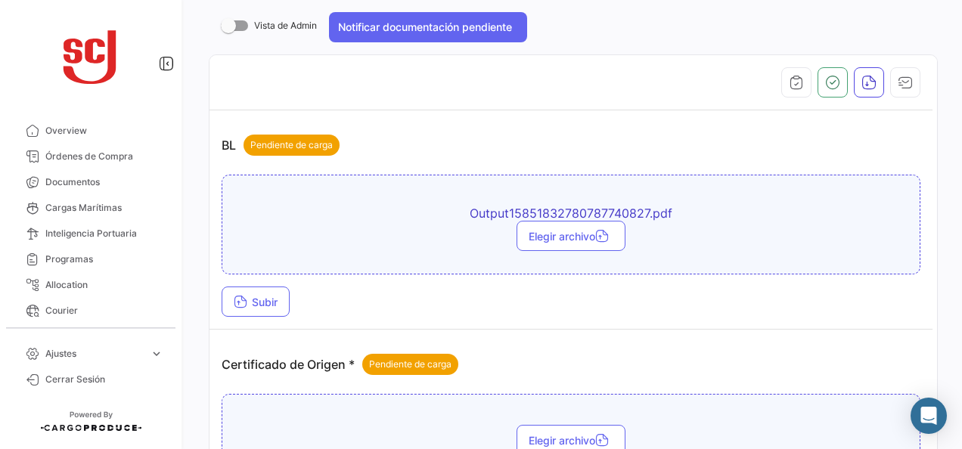
scroll to position [378, 0]
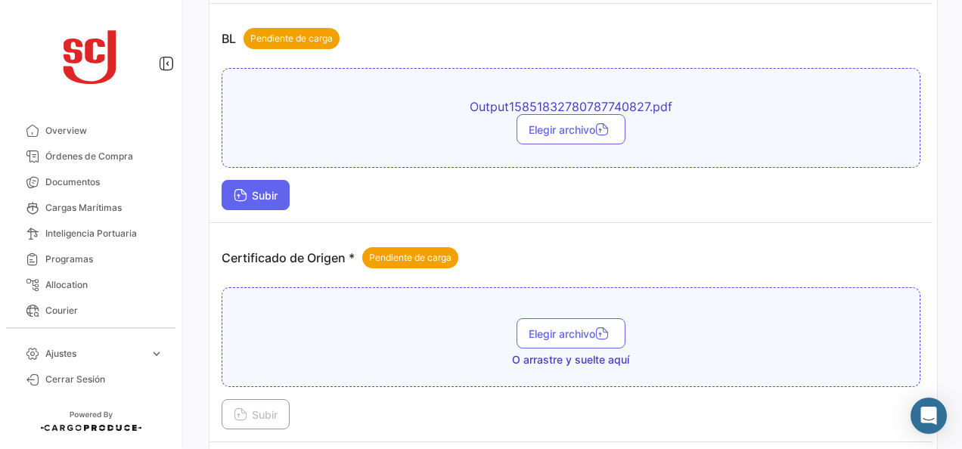
click at [256, 189] on span "Subir" at bounding box center [256, 195] width 44 height 13
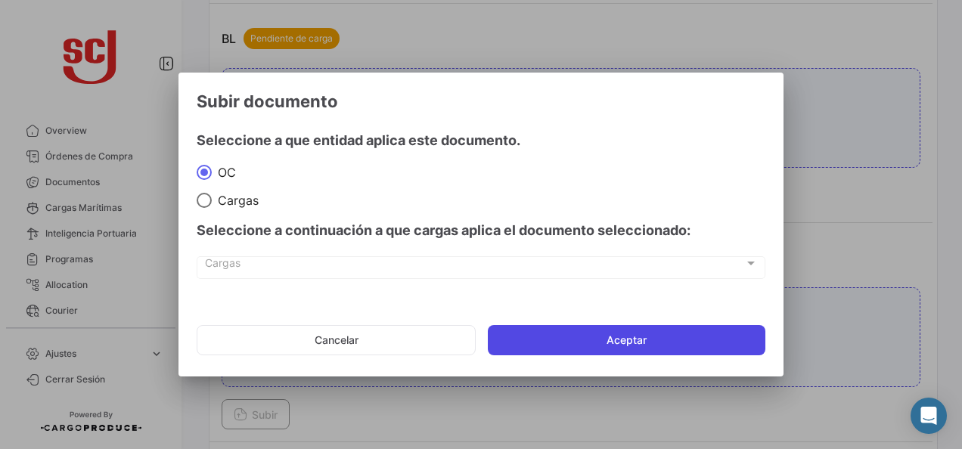
click at [709, 354] on button "Aceptar" at bounding box center [627, 340] width 278 height 30
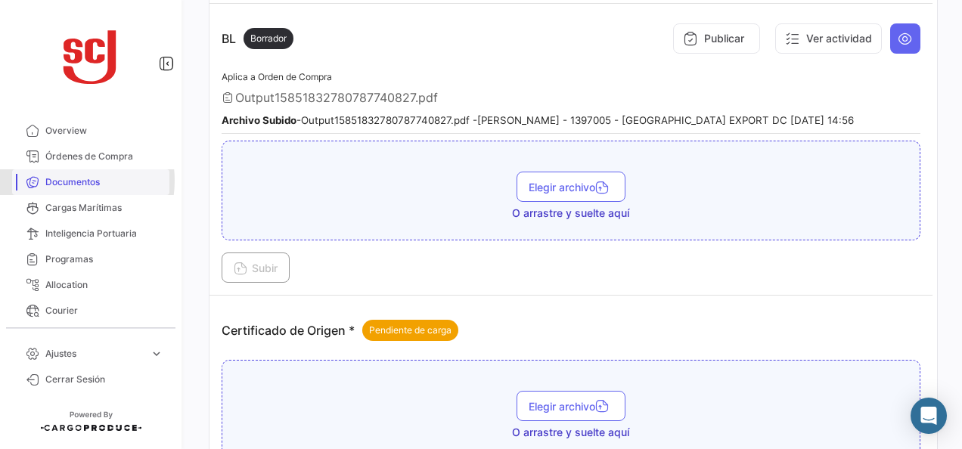
click at [61, 181] on span "Documentos" at bounding box center [104, 182] width 118 height 14
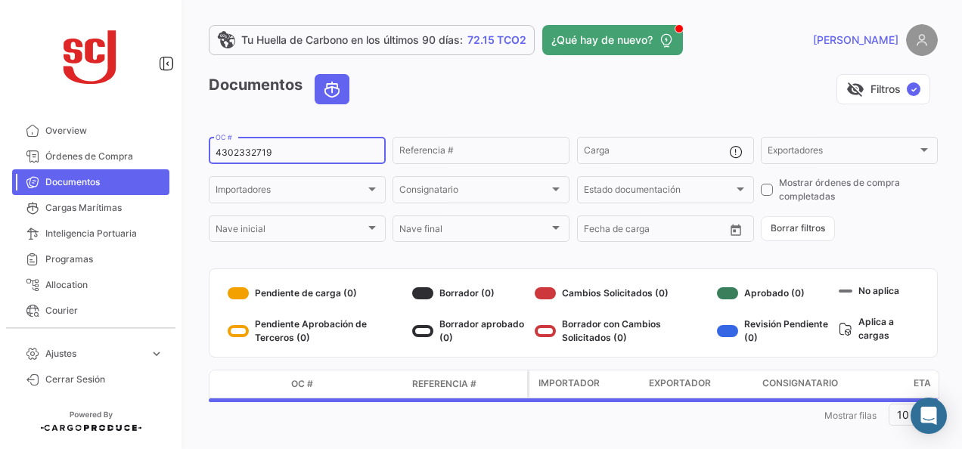
click at [253, 153] on input "4302332719" at bounding box center [297, 152] width 163 height 11
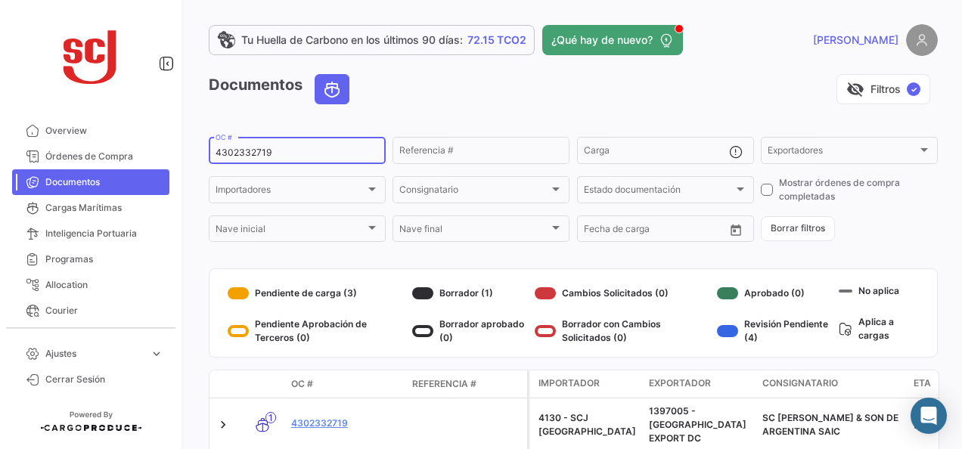
paste input "30"
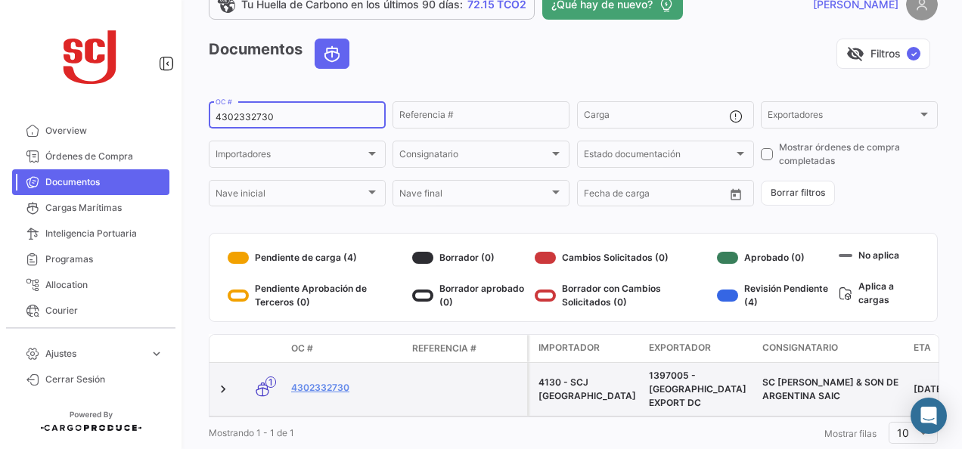
scroll to position [68, 0]
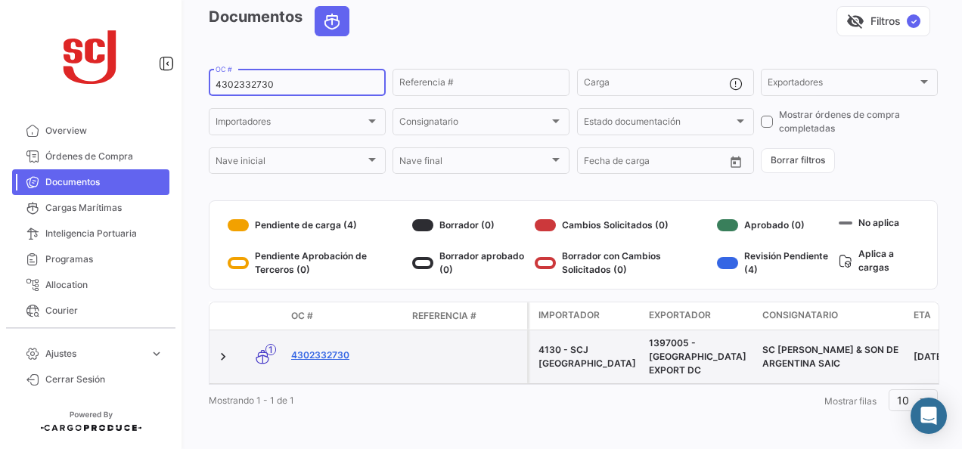
type input "4302332730"
click at [316, 349] on link "4302332730" at bounding box center [345, 356] width 109 height 14
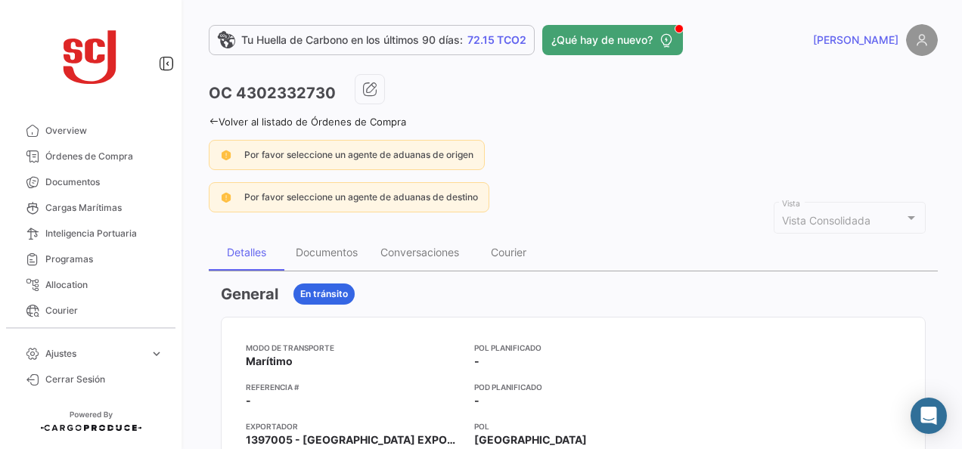
scroll to position [76, 0]
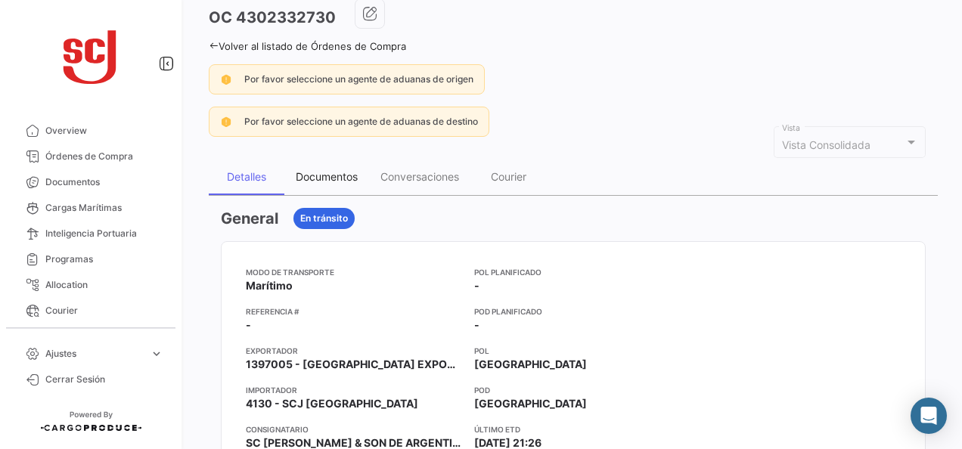
click at [352, 179] on div "Documentos" at bounding box center [327, 176] width 62 height 13
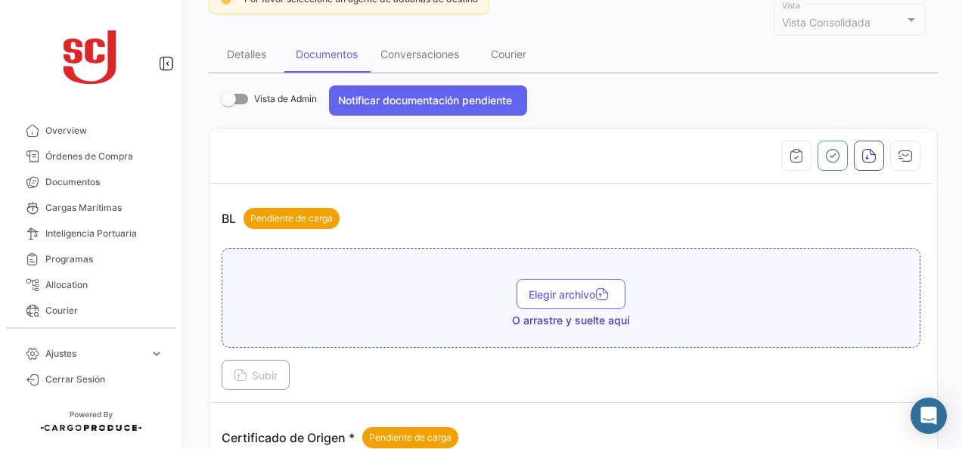
scroll to position [378, 0]
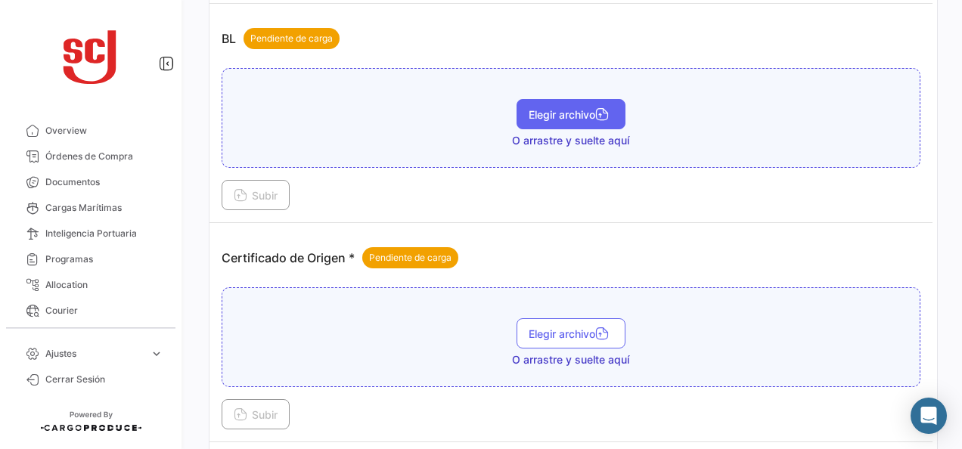
click at [536, 113] on span "Elegir archivo" at bounding box center [571, 114] width 85 height 13
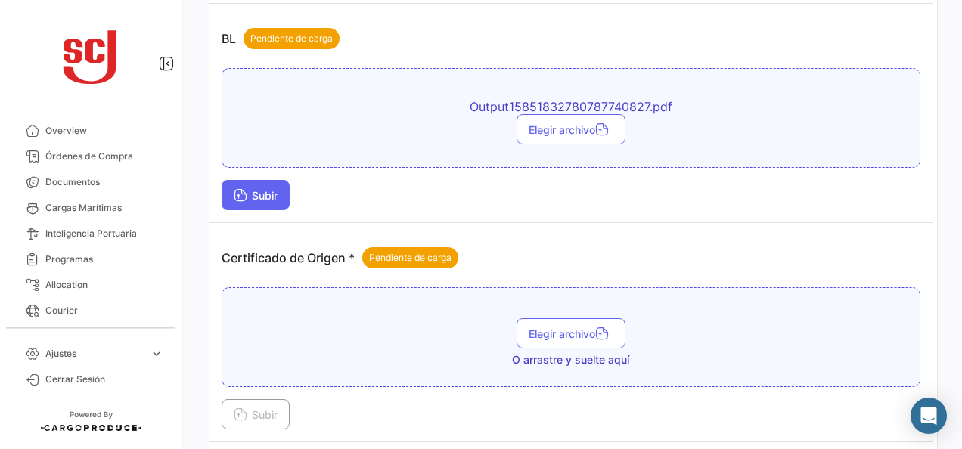
click at [237, 180] on button "Subir" at bounding box center [256, 195] width 68 height 30
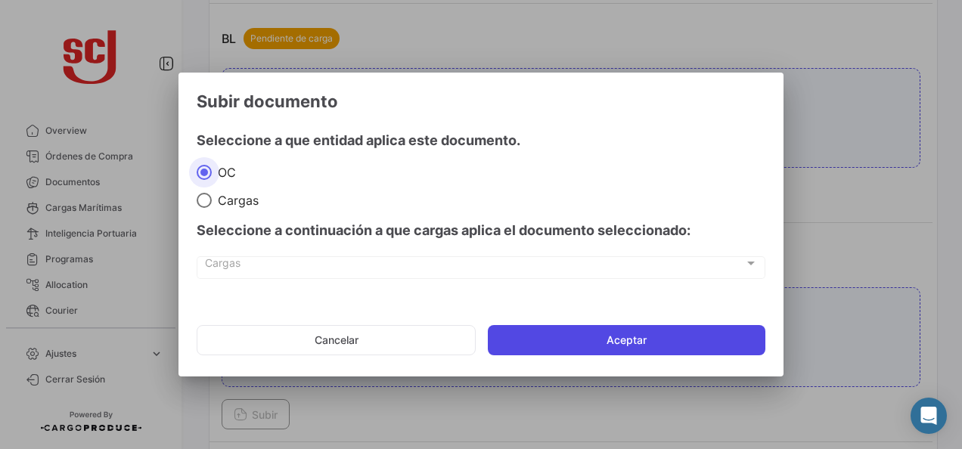
click at [568, 346] on button "Aceptar" at bounding box center [627, 340] width 278 height 30
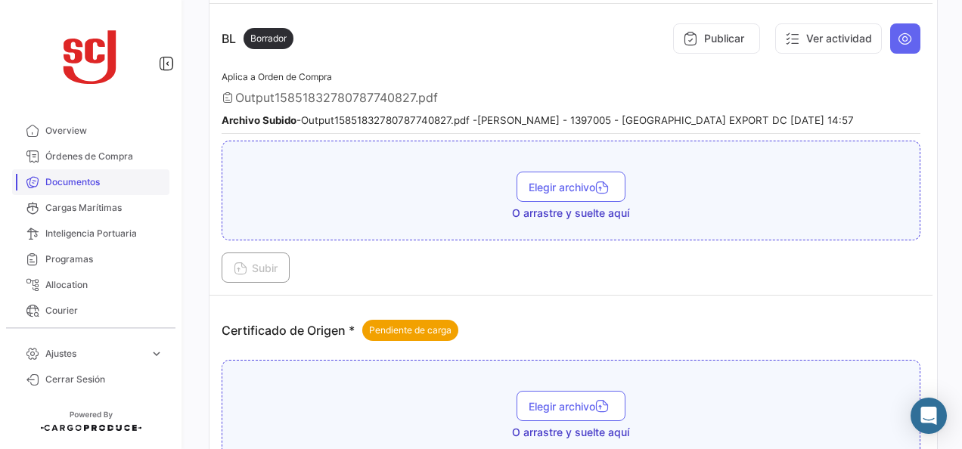
click at [86, 181] on span "Documentos" at bounding box center [104, 182] width 118 height 14
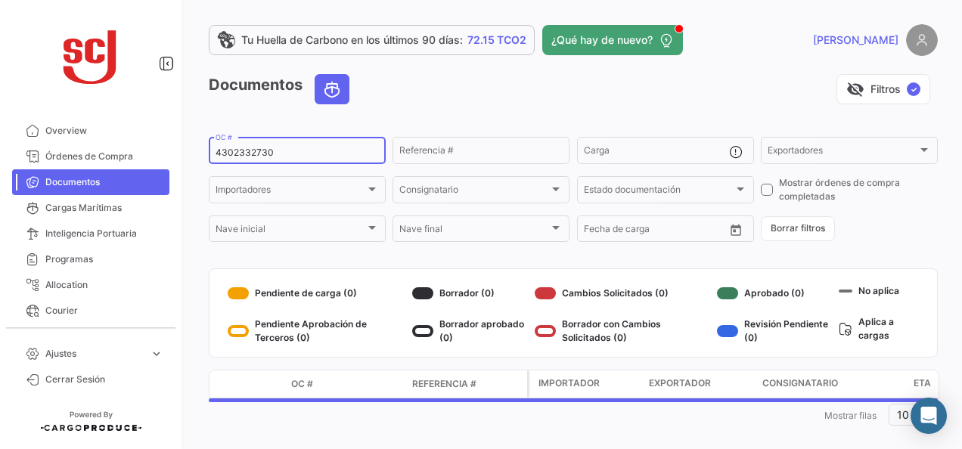
click at [264, 148] on input "4302332730" at bounding box center [297, 152] width 163 height 11
paste input "1294"
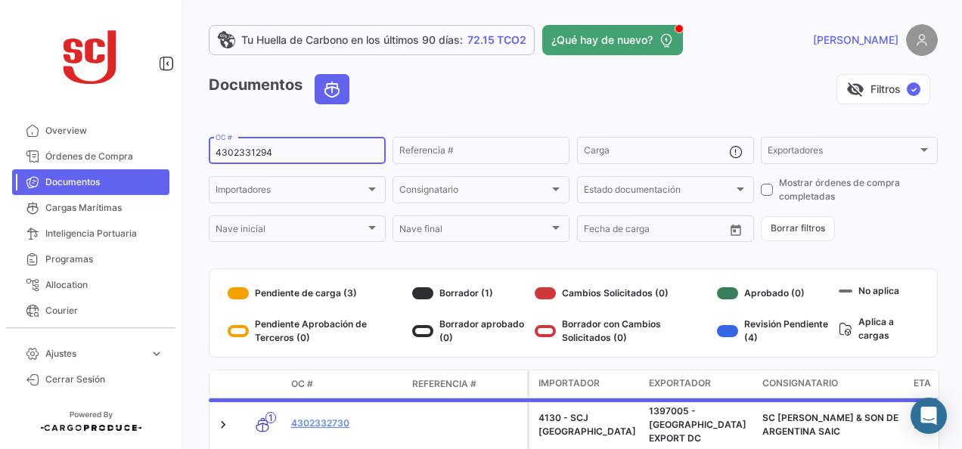
type input "4302331294"
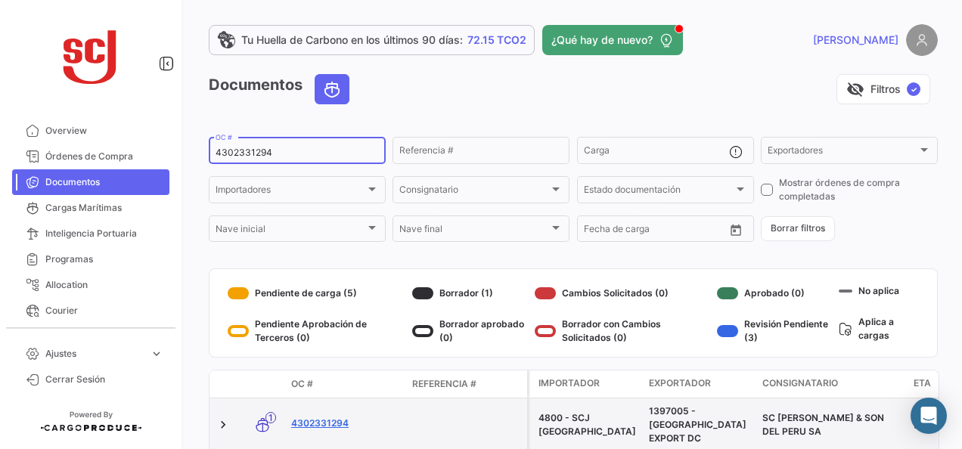
click at [339, 417] on link "4302331294" at bounding box center [345, 424] width 109 height 14
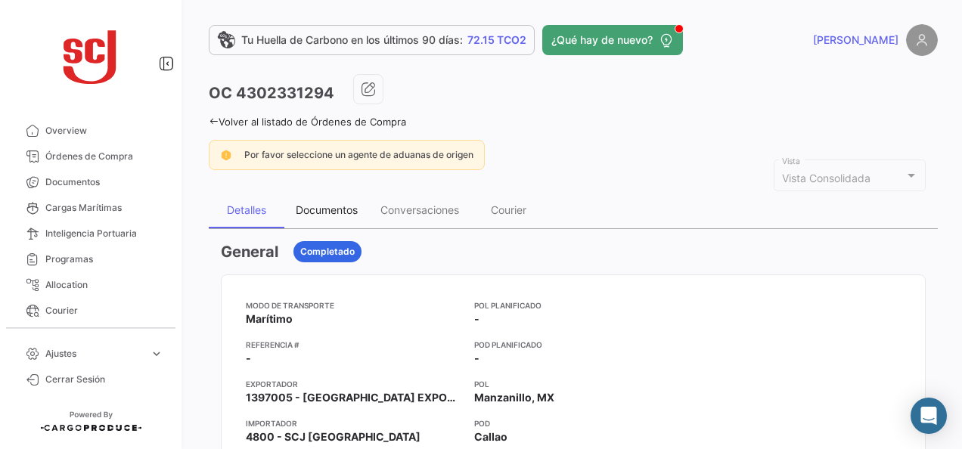
click at [343, 209] on div "Documentos" at bounding box center [327, 209] width 62 height 13
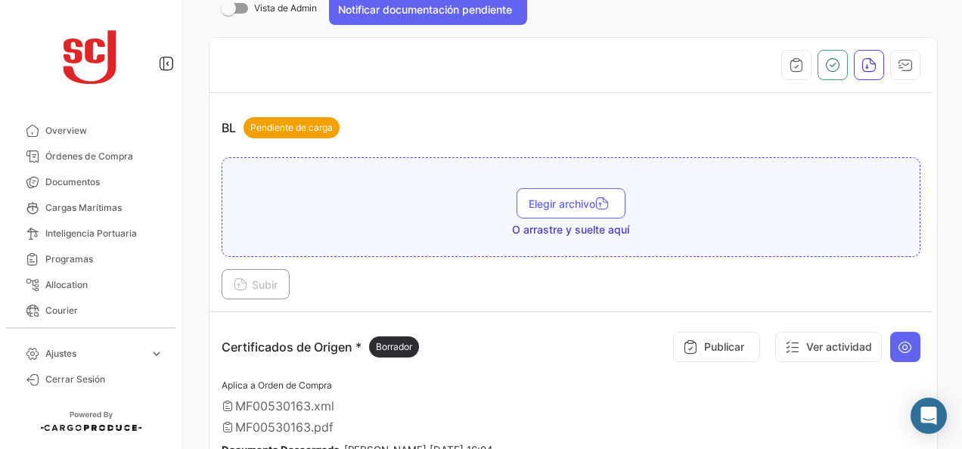
scroll to position [302, 0]
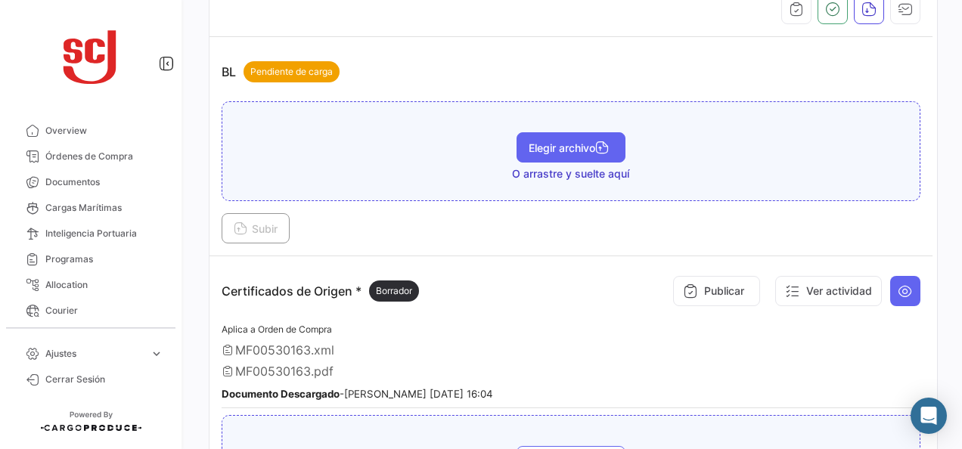
click at [521, 151] on button "Elegir archivo" at bounding box center [571, 147] width 109 height 30
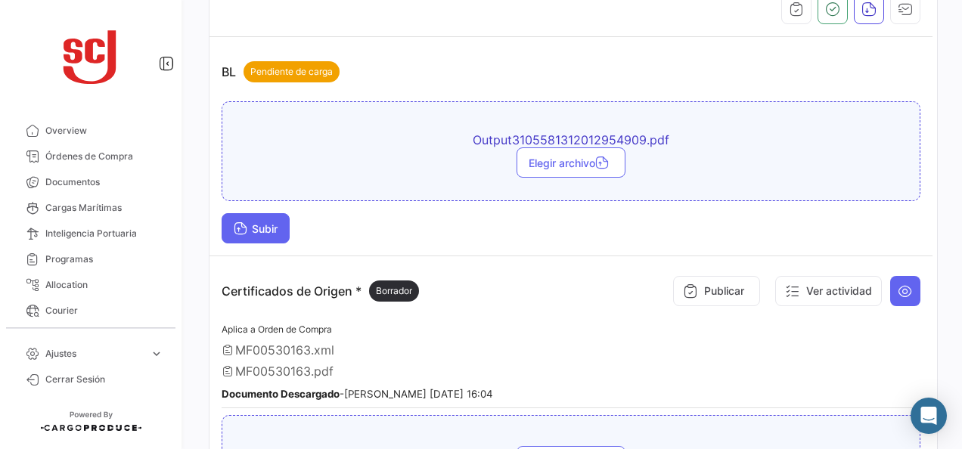
click at [247, 230] on span "Subir" at bounding box center [256, 228] width 44 height 13
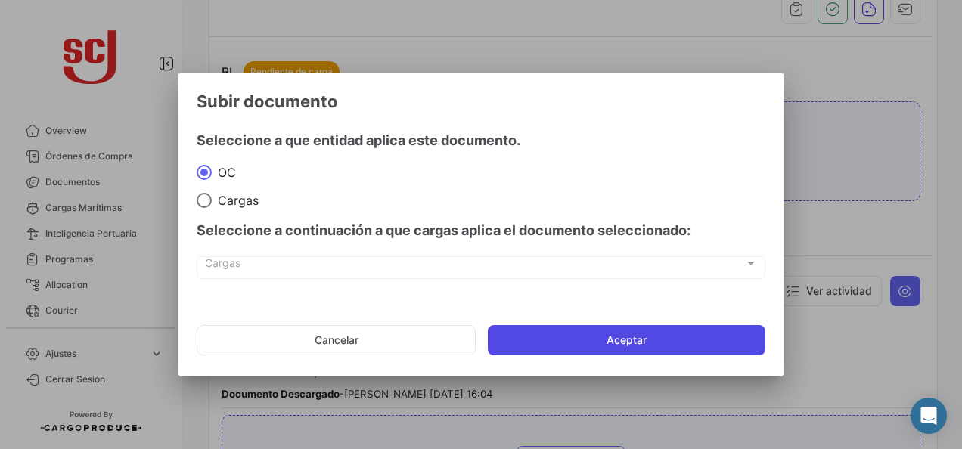
click at [534, 343] on button "Aceptar" at bounding box center [627, 340] width 278 height 30
